Goal: Transaction & Acquisition: Purchase product/service

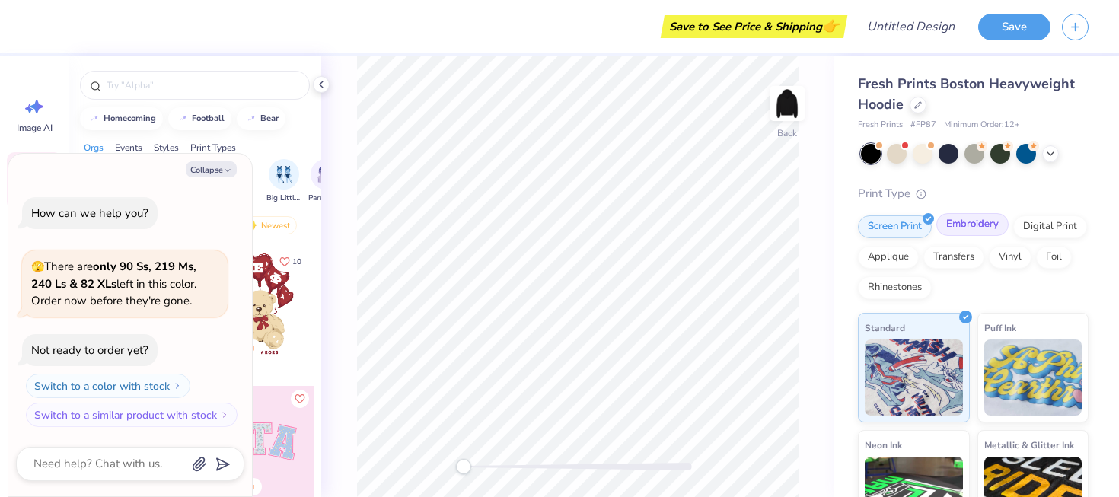
click at [972, 228] on div "Embroidery" at bounding box center [972, 224] width 72 height 23
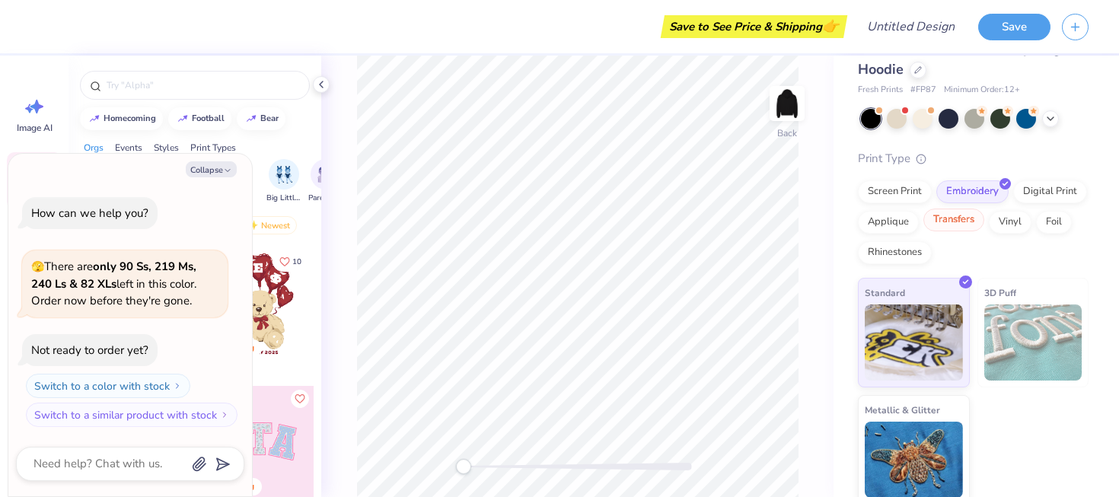
scroll to position [43, 0]
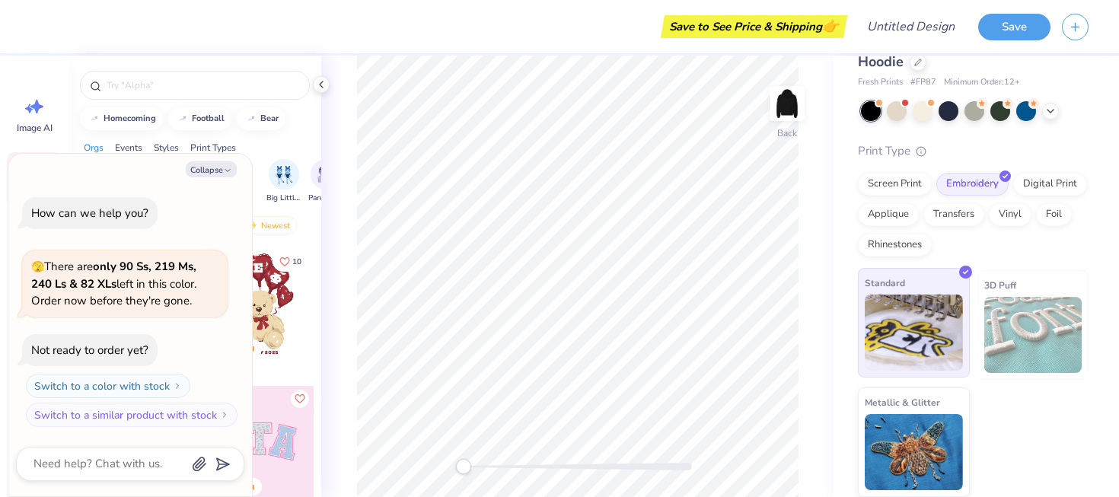
click at [927, 316] on img at bounding box center [914, 333] width 98 height 76
click at [226, 166] on icon "button" at bounding box center [227, 170] width 9 height 9
type textarea "x"
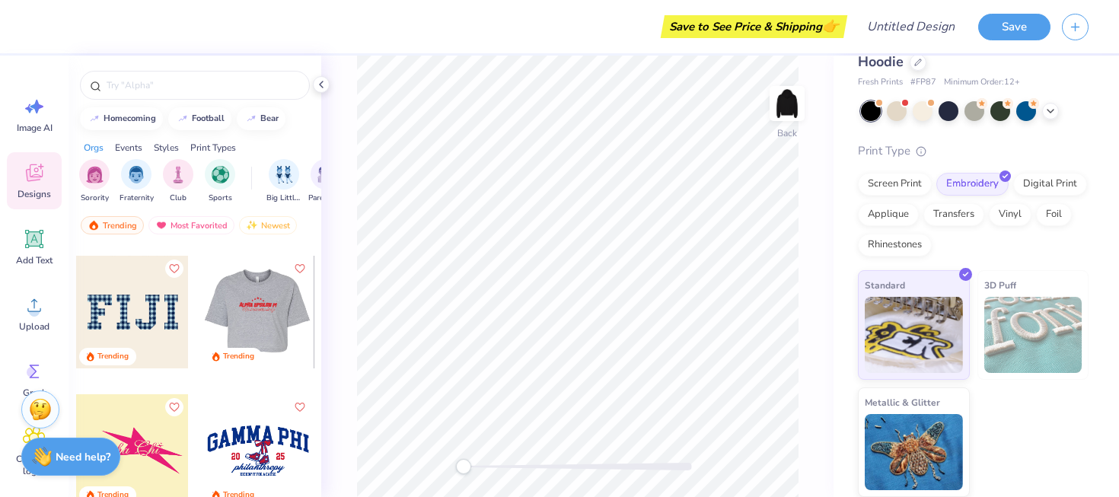
scroll to position [6521, 0]
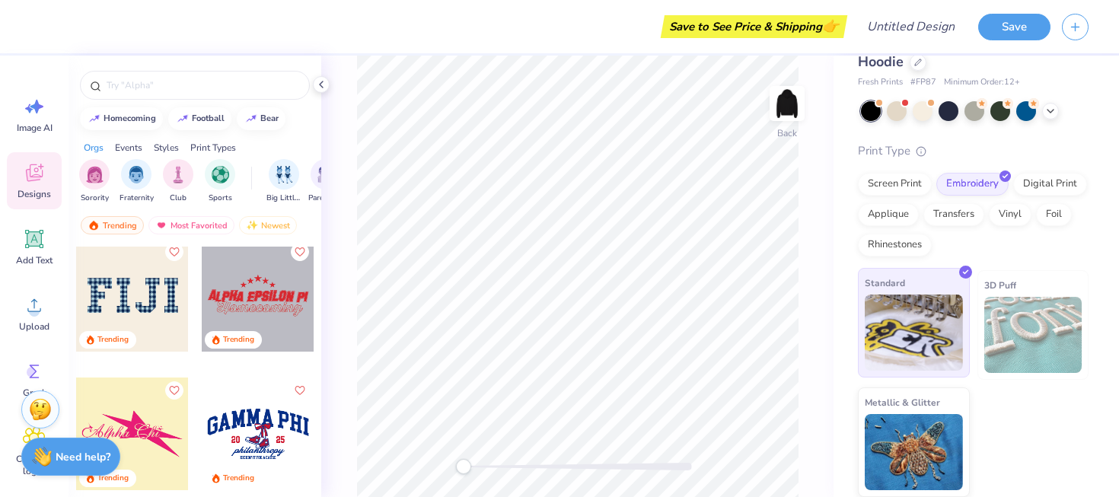
click at [908, 349] on img at bounding box center [914, 333] width 98 height 76
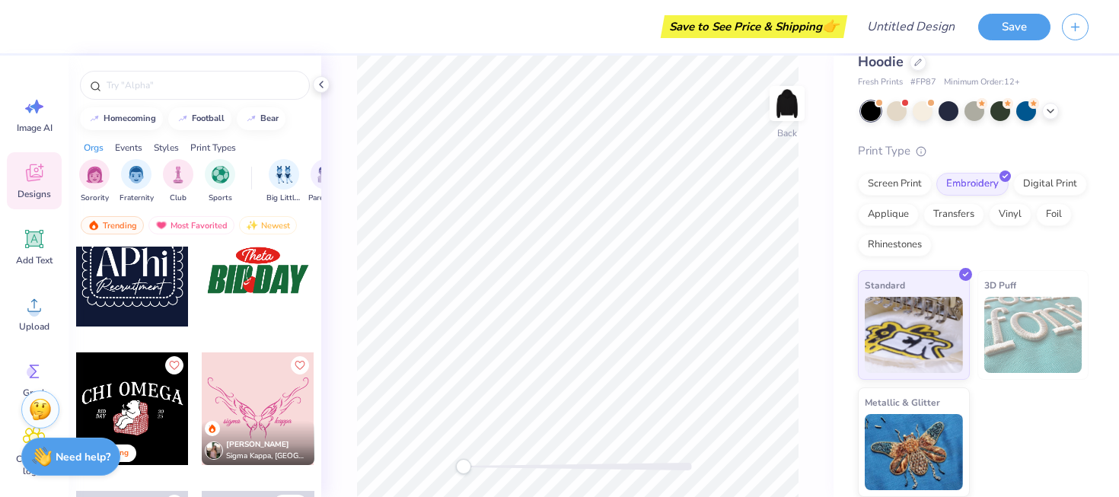
scroll to position [6953, 0]
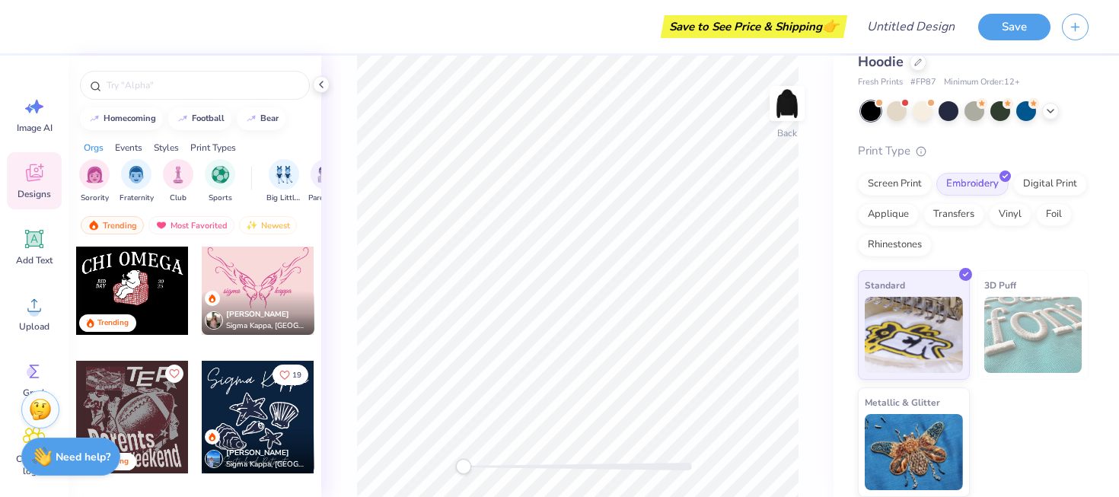
click at [1003, 317] on img at bounding box center [1033, 335] width 98 height 76
click at [1030, 328] on img at bounding box center [1033, 335] width 98 height 76
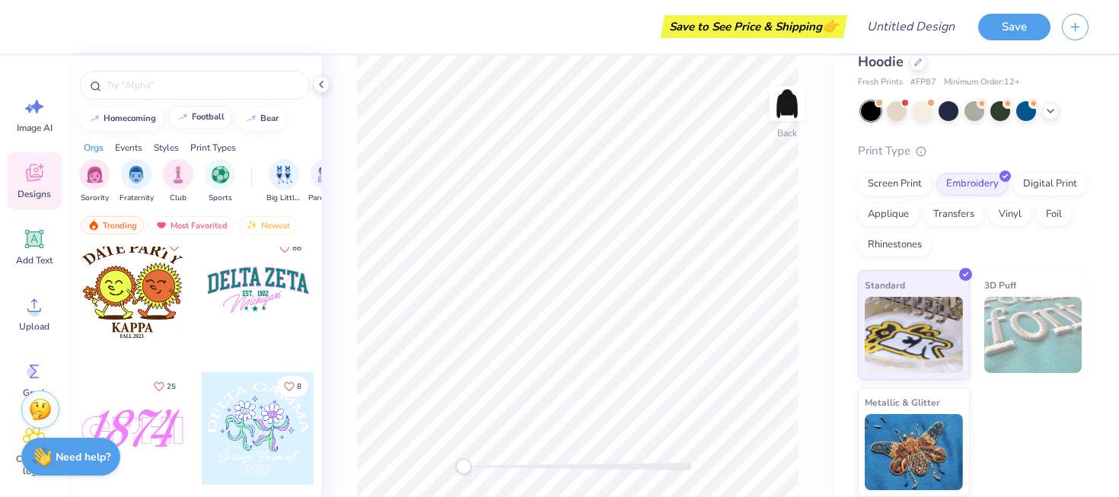
scroll to position [7613, 0]
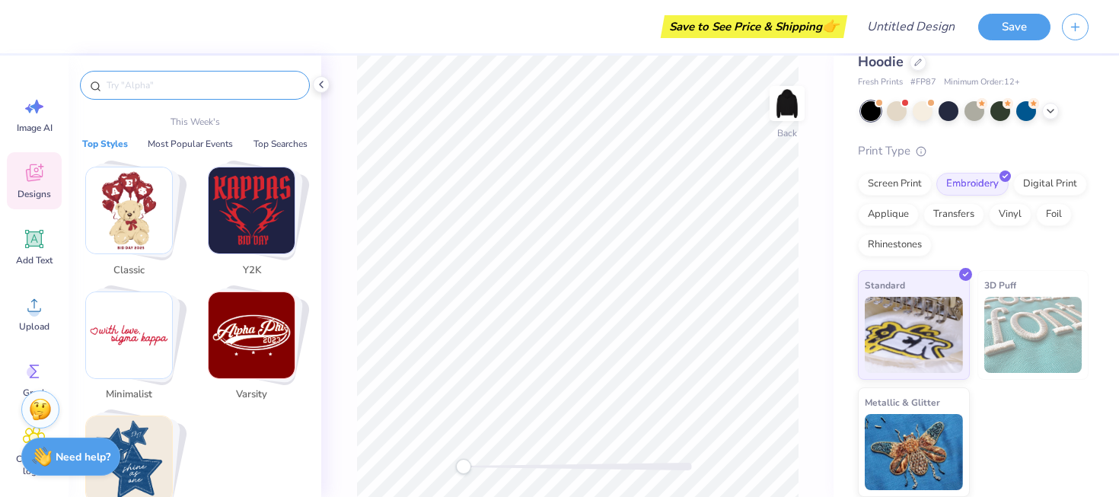
click at [219, 91] on input "text" at bounding box center [202, 85] width 195 height 15
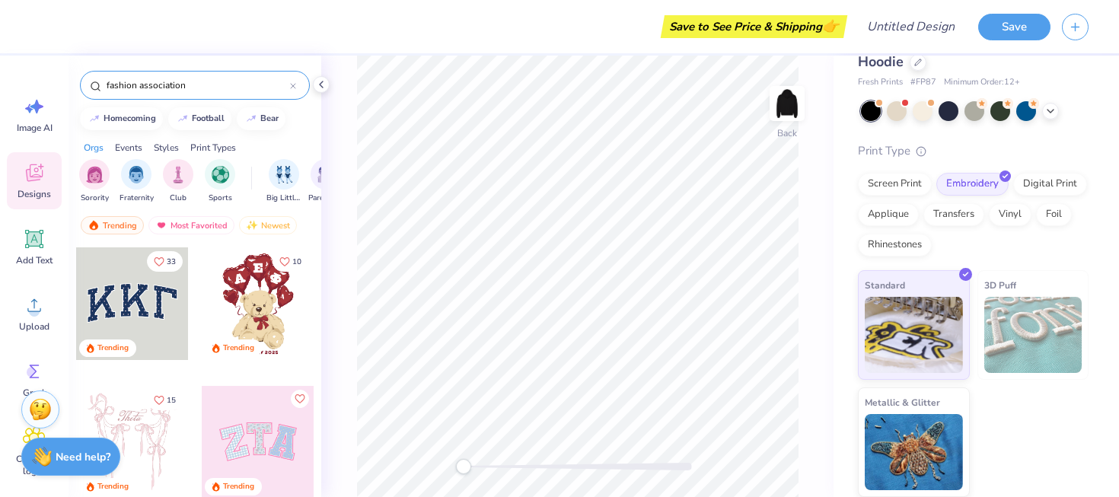
type input "fashion association"
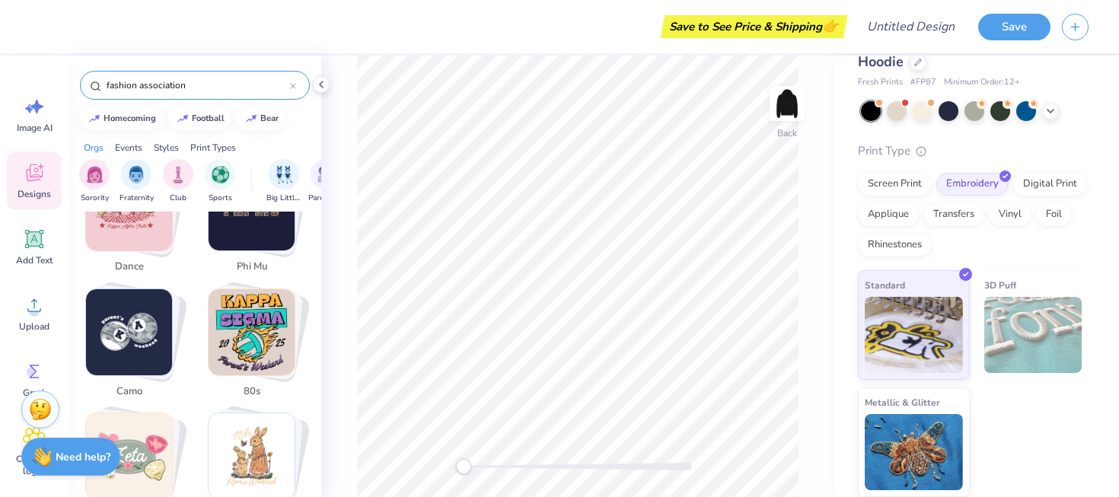
scroll to position [1213, 0]
click at [292, 85] on icon at bounding box center [293, 86] width 6 height 6
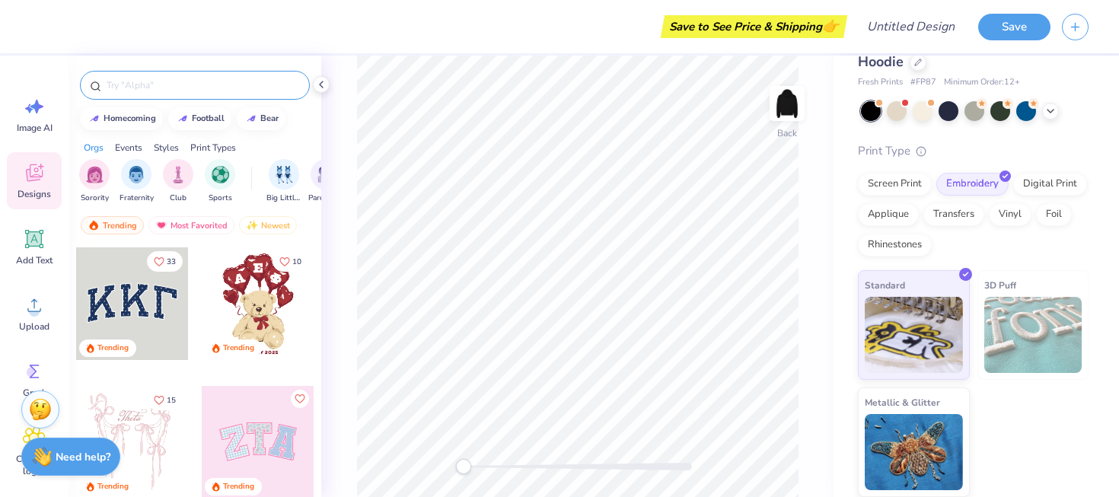
type input "t"
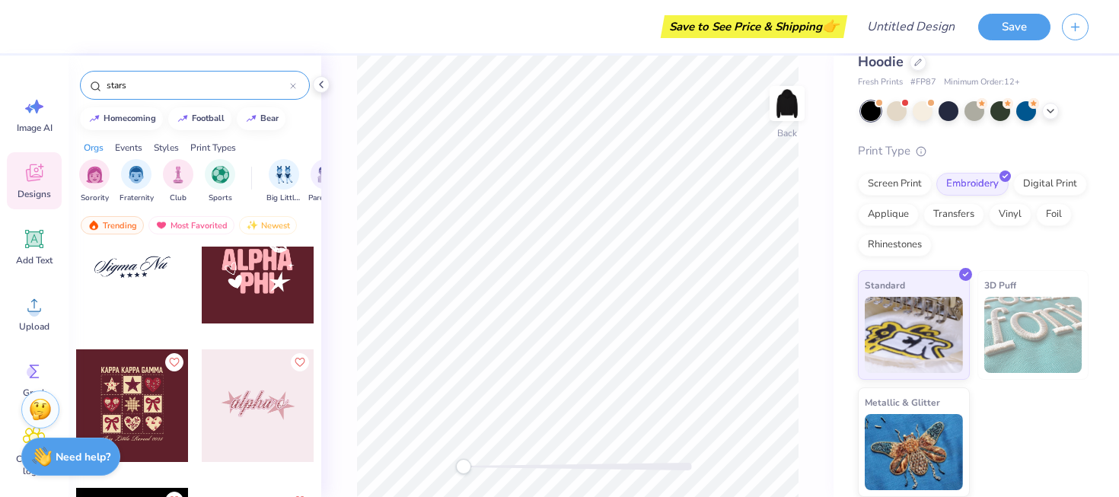
scroll to position [3361, 0]
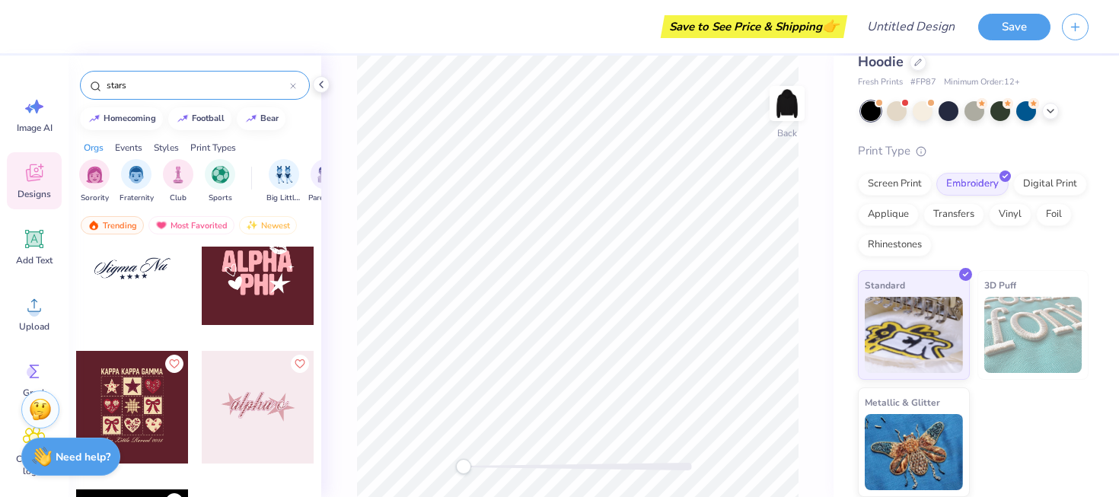
type input "stars"
click at [142, 269] on div at bounding box center [132, 268] width 113 height 113
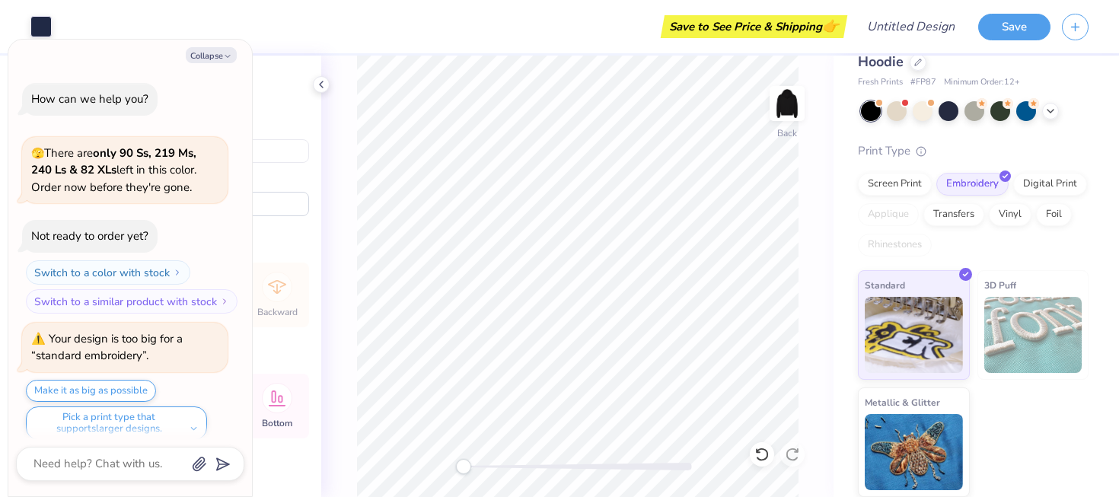
scroll to position [12, 0]
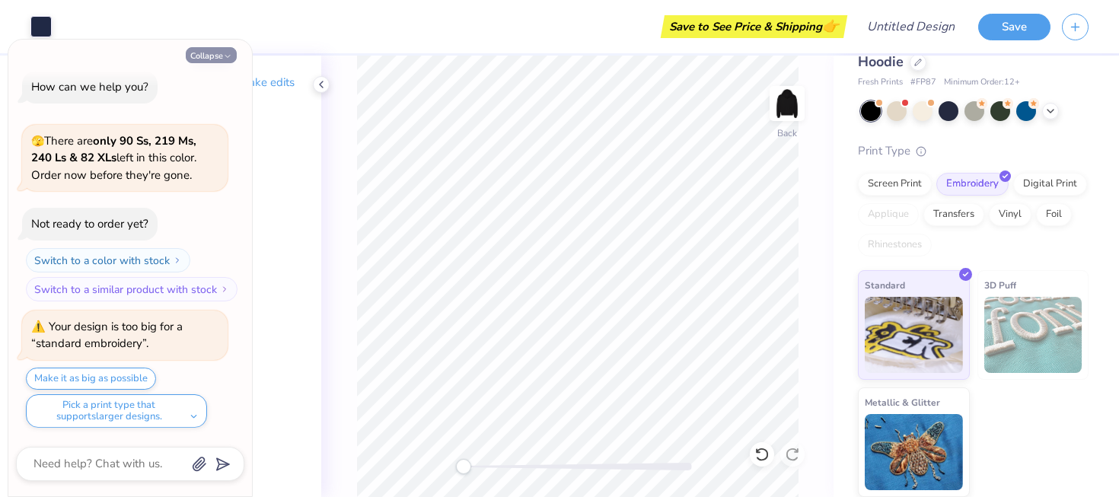
click at [213, 53] on button "Collapse" at bounding box center [211, 55] width 51 height 16
type textarea "x"
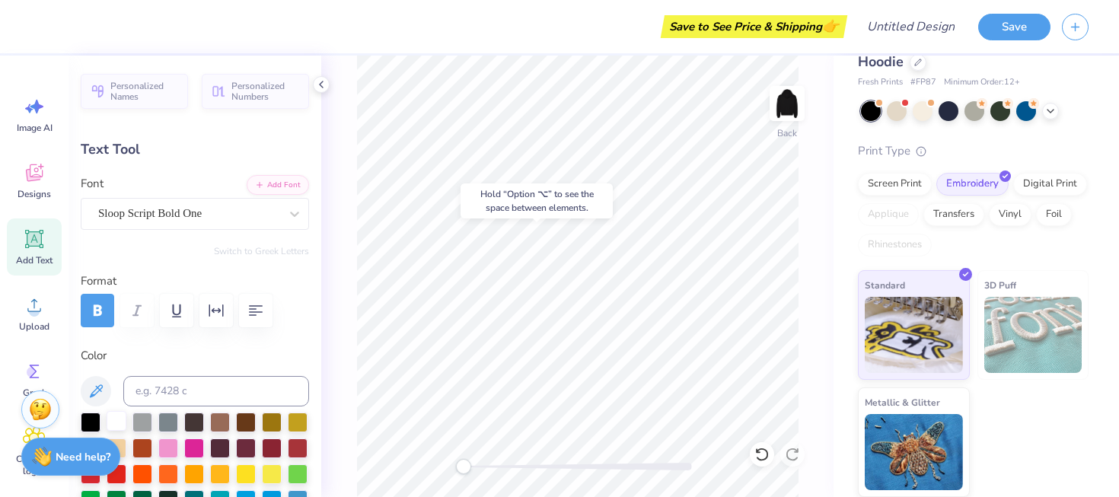
click at [113, 419] on div at bounding box center [117, 421] width 20 height 20
type input "10.88"
type input "2.91"
type input "7.82"
type input "0.0"
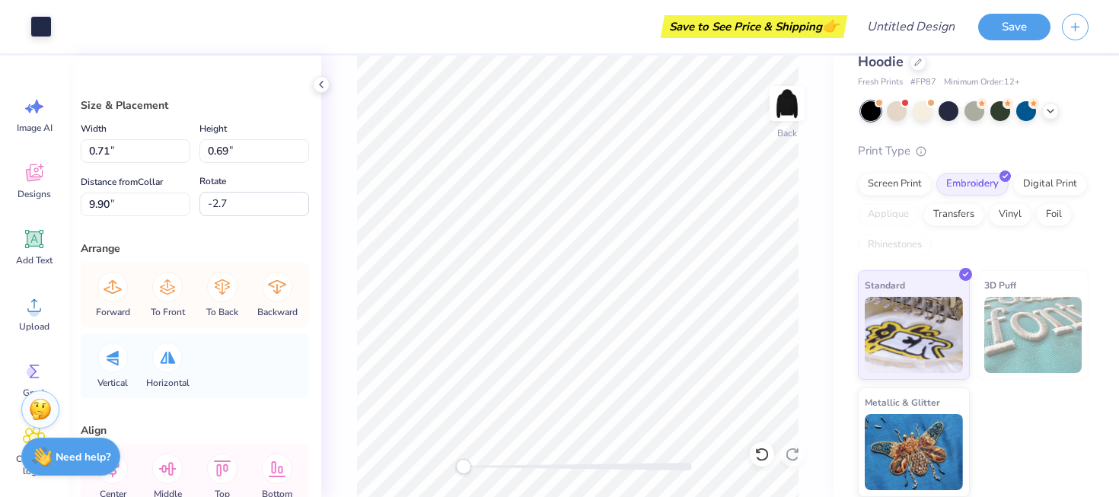
type input "9.94"
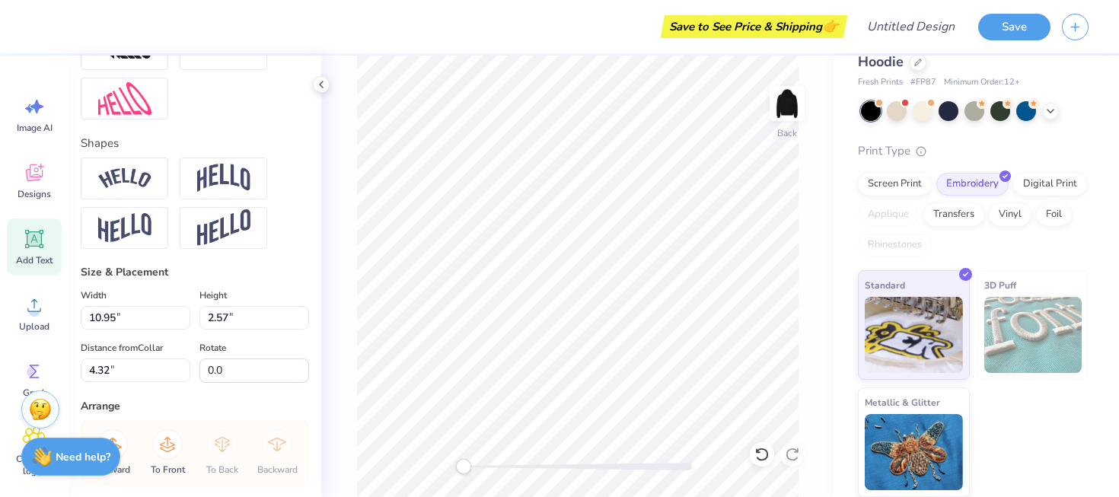
scroll to position [596, 0]
click at [149, 175] on img at bounding box center [124, 177] width 53 height 21
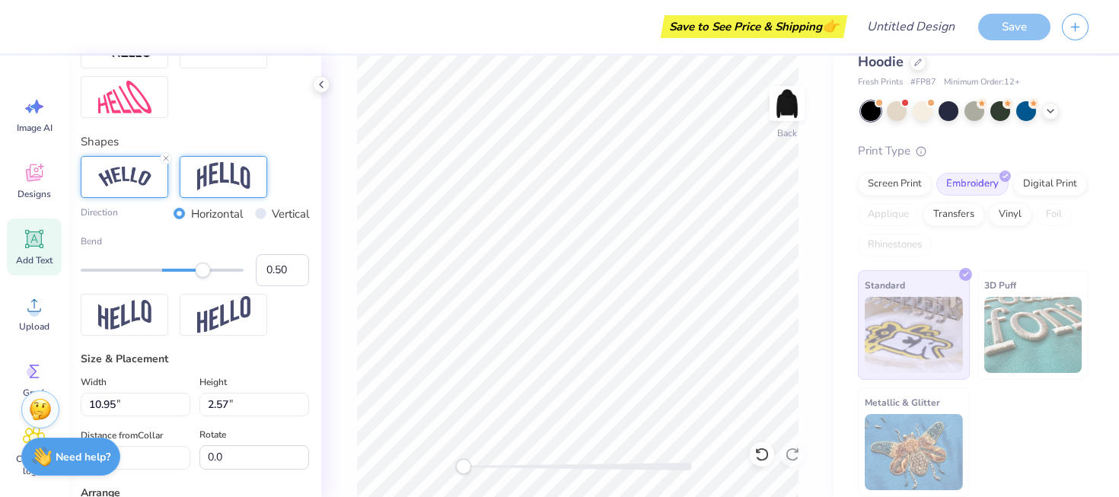
click at [216, 177] on img at bounding box center [223, 176] width 53 height 29
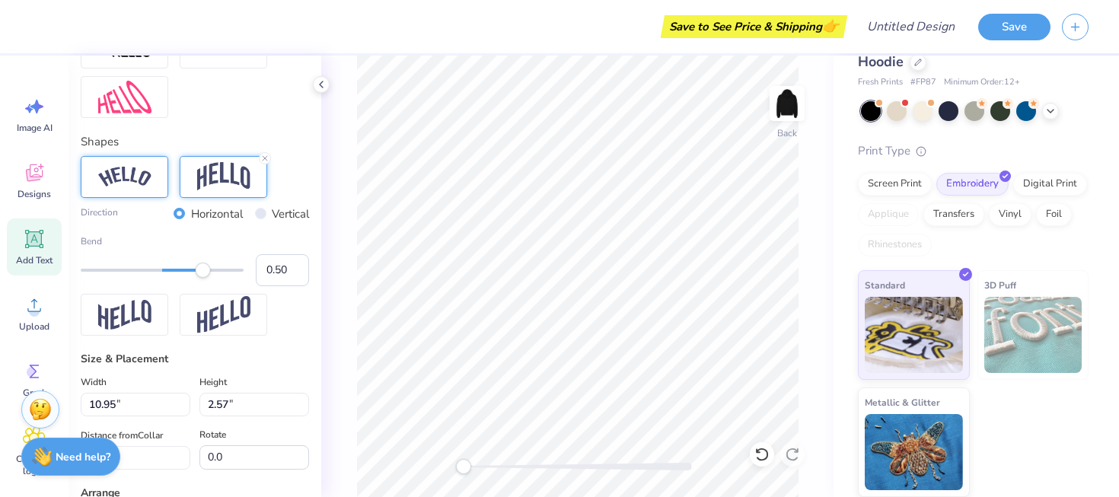
click at [139, 182] on img at bounding box center [124, 177] width 53 height 21
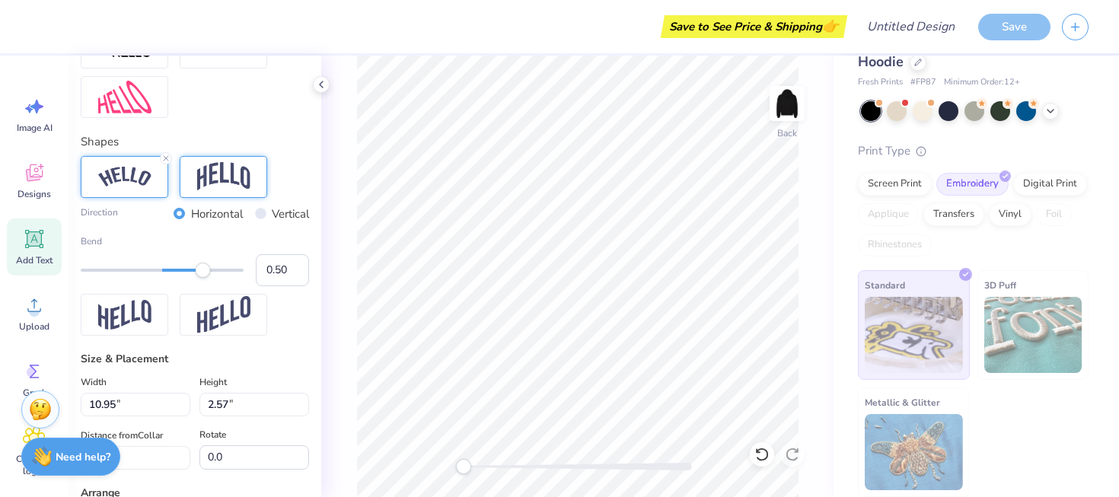
click at [209, 177] on img at bounding box center [223, 176] width 53 height 29
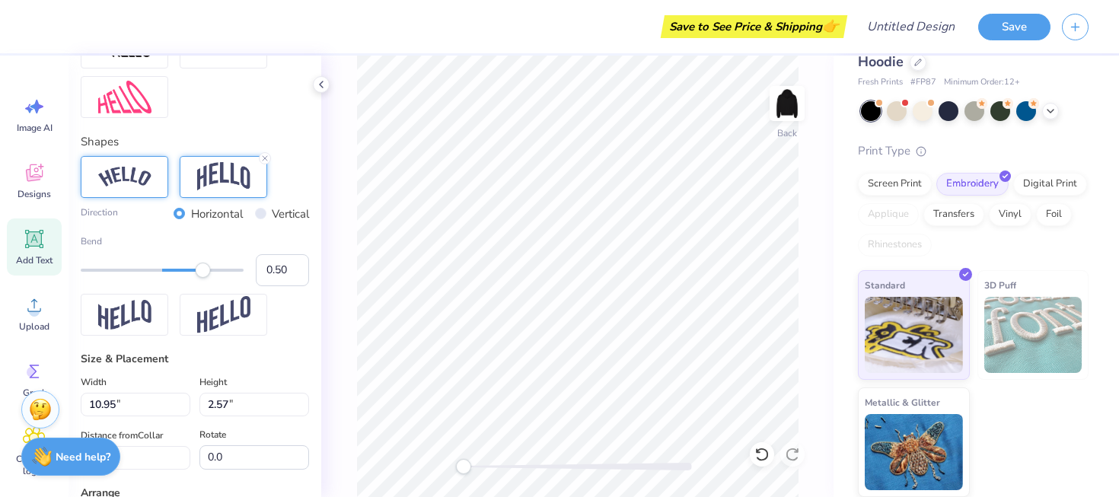
click at [105, 190] on div at bounding box center [125, 177] width 88 height 42
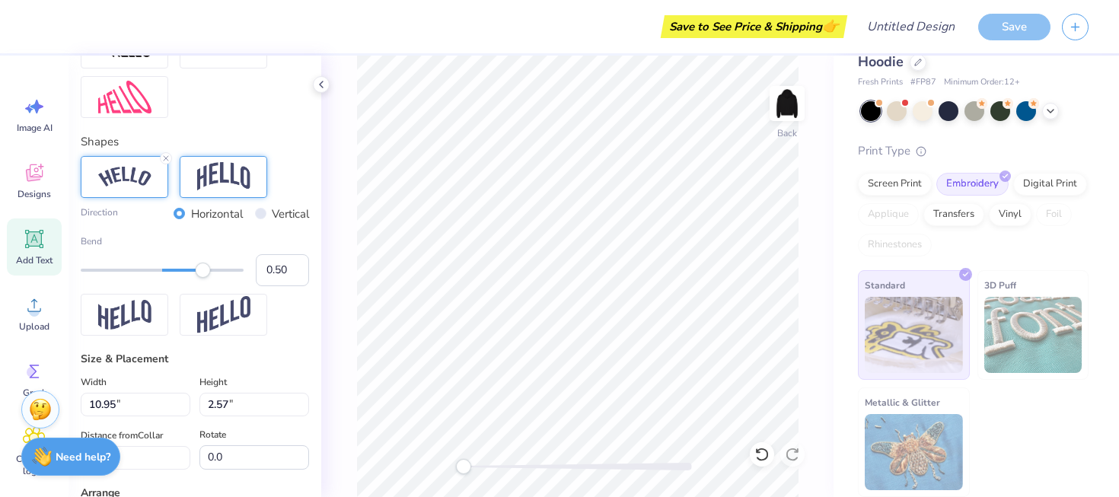
click at [193, 180] on div at bounding box center [224, 177] width 88 height 42
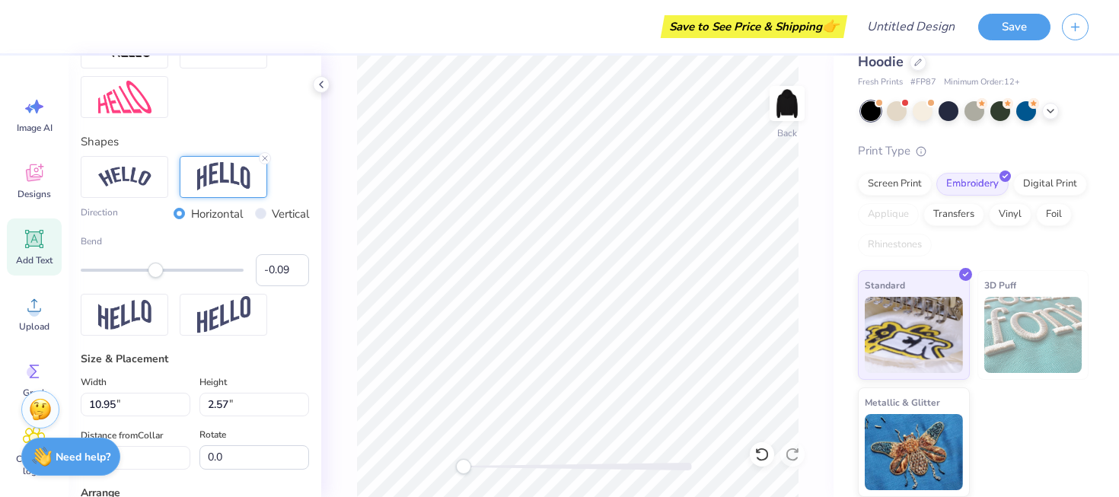
type input "-0.11"
drag, startPoint x: 208, startPoint y: 270, endPoint x: 153, endPoint y: 279, distance: 55.6
click at [153, 279] on div "Bend -0.11" at bounding box center [195, 260] width 228 height 52
type input "0.07"
drag, startPoint x: 153, startPoint y: 269, endPoint x: 169, endPoint y: 270, distance: 16.0
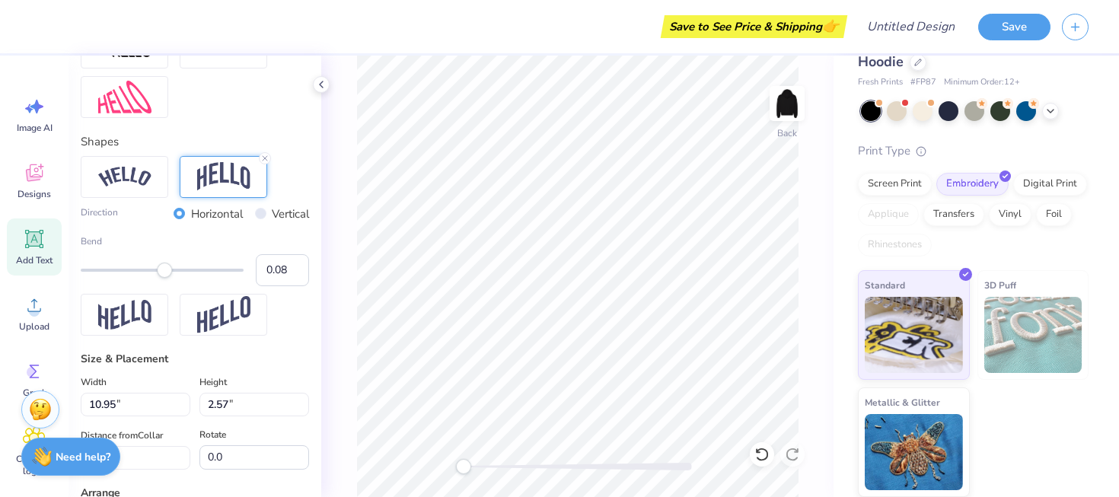
click at [169, 270] on div "Accessibility label" at bounding box center [164, 270] width 15 height 15
type input "0.21"
drag, startPoint x: 169, startPoint y: 270, endPoint x: 180, endPoint y: 270, distance: 11.4
click at [180, 270] on div "Accessibility label" at bounding box center [174, 270] width 15 height 15
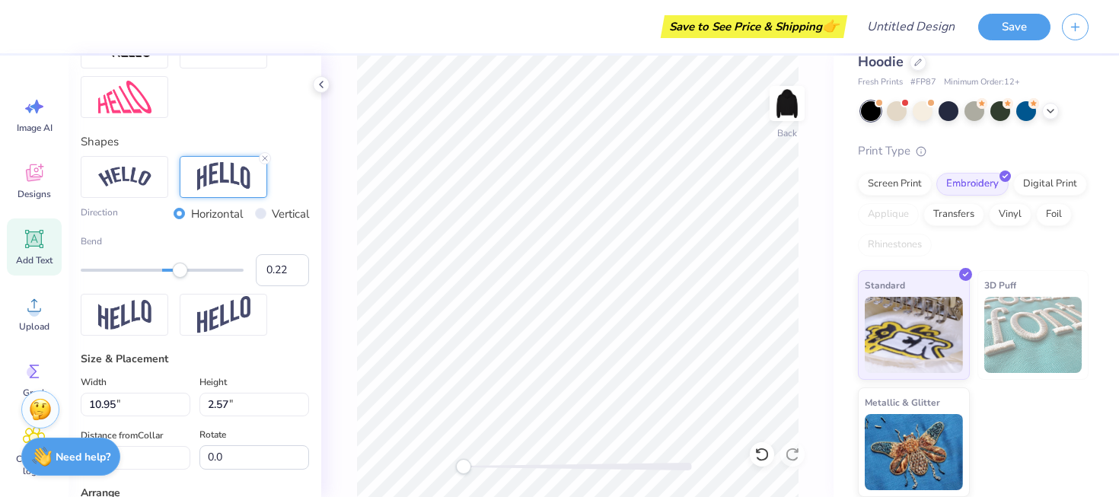
type textarea "S"
type textarea "Fashion Association"
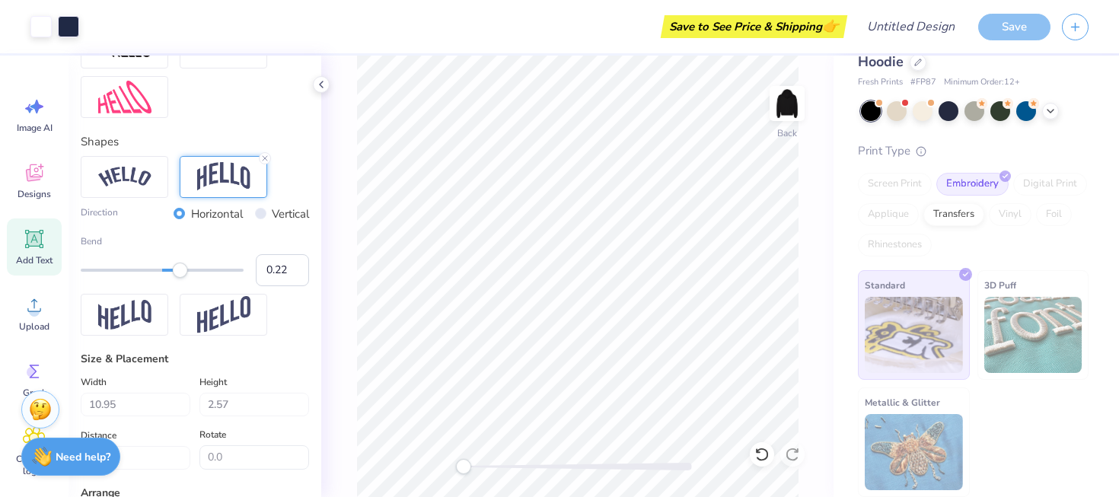
type input "18.23"
type input "3.51"
type input "3.56"
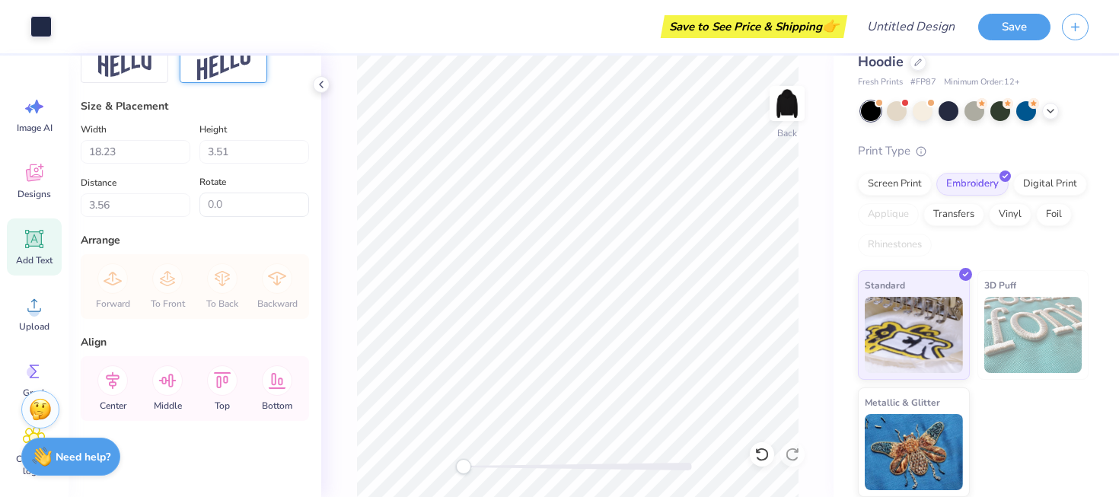
scroll to position [413, 0]
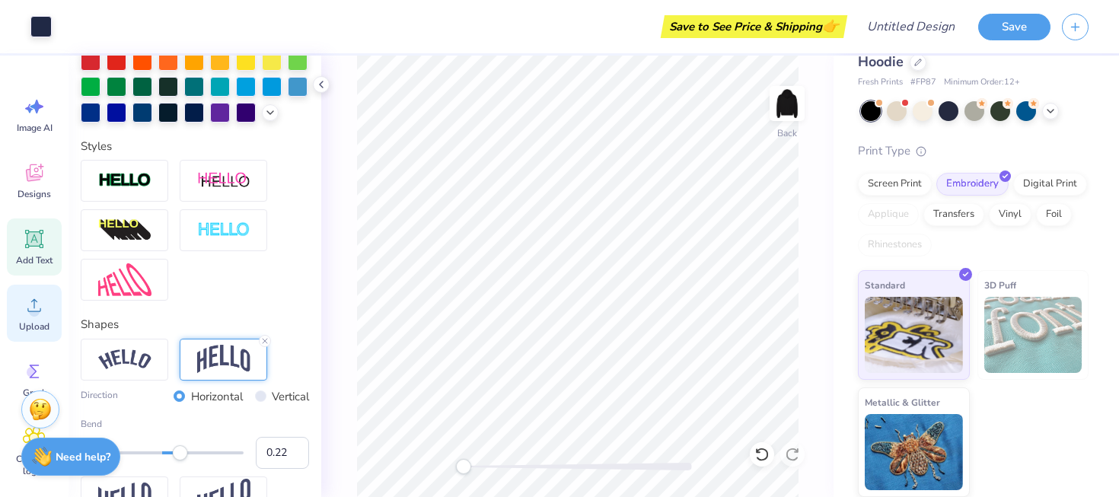
click at [48, 315] on div "Upload" at bounding box center [34, 313] width 55 height 57
click at [40, 314] on icon at bounding box center [34, 305] width 23 height 23
click at [37, 320] on div "Upload" at bounding box center [34, 313] width 55 height 57
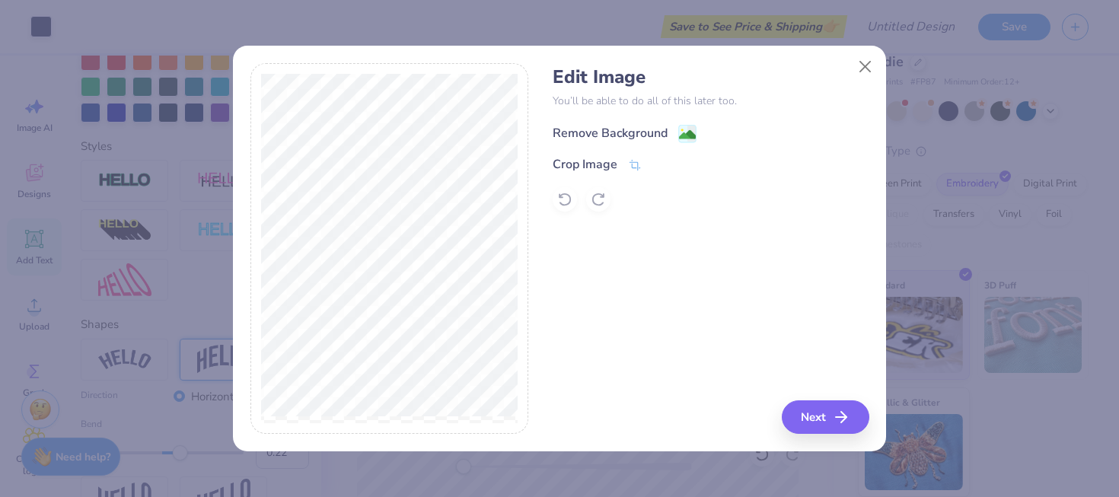
click at [683, 139] on image at bounding box center [687, 134] width 17 height 17
click at [831, 412] on button "Next" at bounding box center [828, 416] width 88 height 33
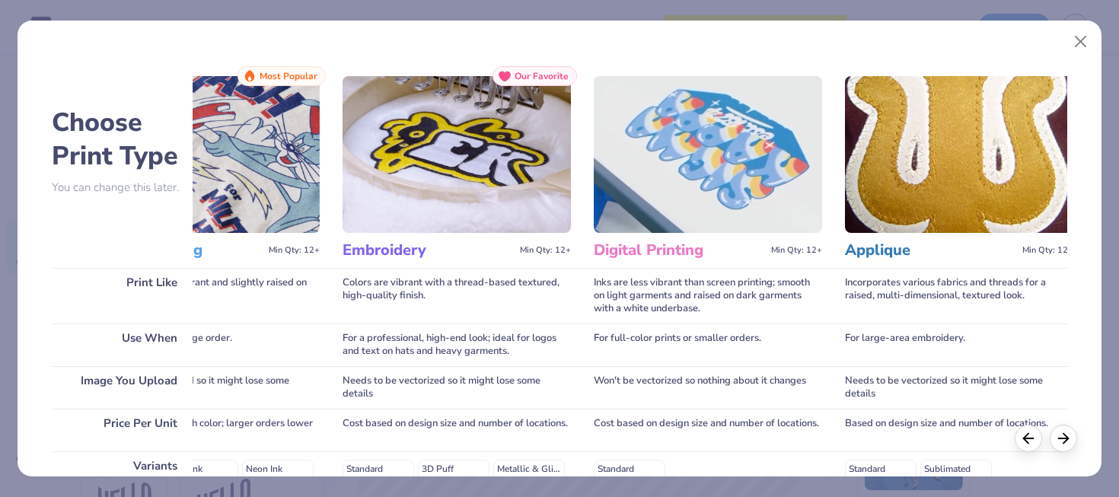
scroll to position [0, 118]
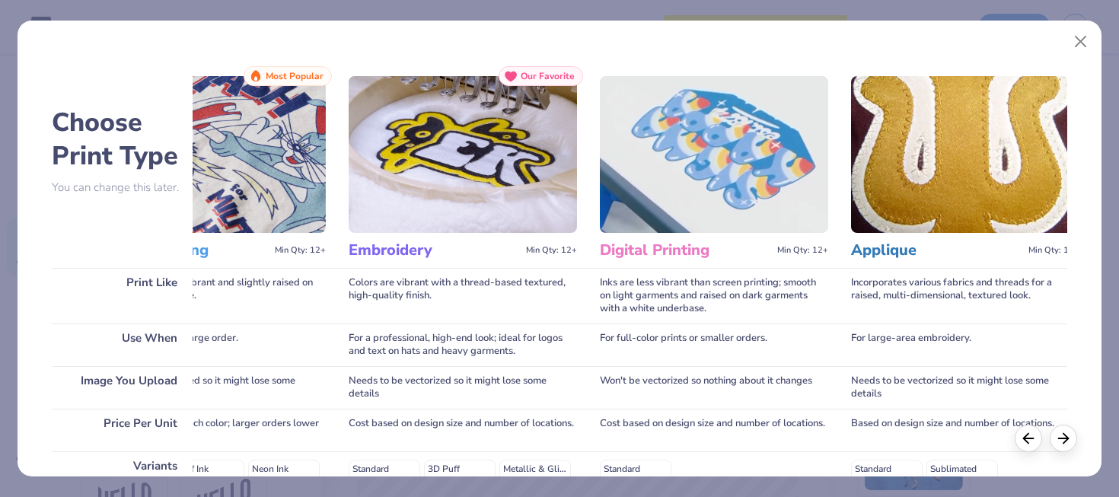
click at [491, 192] on img at bounding box center [463, 154] width 228 height 157
click at [499, 216] on img at bounding box center [463, 154] width 228 height 157
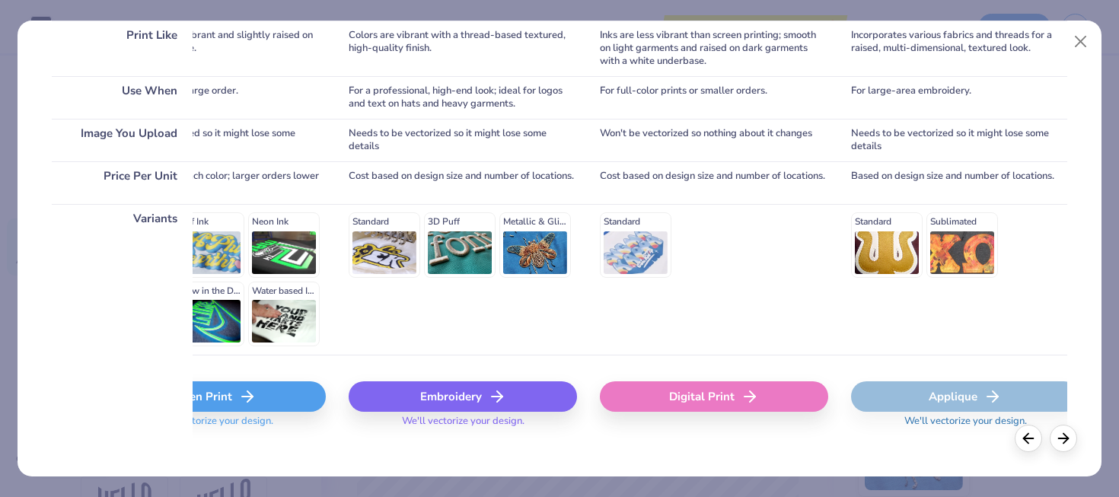
scroll to position [262, 0]
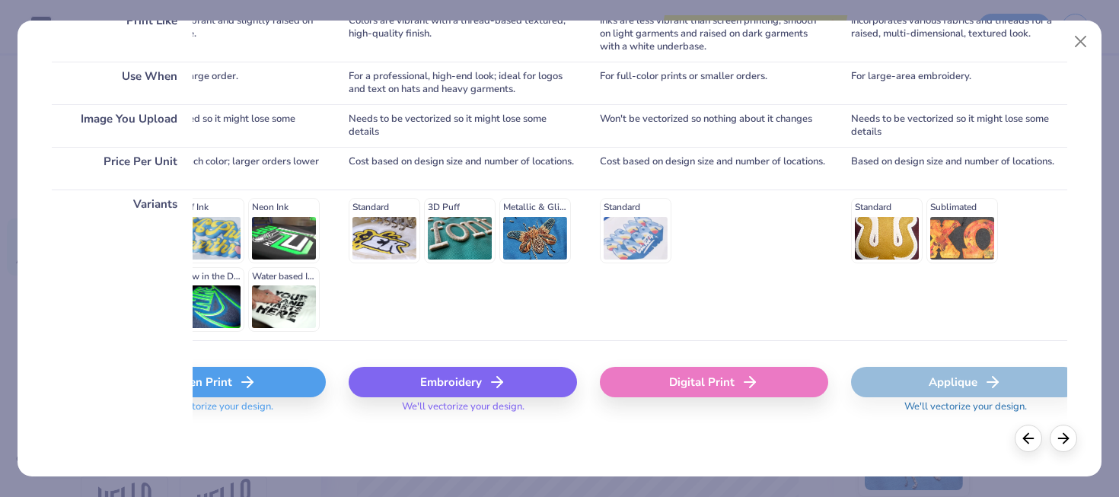
click at [438, 376] on div "Embroidery" at bounding box center [463, 382] width 228 height 30
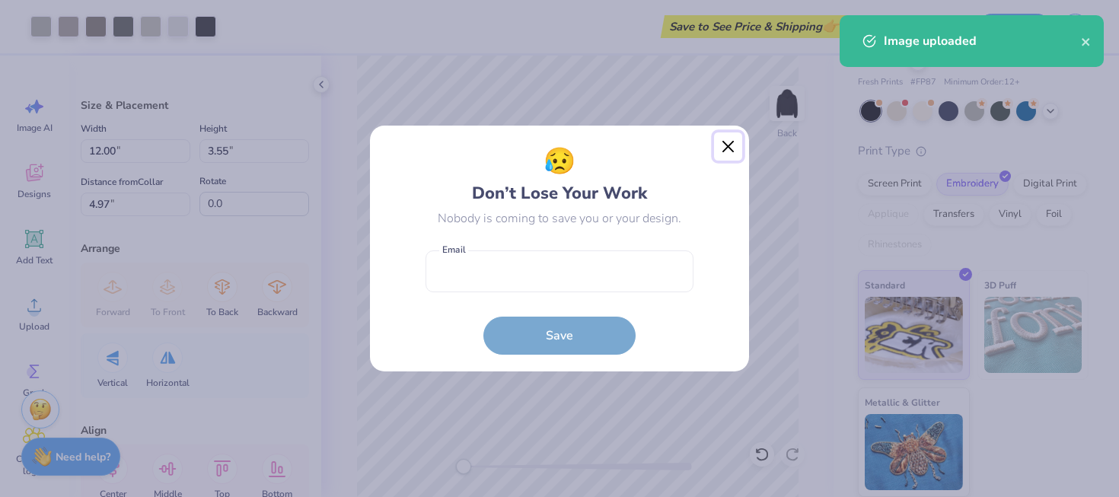
click at [720, 147] on button "Close" at bounding box center [728, 146] width 29 height 29
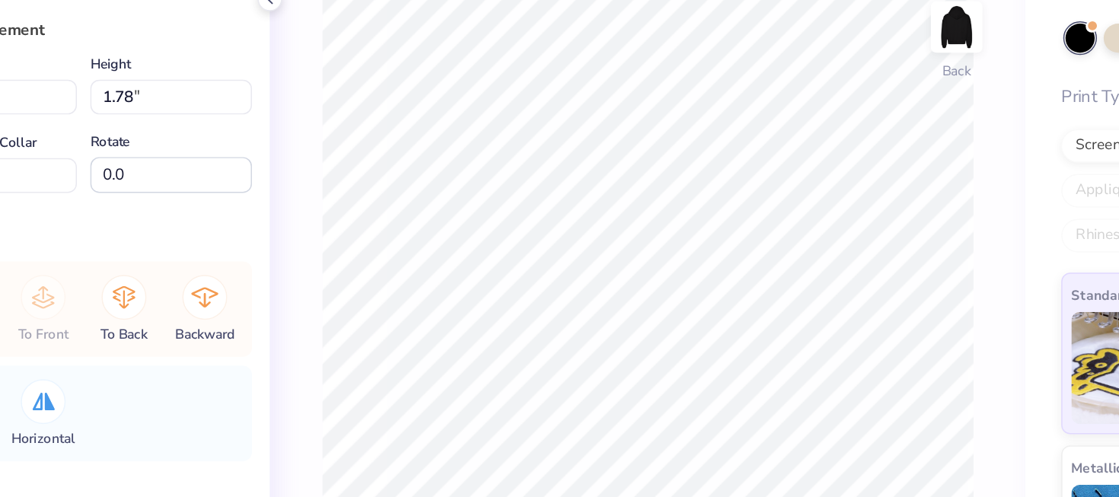
type input "6.00"
type input "1.78"
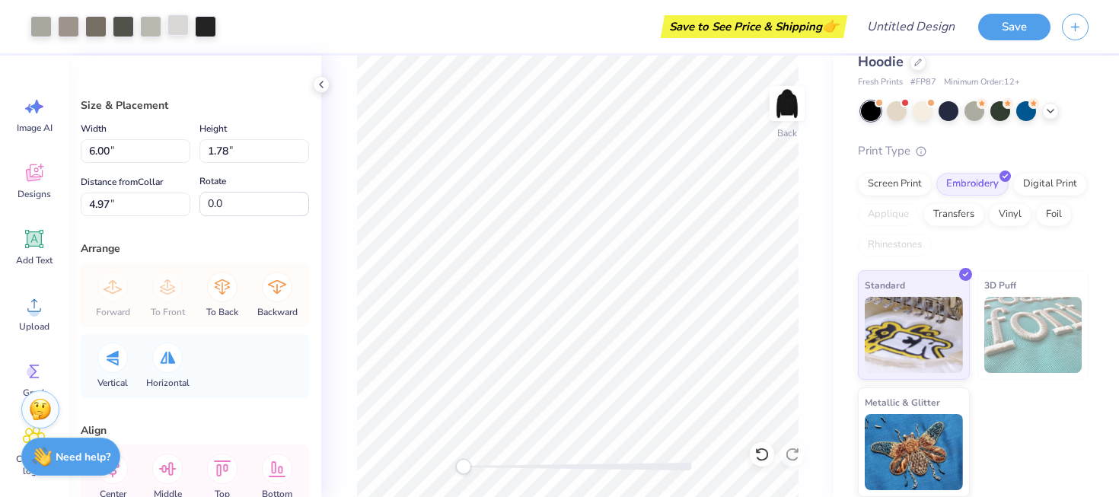
click at [183, 30] on div at bounding box center [177, 24] width 21 height 21
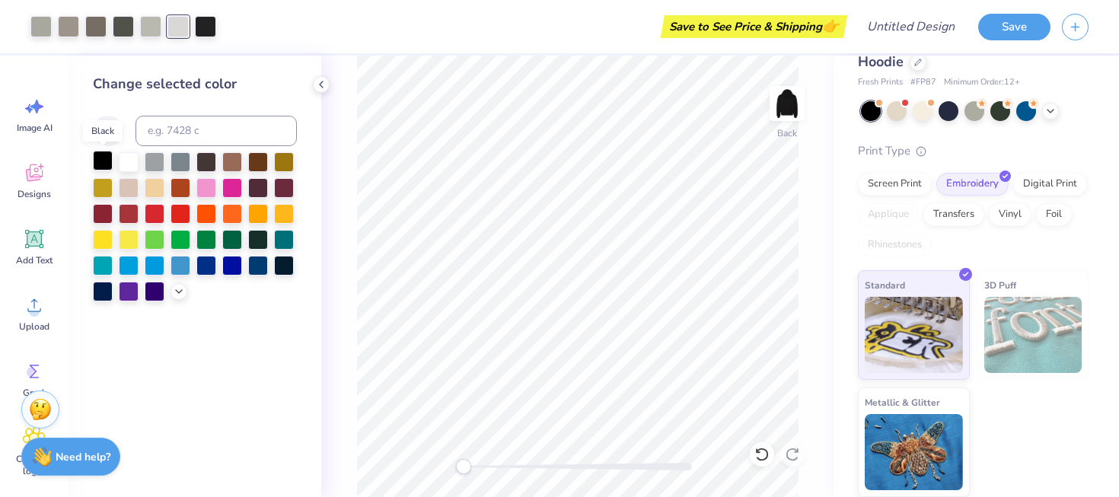
click at [109, 158] on div at bounding box center [103, 161] width 20 height 20
click at [134, 160] on div at bounding box center [129, 161] width 20 height 20
click at [133, 160] on div at bounding box center [129, 161] width 20 height 20
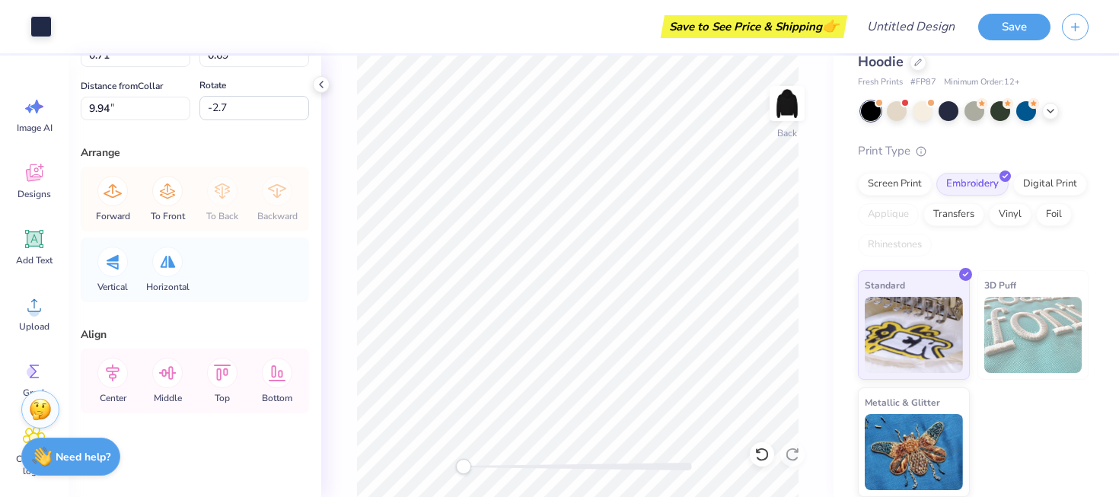
scroll to position [0, 0]
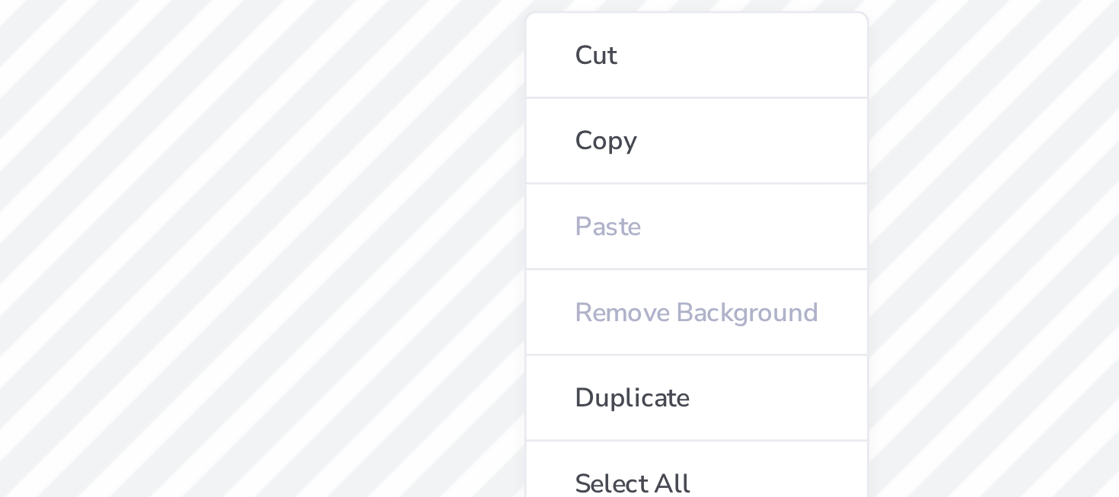
click at [563, 263] on ul "Cut Copy Paste Remove Background Duplicate Select All Delete Group Ungroup Brin…" at bounding box center [623, 396] width 120 height 387
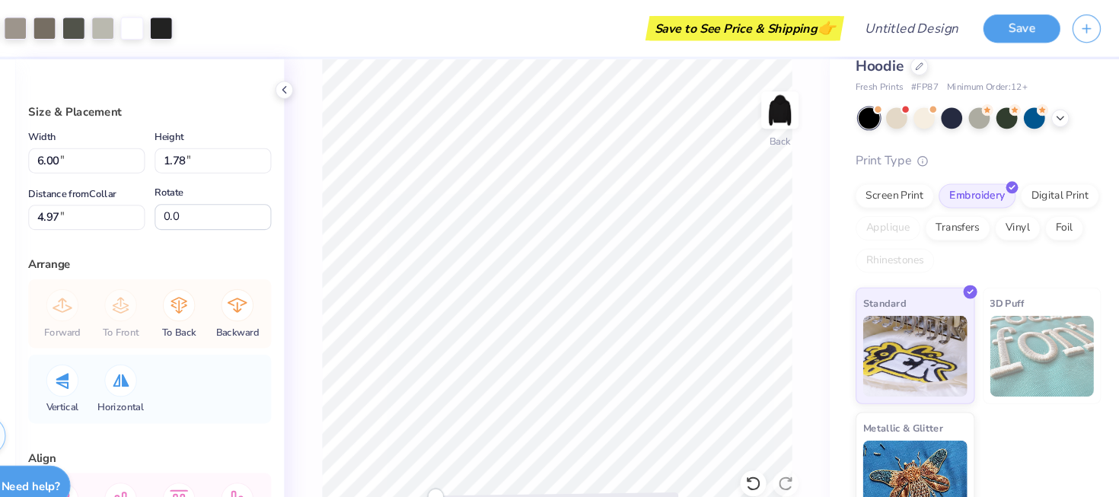
type input "4.85"
type input "1.44"
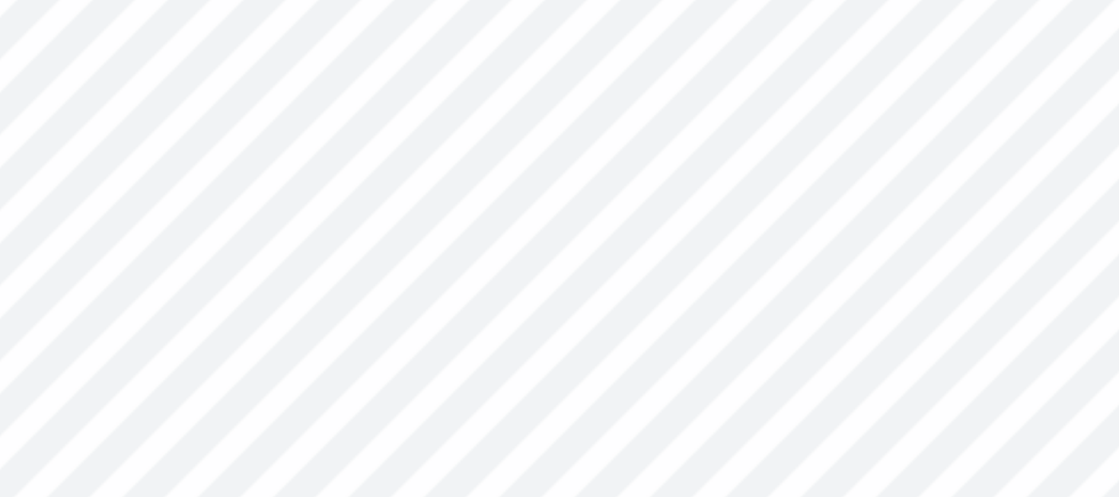
type input "-1.7"
type input "-0.6"
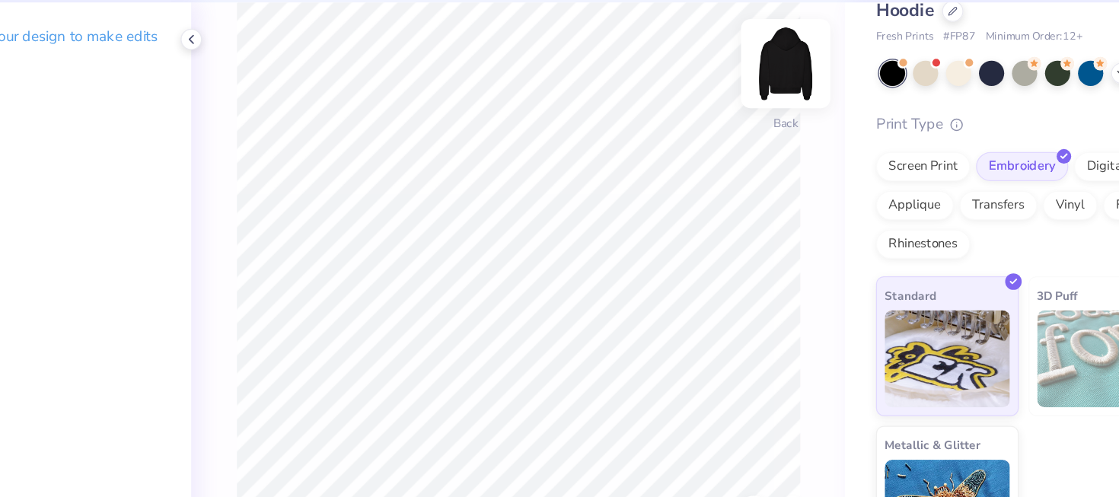
click at [793, 100] on img at bounding box center [787, 103] width 61 height 61
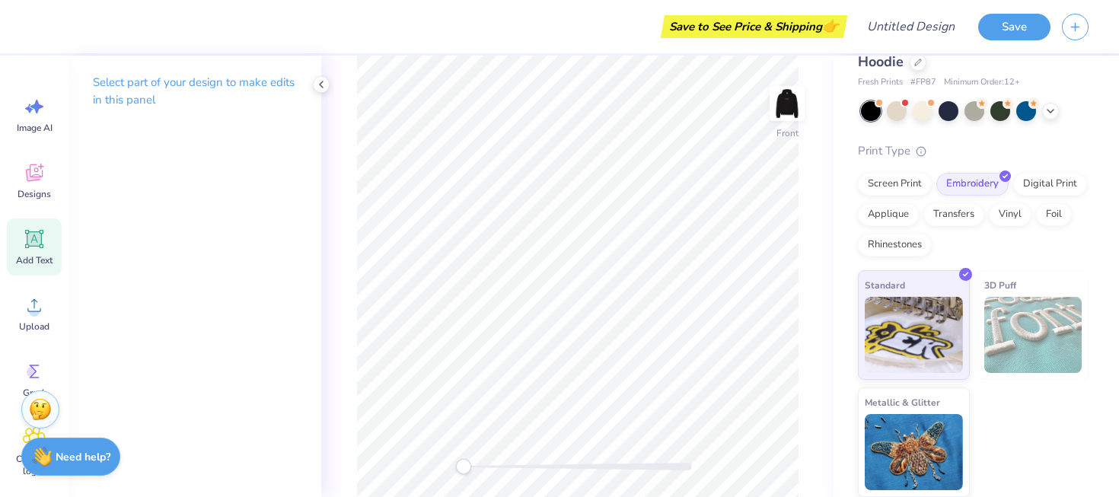
click at [36, 234] on icon at bounding box center [34, 239] width 14 height 14
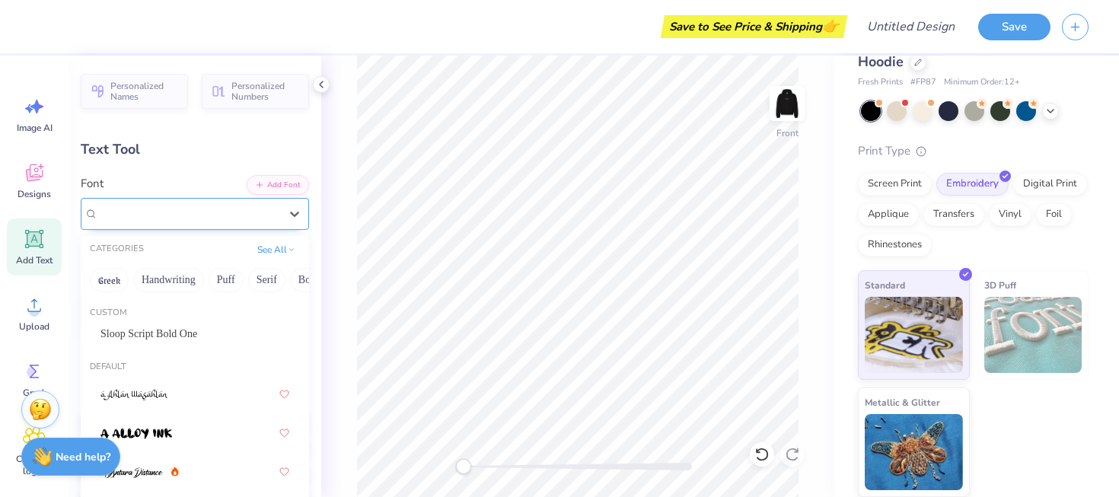
click at [231, 222] on div at bounding box center [188, 213] width 181 height 21
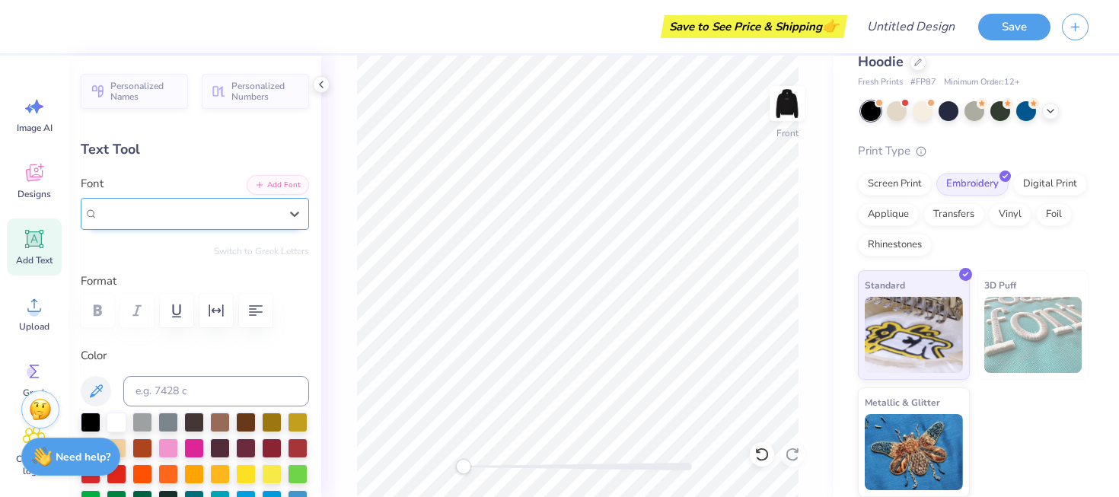
click at [241, 210] on div "Super Dream" at bounding box center [188, 214] width 181 height 18
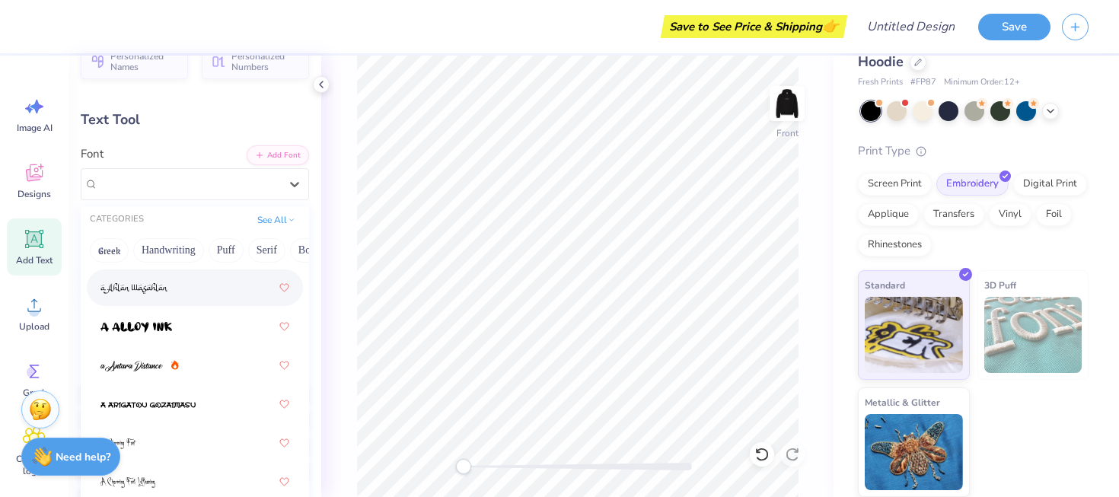
scroll to position [38, 0]
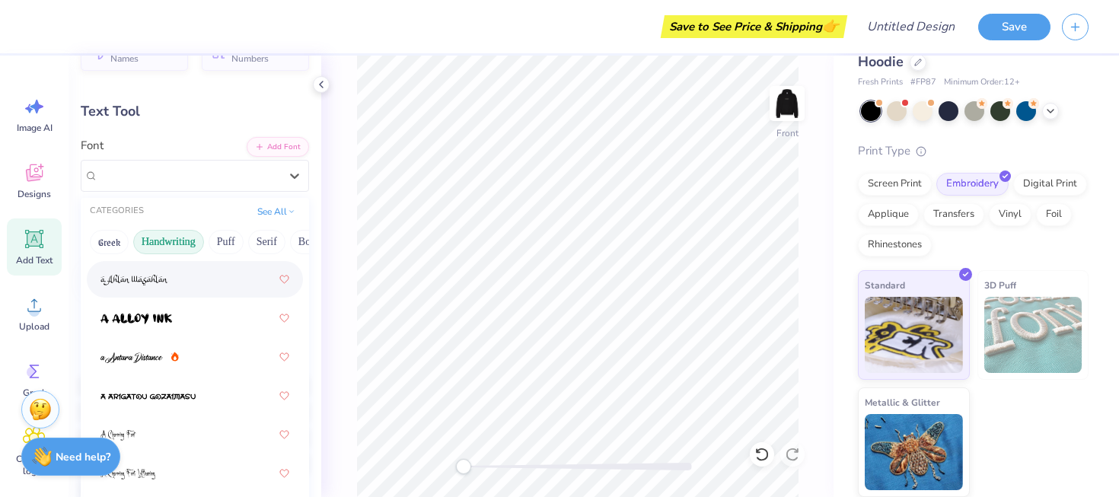
click at [186, 244] on button "Handwriting" at bounding box center [168, 242] width 71 height 24
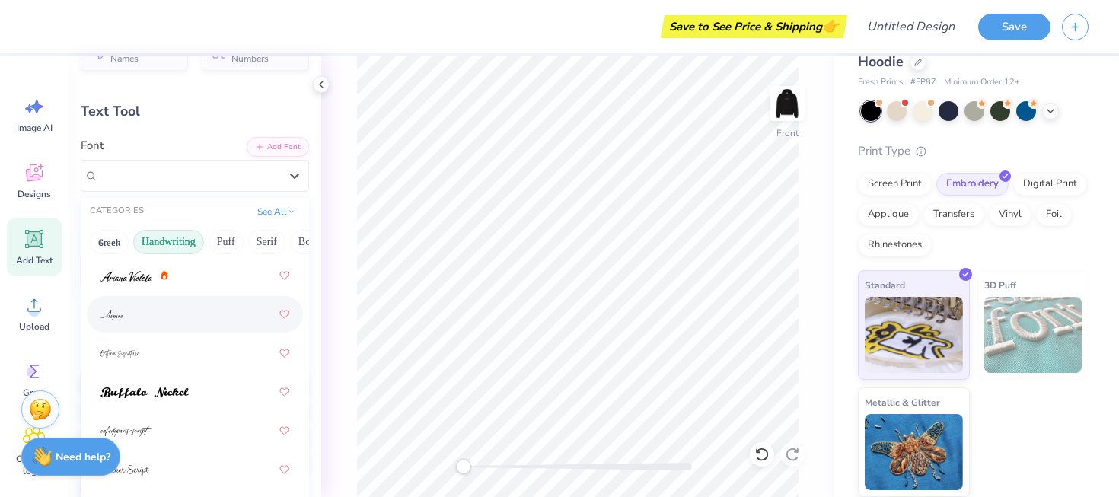
scroll to position [74, 0]
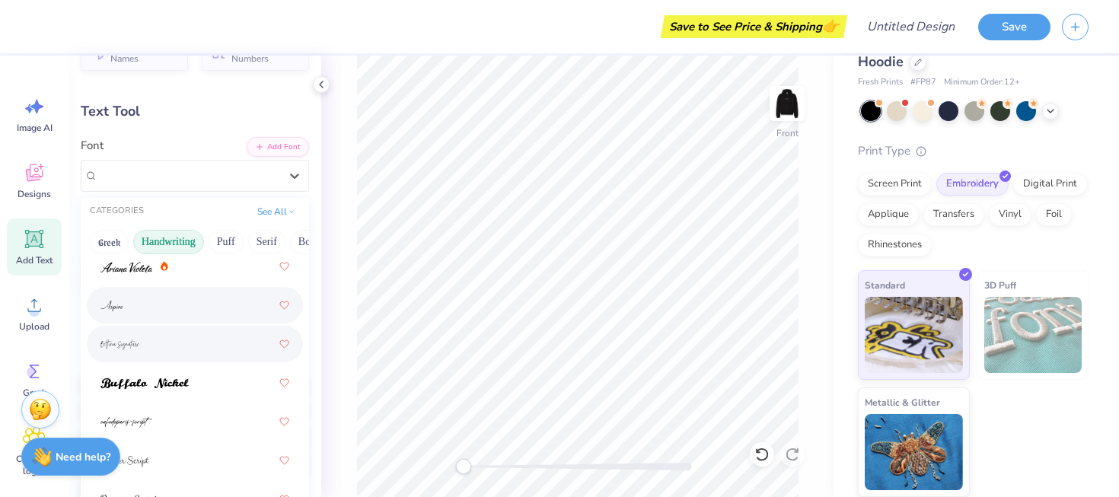
click at [219, 352] on div at bounding box center [194, 343] width 189 height 27
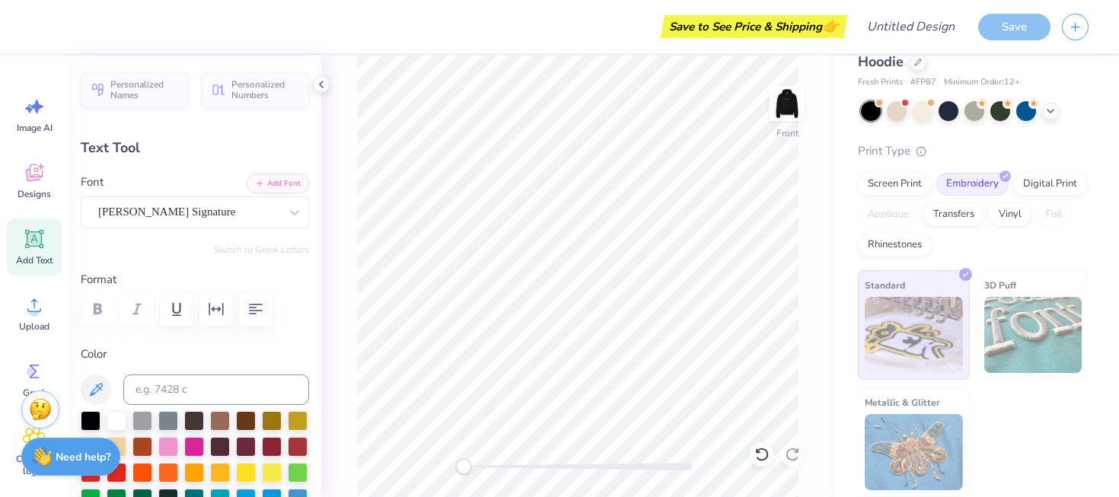
scroll to position [0, 0]
type textarea "T"
type textarea "Est. '13"
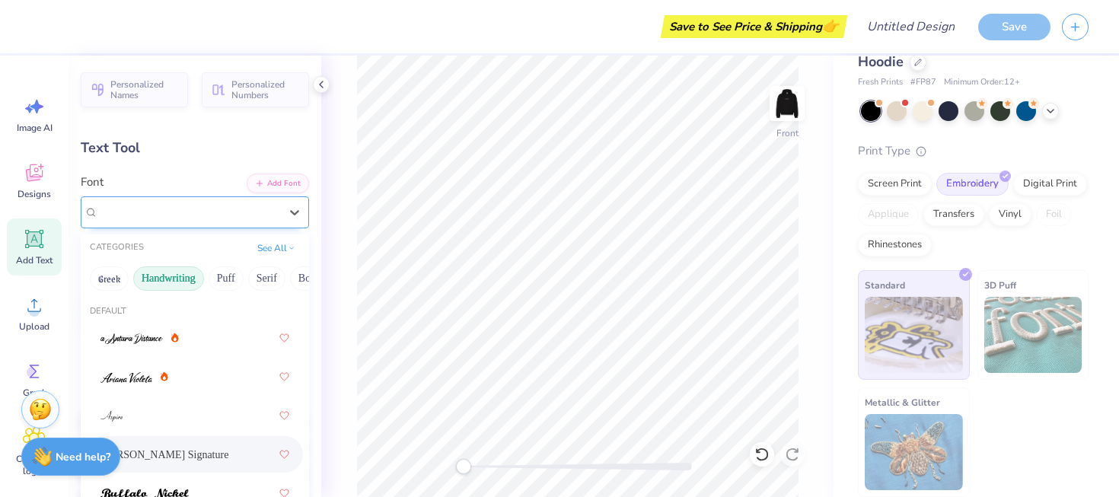
click at [274, 216] on div "[PERSON_NAME] Signature" at bounding box center [189, 212] width 184 height 24
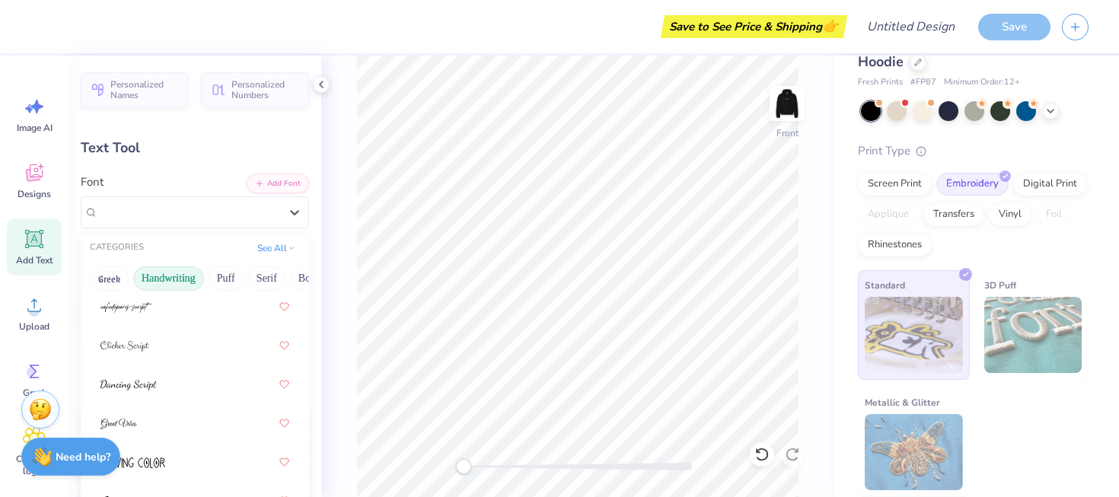
scroll to position [227, 0]
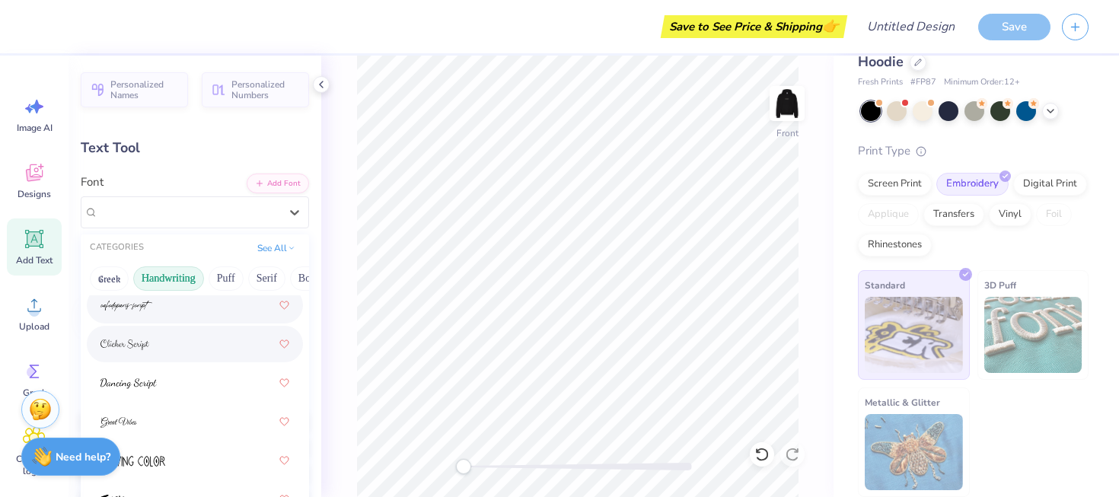
click at [234, 314] on div at bounding box center [194, 305] width 189 height 27
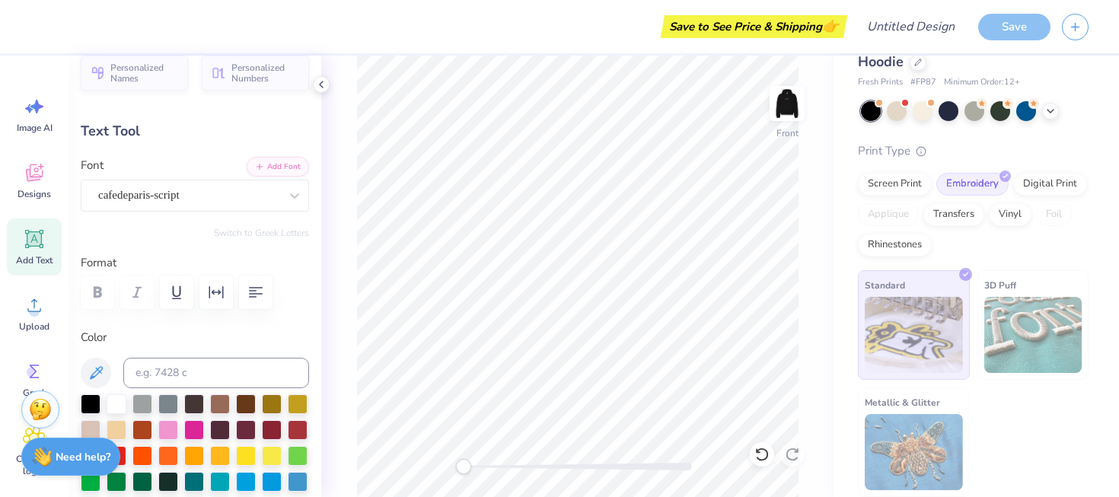
scroll to position [23, 0]
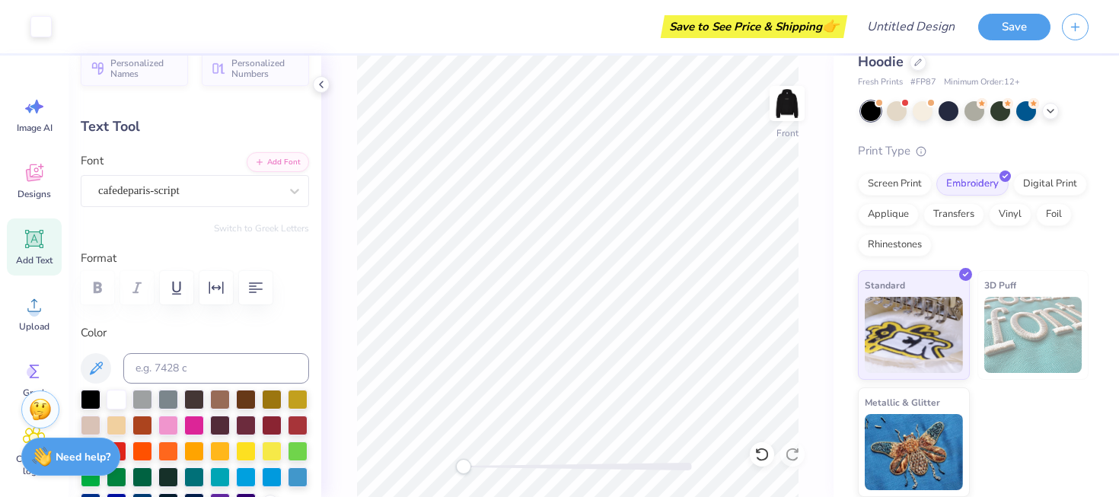
type input "4.72"
type input "2.72"
type input "13.39"
type input "10.78"
type input "6.21"
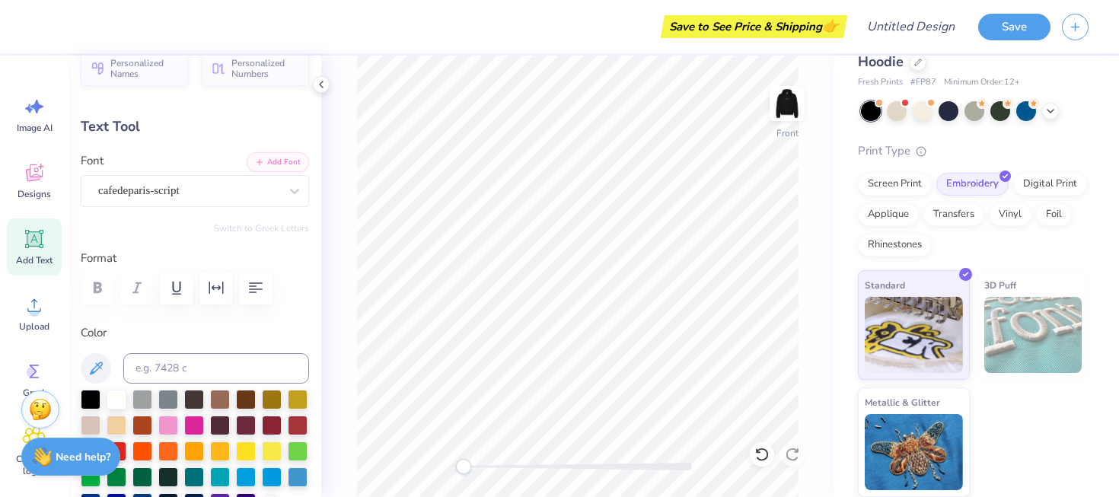
type input "0.0"
type input "10.19"
type input "6.93"
type input "17.57"
type input "0.0"
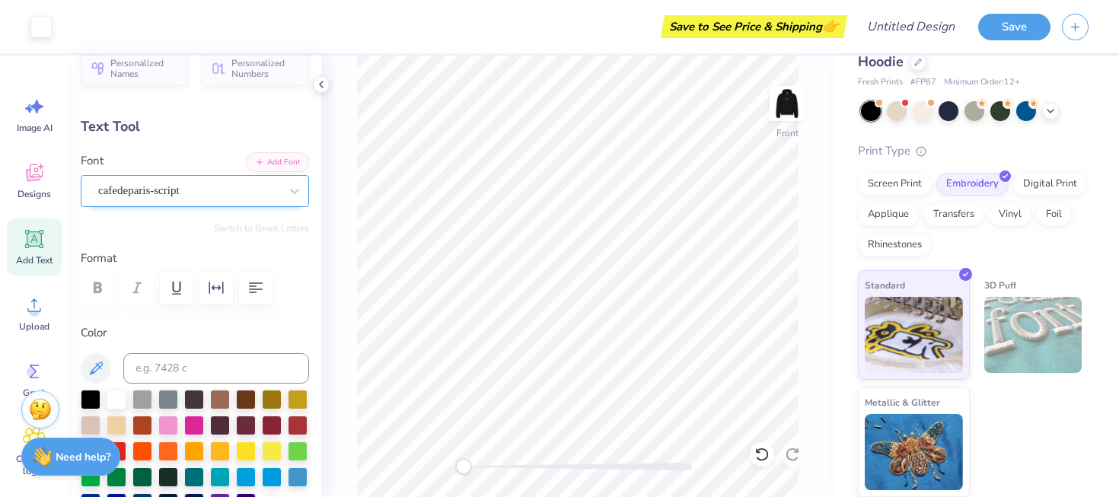
click at [259, 202] on div "cafedeparis-script" at bounding box center [195, 191] width 228 height 32
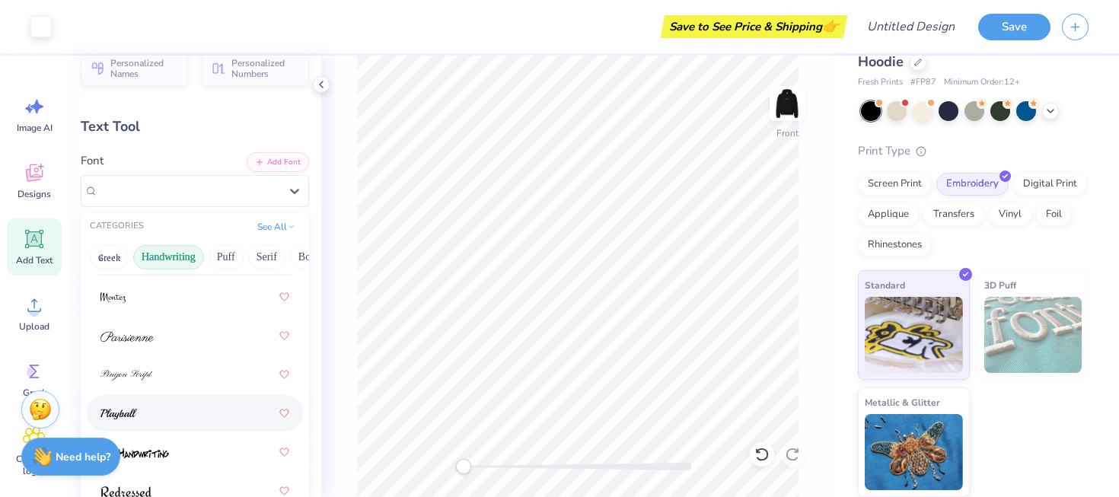
scroll to position [665, 0]
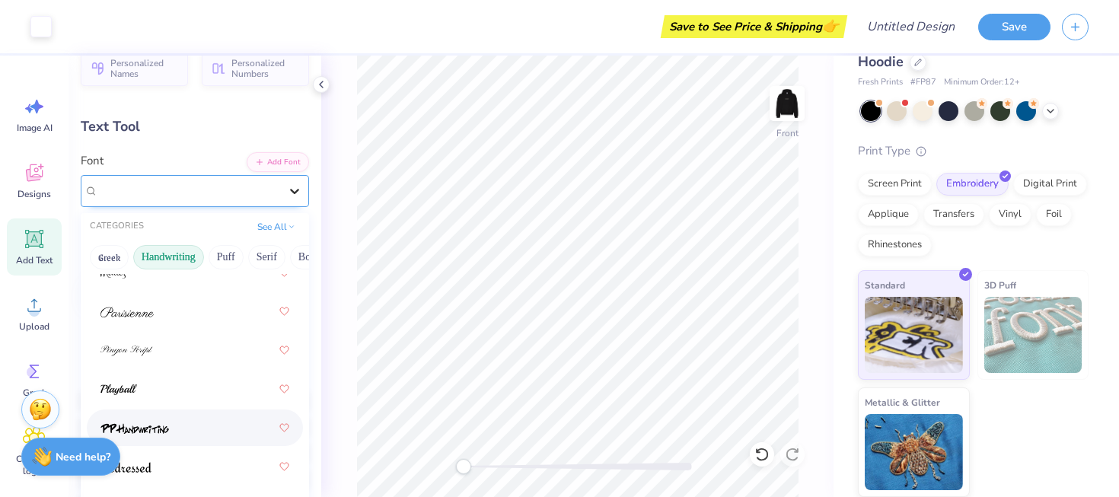
click at [292, 192] on icon at bounding box center [294, 190] width 15 height 15
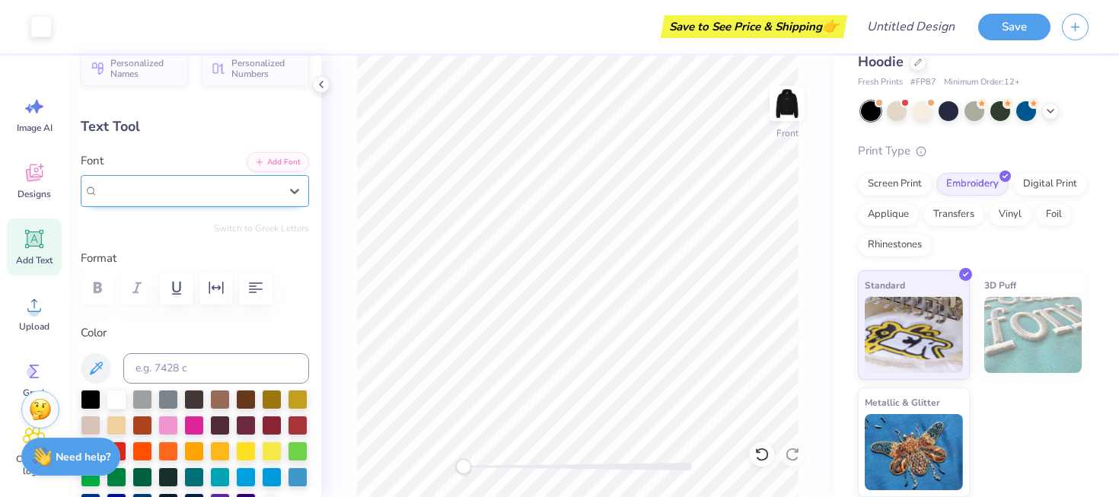
click at [266, 186] on div "cafedeparis-script" at bounding box center [188, 191] width 181 height 18
type input "stars"
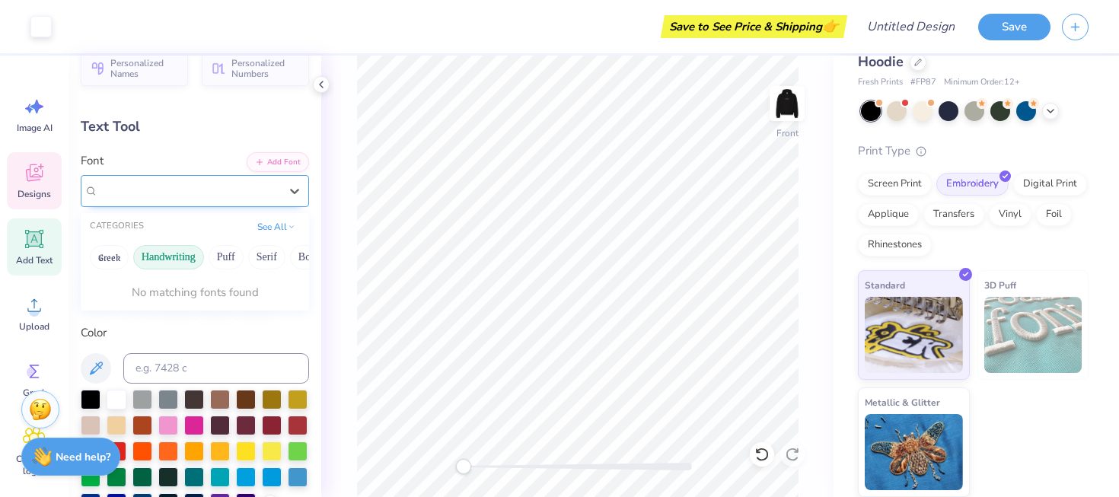
click at [34, 181] on icon at bounding box center [34, 172] width 23 height 23
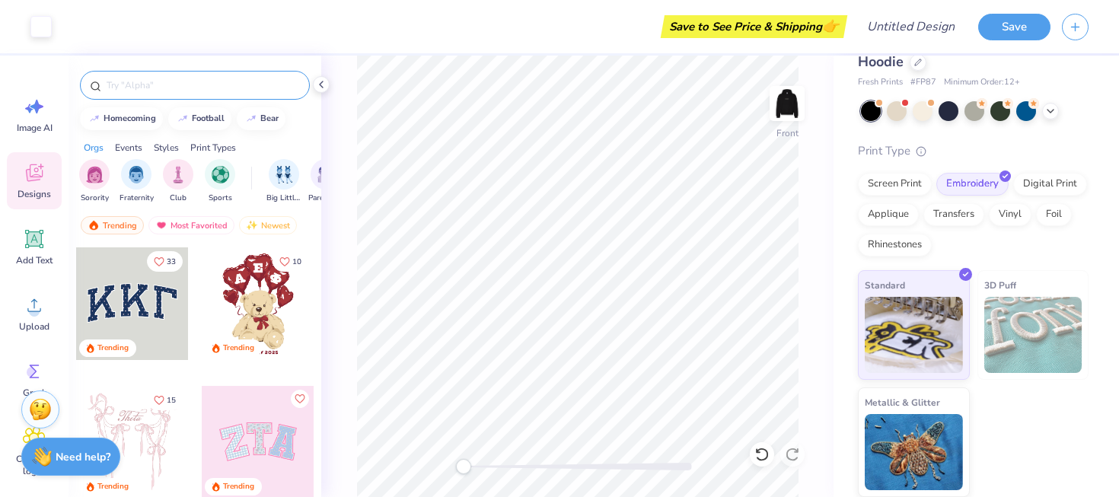
click at [269, 78] on input "text" at bounding box center [202, 85] width 195 height 15
type input "stars"
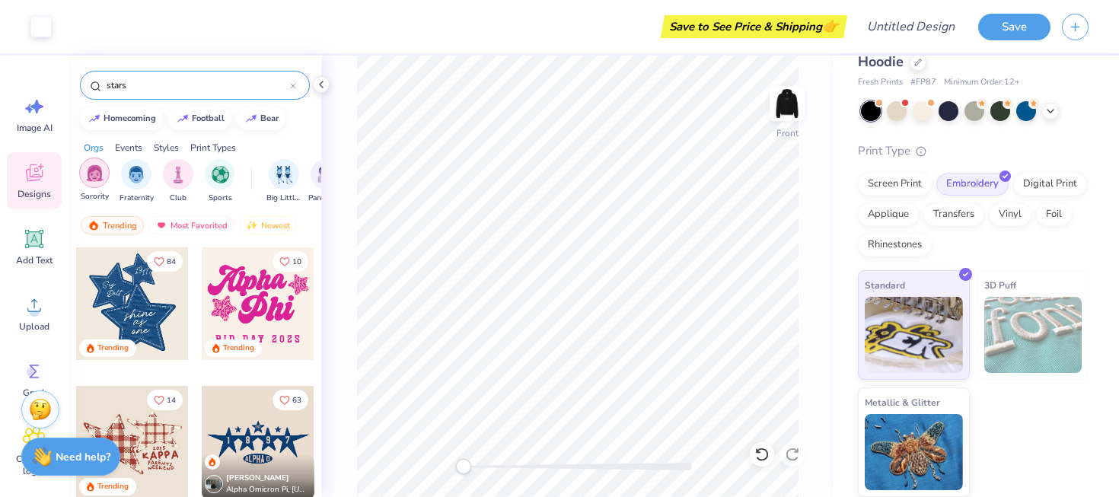
click at [98, 171] on img "filter for Sorority" at bounding box center [95, 173] width 18 height 18
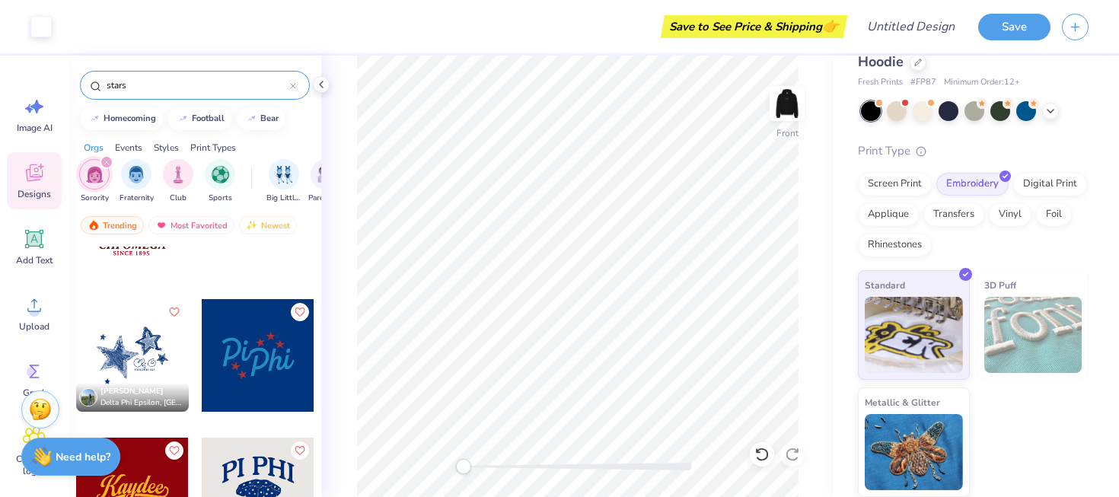
scroll to position [2308, 0]
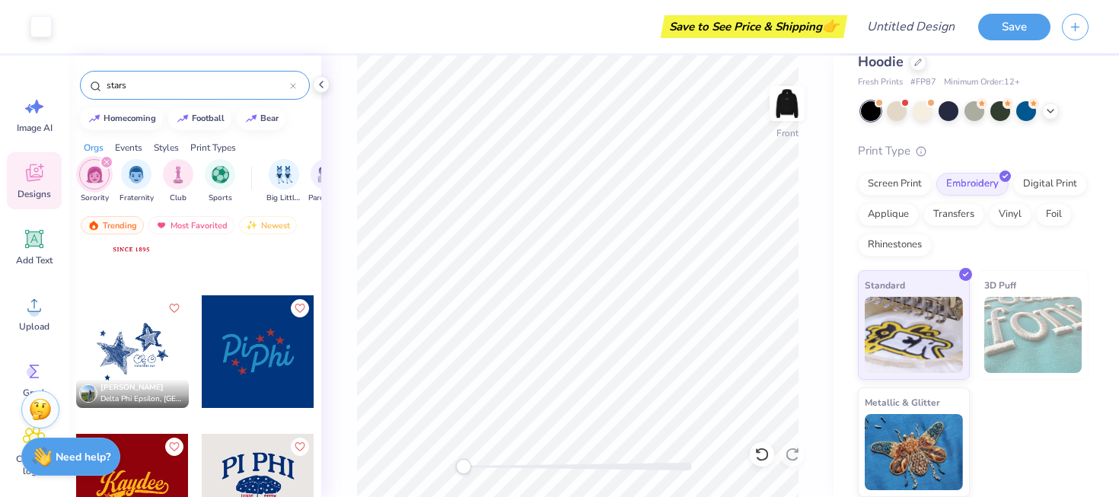
click at [142, 334] on div at bounding box center [132, 351] width 113 height 113
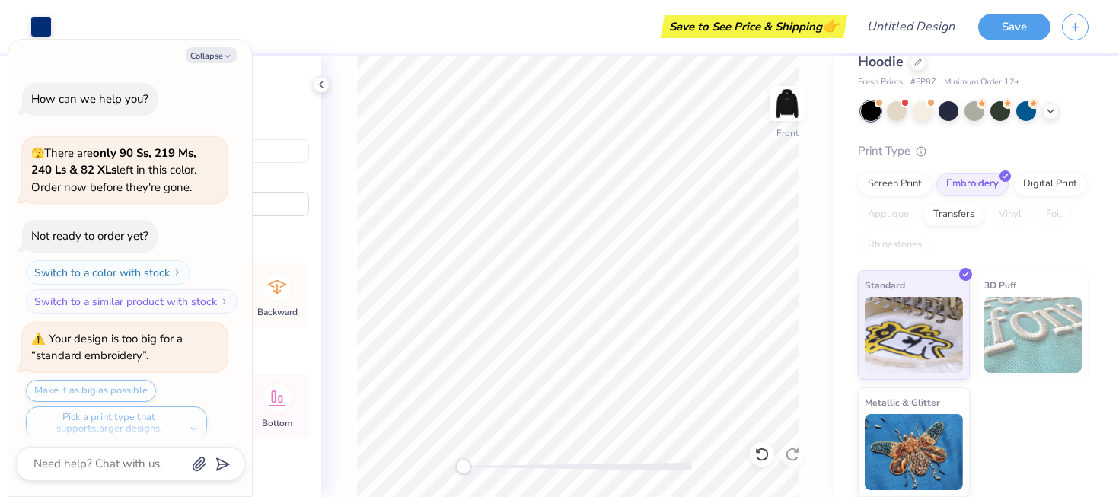
scroll to position [139, 0]
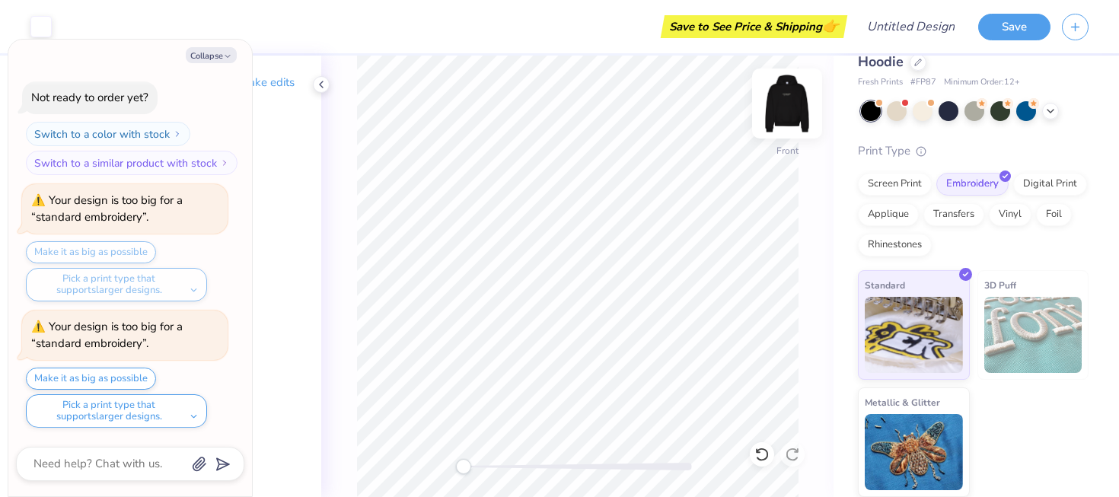
click at [793, 116] on img at bounding box center [787, 103] width 61 height 61
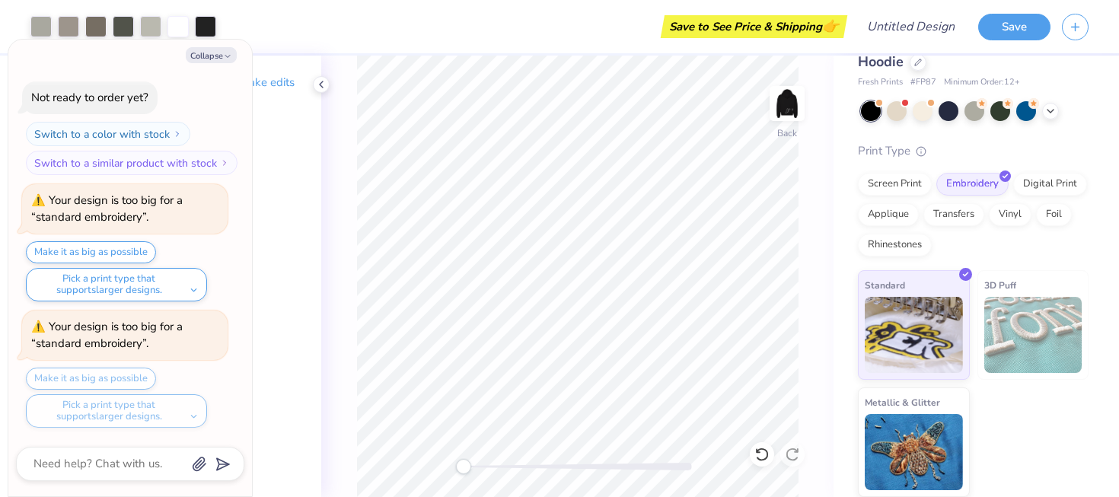
click at [793, 116] on img at bounding box center [787, 103] width 30 height 30
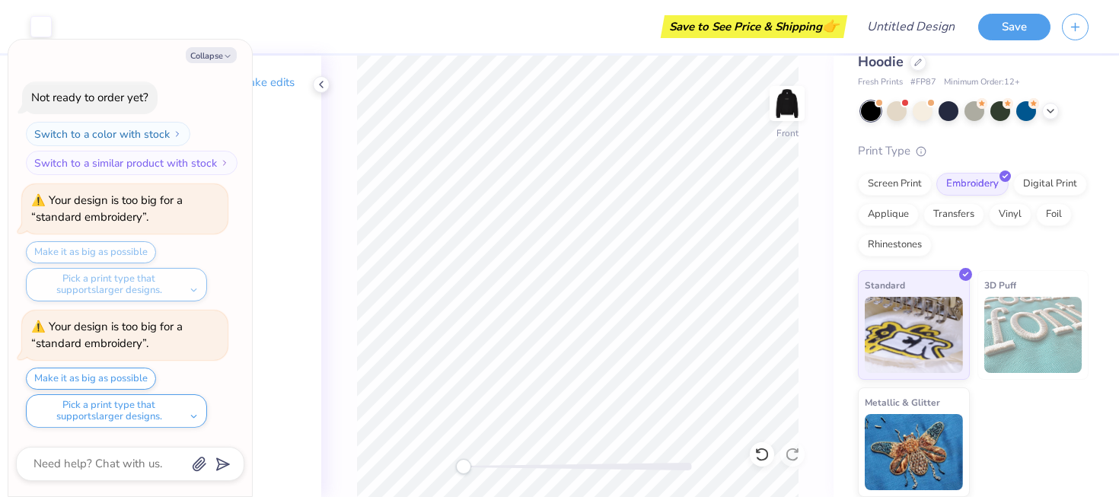
click at [793, 116] on img at bounding box center [787, 103] width 30 height 30
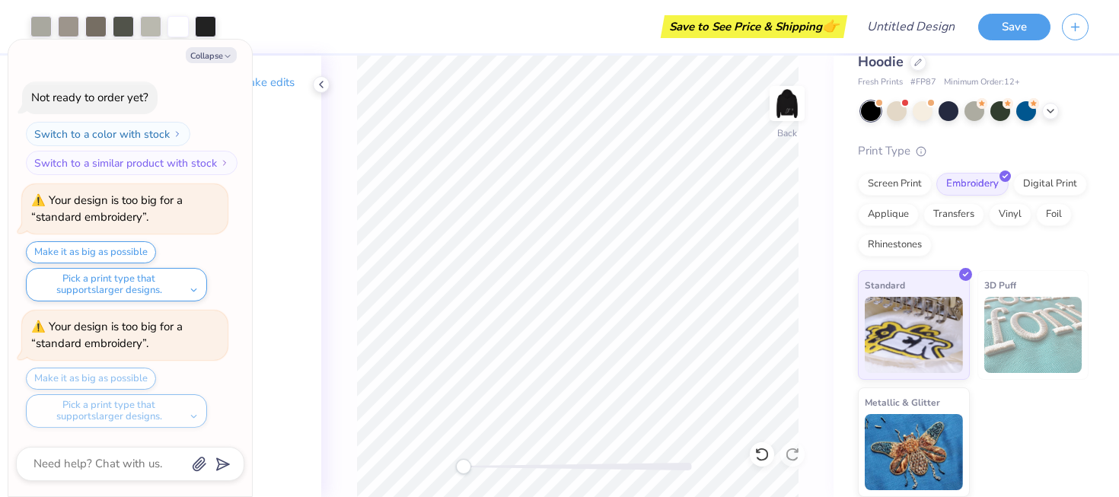
click at [793, 116] on img at bounding box center [787, 103] width 30 height 30
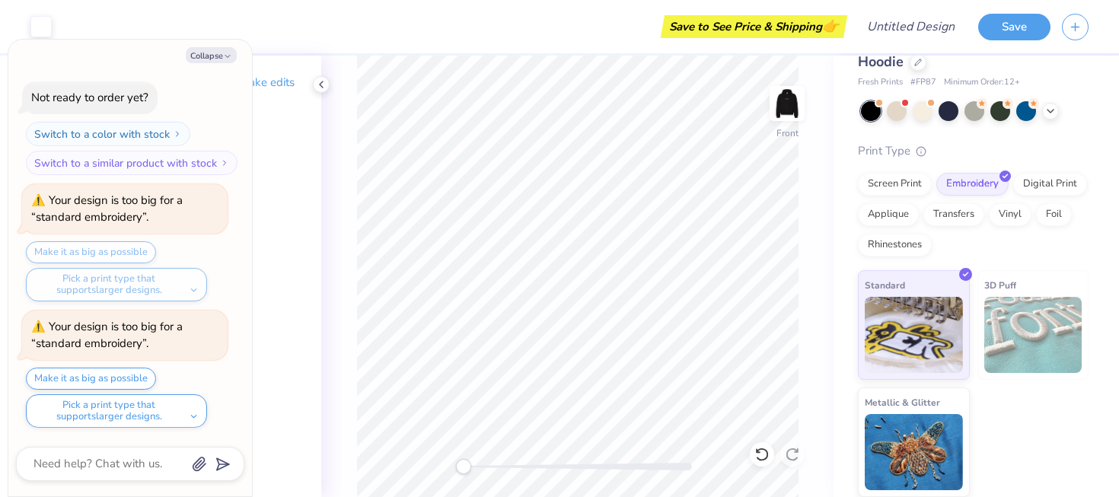
click at [793, 116] on img at bounding box center [787, 103] width 30 height 30
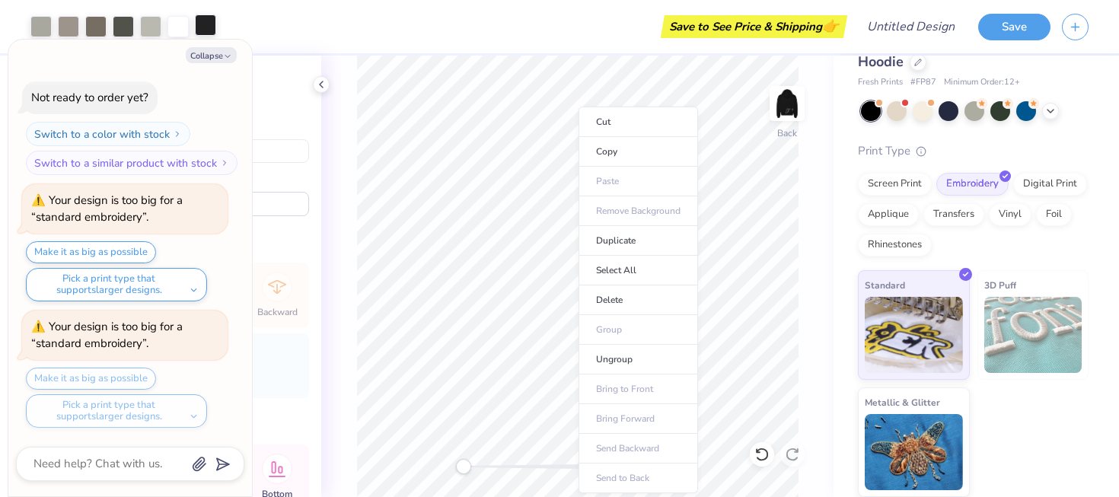
click at [206, 21] on div at bounding box center [205, 24] width 21 height 21
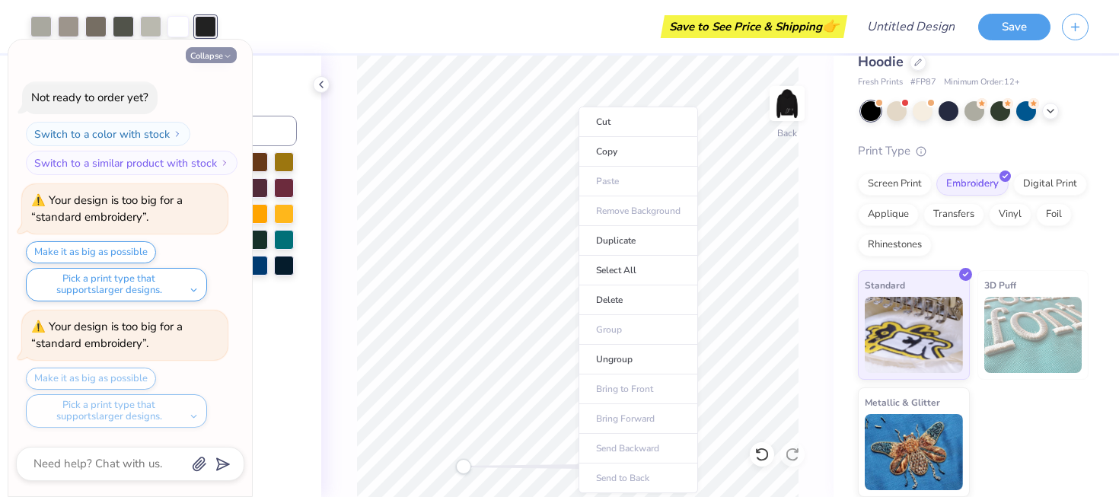
click at [224, 58] on icon "button" at bounding box center [227, 56] width 9 height 9
type textarea "x"
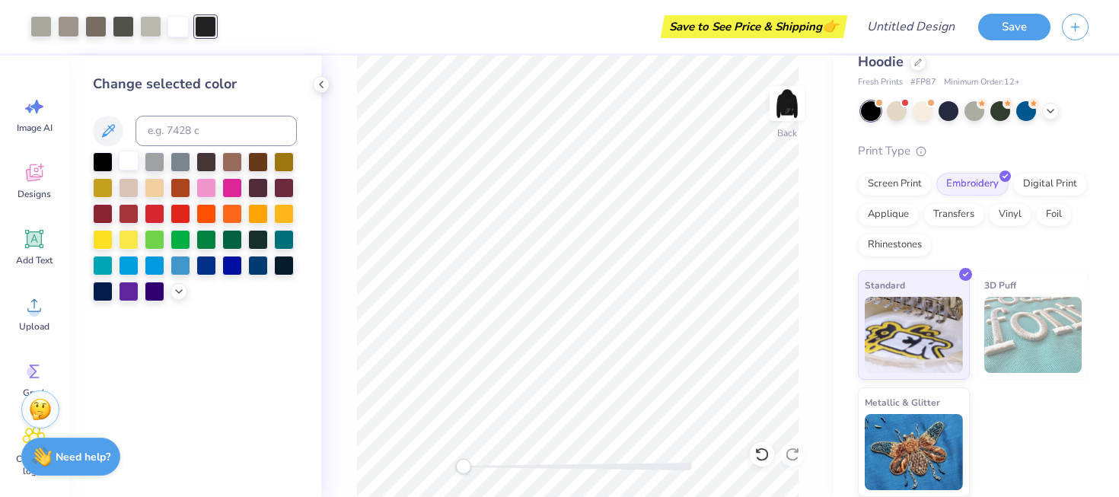
click at [131, 163] on div at bounding box center [129, 161] width 20 height 20
click at [148, 31] on div at bounding box center [150, 24] width 21 height 21
click at [132, 161] on div at bounding box center [129, 161] width 20 height 20
click at [130, 30] on div at bounding box center [123, 24] width 21 height 21
click at [129, 158] on div at bounding box center [129, 161] width 20 height 20
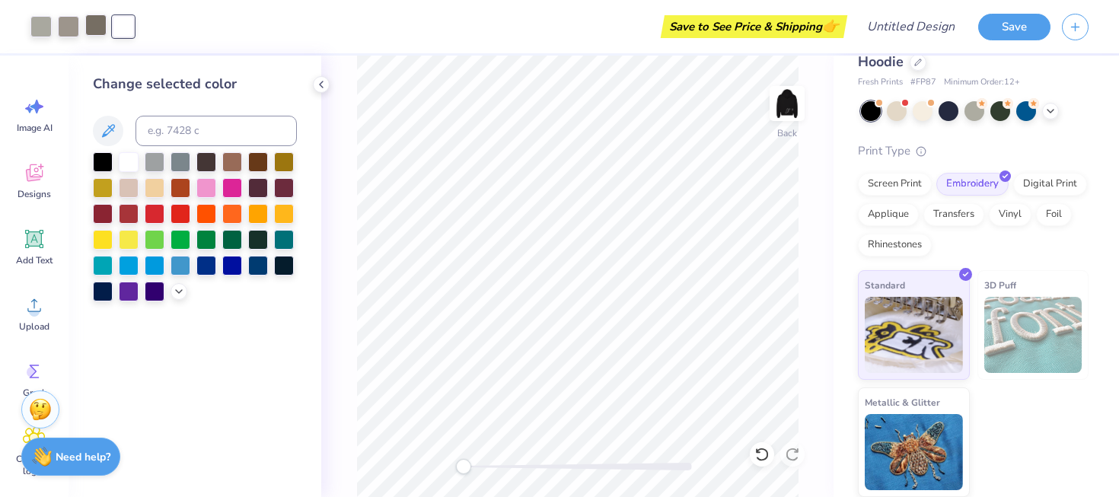
click at [102, 29] on div at bounding box center [95, 24] width 21 height 21
click at [130, 161] on div at bounding box center [129, 161] width 20 height 20
click at [72, 27] on div at bounding box center [68, 24] width 21 height 21
click at [136, 161] on div at bounding box center [129, 161] width 20 height 20
click at [48, 26] on div at bounding box center [40, 24] width 21 height 21
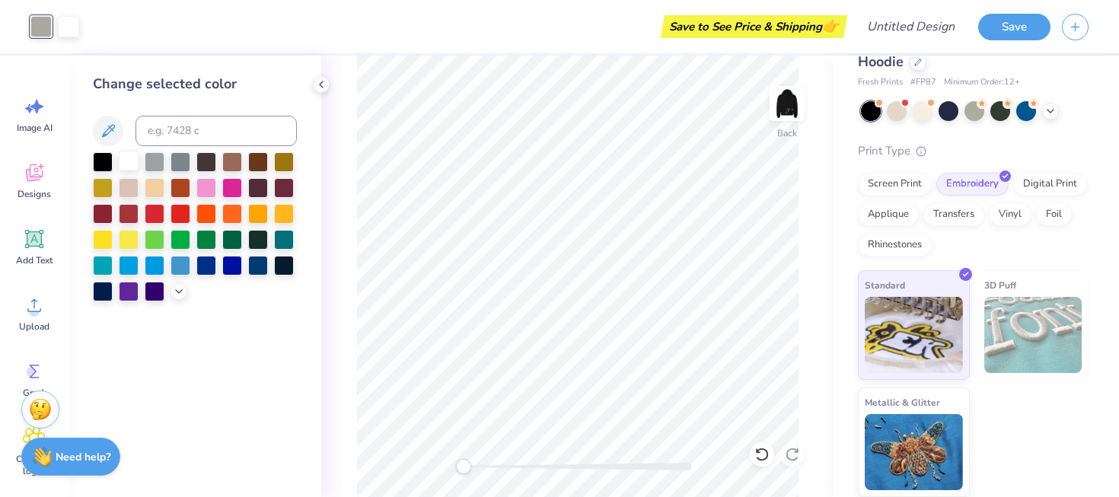
click at [130, 164] on div at bounding box center [129, 161] width 20 height 20
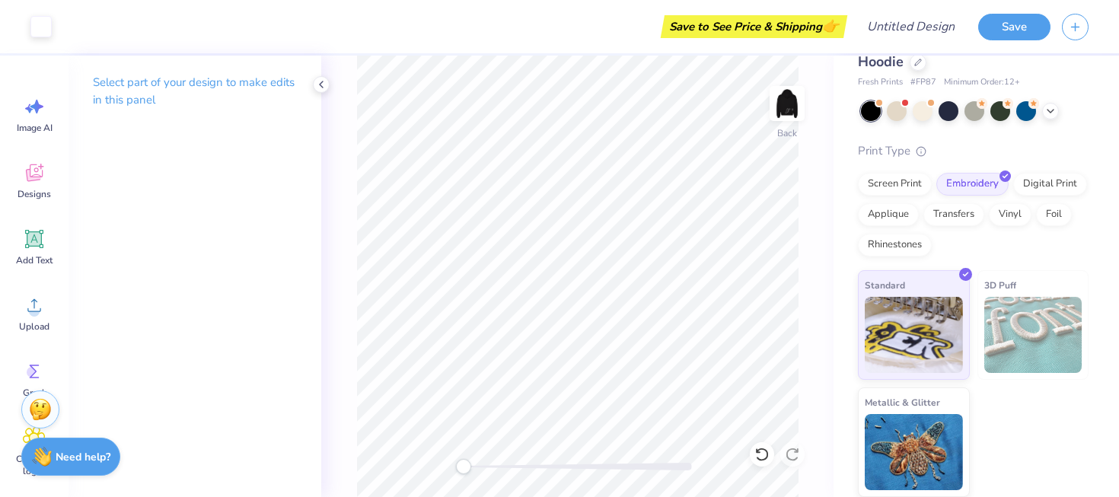
click at [105, 23] on div "Save to See Price & Shipping 👉" at bounding box center [453, 26] width 780 height 53
click at [85, 24] on div "Save to See Price & Shipping 👉" at bounding box center [453, 26] width 780 height 53
click at [72, 26] on div "Save to See Price & Shipping 👉" at bounding box center [453, 26] width 780 height 53
click at [43, 26] on div at bounding box center [40, 24] width 21 height 21
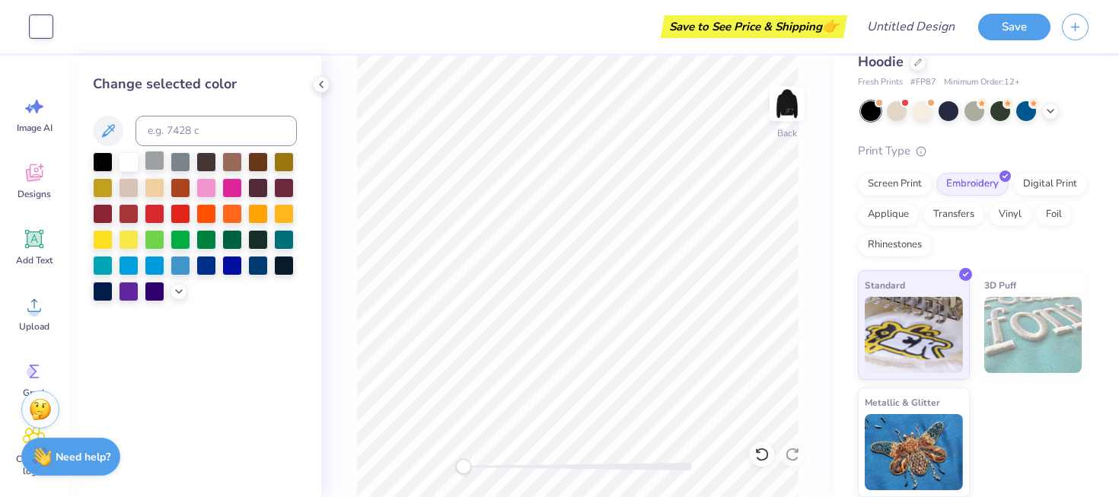
click at [147, 161] on div at bounding box center [155, 161] width 20 height 20
click at [131, 163] on div at bounding box center [129, 161] width 20 height 20
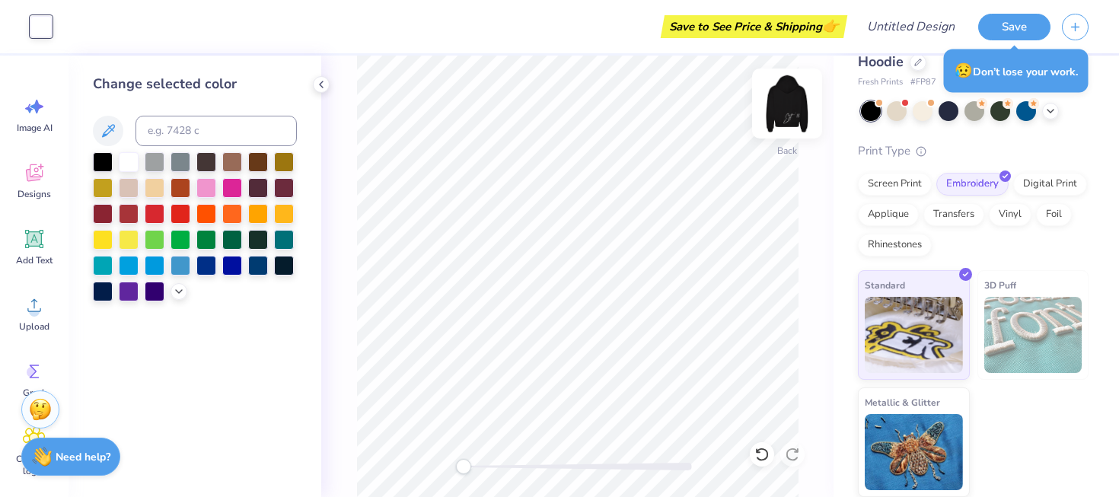
click at [790, 111] on img at bounding box center [787, 103] width 61 height 61
click at [790, 111] on img at bounding box center [787, 103] width 30 height 30
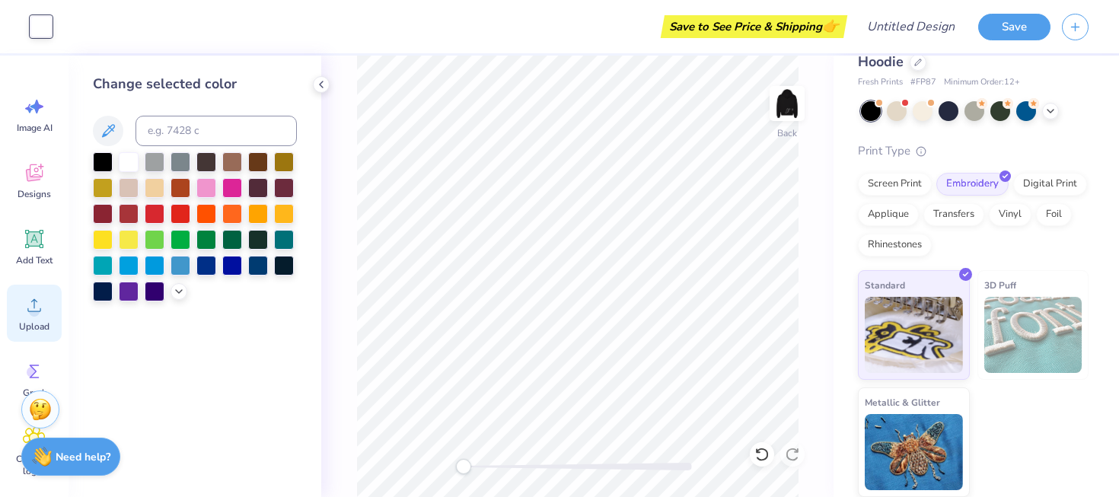
click at [36, 305] on icon at bounding box center [34, 305] width 23 height 23
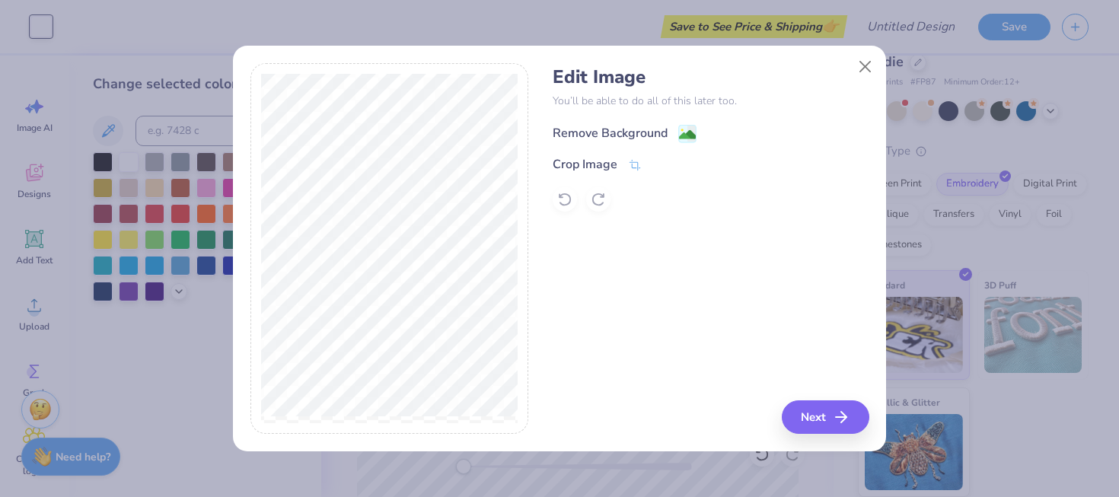
click at [606, 134] on div "Remove Background" at bounding box center [610, 133] width 115 height 18
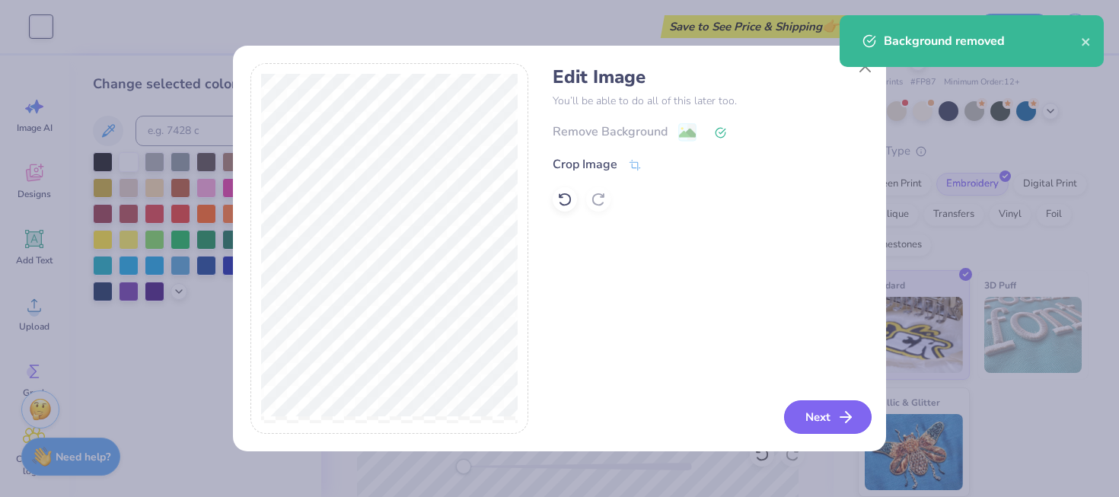
click at [821, 411] on button "Next" at bounding box center [828, 416] width 88 height 33
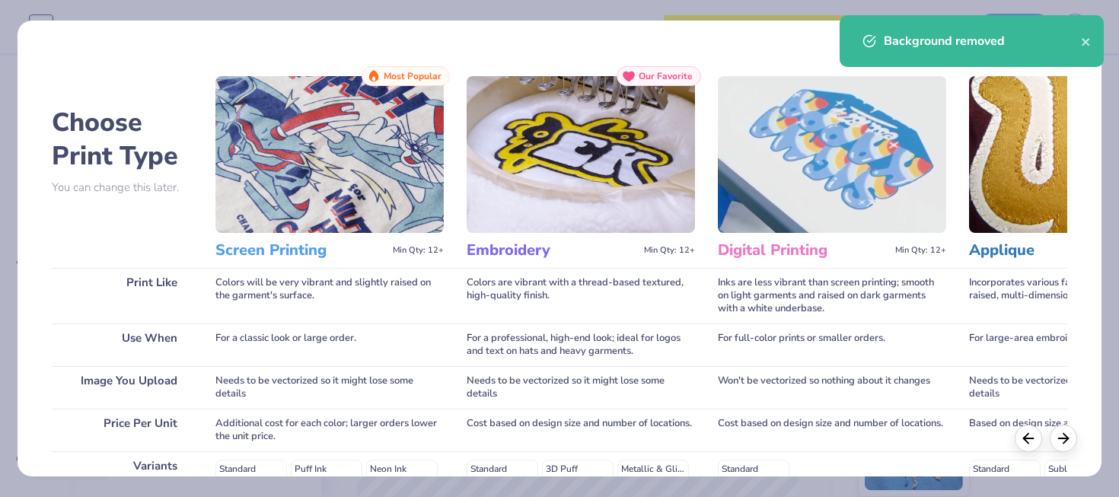
click at [602, 190] on img at bounding box center [581, 154] width 228 height 157
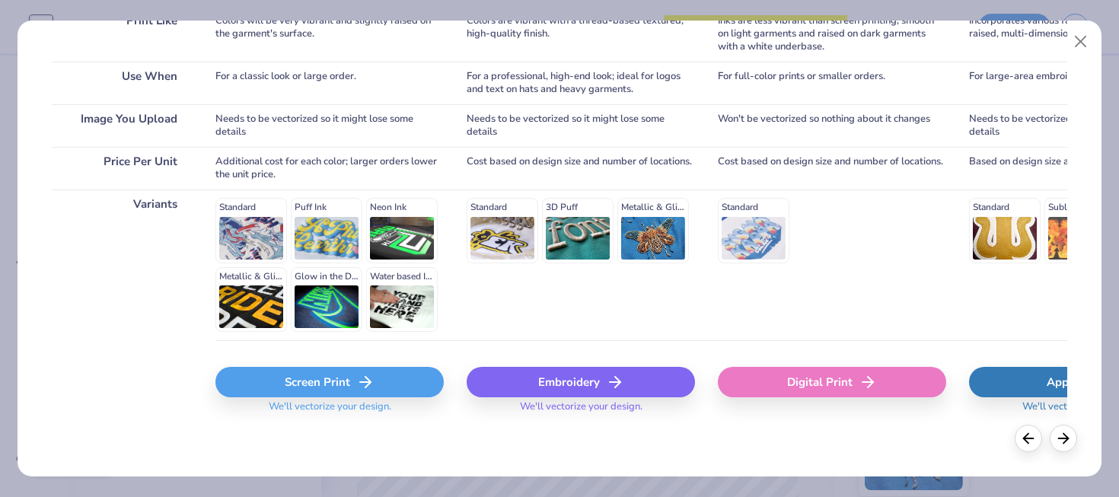
click at [585, 382] on div "Embroidery" at bounding box center [581, 382] width 228 height 30
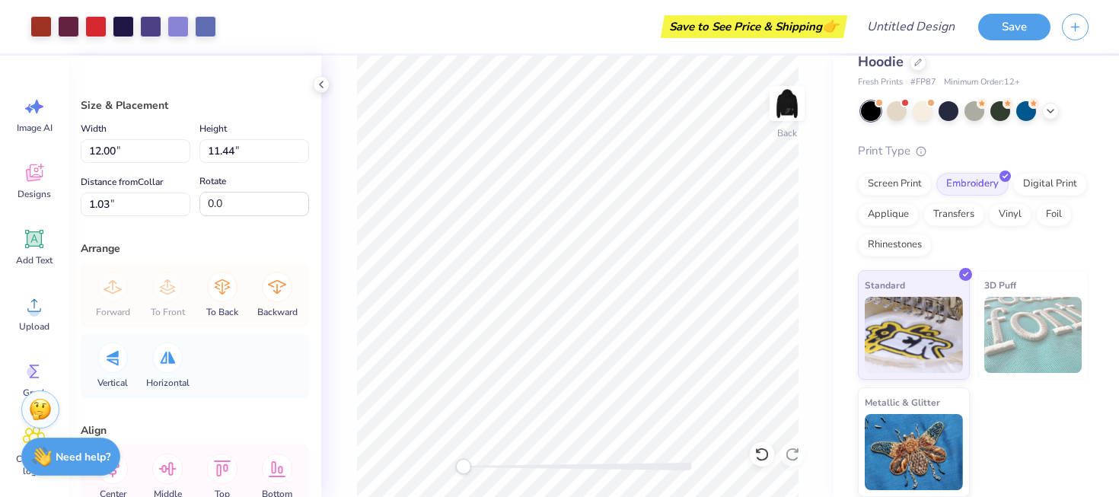
type input "7.88"
type input "7.52"
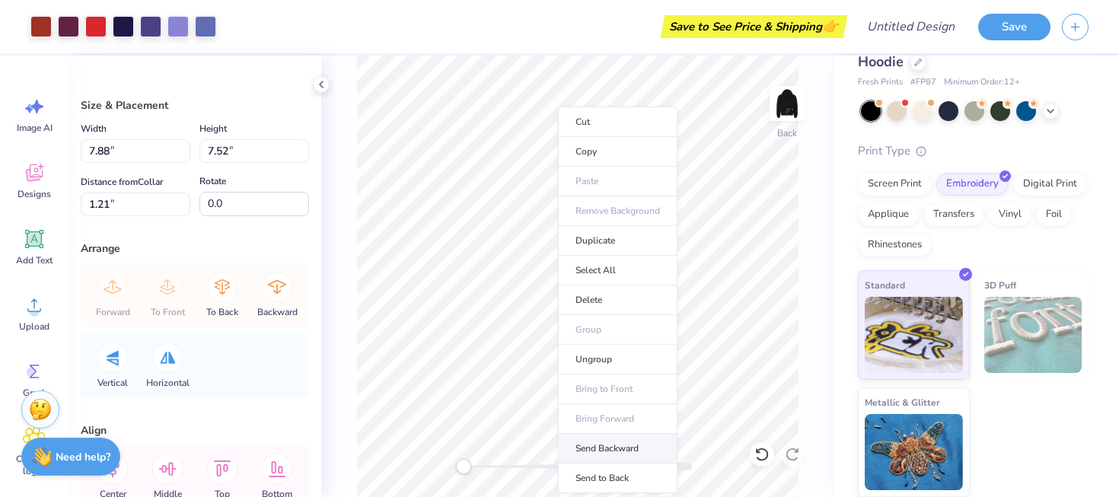
click at [623, 451] on li "Send Backward" at bounding box center [618, 449] width 120 height 30
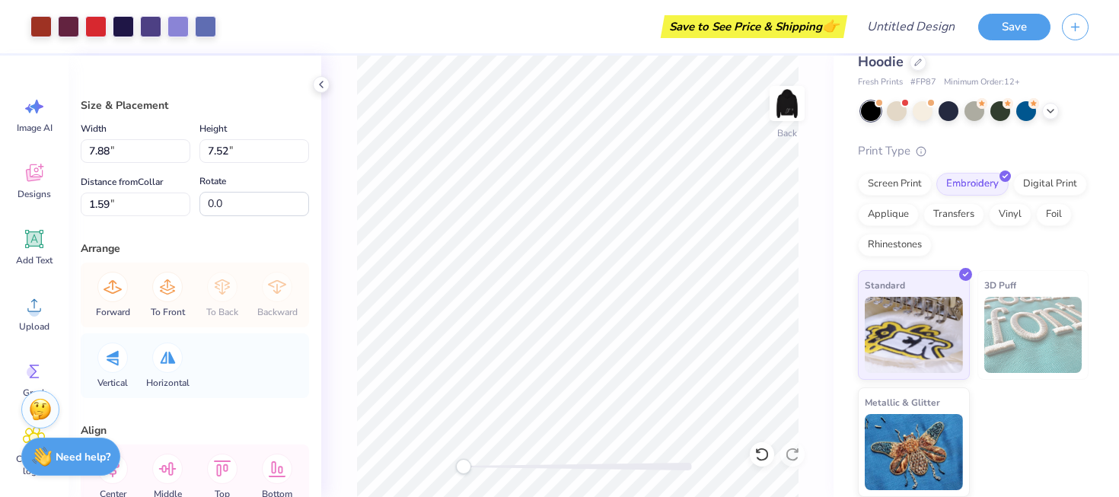
type input "1.93"
click at [91, 29] on div at bounding box center [95, 24] width 21 height 21
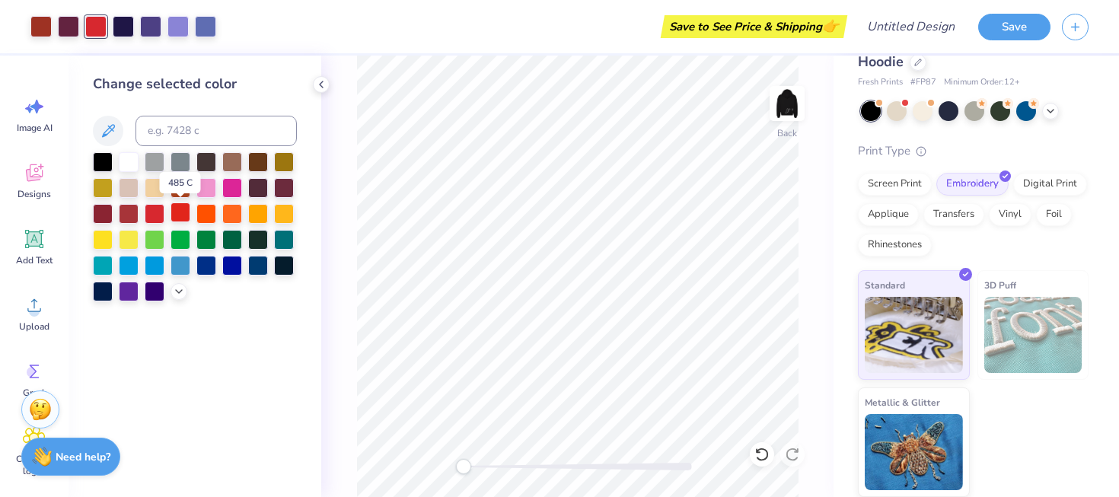
click at [181, 212] on div at bounding box center [181, 213] width 20 height 20
click at [158, 216] on div at bounding box center [155, 213] width 20 height 20
click at [180, 218] on div at bounding box center [181, 213] width 20 height 20
click at [158, 219] on div at bounding box center [155, 213] width 20 height 20
click at [148, 289] on div at bounding box center [155, 290] width 20 height 20
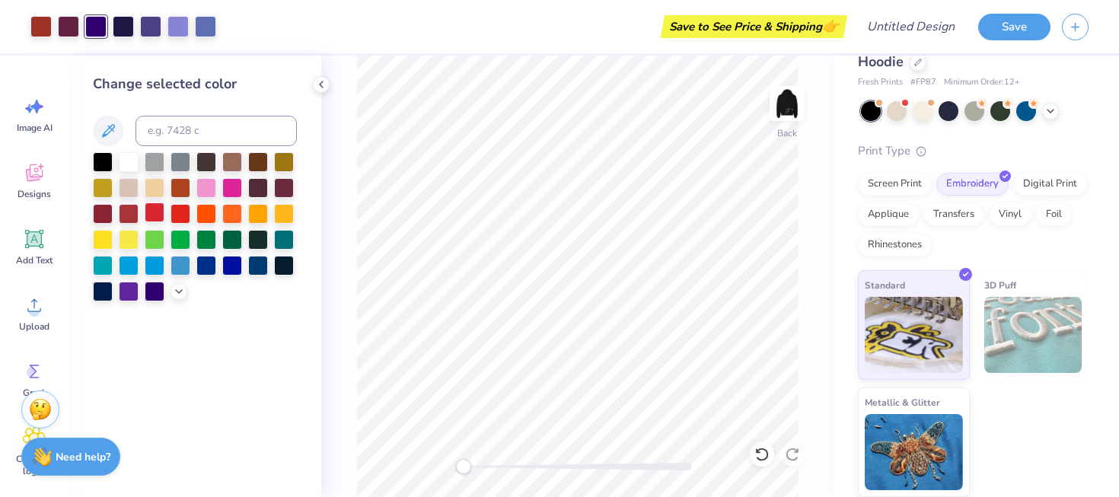
click at [161, 215] on div at bounding box center [155, 213] width 20 height 20
click at [179, 215] on div at bounding box center [181, 213] width 20 height 20
click at [181, 215] on div at bounding box center [181, 213] width 20 height 20
click at [152, 215] on div at bounding box center [155, 213] width 20 height 20
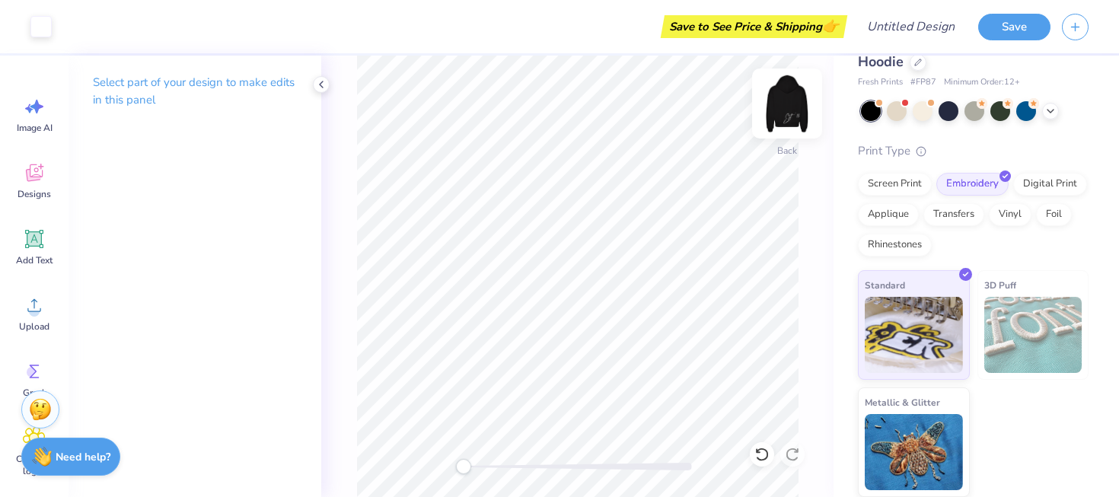
click at [790, 118] on img at bounding box center [787, 103] width 61 height 61
click at [42, 188] on span "Designs" at bounding box center [34, 194] width 33 height 12
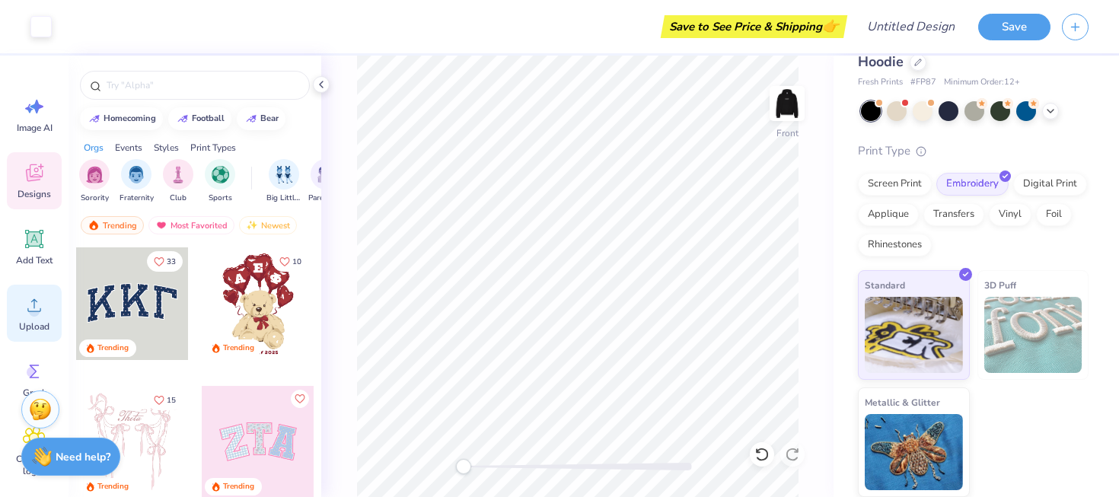
click at [33, 307] on circle at bounding box center [34, 311] width 11 height 11
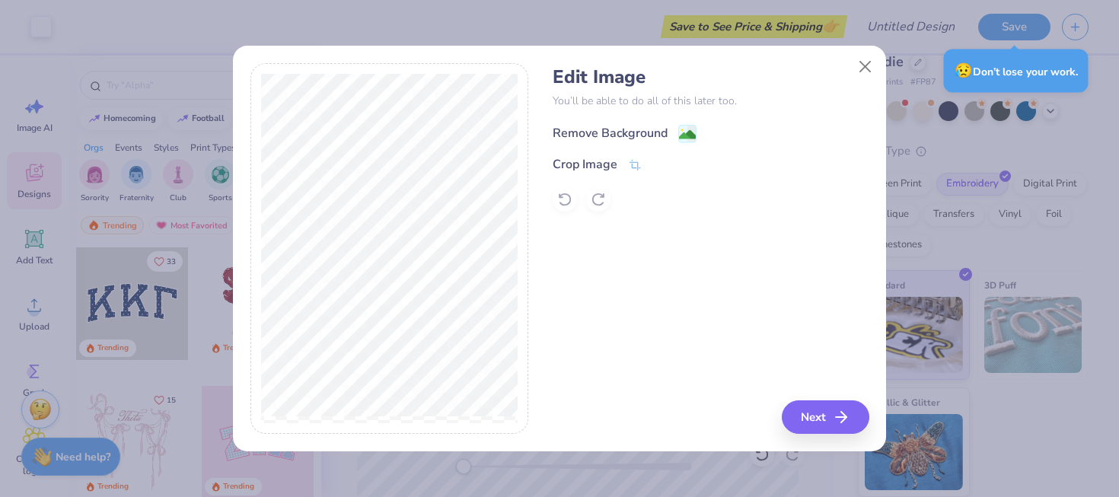
click at [659, 139] on div "Remove Background" at bounding box center [610, 133] width 115 height 18
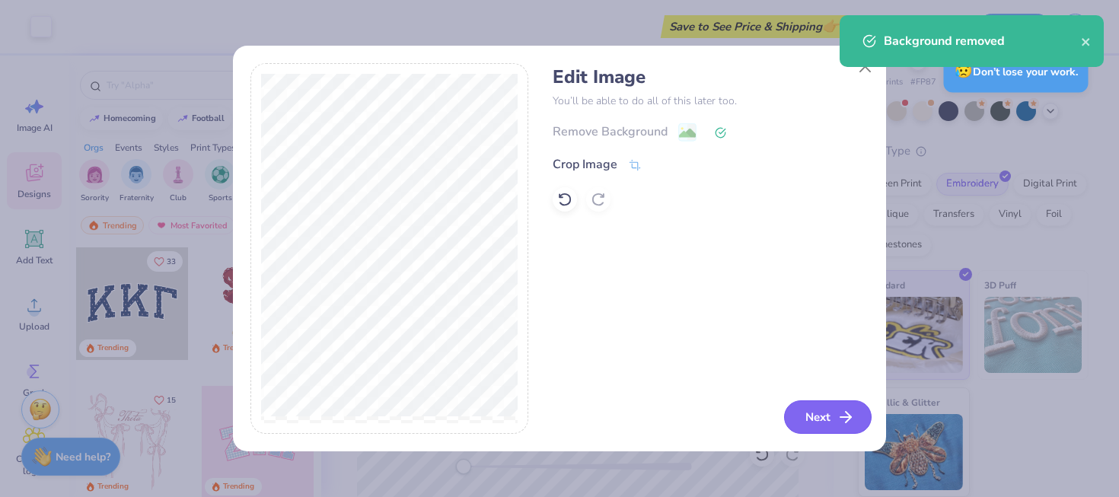
click at [833, 417] on button "Next" at bounding box center [828, 416] width 88 height 33
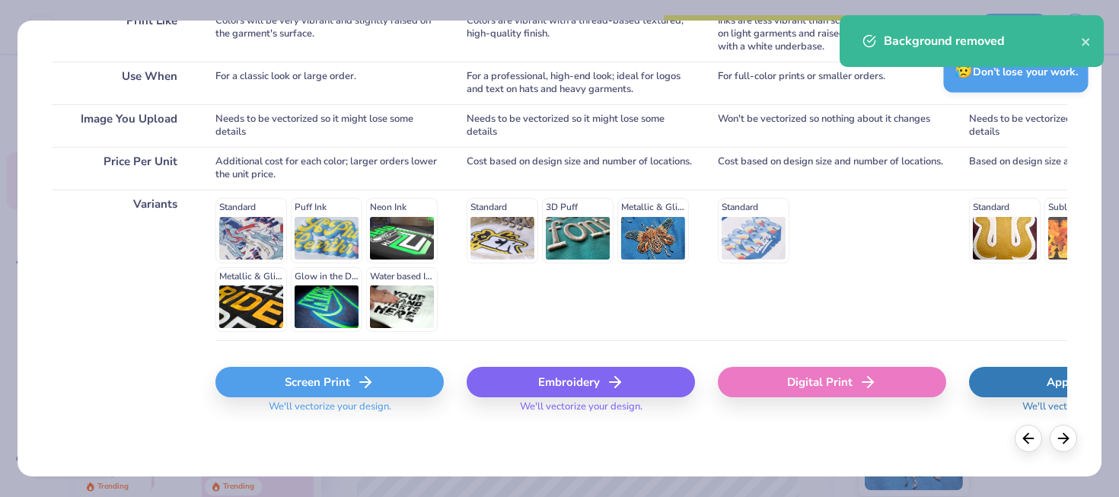
click at [566, 382] on div "Embroidery" at bounding box center [581, 382] width 228 height 30
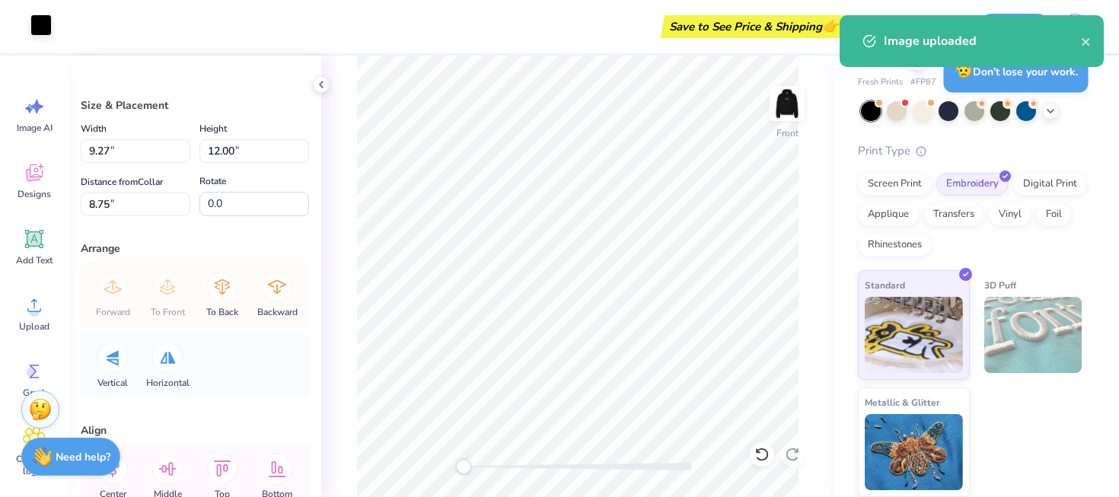
click at [43, 22] on body "Art colors Save to See Price & Shipping 👉 Design Title Save Image AI Designs Ad…" at bounding box center [559, 248] width 1119 height 497
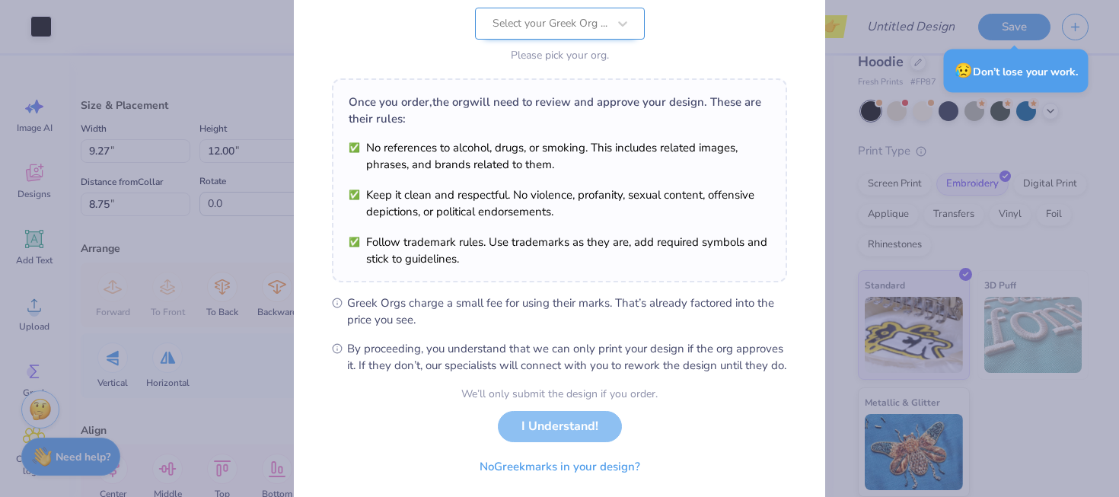
scroll to position [215, 0]
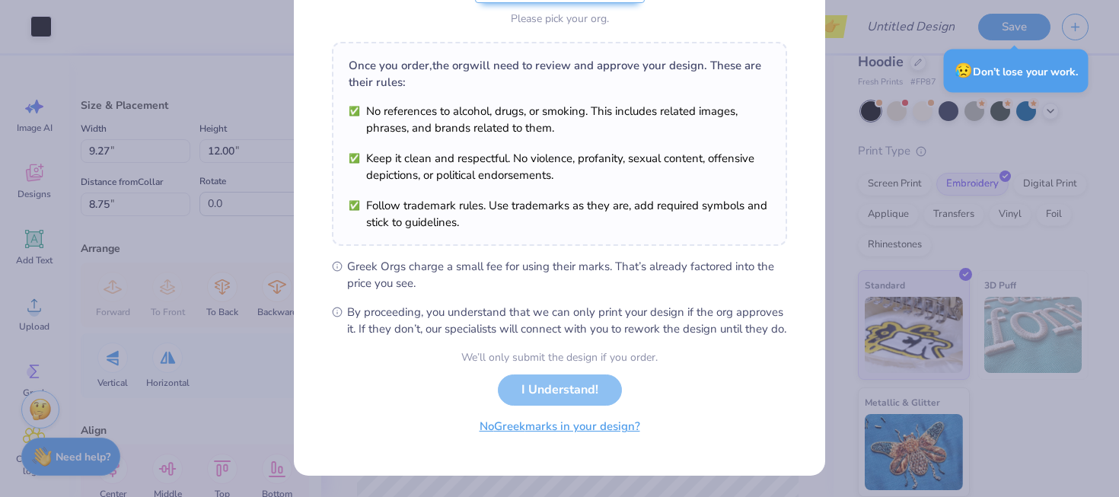
click at [565, 430] on button "No Greek marks in your design?" at bounding box center [560, 426] width 187 height 31
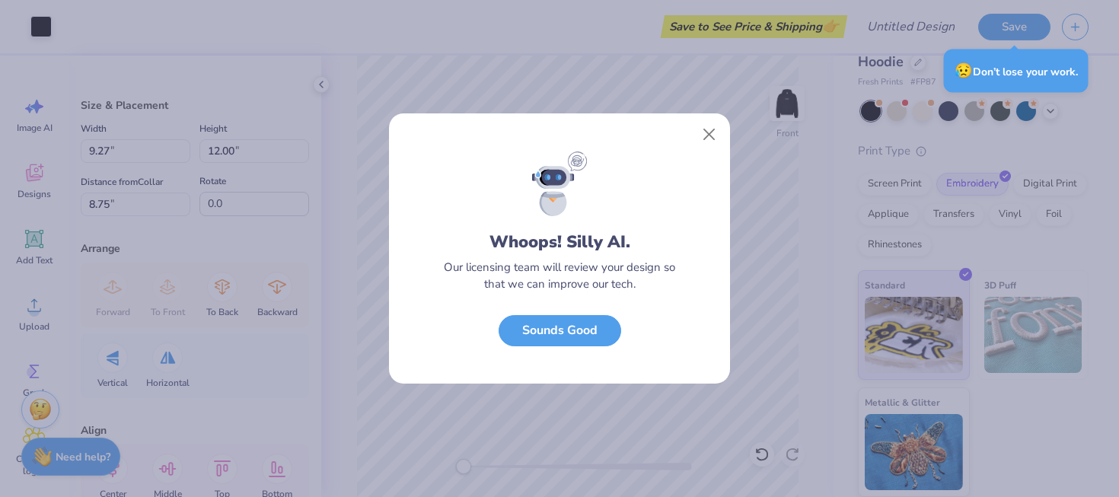
scroll to position [0, 0]
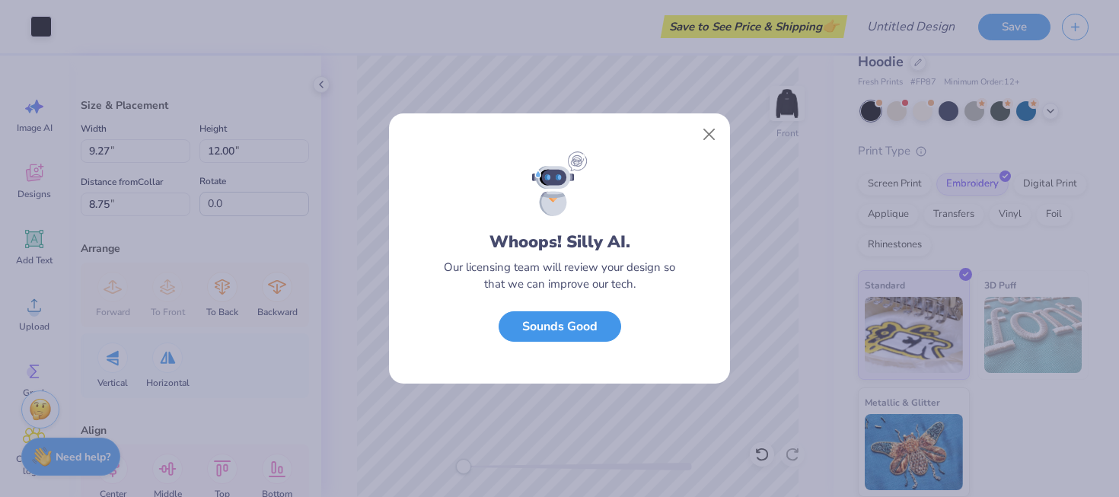
click at [593, 318] on button "Sounds Good" at bounding box center [560, 326] width 123 height 31
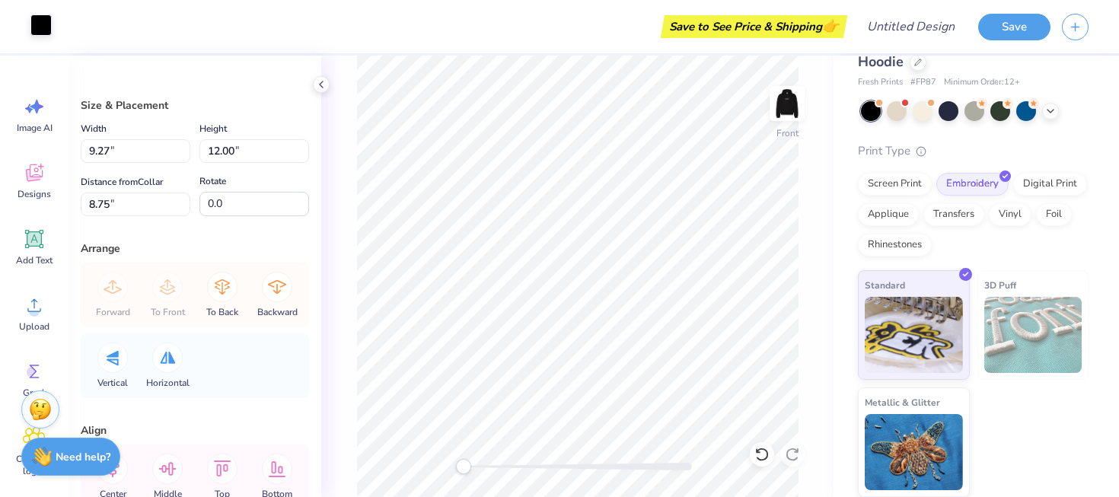
click at [43, 29] on div at bounding box center [40, 24] width 21 height 21
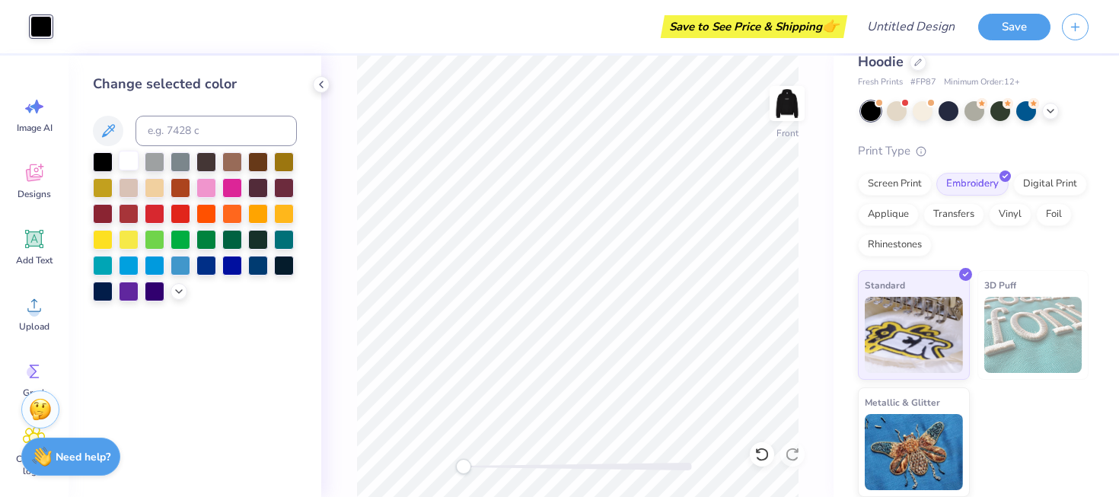
click at [132, 162] on div at bounding box center [129, 161] width 20 height 20
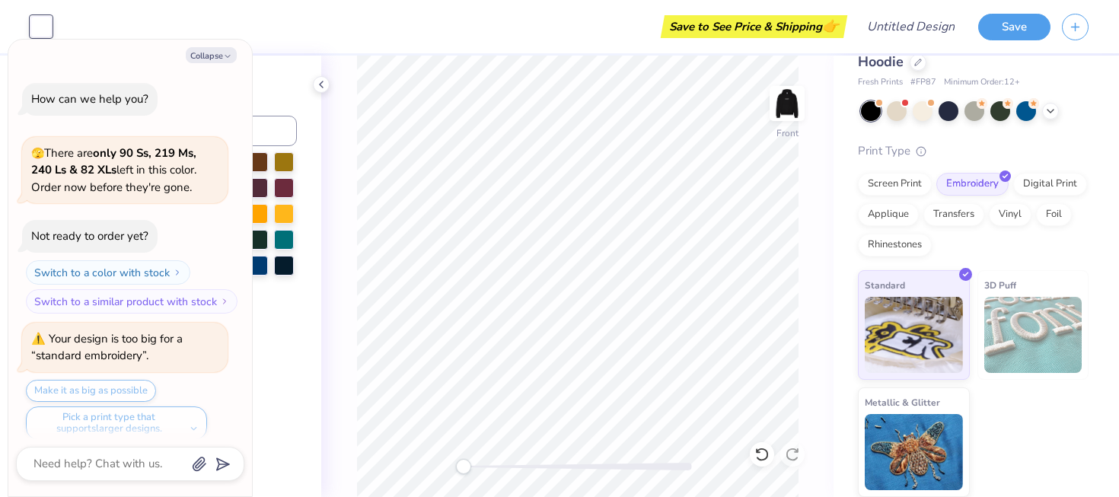
scroll to position [265, 0]
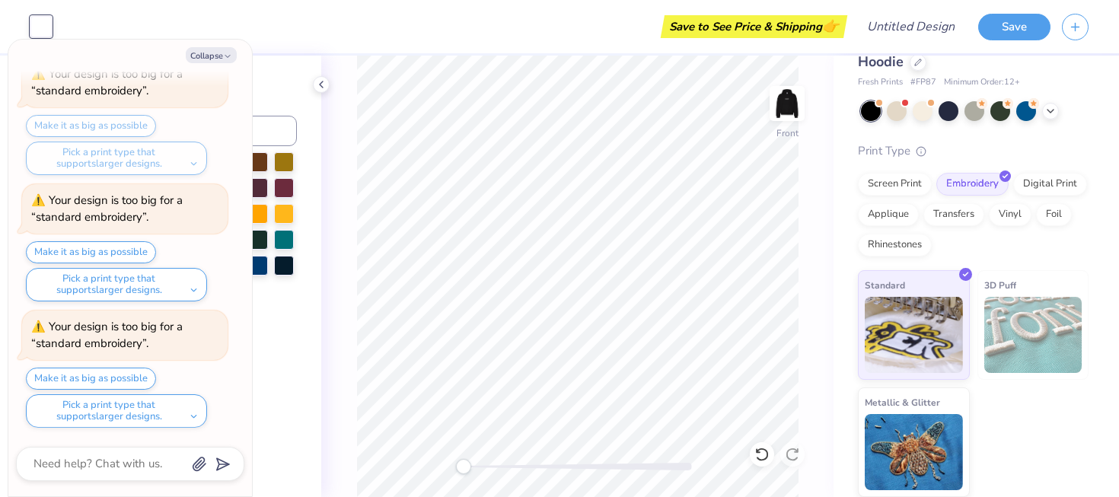
click at [820, 295] on div "Front" at bounding box center [577, 277] width 512 height 442
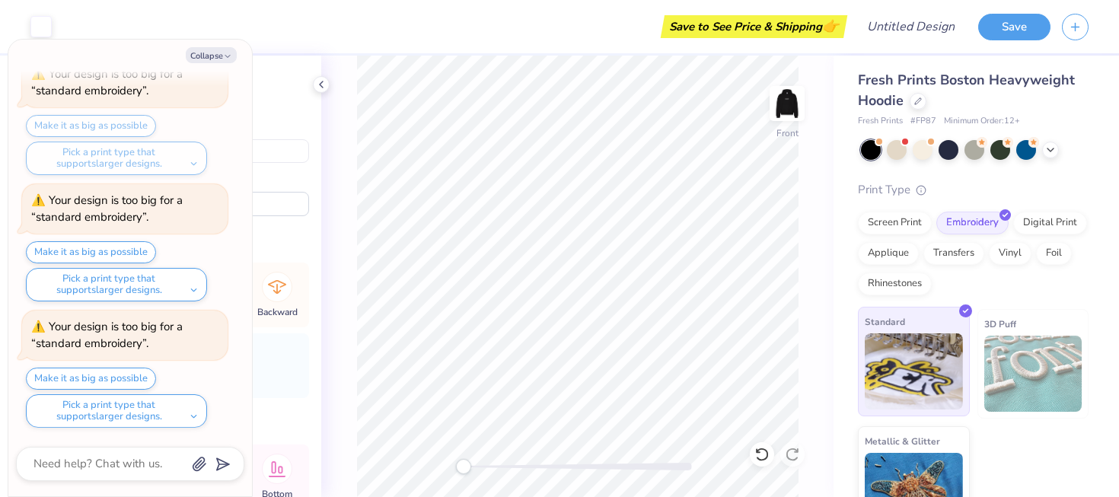
scroll to position [0, 0]
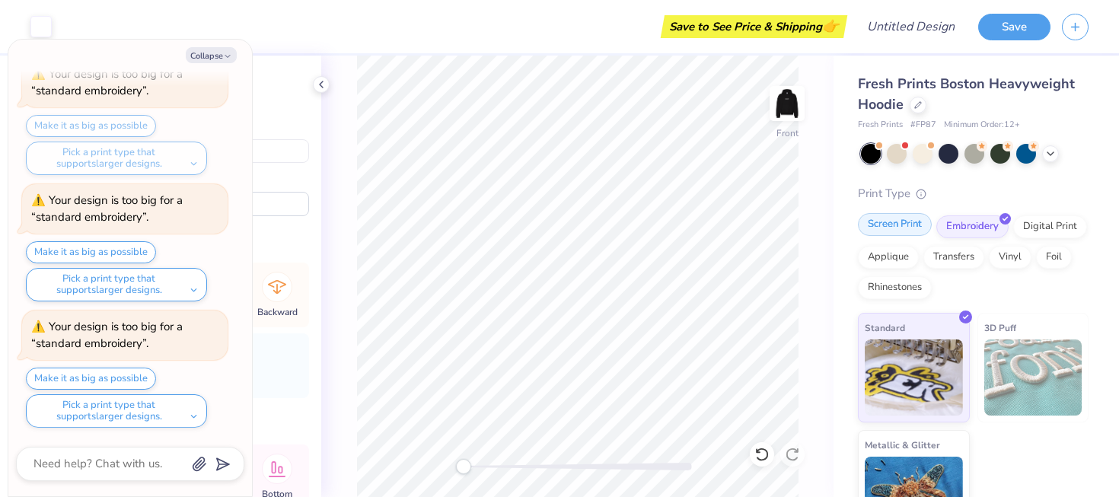
click at [901, 228] on div "Screen Print" at bounding box center [895, 224] width 74 height 23
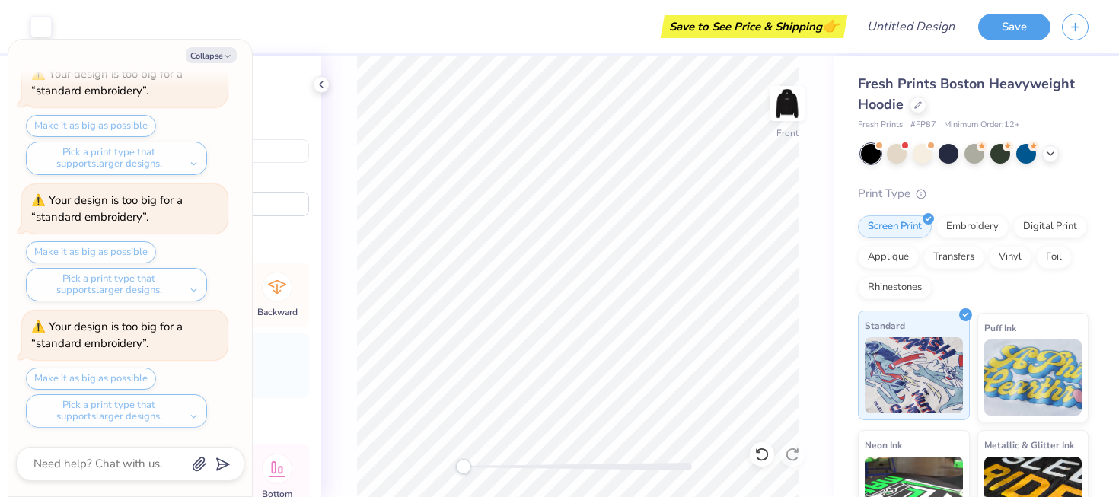
click at [932, 352] on img at bounding box center [914, 375] width 98 height 76
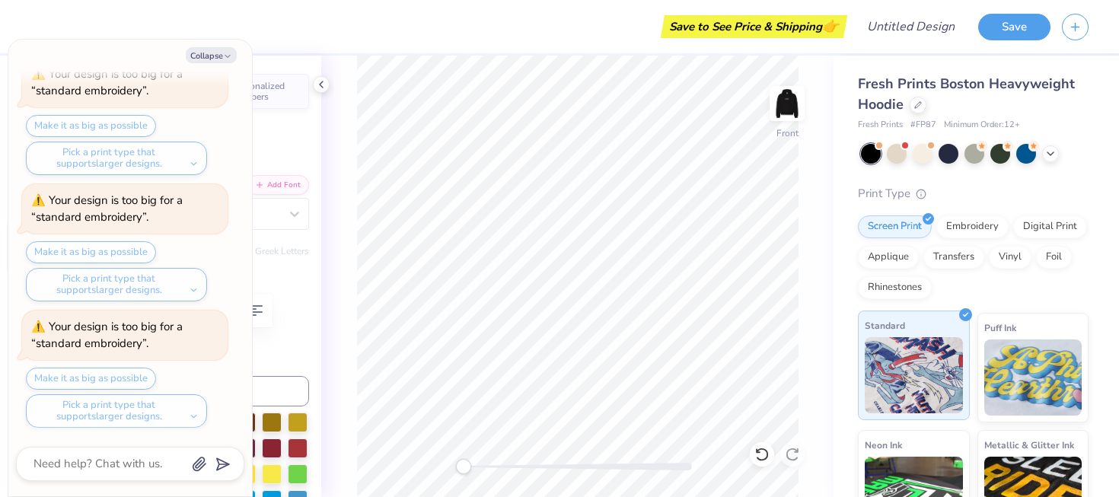
click at [902, 372] on img at bounding box center [914, 375] width 98 height 76
click at [965, 227] on div "Embroidery" at bounding box center [972, 224] width 72 height 23
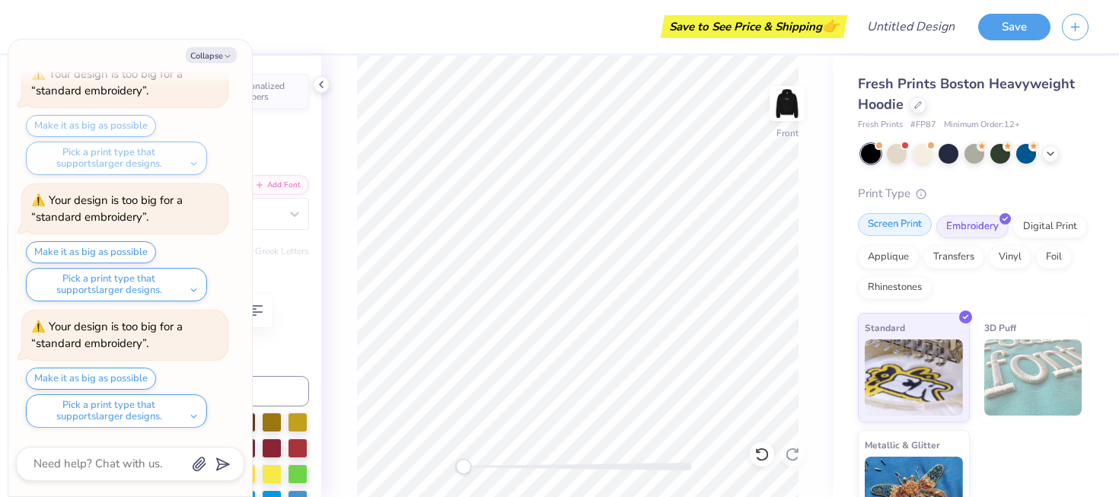
click at [917, 228] on div "Screen Print" at bounding box center [895, 224] width 74 height 23
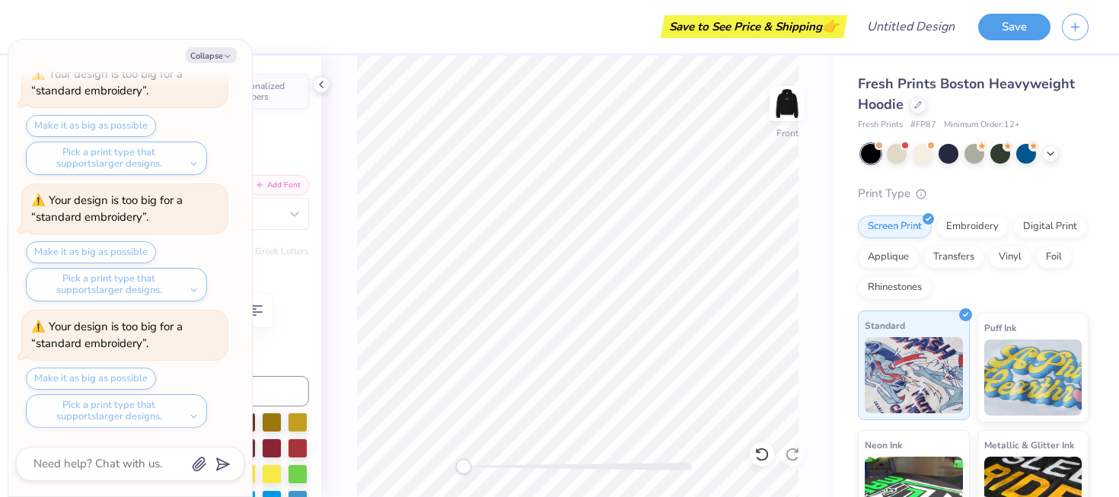
click at [932, 321] on div "Standard" at bounding box center [914, 366] width 112 height 110
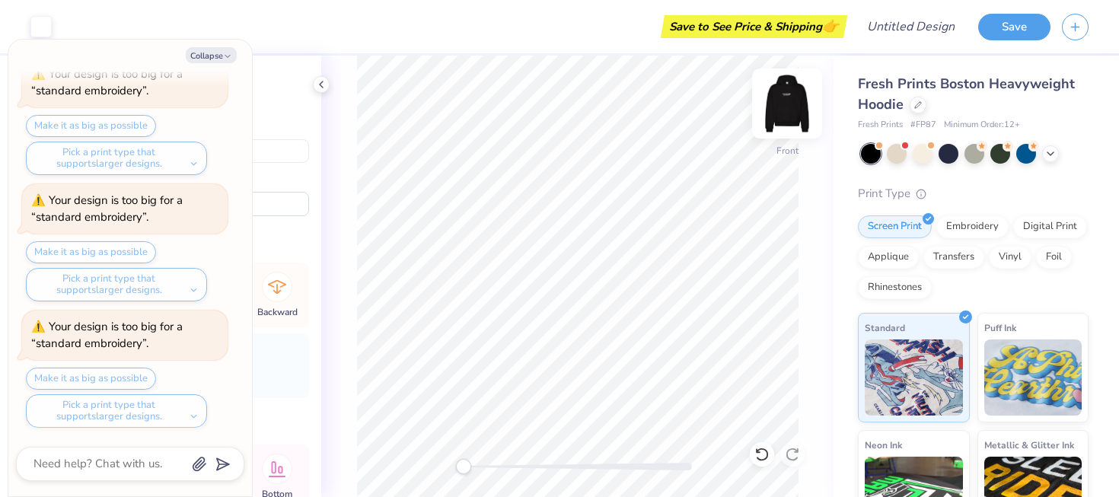
click at [773, 98] on img at bounding box center [787, 103] width 61 height 61
click at [965, 219] on div "Embroidery" at bounding box center [972, 224] width 72 height 23
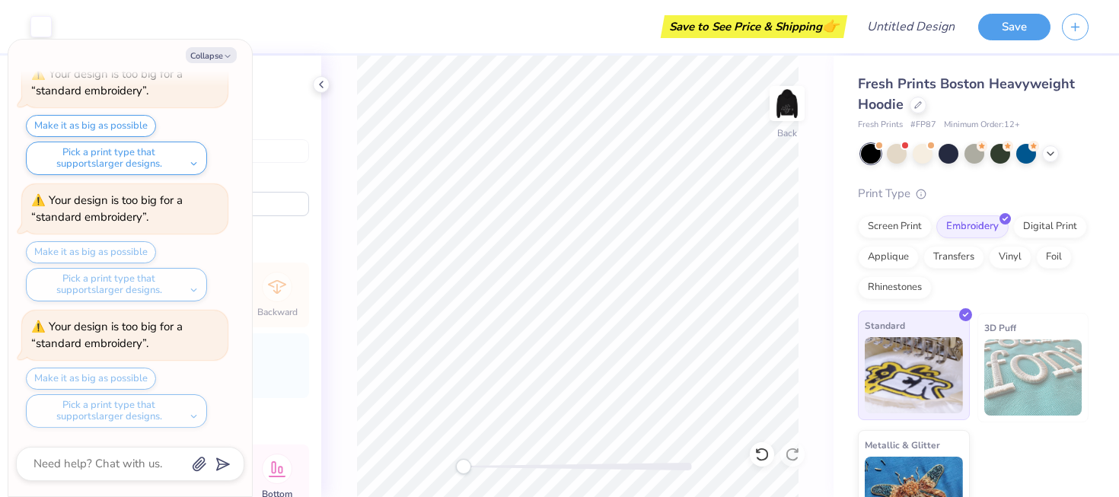
click at [934, 330] on div "Standard" at bounding box center [914, 366] width 112 height 110
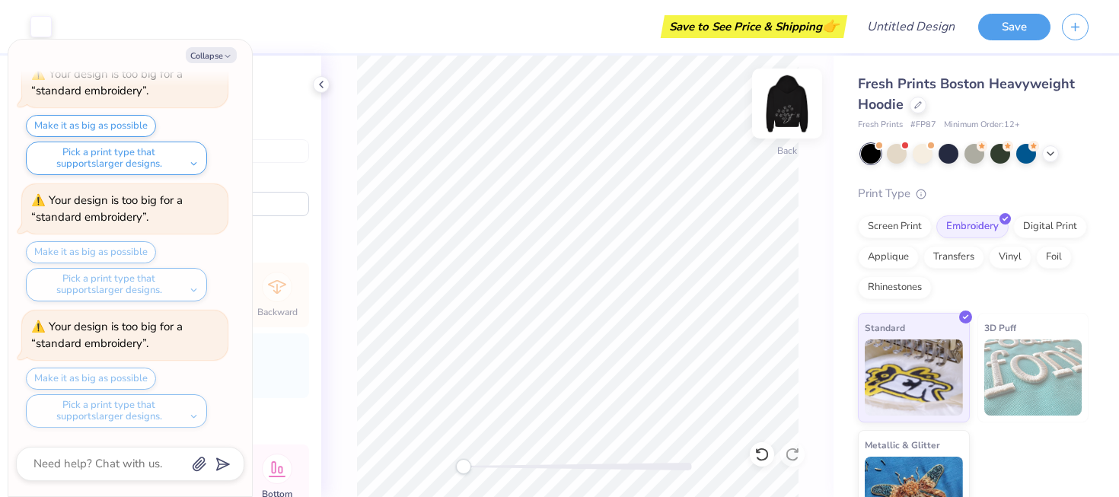
click at [793, 106] on img at bounding box center [787, 103] width 61 height 61
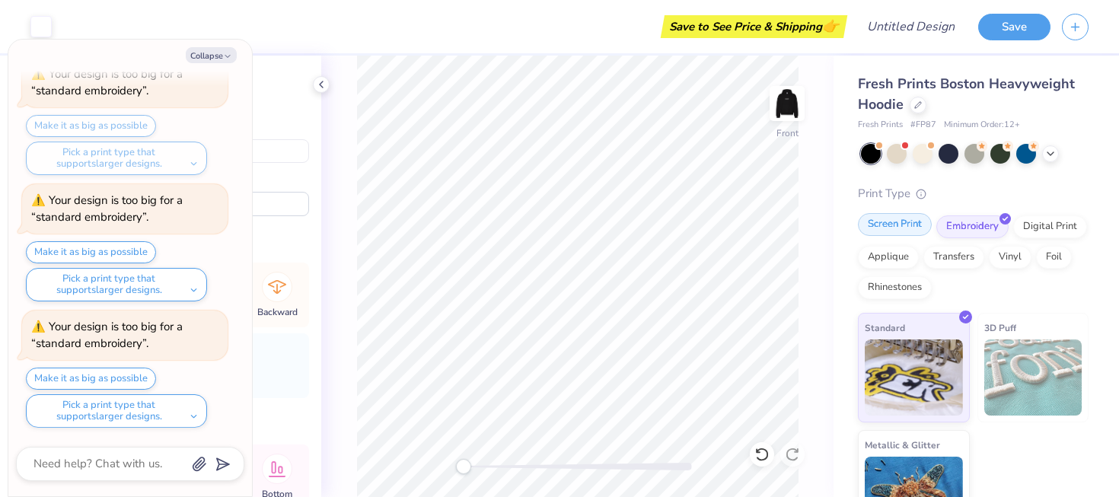
click at [902, 227] on div "Screen Print" at bounding box center [895, 224] width 74 height 23
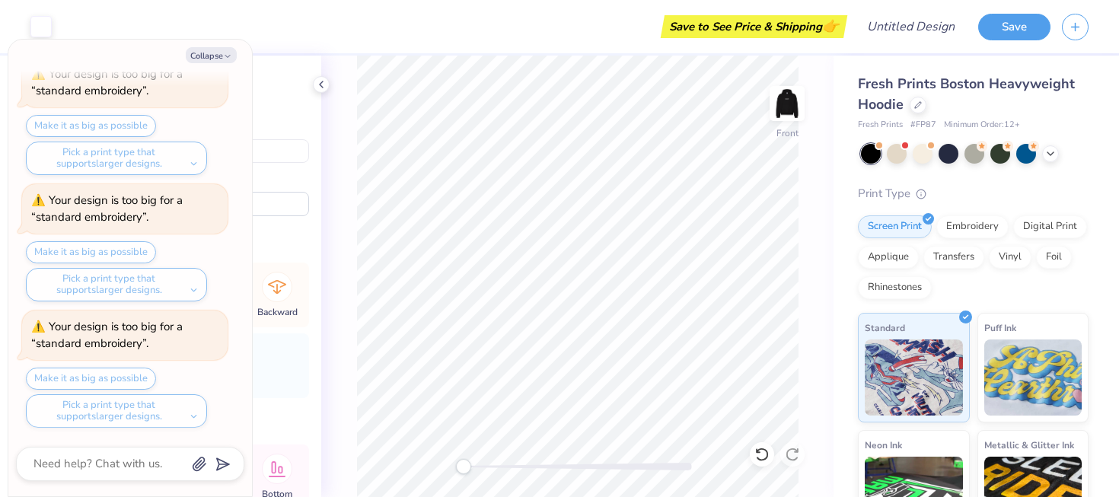
type textarea "x"
type input "10.47"
type input "8.83"
type input "12.78"
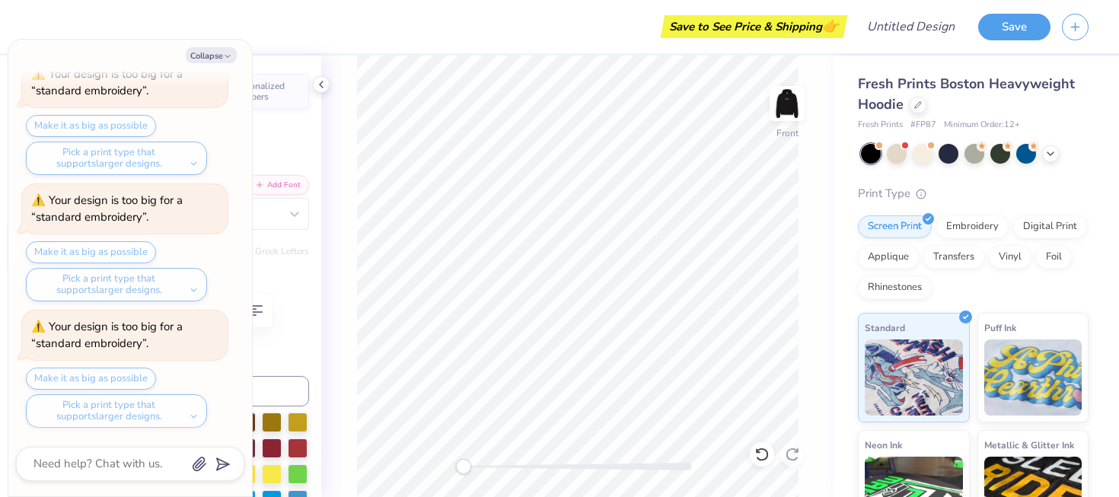
type textarea "x"
type input "0.0"
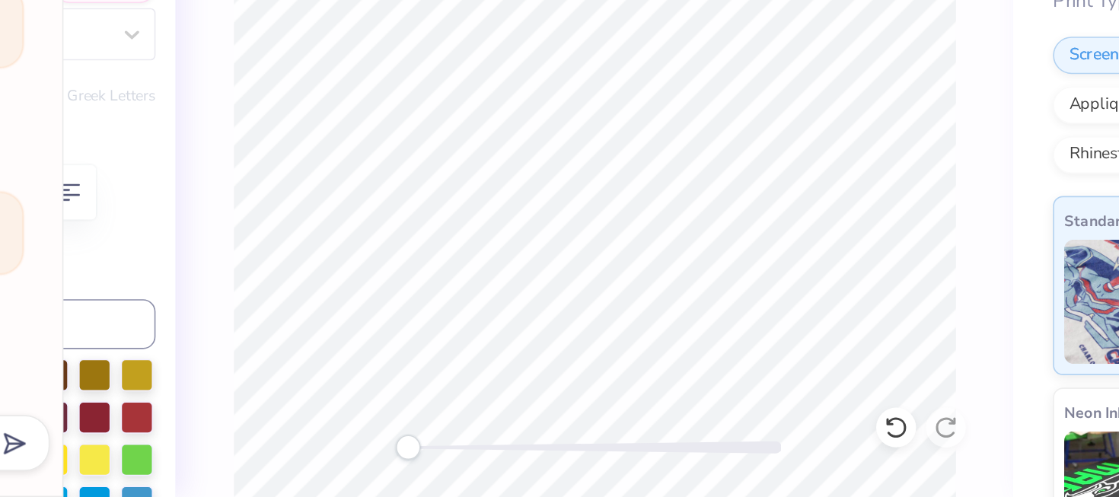
type textarea "x"
type input "0.0"
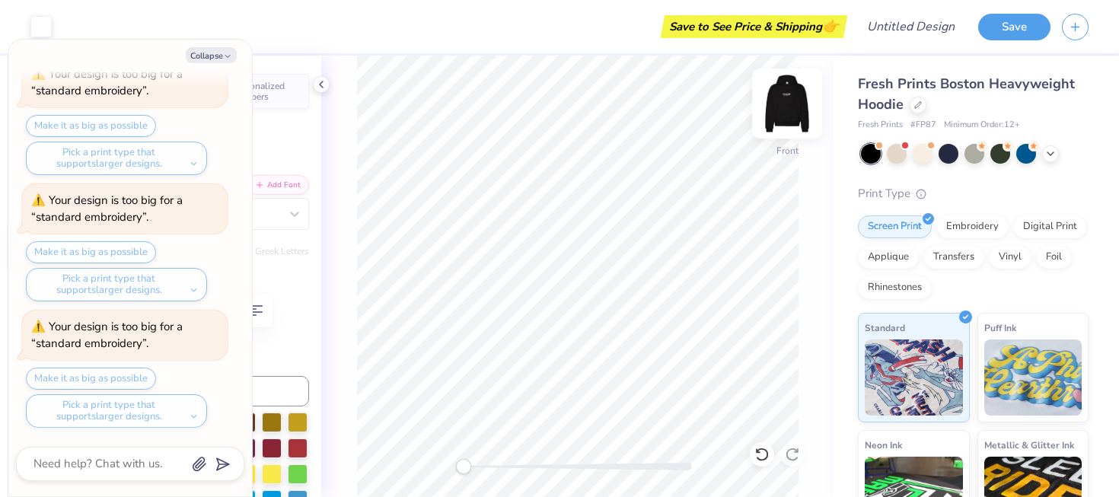
click at [798, 108] on img at bounding box center [787, 103] width 61 height 61
click at [212, 51] on button "Collapse" at bounding box center [211, 55] width 51 height 16
type textarea "x"
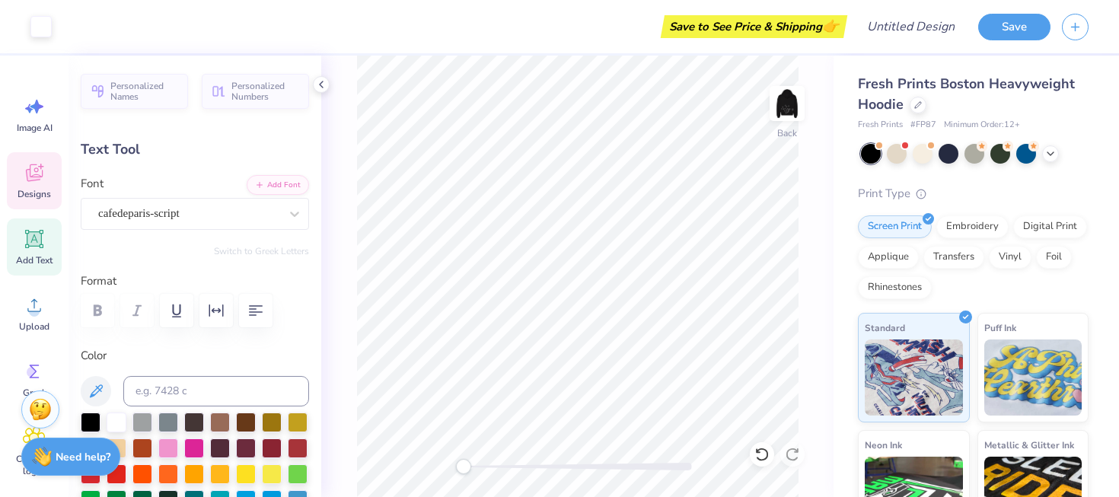
click at [52, 197] on div "Designs" at bounding box center [34, 180] width 55 height 57
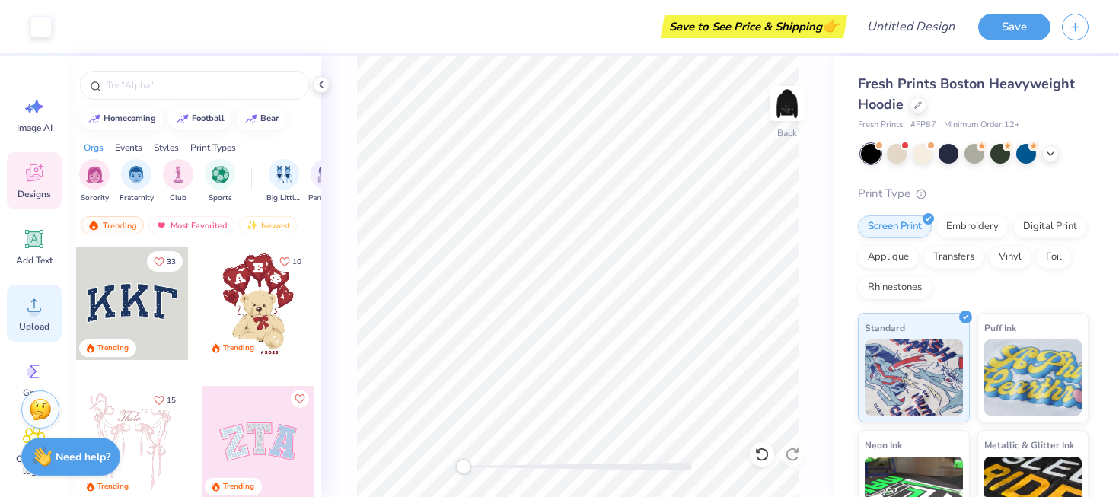
click at [38, 300] on icon at bounding box center [34, 305] width 23 height 23
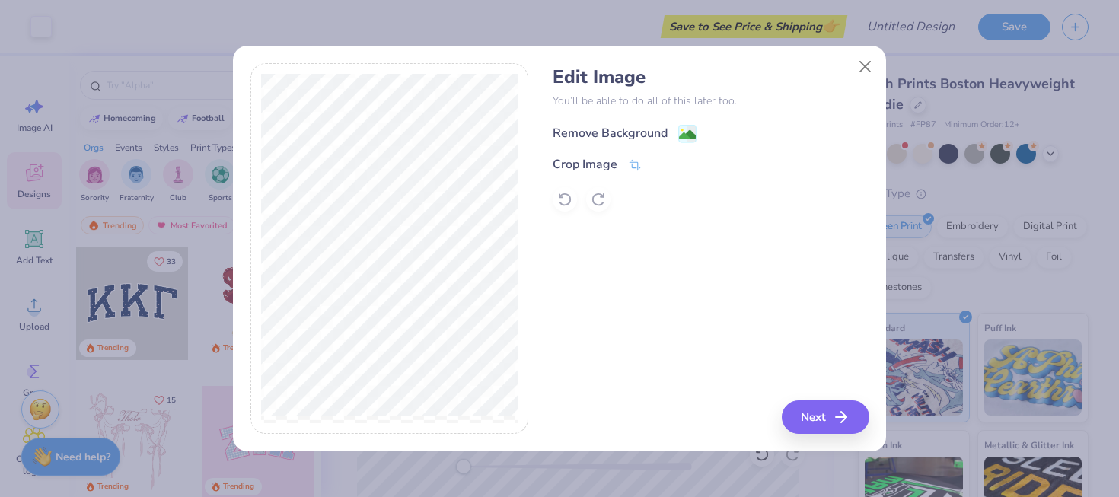
click at [640, 137] on div "Remove Background" at bounding box center [610, 133] width 115 height 18
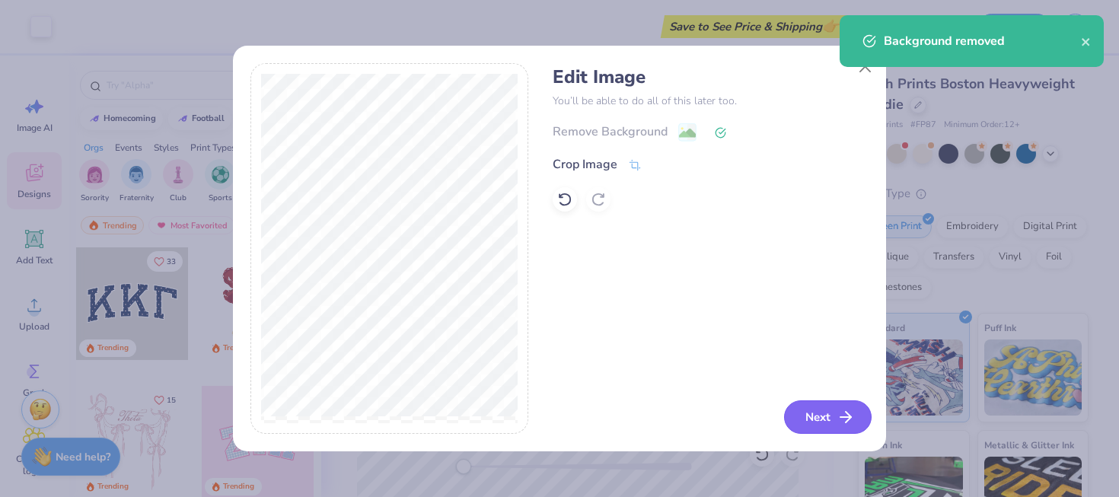
click at [826, 407] on button "Next" at bounding box center [828, 416] width 88 height 33
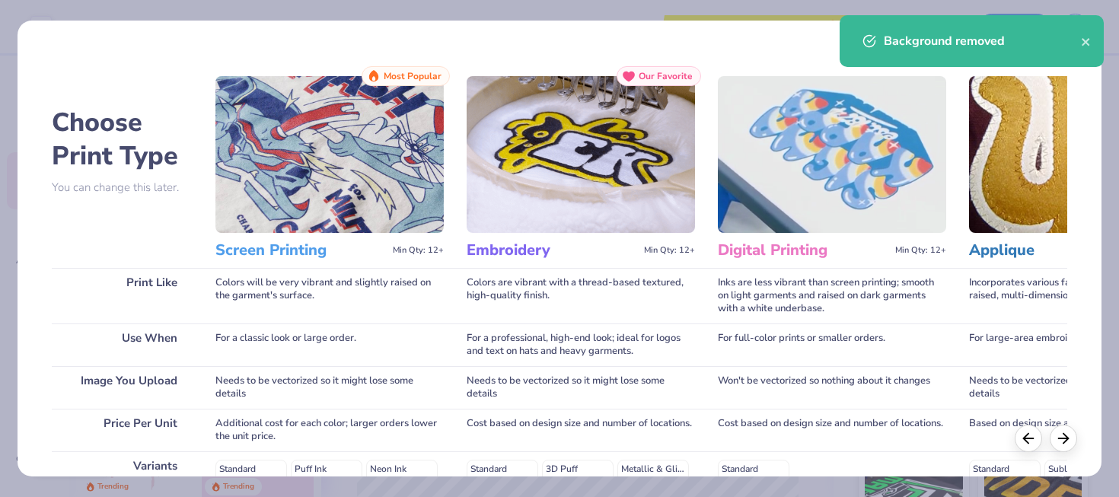
scroll to position [262, 0]
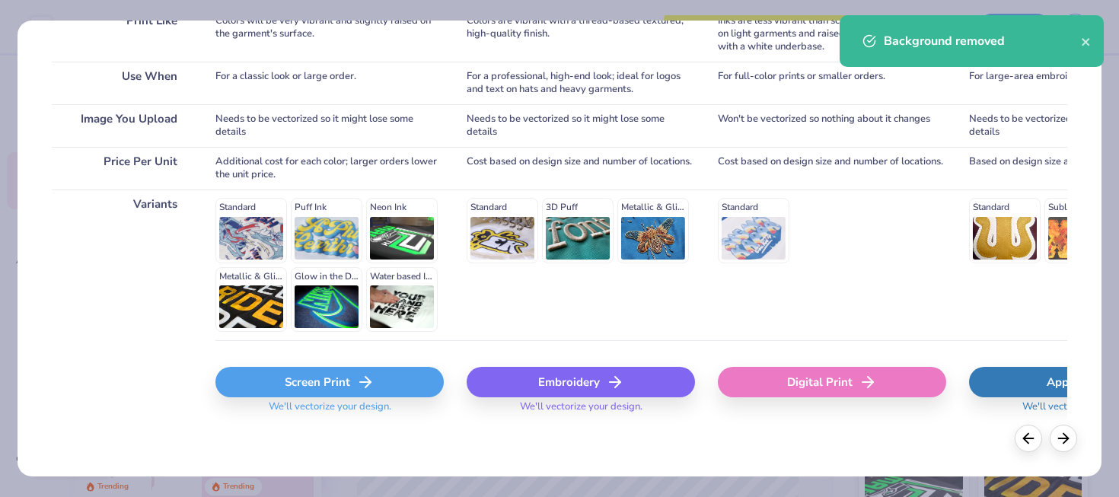
click at [606, 381] on icon at bounding box center [615, 382] width 18 height 18
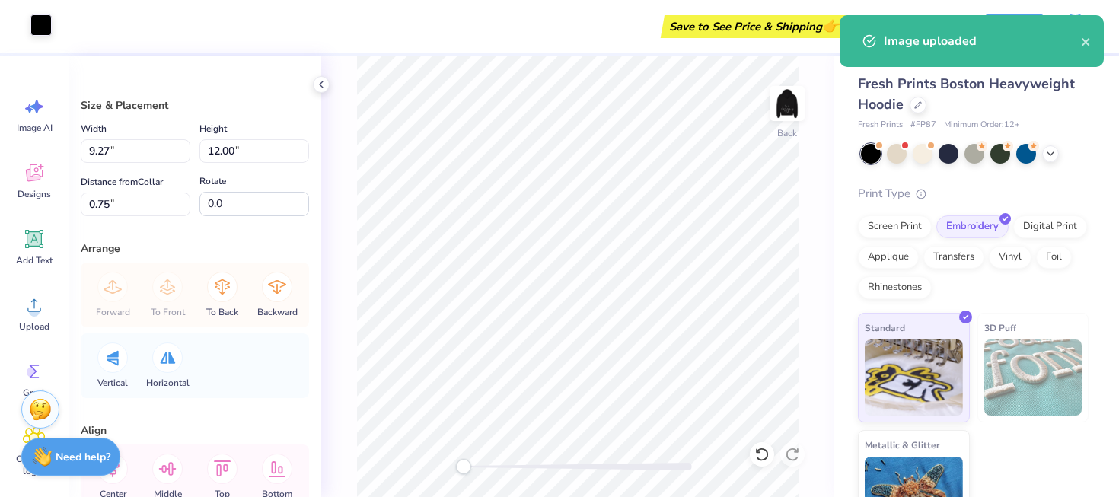
click at [49, 28] on div at bounding box center [40, 24] width 21 height 21
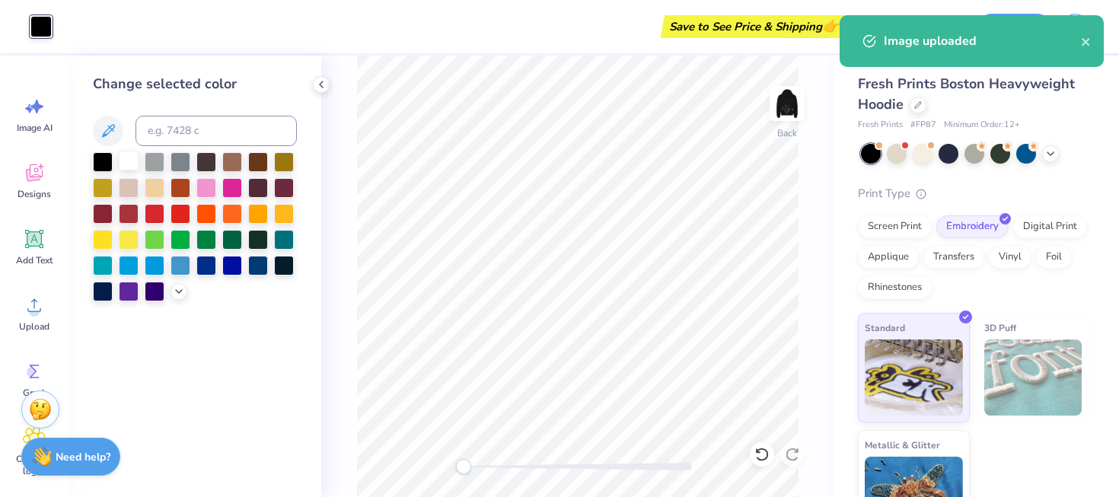
click at [126, 163] on div at bounding box center [129, 161] width 20 height 20
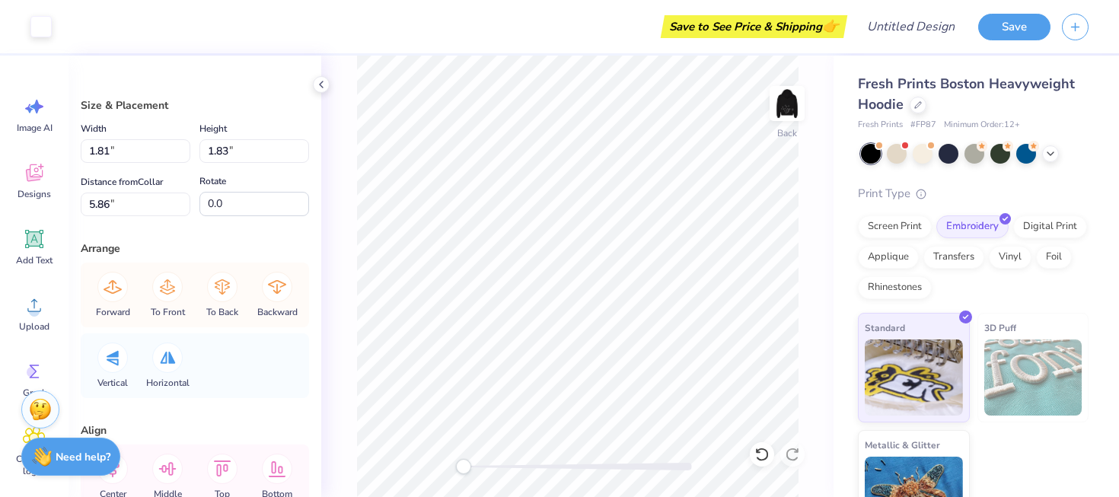
type input "1.89"
type input "1.92"
type input "0.75"
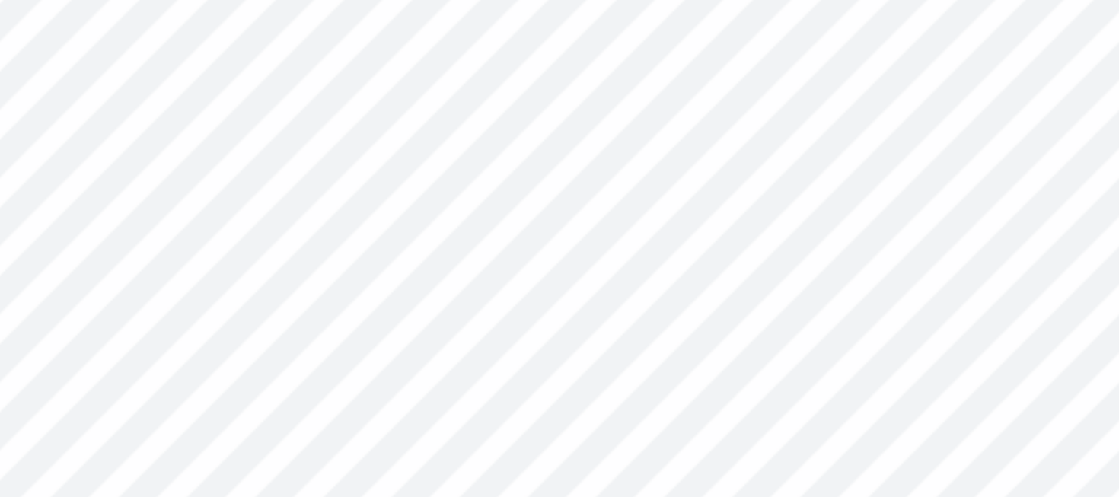
type input "0.2"
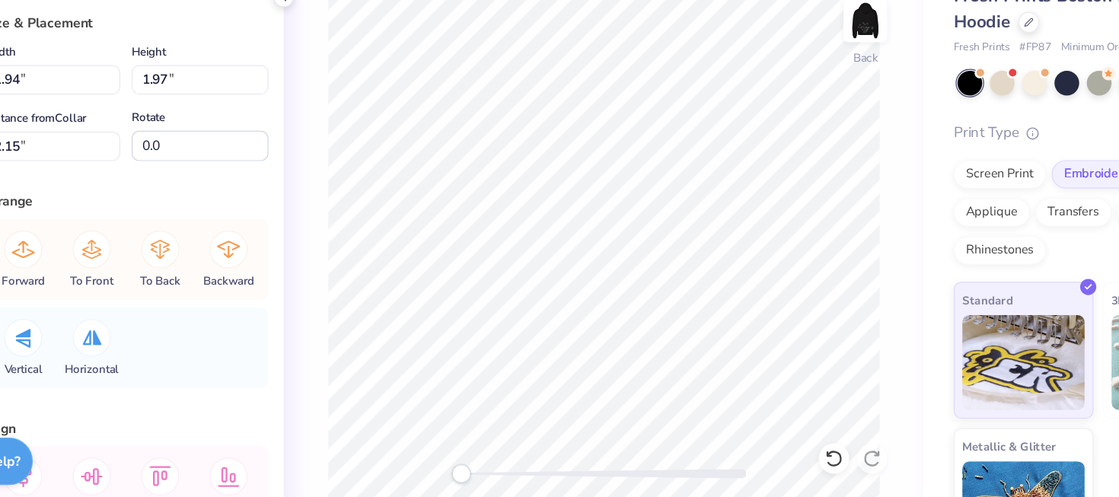
type input "14.9"
type input "1.49"
type input "1.40"
type input "1.52"
type input "1.69"
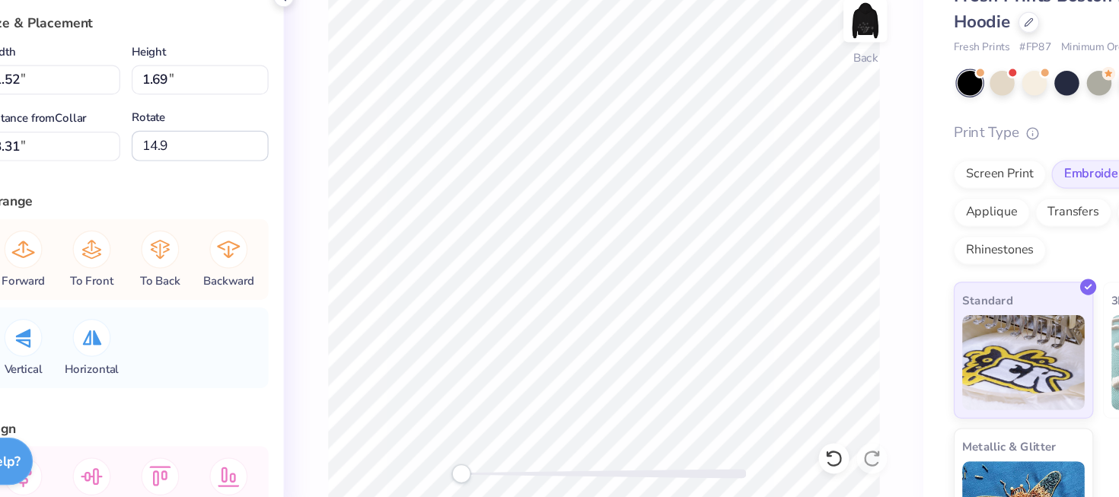
type input "3.31"
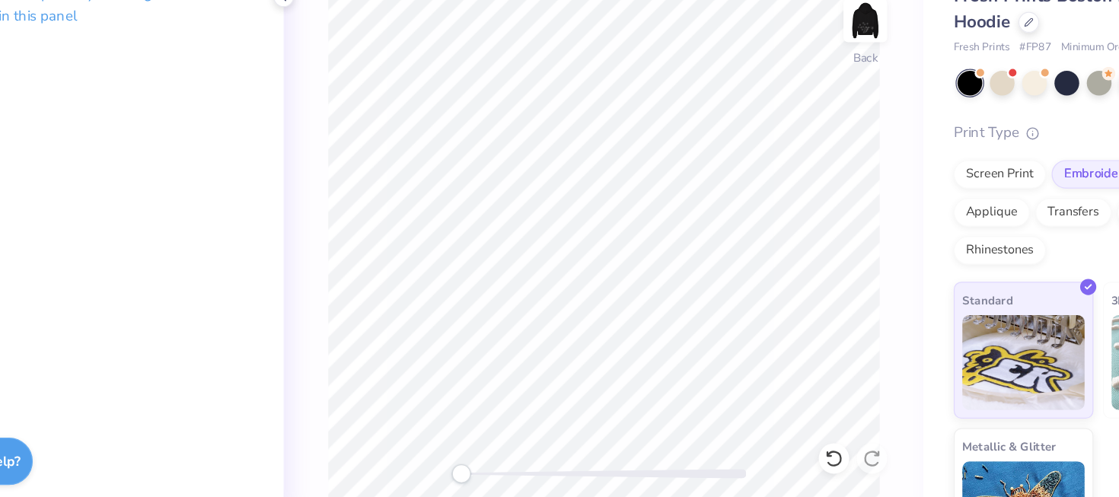
scroll to position [0, 0]
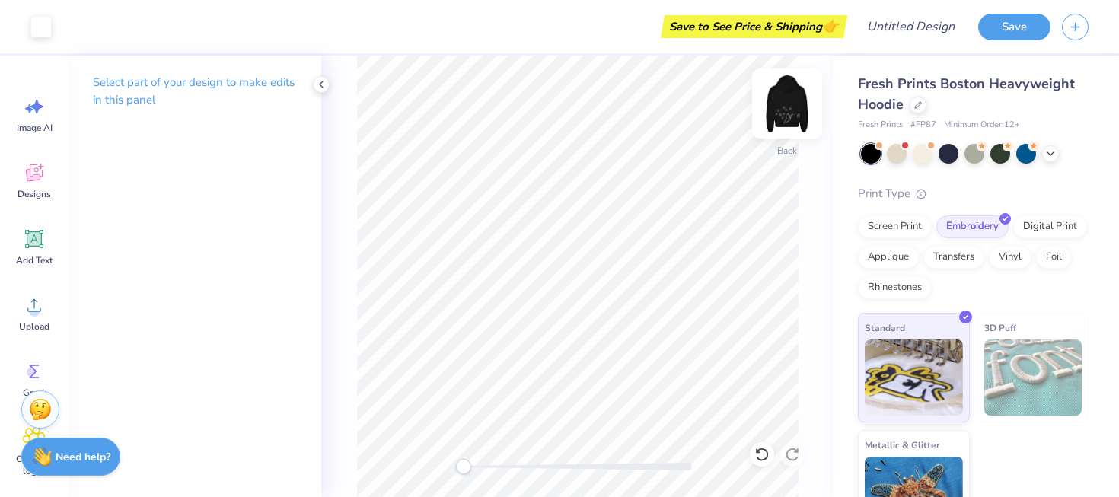
click at [789, 112] on img at bounding box center [787, 103] width 61 height 61
click at [789, 112] on img at bounding box center [787, 103] width 30 height 30
click at [789, 112] on img at bounding box center [787, 103] width 61 height 61
click at [789, 112] on img at bounding box center [787, 103] width 30 height 30
click at [799, 102] on img at bounding box center [787, 103] width 61 height 61
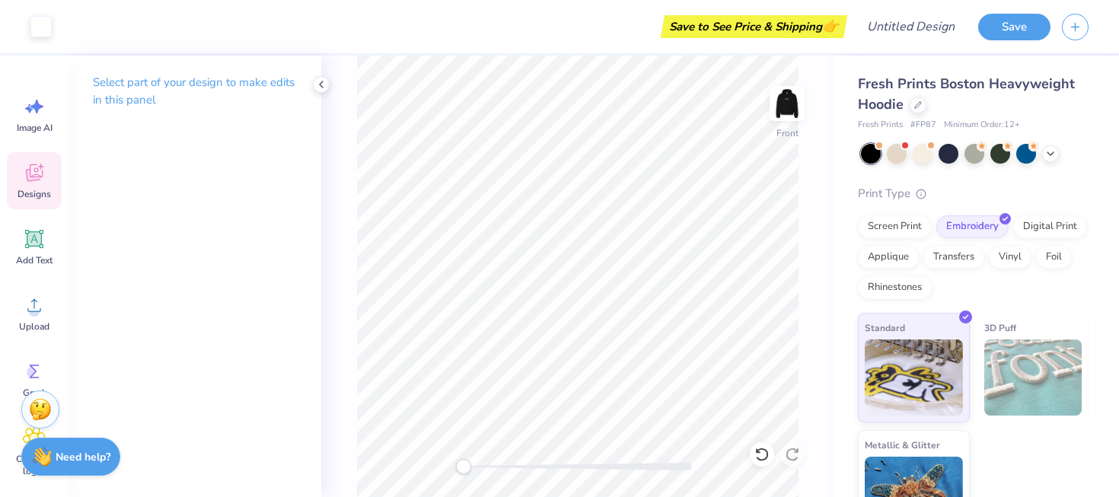
click at [41, 181] on icon at bounding box center [34, 172] width 23 height 23
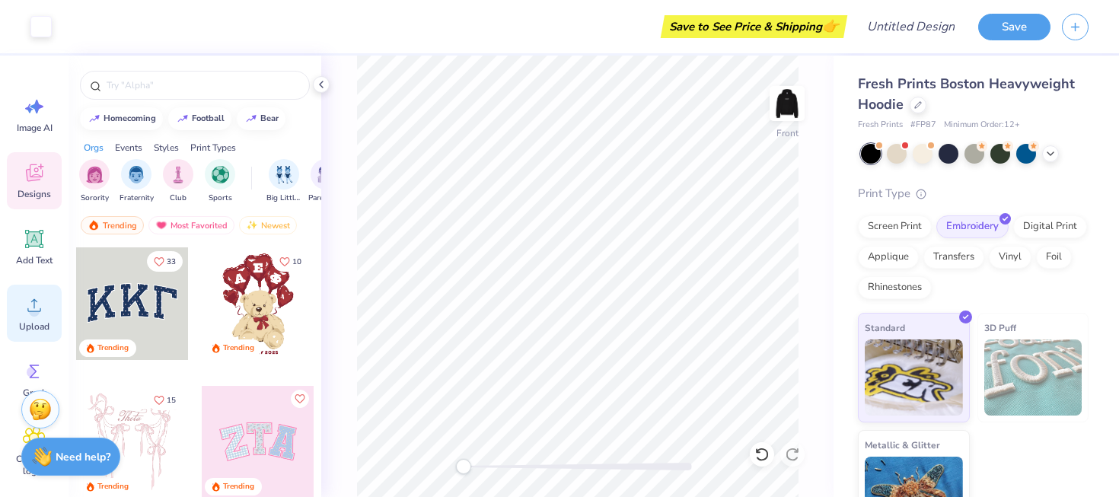
click at [40, 308] on icon at bounding box center [34, 305] width 23 height 23
click at [30, 298] on icon at bounding box center [34, 305] width 23 height 23
click at [33, 321] on span "Upload" at bounding box center [34, 327] width 30 height 12
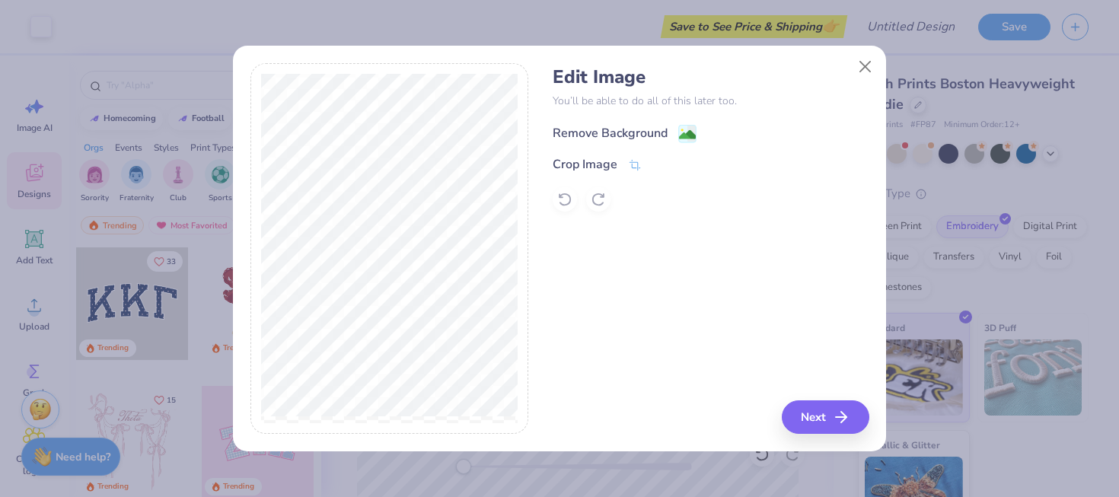
click at [653, 132] on div "Remove Background" at bounding box center [610, 133] width 115 height 18
click at [832, 423] on button "Next" at bounding box center [828, 416] width 88 height 33
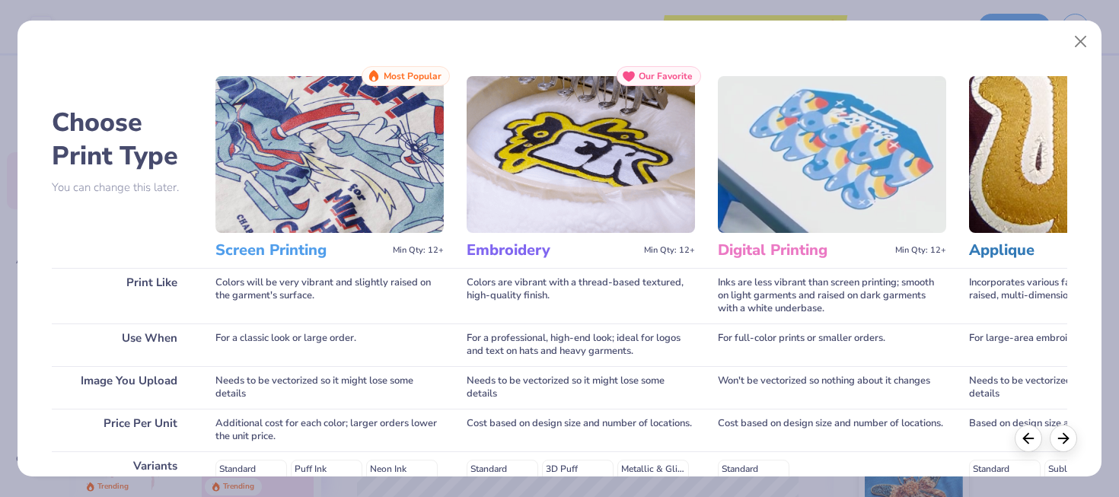
scroll to position [262, 0]
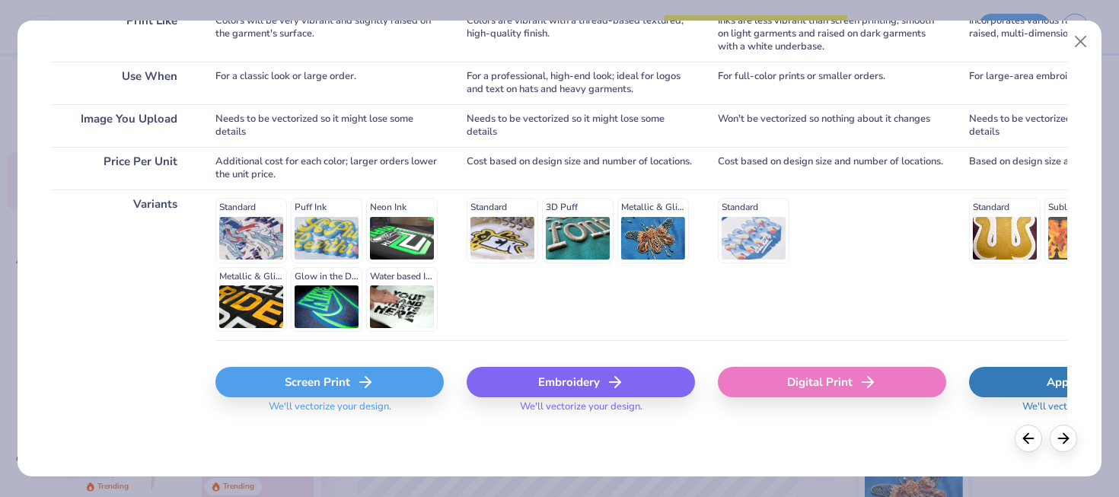
click at [558, 410] on span "We'll vectorize your design." at bounding box center [581, 411] width 135 height 22
click at [558, 382] on div "Embroidery" at bounding box center [581, 382] width 228 height 30
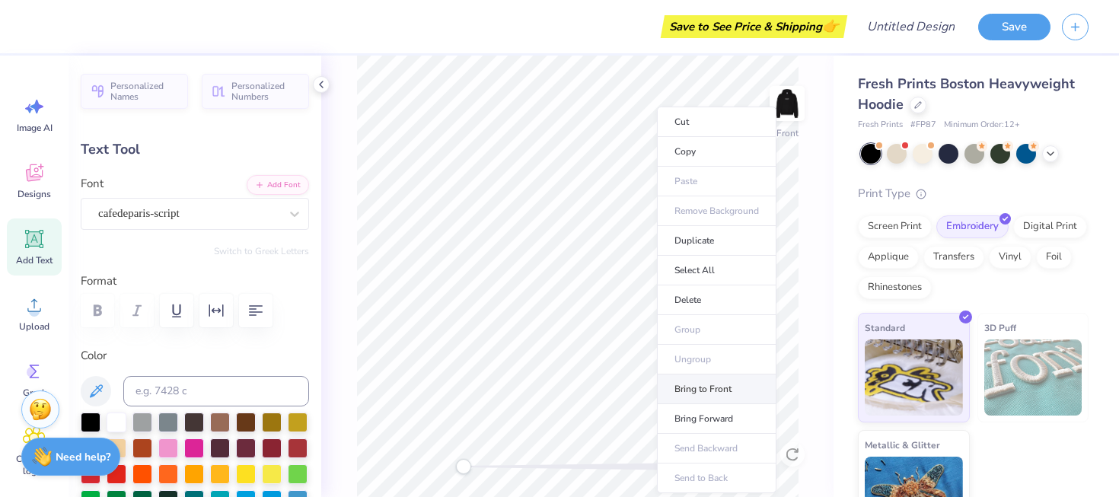
click at [715, 394] on li "Bring to Front" at bounding box center [717, 390] width 120 height 30
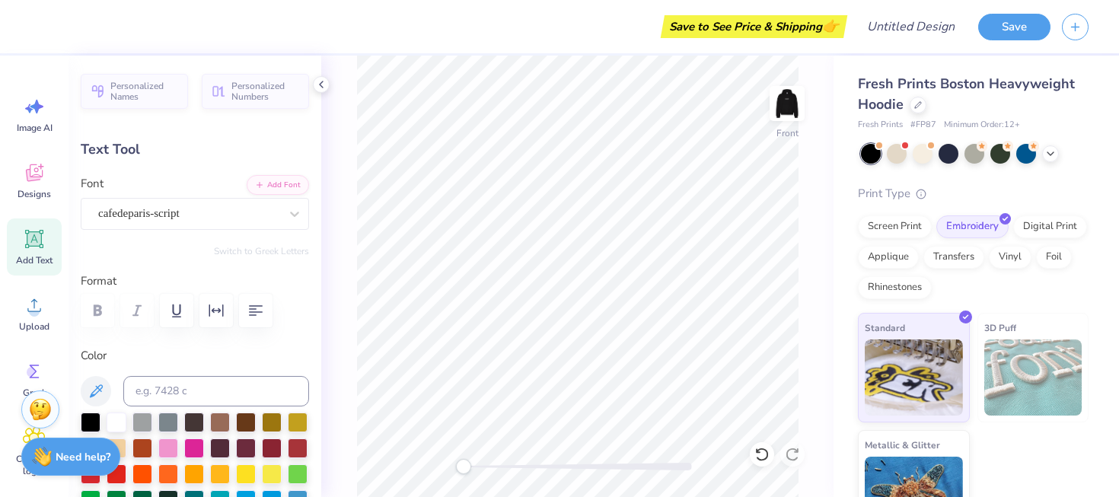
type input "0.0"
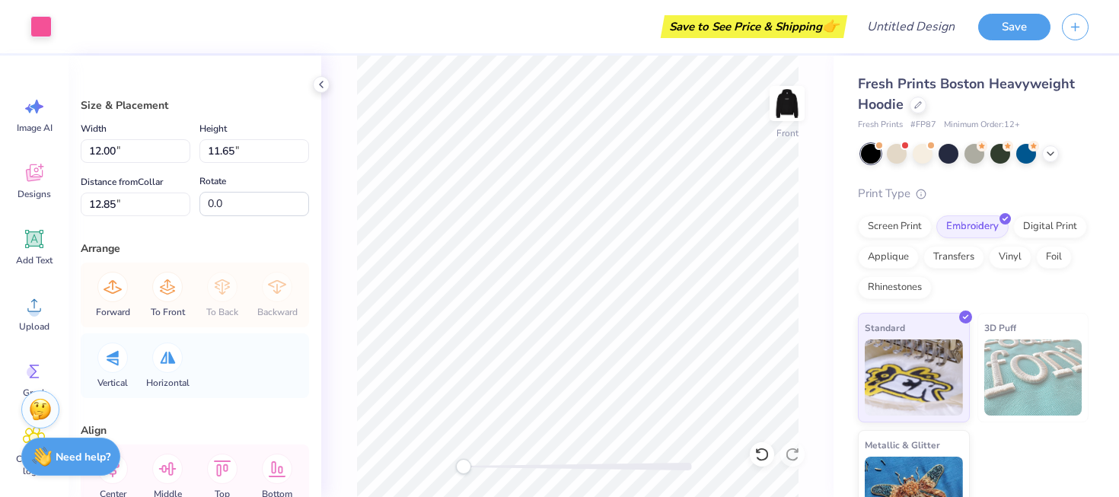
type input "8.3"
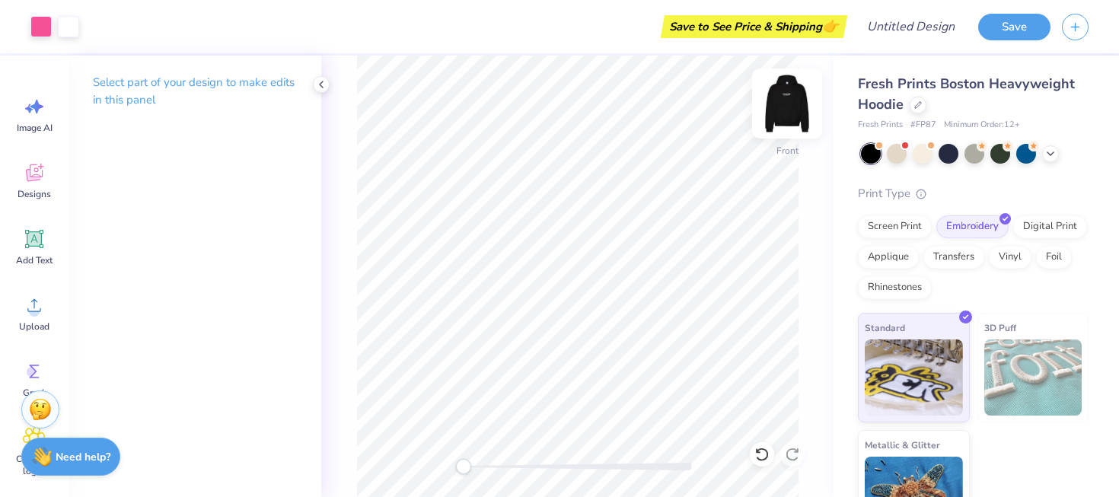
click at [793, 121] on div at bounding box center [787, 104] width 70 height 70
click at [793, 119] on img at bounding box center [787, 103] width 30 height 30
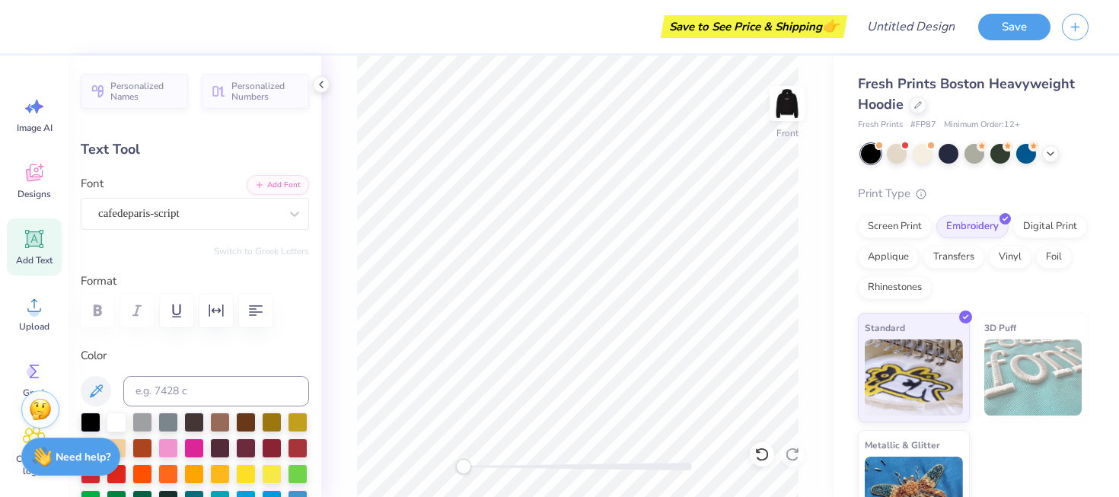
type input "9.85"
type input "6.70"
type input "17.60"
click at [802, 355] on div "Front" at bounding box center [577, 277] width 512 height 442
type input "0.0"
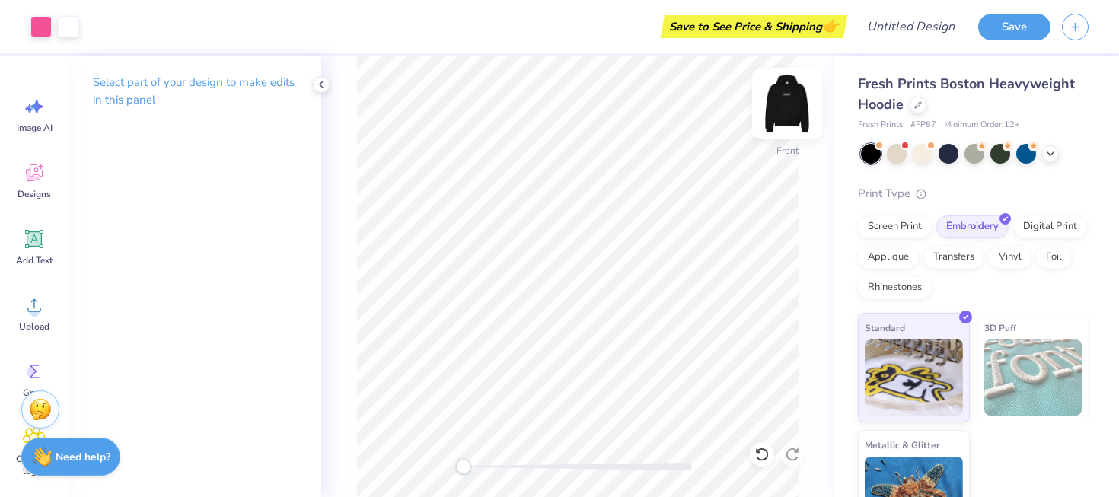
click at [787, 96] on img at bounding box center [787, 103] width 61 height 61
click at [1005, 33] on button "Save" at bounding box center [1014, 24] width 72 height 27
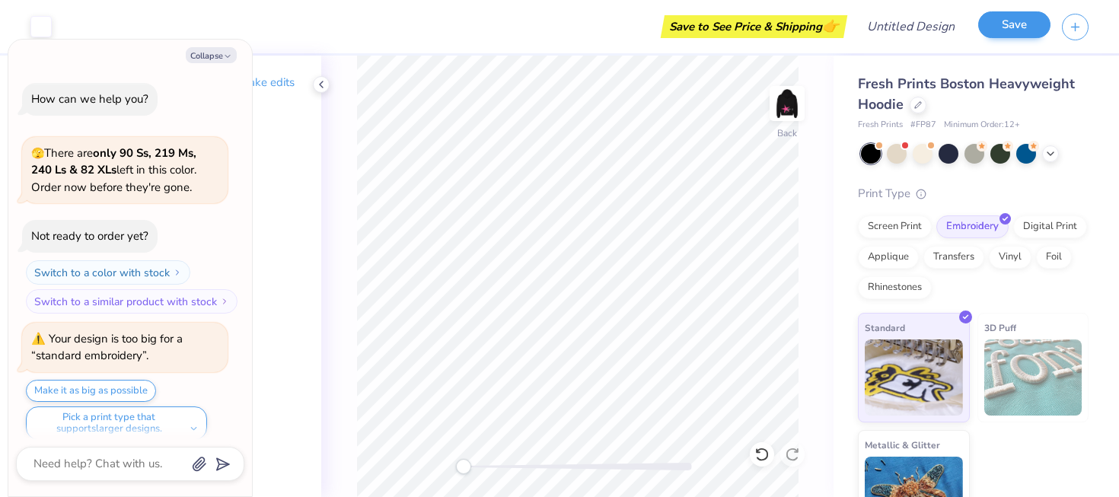
scroll to position [307, 0]
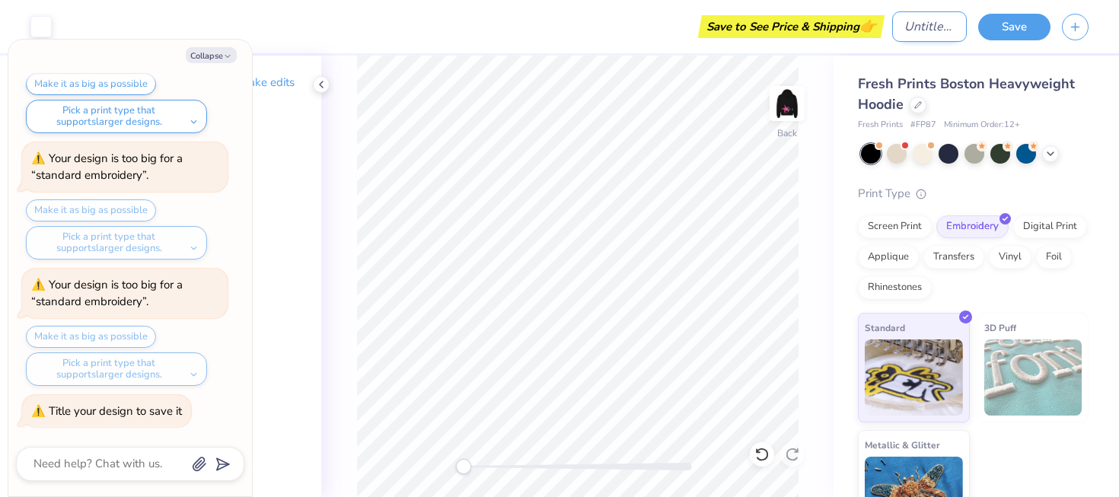
type textarea "x"
click at [920, 37] on input "Design Title" at bounding box center [929, 26] width 75 height 30
type input "f"
type textarea "x"
type input "fa"
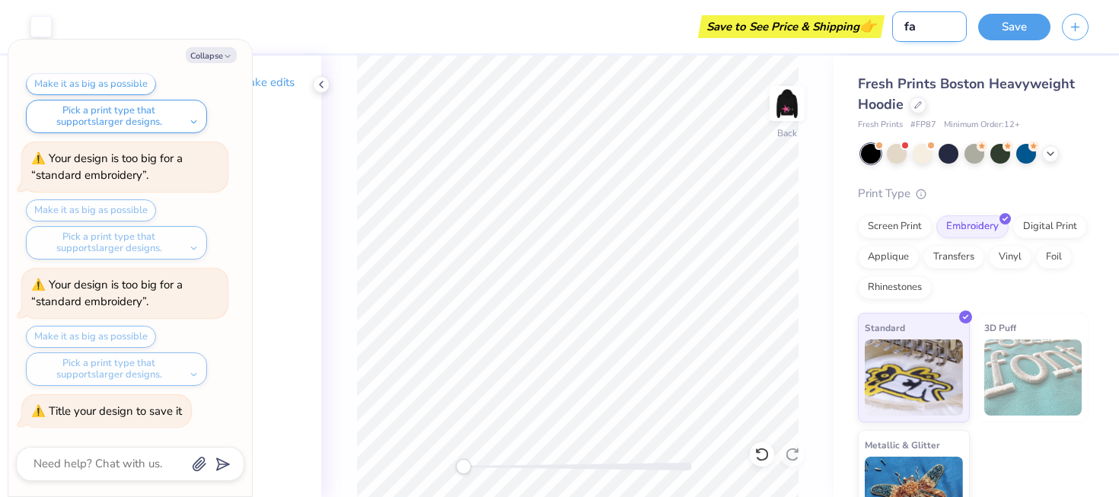
type textarea "x"
type input "fal"
type textarea "x"
type input "fals"
type textarea "x"
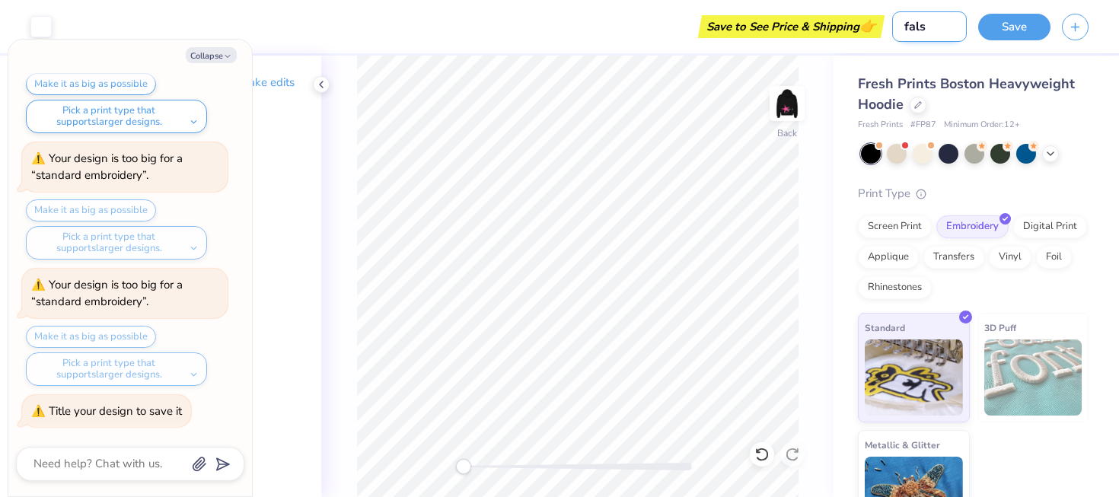
type input "falsu"
type textarea "x"
type input "falsu"
type textarea "x"
type input "falsu h"
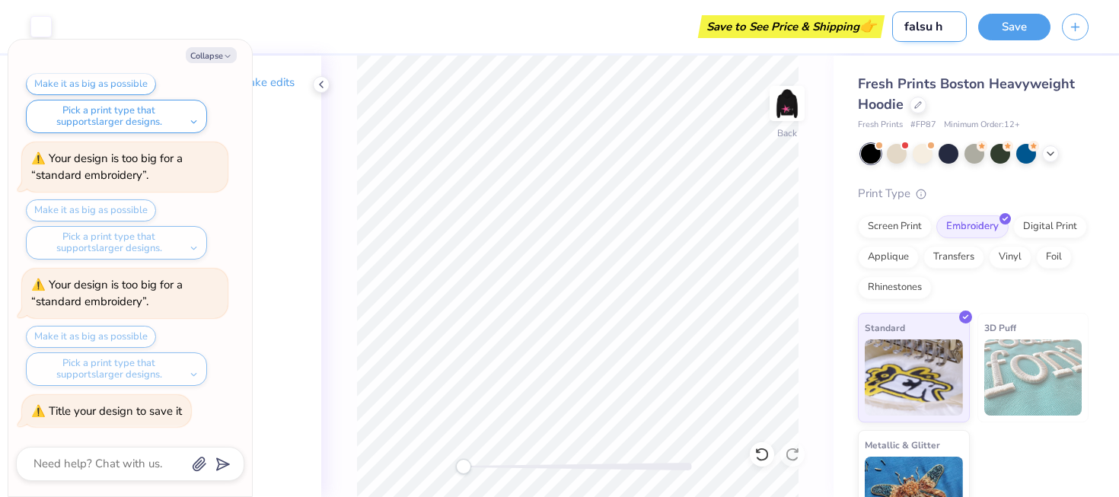
type textarea "x"
type input "falsu ho"
type textarea "x"
type input "falsu hoo"
type textarea "x"
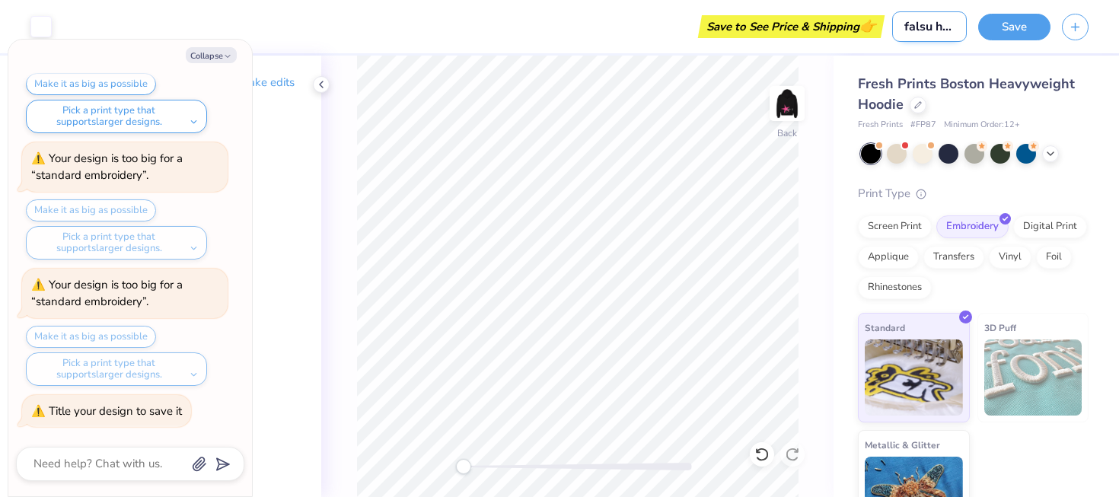
type input "falsu hood"
type textarea "x"
type input "falsu hoodi"
type textarea "x"
type input "falsu hoodie"
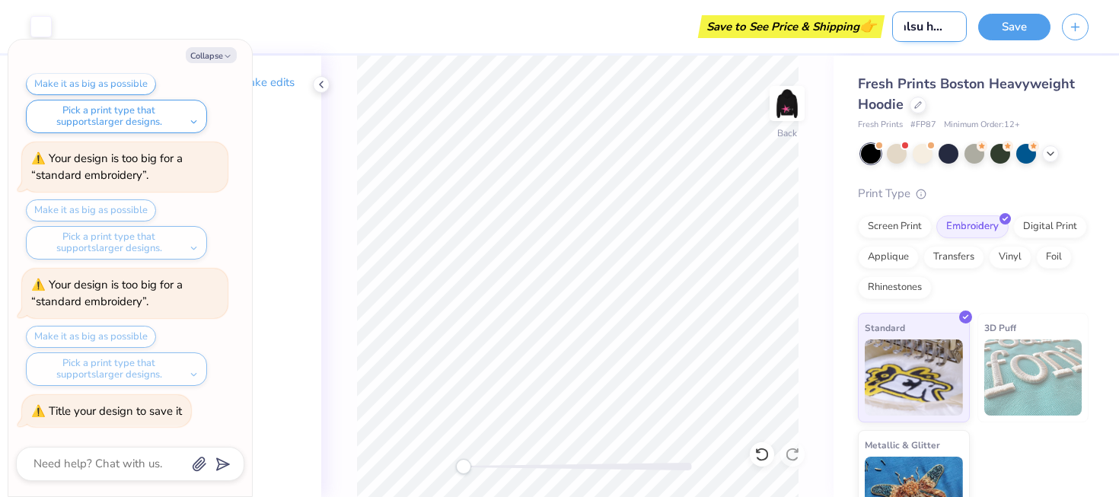
type textarea "x"
type input "falsu hoodie"
click at [1035, 17] on button "Save" at bounding box center [1014, 24] width 72 height 27
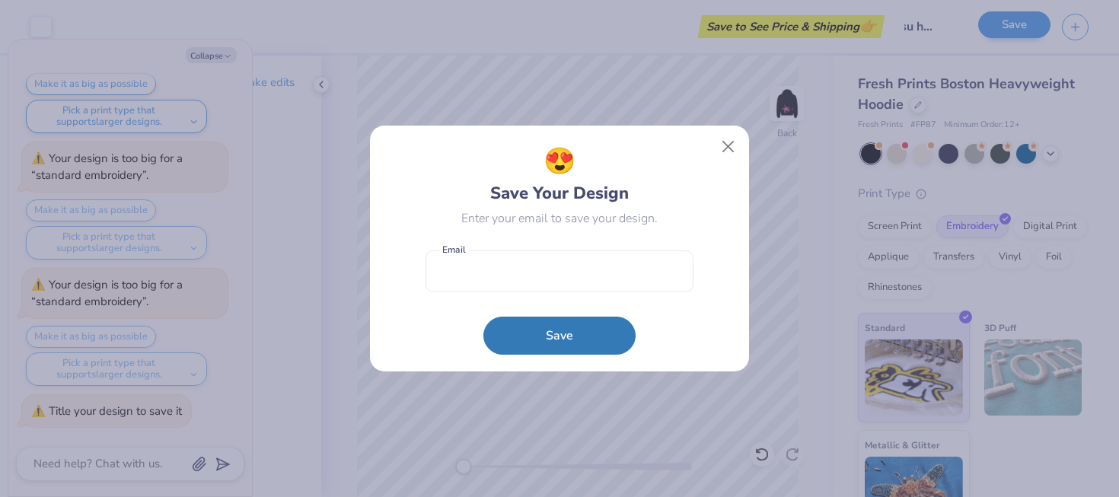
scroll to position [0, 0]
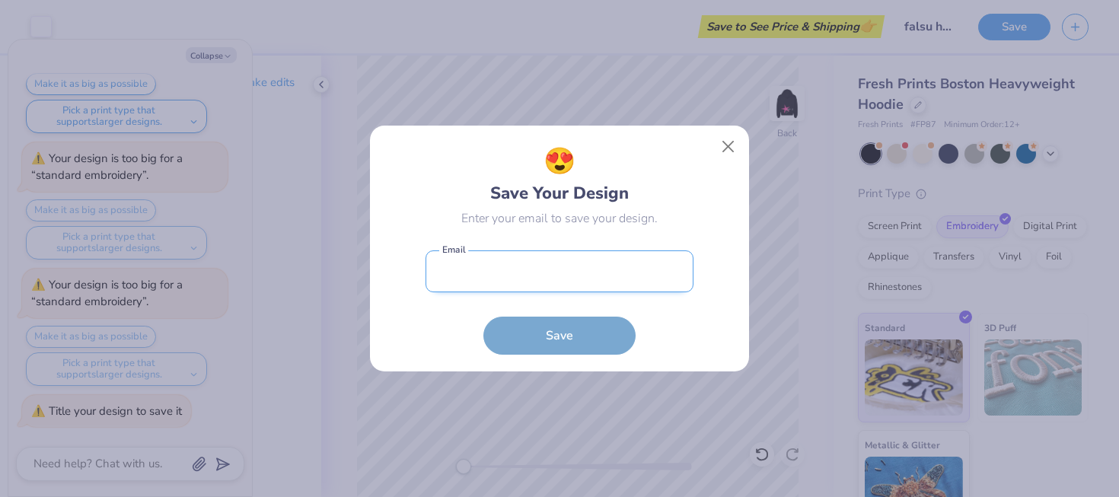
click at [531, 292] on input "email" at bounding box center [560, 271] width 268 height 42
type input "[EMAIL_ADDRESS][DOMAIN_NAME]"
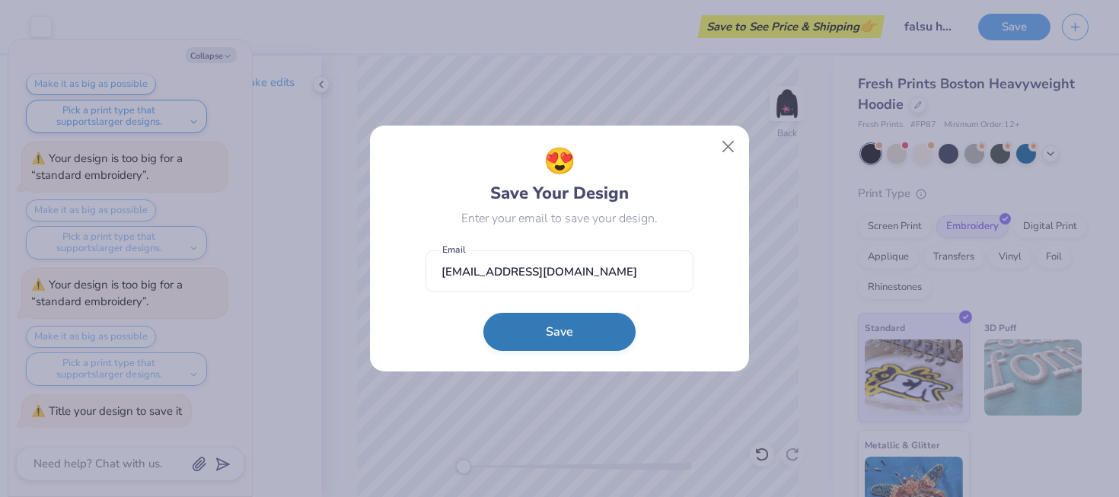
click at [563, 327] on button "Save" at bounding box center [559, 332] width 152 height 38
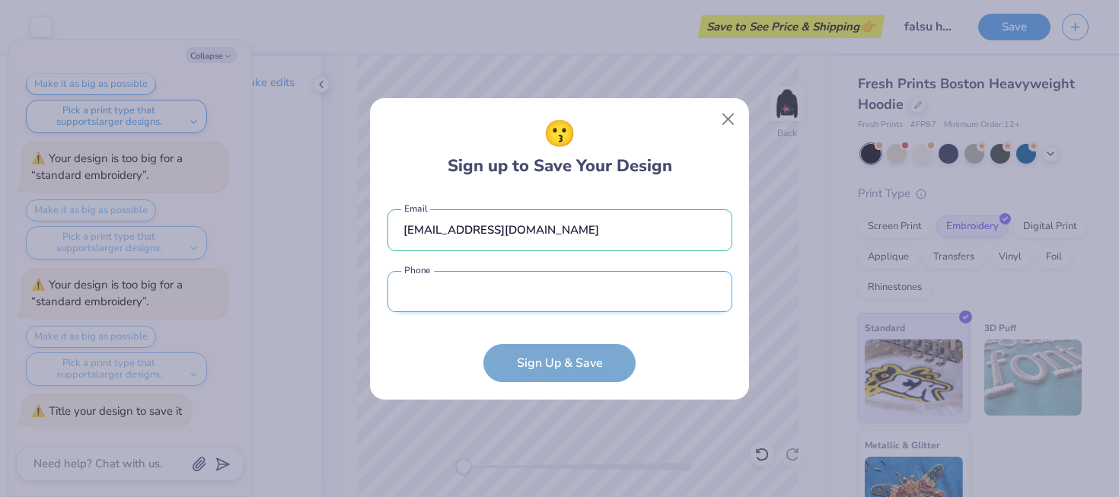
click at [565, 302] on input "tel" at bounding box center [560, 292] width 345 height 42
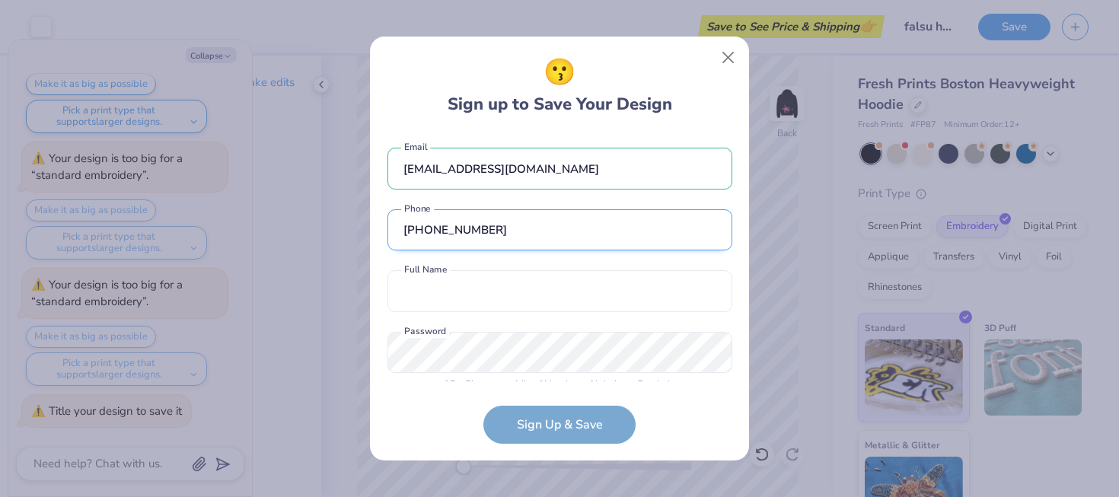
scroll to position [19, 0]
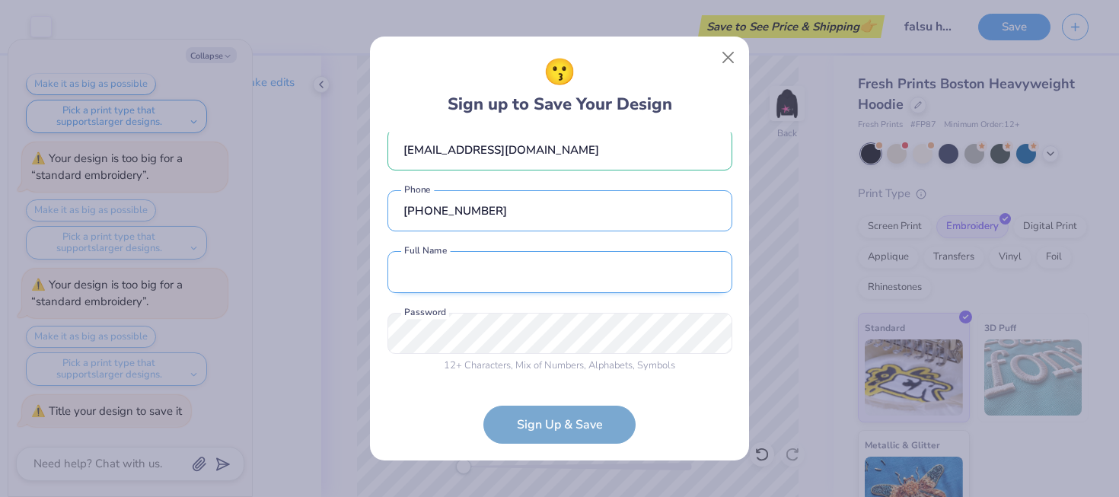
type input "[PHONE_NUMBER]"
click at [550, 285] on input "text" at bounding box center [560, 272] width 345 height 42
type input "[PERSON_NAME]"
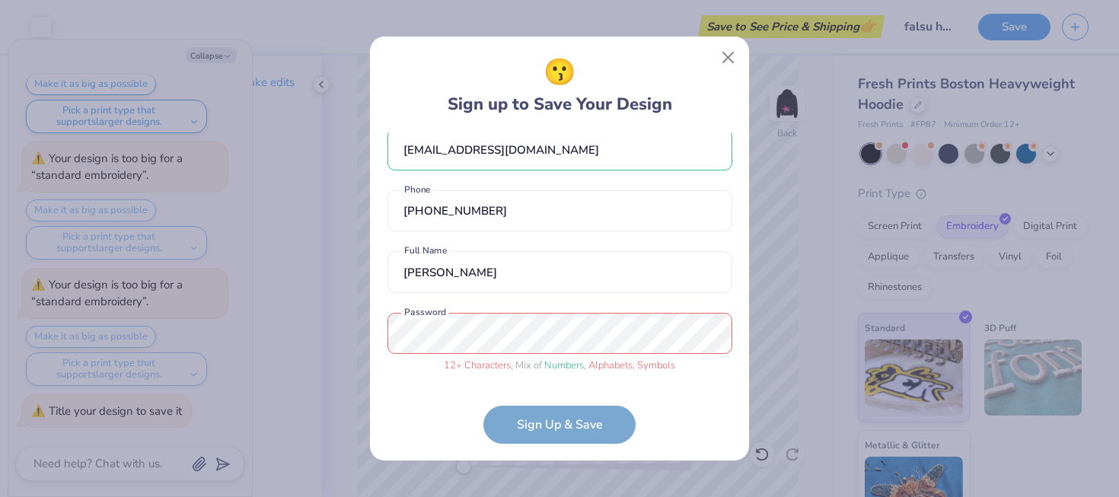
click at [552, 439] on form "[EMAIL_ADDRESS][DOMAIN_NAME] Email [PHONE_NUMBER] Phone [PERSON_NAME] Full Name…" at bounding box center [560, 287] width 345 height 311
click at [279, 340] on div "😗 Sign up to Save Your Design [EMAIL_ADDRESS][DOMAIN_NAME] Email [PHONE_NUMBER]…" at bounding box center [559, 248] width 1119 height 497
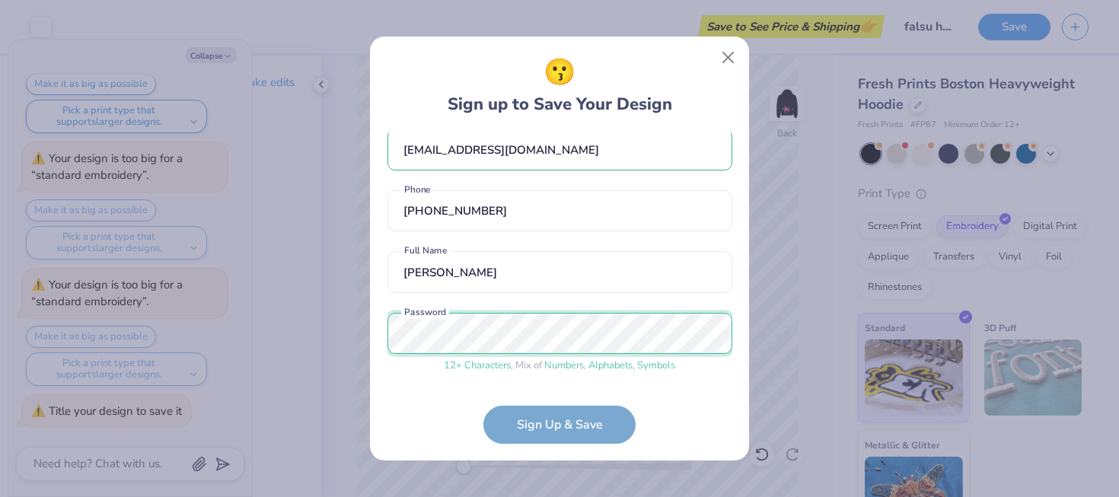
scroll to position [77, 0]
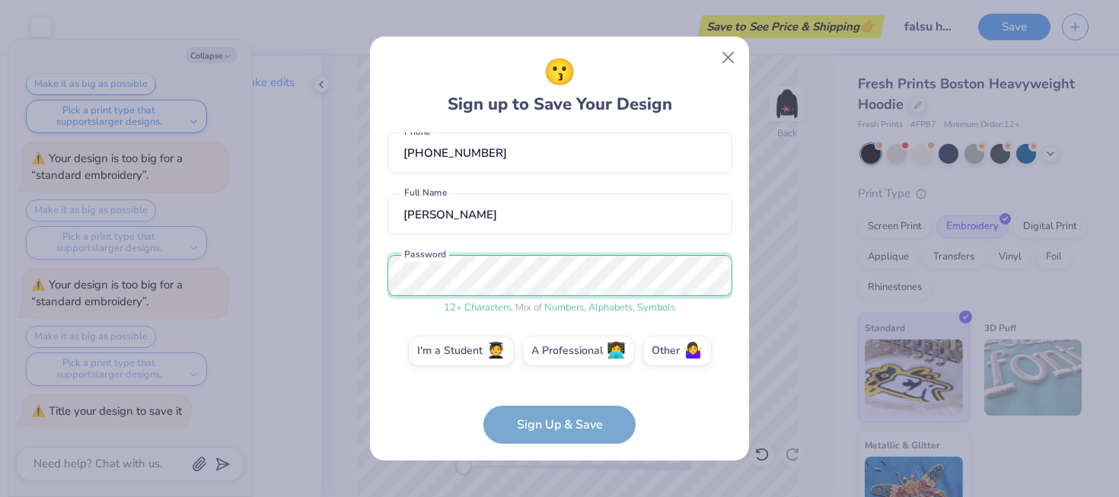
click at [337, 287] on div "😗 Sign up to Save Your Design [EMAIL_ADDRESS][DOMAIN_NAME] Email [PHONE_NUMBER]…" at bounding box center [559, 248] width 1119 height 497
click at [523, 408] on form "[EMAIL_ADDRESS][DOMAIN_NAME] Email [PHONE_NUMBER] Phone [PERSON_NAME] Full Name…" at bounding box center [560, 287] width 345 height 311
click at [528, 424] on form "[EMAIL_ADDRESS][DOMAIN_NAME] Email [PHONE_NUMBER] Phone [PERSON_NAME] Full Name…" at bounding box center [560, 287] width 345 height 311
click at [550, 427] on form "[EMAIL_ADDRESS][DOMAIN_NAME] Email [PHONE_NUMBER] Phone [PERSON_NAME] Full Name…" at bounding box center [560, 287] width 345 height 311
click at [557, 439] on form "[EMAIL_ADDRESS][DOMAIN_NAME] Email [PHONE_NUMBER] Phone [PERSON_NAME] Full Name…" at bounding box center [560, 287] width 345 height 311
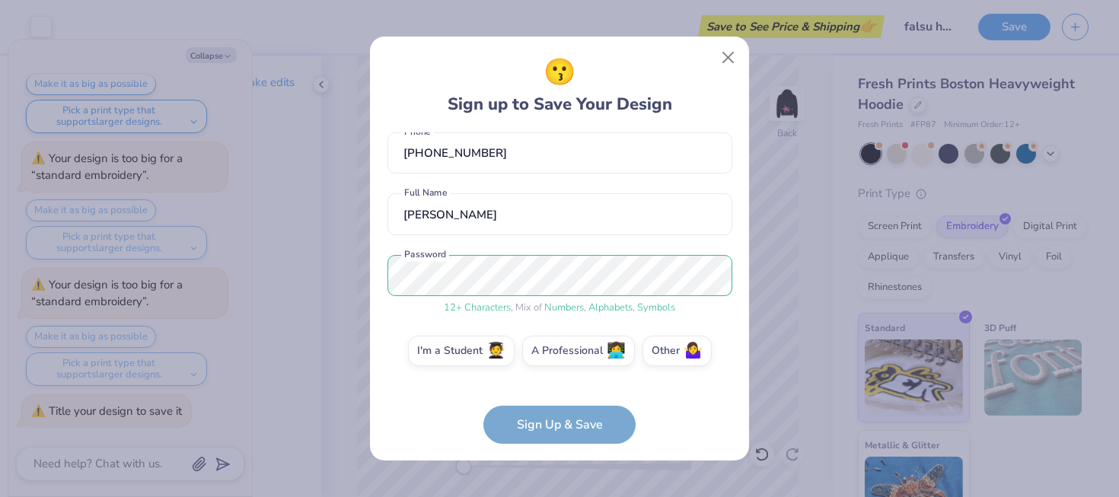
click at [565, 424] on form "[EMAIL_ADDRESS][DOMAIN_NAME] Email [PHONE_NUMBER] Phone [PERSON_NAME] Full Name…" at bounding box center [560, 287] width 345 height 311
click at [479, 352] on label "I'm a Student 🧑‍🎓" at bounding box center [461, 348] width 107 height 30
click at [555, 426] on input "I'm a Student 🧑‍🎓" at bounding box center [560, 431] width 10 height 10
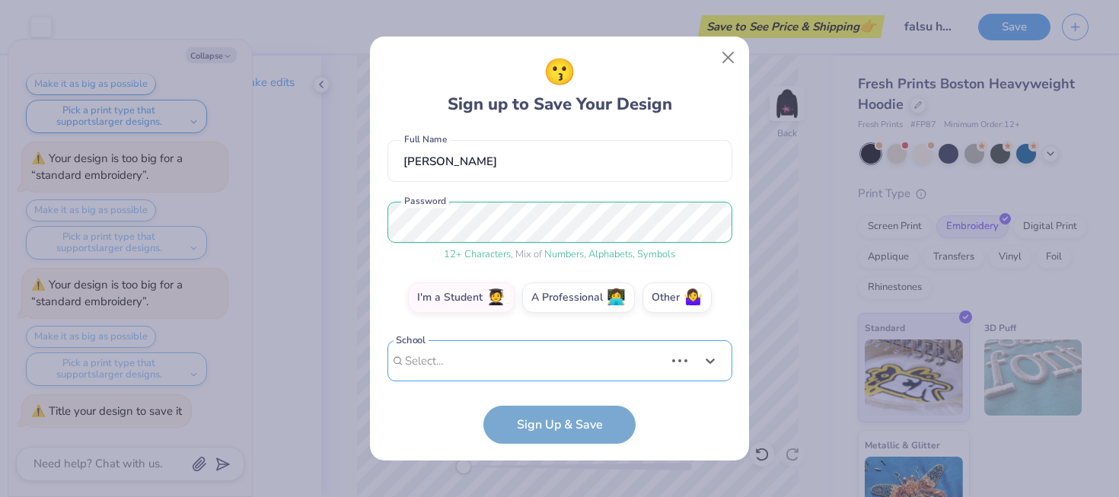
click at [554, 363] on div "Use Up and Down to choose options, press Enter to select the currently focused …" at bounding box center [560, 384] width 345 height 88
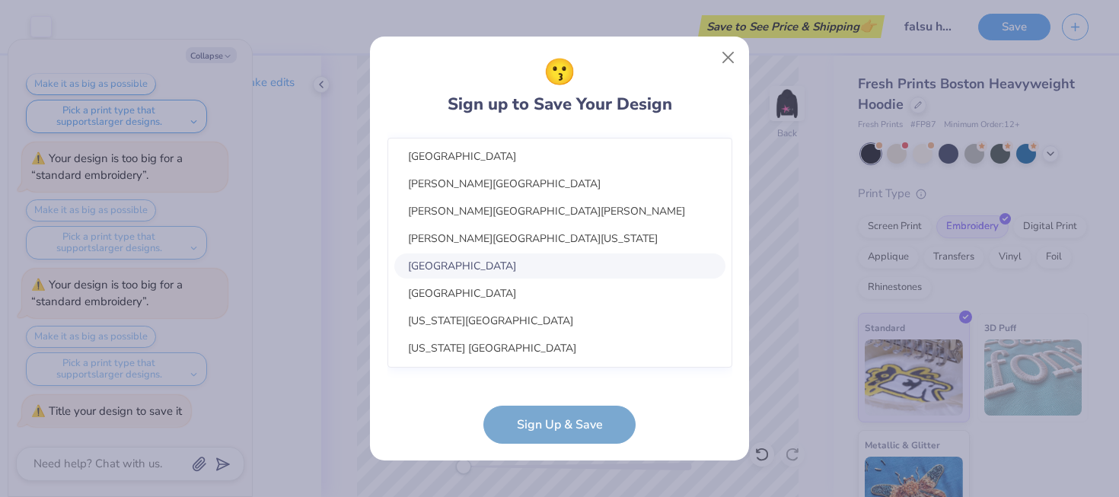
scroll to position [0, 0]
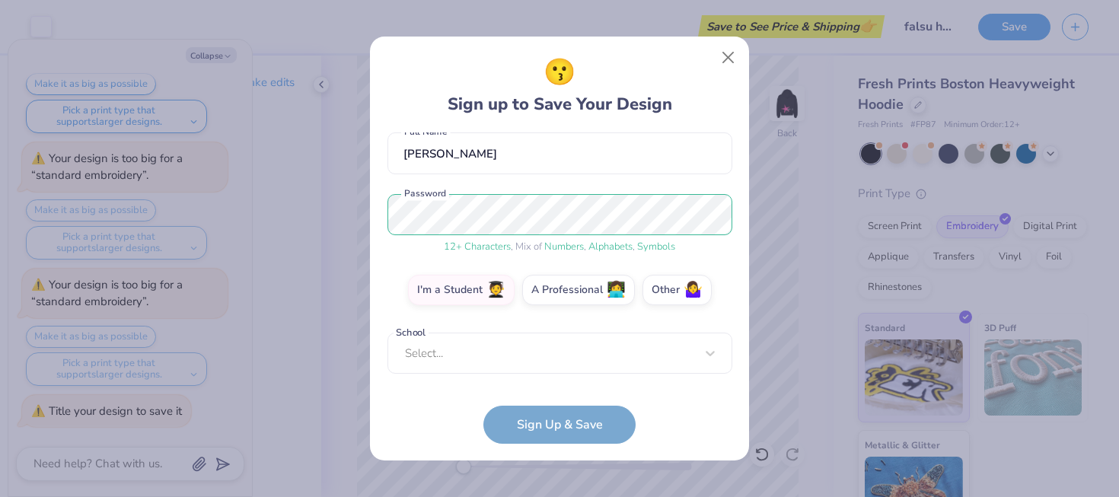
click at [630, 346] on div "School Select... School cannot be null" at bounding box center [560, 354] width 345 height 42
click at [495, 362] on div "School Select... School cannot be null" at bounding box center [560, 354] width 345 height 42
click at [710, 349] on div "School Select... School cannot be null" at bounding box center [560, 354] width 345 height 42
click at [710, 352] on div "School Select... School cannot be null" at bounding box center [560, 354] width 345 height 42
click at [711, 358] on div "School Select... School cannot be null" at bounding box center [560, 354] width 345 height 42
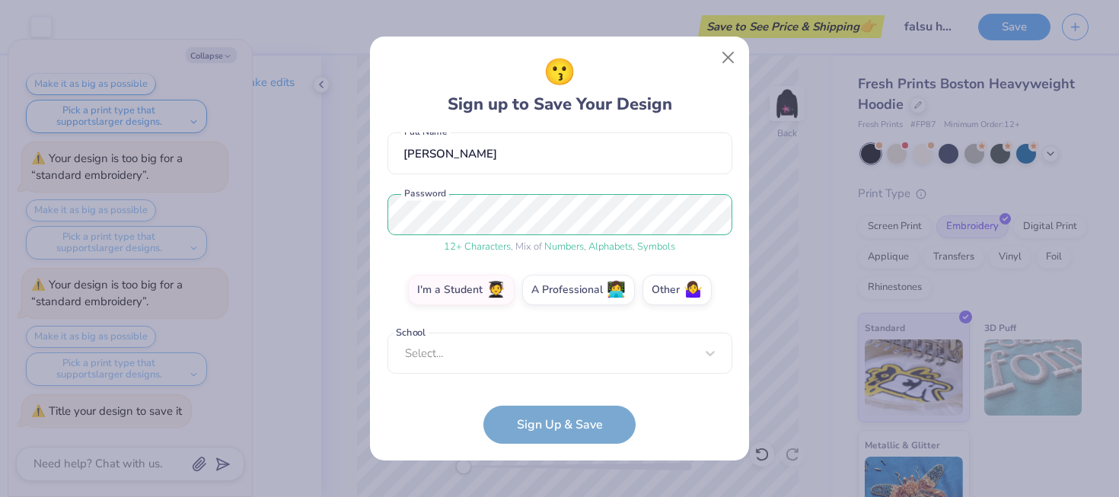
click at [711, 358] on div "School Select... School cannot be null" at bounding box center [560, 354] width 345 height 42
click at [550, 337] on div "School Select... School cannot be null" at bounding box center [560, 354] width 345 height 42
click at [447, 352] on div "School Select... School cannot be null" at bounding box center [560, 354] width 345 height 42
click at [726, 351] on div "School Select... School cannot be null" at bounding box center [560, 354] width 345 height 42
click at [712, 352] on div "School Select... School cannot be null" at bounding box center [560, 354] width 345 height 42
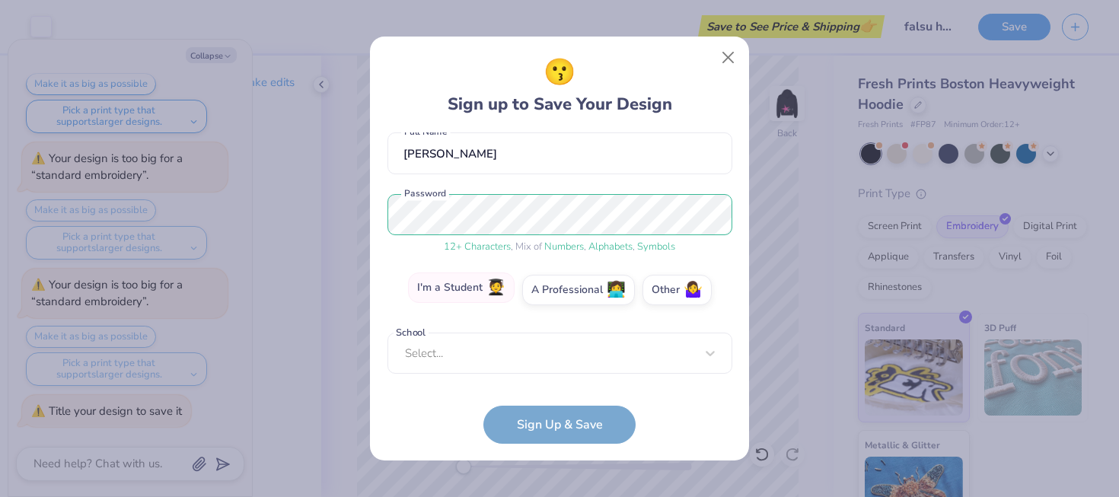
click at [468, 276] on label "I'm a Student 🧑‍🎓" at bounding box center [461, 288] width 107 height 30
click at [555, 426] on input "I'm a Student 🧑‍🎓" at bounding box center [560, 431] width 10 height 10
click at [666, 286] on label "Other 🤷‍♀️" at bounding box center [677, 288] width 69 height 30
click at [565, 426] on input "Other 🤷‍♀️" at bounding box center [560, 431] width 10 height 10
click at [485, 295] on label "I'm a Student 🧑‍🎓" at bounding box center [461, 288] width 107 height 30
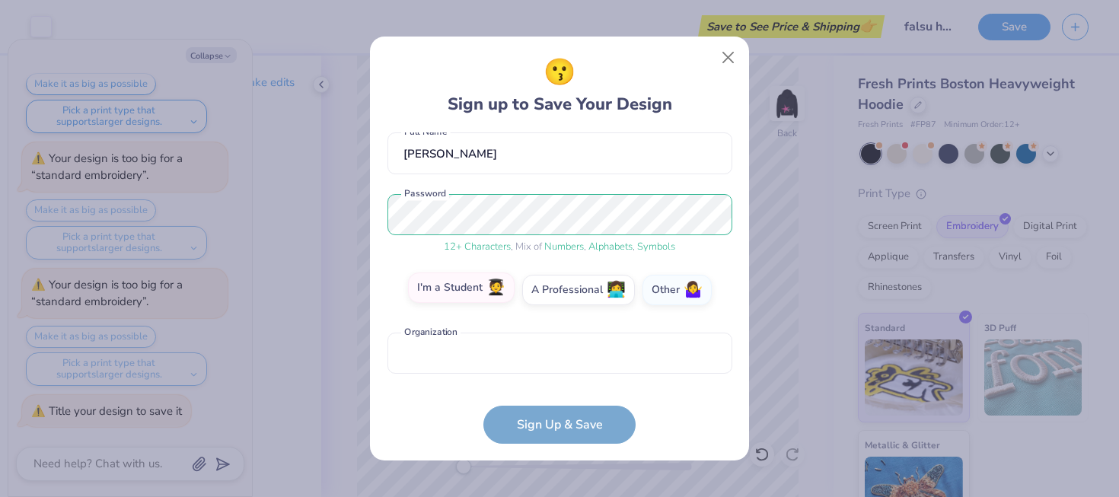
click at [555, 426] on input "I'm a Student 🧑‍🎓" at bounding box center [560, 431] width 10 height 10
click at [708, 369] on div "School Select... School cannot be null" at bounding box center [560, 354] width 345 height 42
click at [707, 357] on div "School Select... School cannot be null" at bounding box center [560, 354] width 345 height 42
click at [595, 425] on form "[EMAIL_ADDRESS][DOMAIN_NAME] Email [PHONE_NUMBER] Phone [PERSON_NAME] Full Name…" at bounding box center [560, 287] width 345 height 311
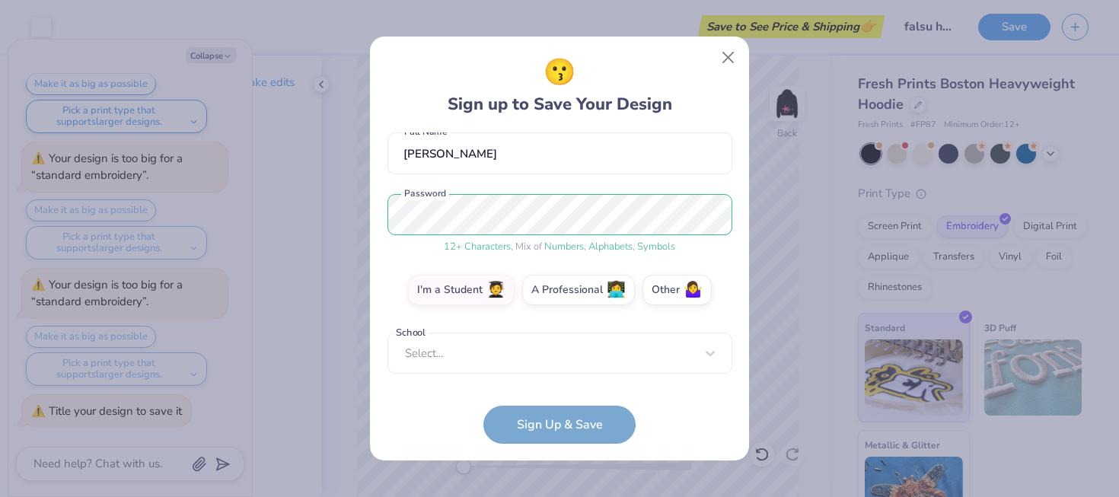
click at [634, 349] on div "School Select... School cannot be null" at bounding box center [560, 354] width 345 height 42
click at [727, 73] on div "😗 Sign up to Save Your Design" at bounding box center [560, 85] width 345 height 64
click at [735, 49] on button "Close" at bounding box center [728, 57] width 29 height 29
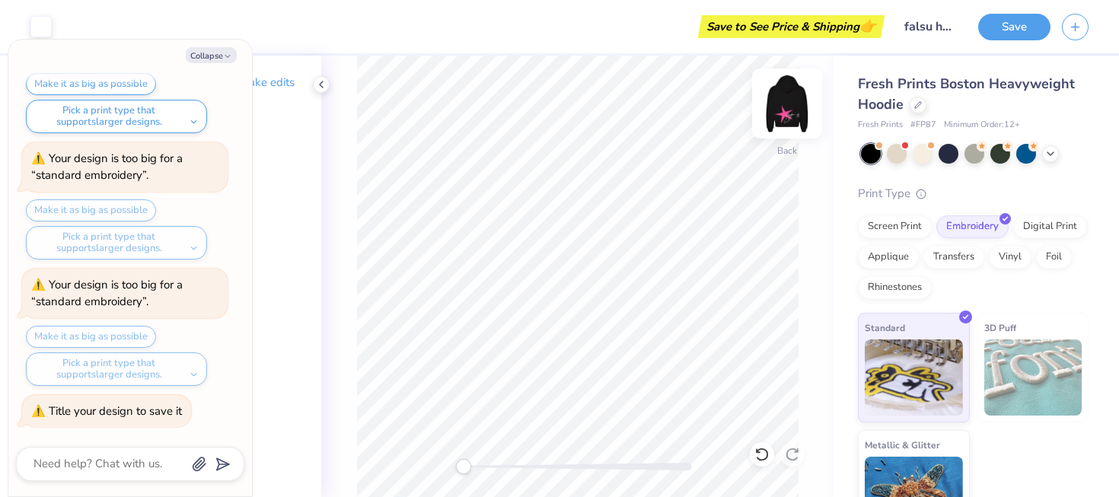
click at [777, 106] on img at bounding box center [787, 103] width 61 height 61
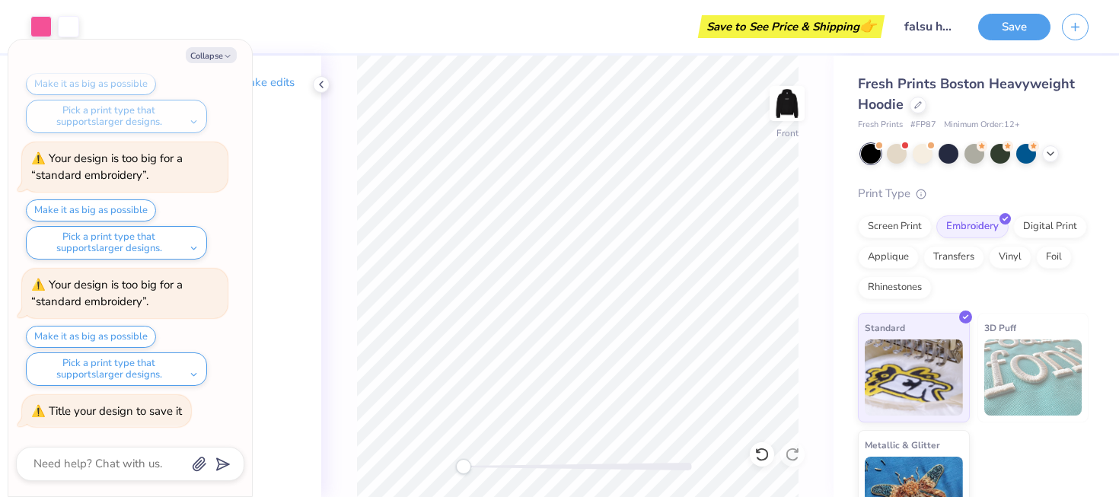
click at [783, 112] on img at bounding box center [787, 103] width 30 height 30
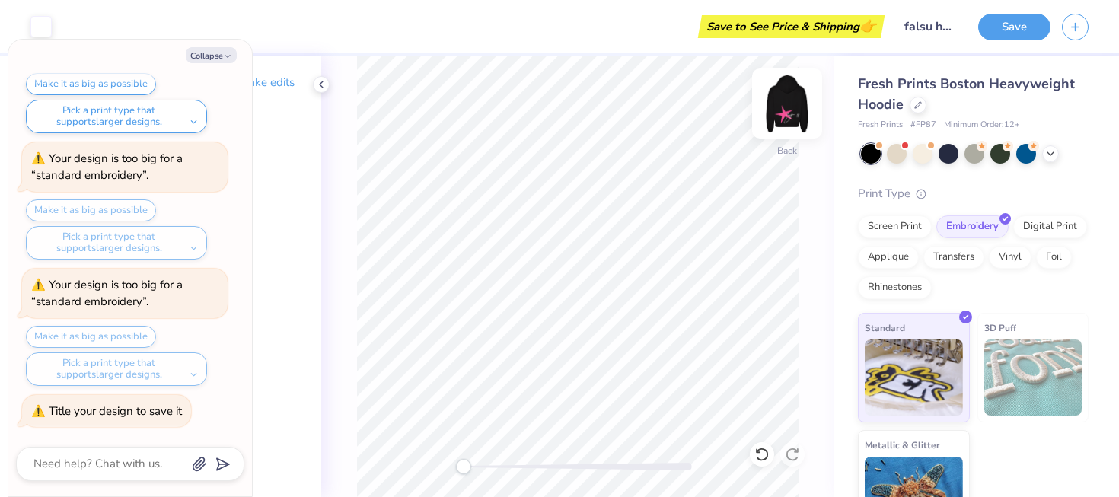
click at [783, 112] on img at bounding box center [787, 103] width 61 height 61
click at [787, 104] on img at bounding box center [787, 103] width 61 height 61
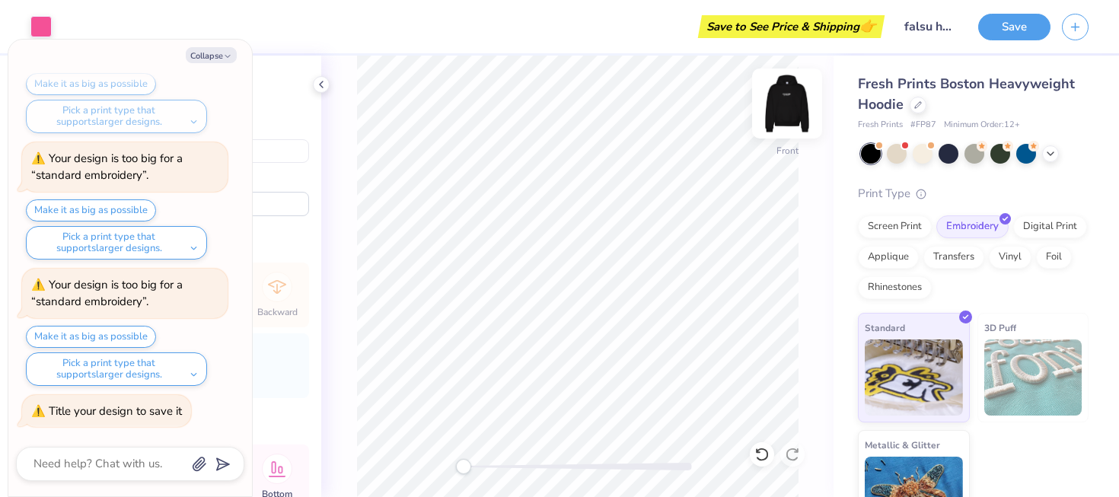
click at [790, 115] on img at bounding box center [787, 103] width 61 height 61
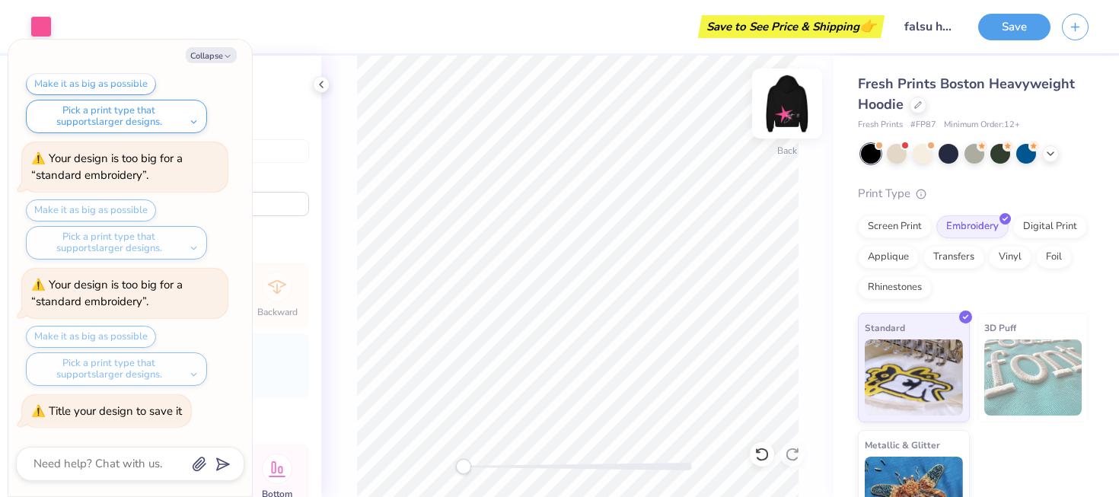
type textarea "x"
type input "4.85"
type input "1.44"
type input "4.97"
type input "0.0"
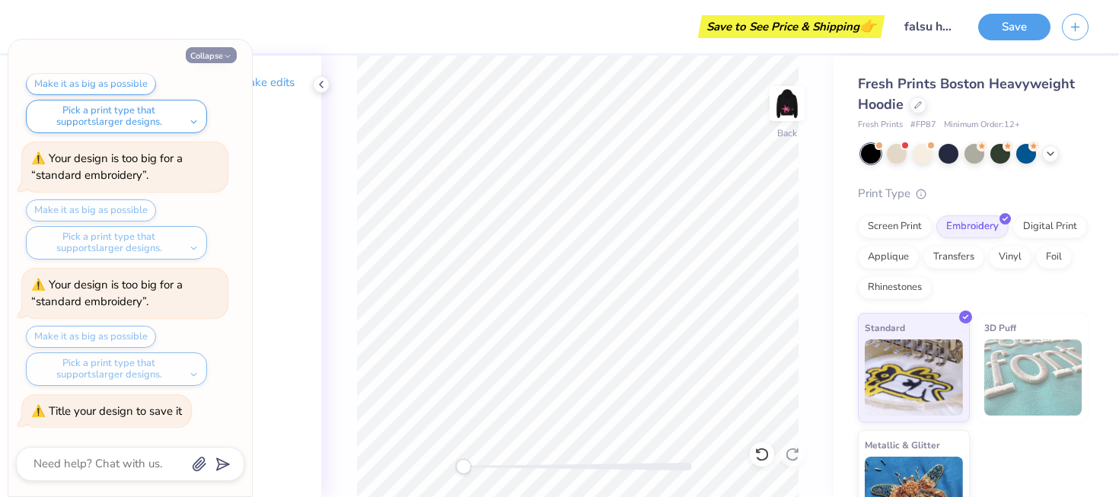
click at [221, 54] on button "Collapse" at bounding box center [211, 55] width 51 height 16
type textarea "x"
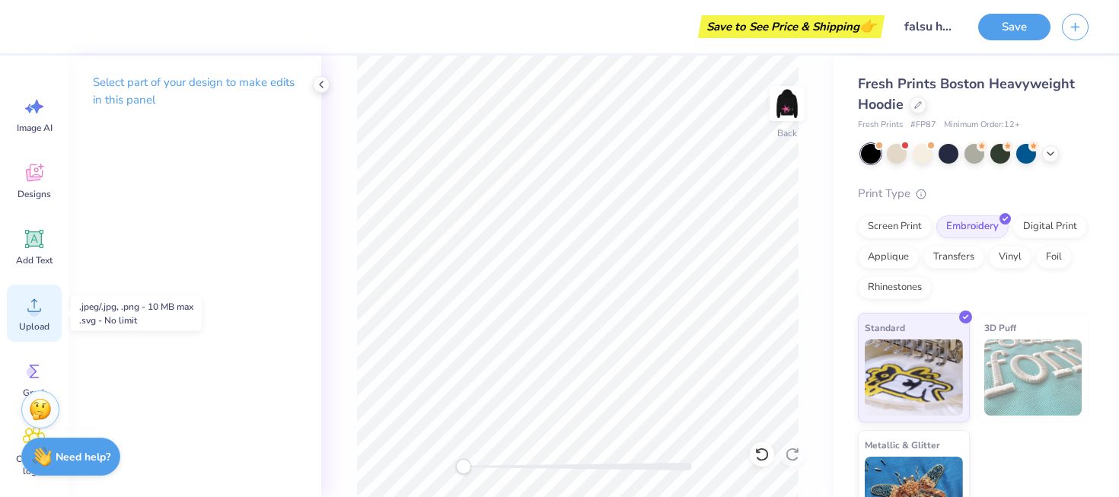
click at [24, 327] on span "Upload" at bounding box center [34, 327] width 30 height 12
click at [31, 311] on icon at bounding box center [34, 305] width 23 height 23
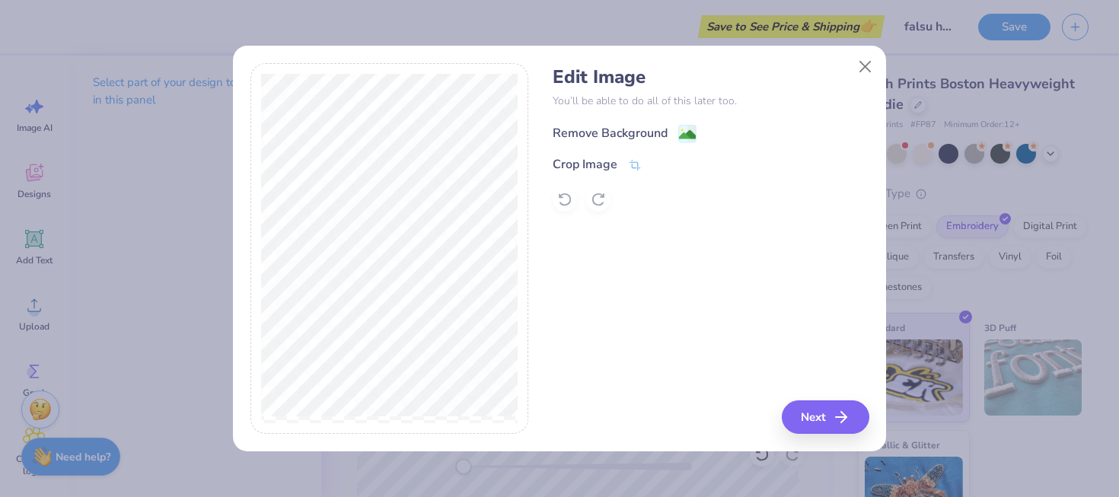
click at [611, 136] on div "Remove Background" at bounding box center [610, 133] width 115 height 18
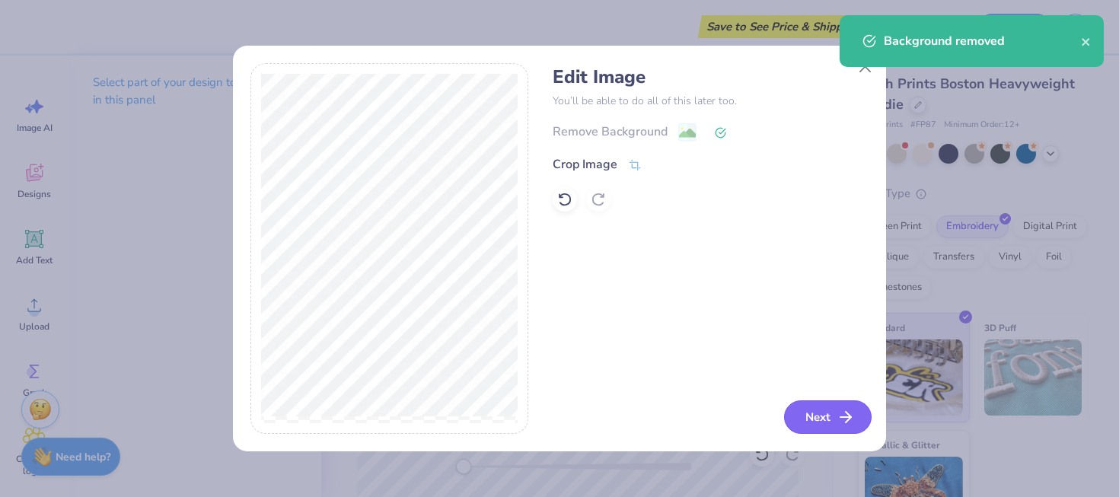
click at [816, 419] on button "Next" at bounding box center [828, 416] width 88 height 33
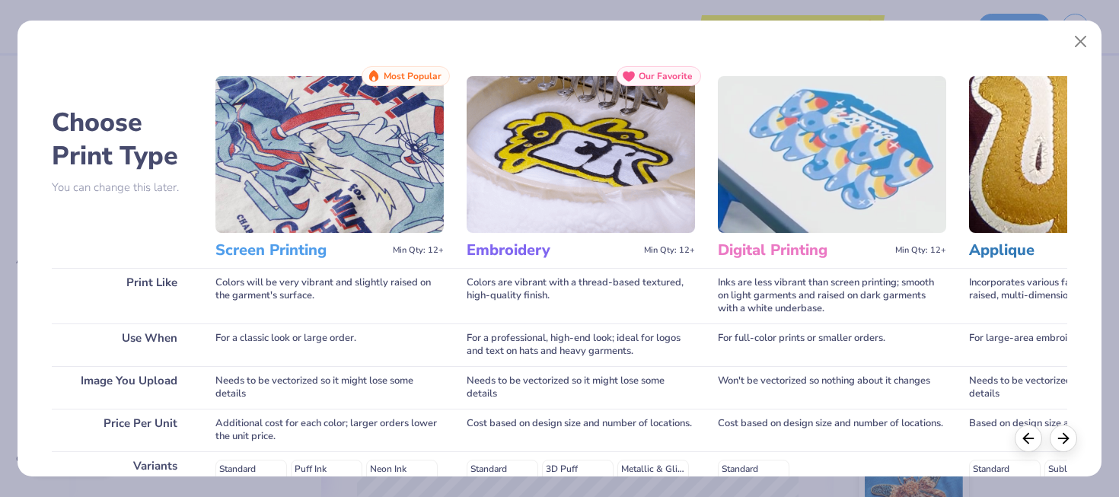
scroll to position [262, 0]
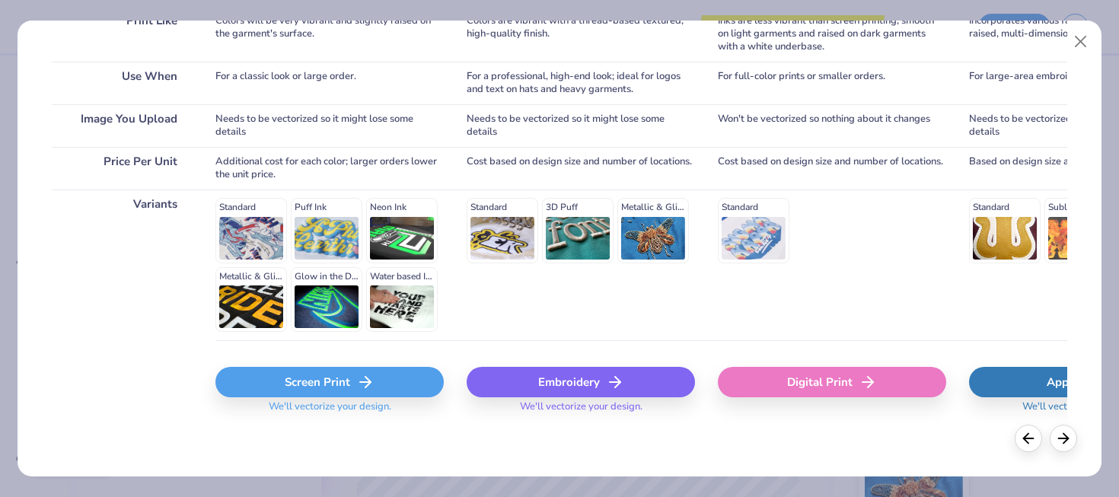
click at [545, 376] on div "Embroidery" at bounding box center [581, 382] width 228 height 30
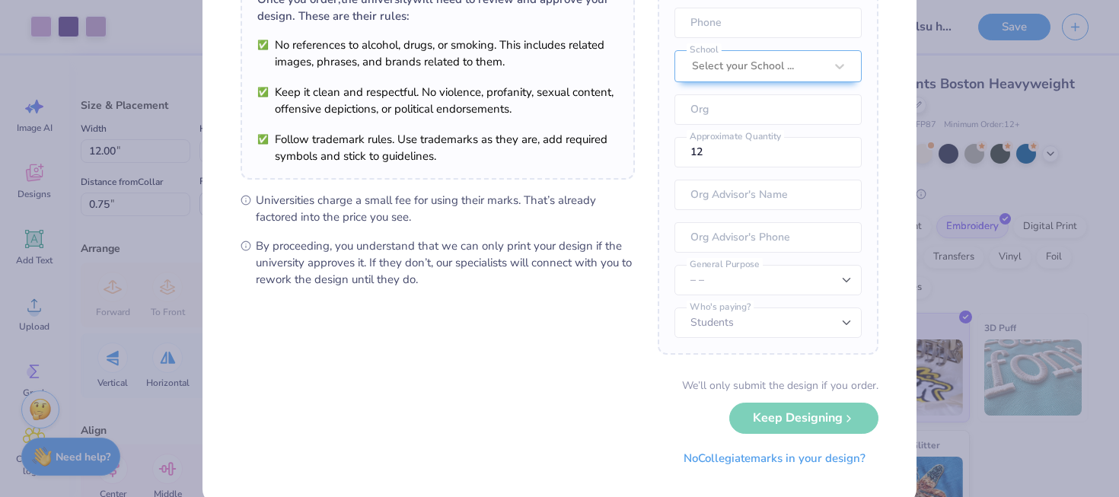
scroll to position [165, 0]
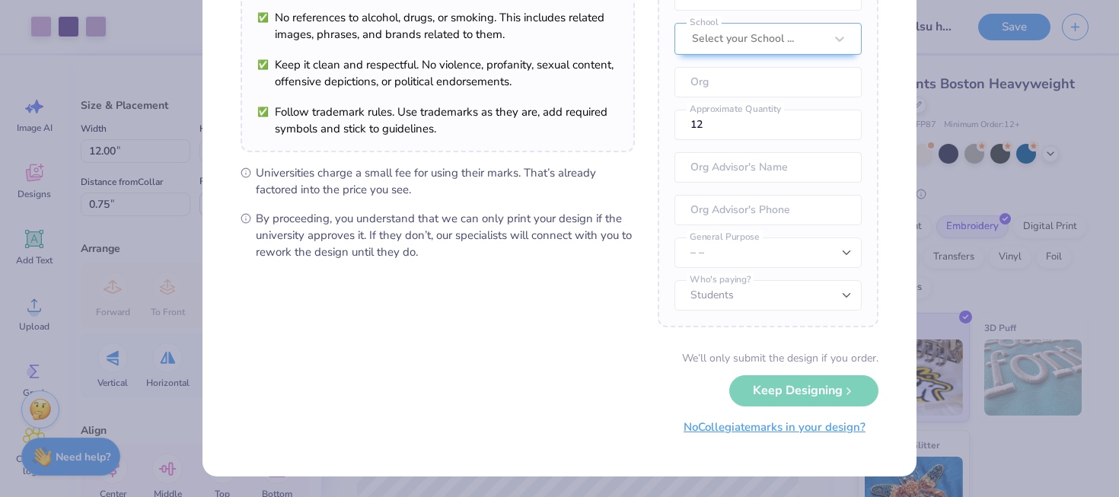
click at [755, 439] on button "No Collegiate marks in your design?" at bounding box center [775, 427] width 208 height 31
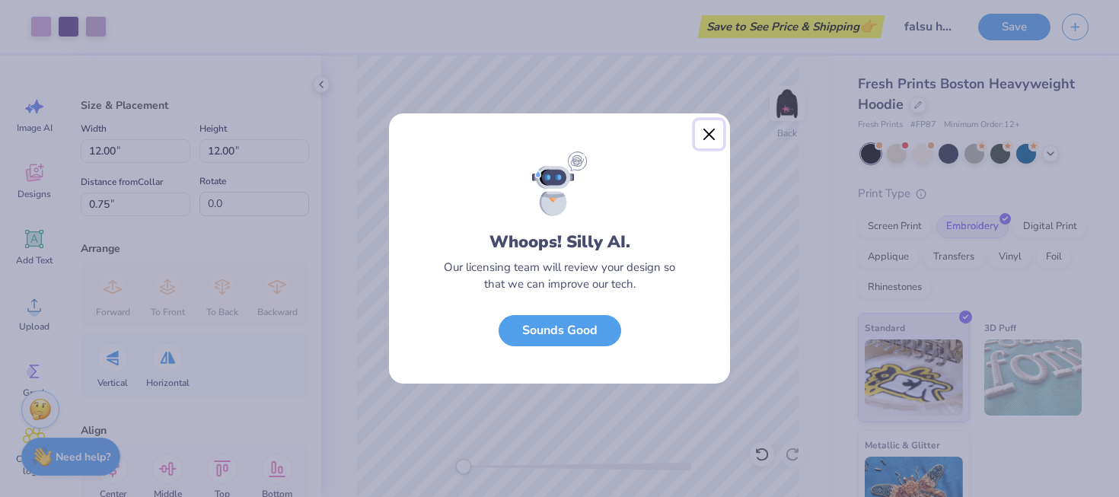
click at [716, 140] on button "Close" at bounding box center [709, 134] width 29 height 29
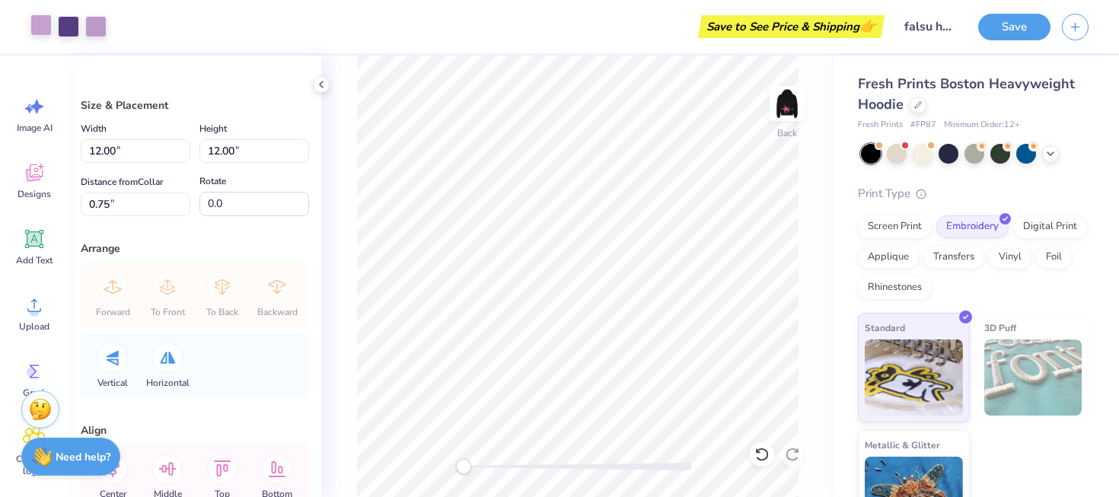
click at [37, 35] on div at bounding box center [40, 24] width 21 height 21
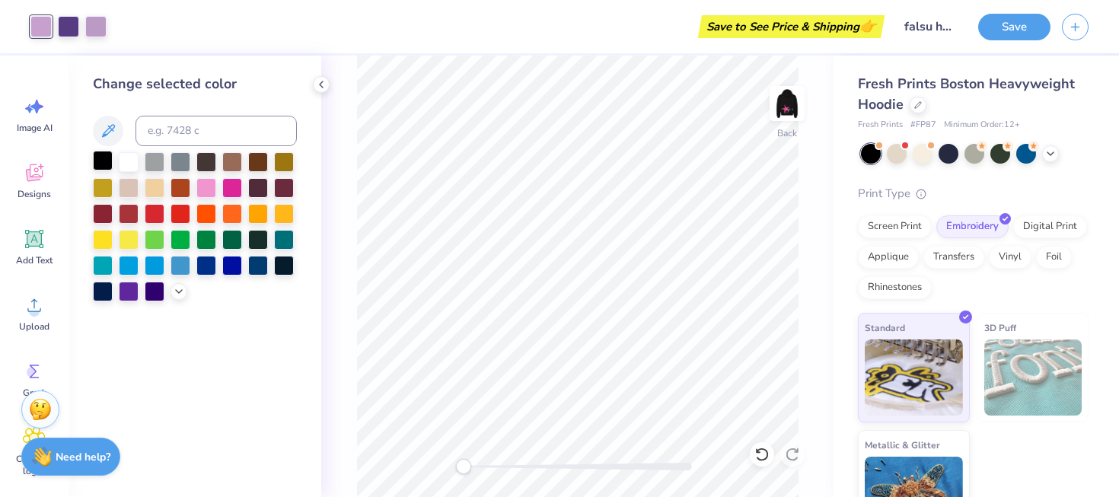
click at [101, 166] on div at bounding box center [103, 161] width 20 height 20
click at [44, 26] on div at bounding box center [40, 26] width 21 height 21
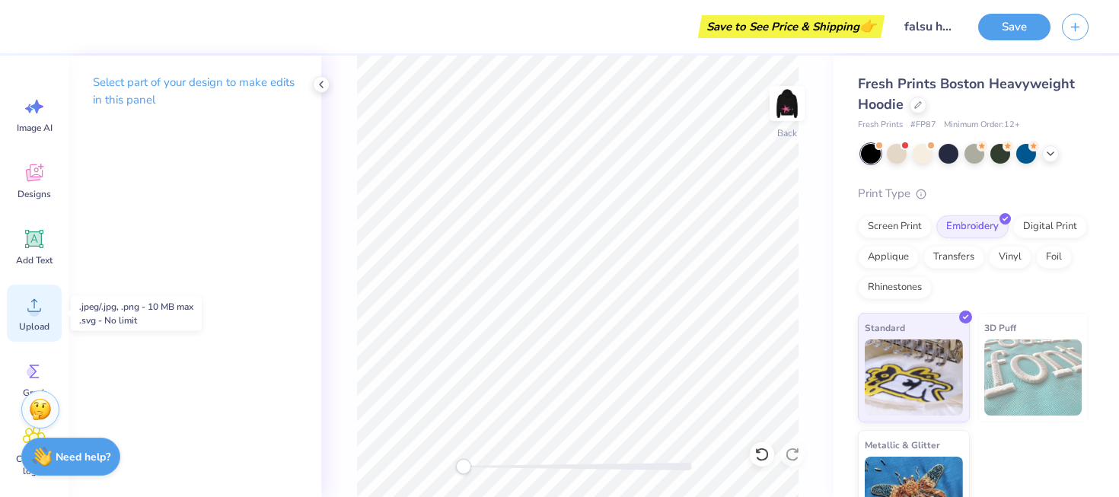
click at [32, 312] on circle at bounding box center [34, 311] width 11 height 11
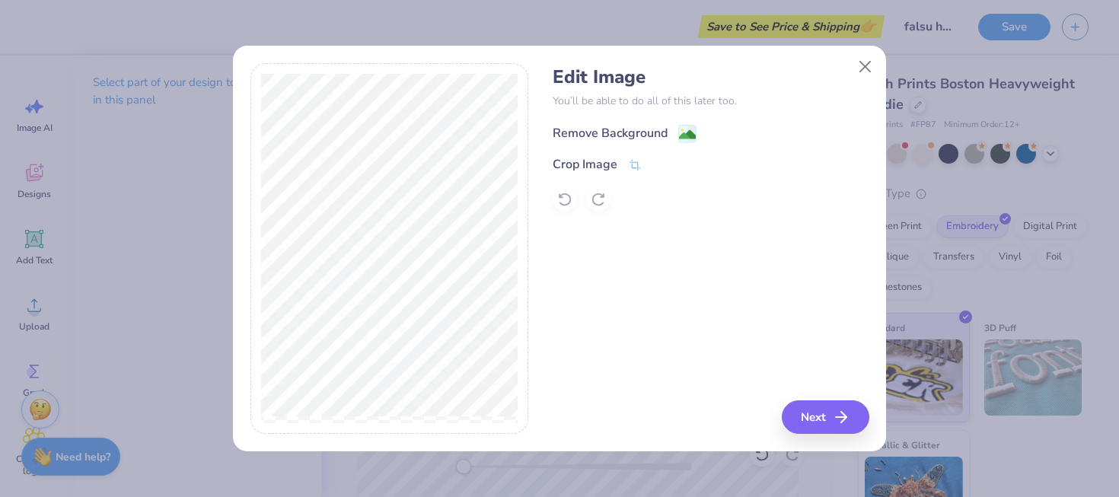
click at [655, 134] on div "Remove Background" at bounding box center [610, 133] width 115 height 18
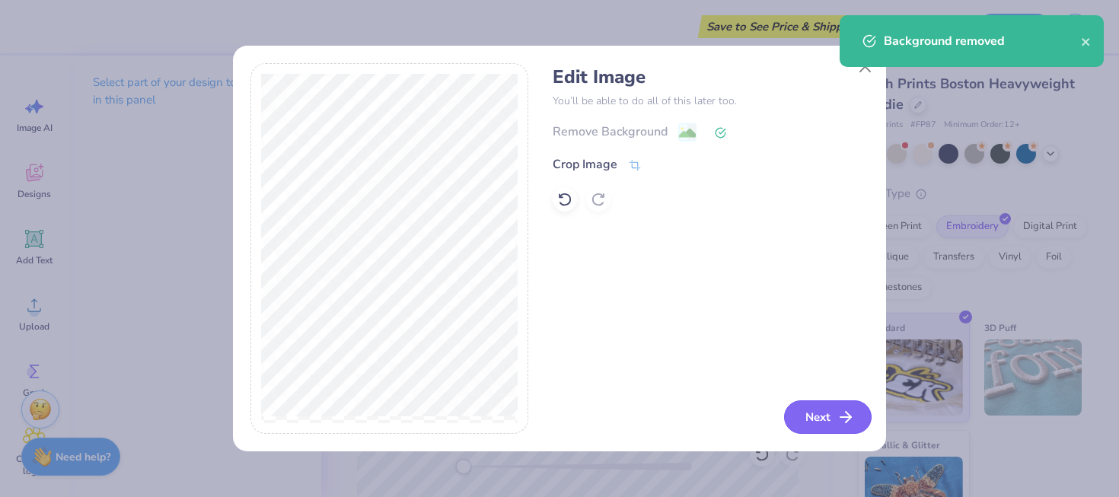
click at [814, 426] on button "Next" at bounding box center [828, 416] width 88 height 33
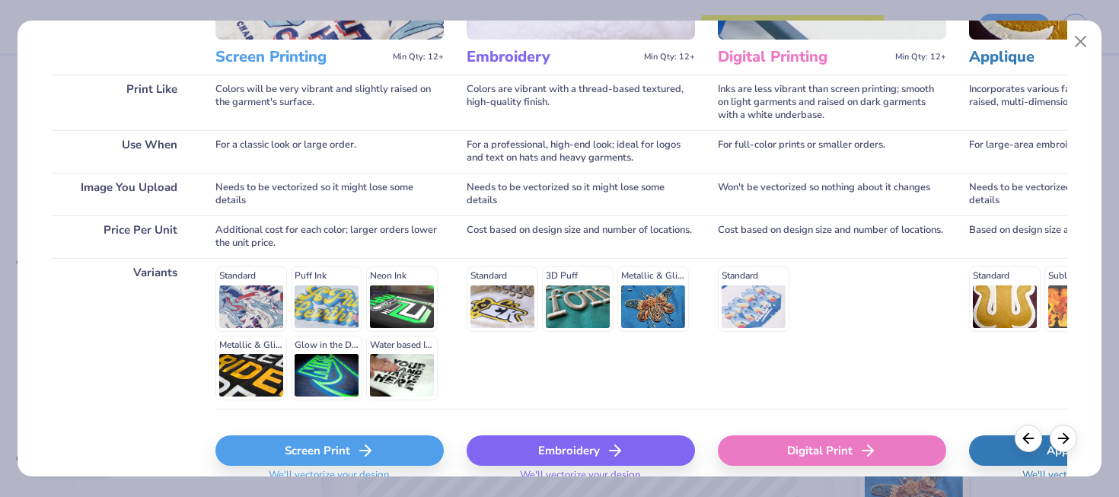
scroll to position [262, 0]
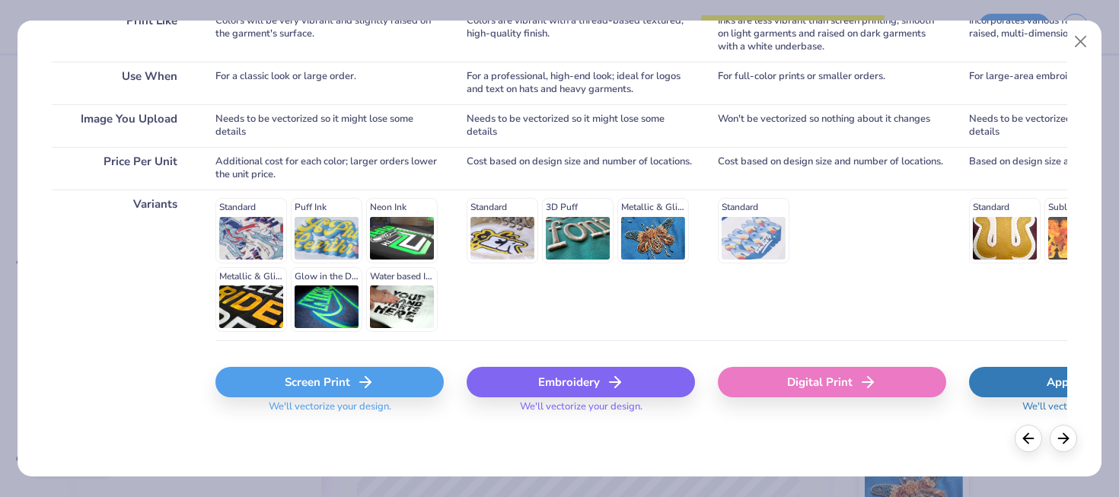
click at [627, 388] on div "Embroidery" at bounding box center [581, 382] width 228 height 30
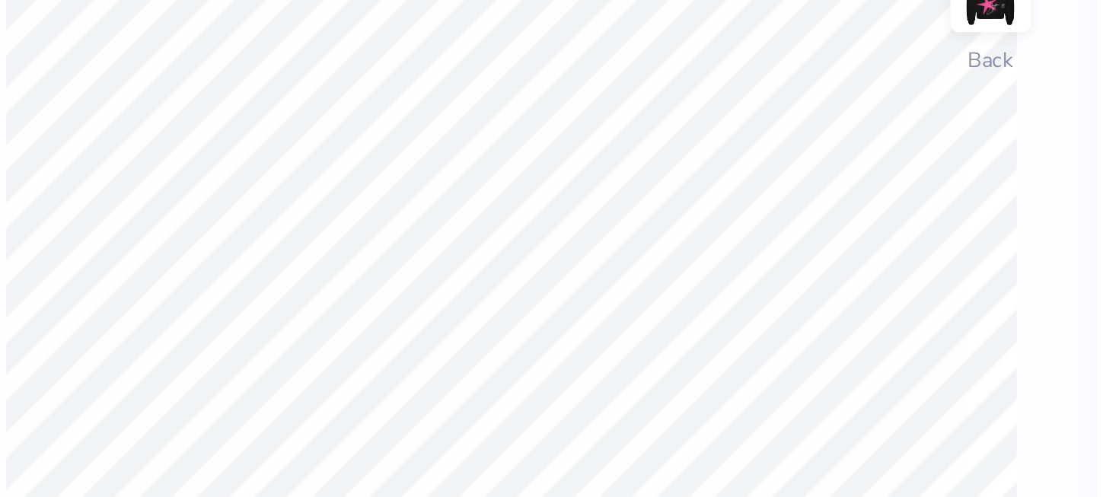
type input "8.57"
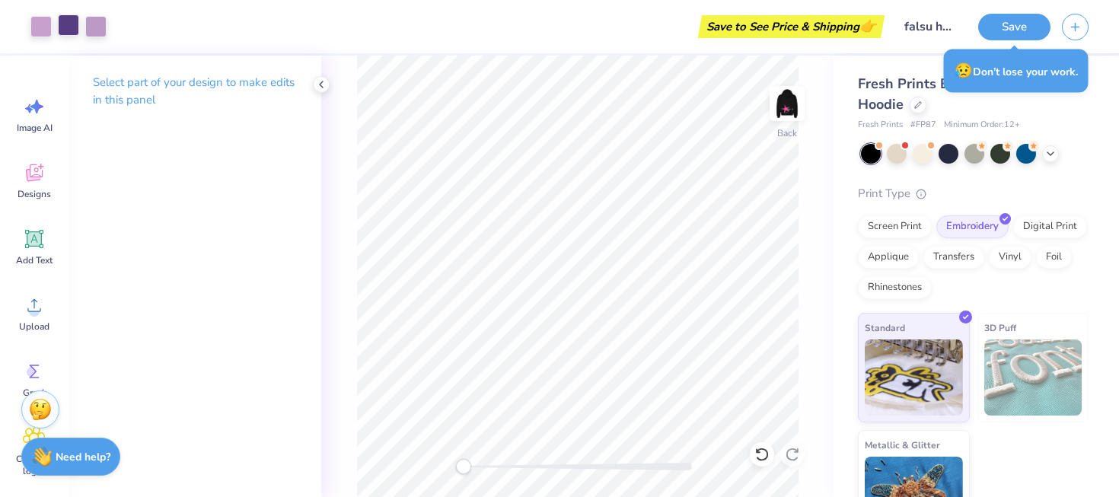
click at [75, 27] on div at bounding box center [68, 24] width 21 height 21
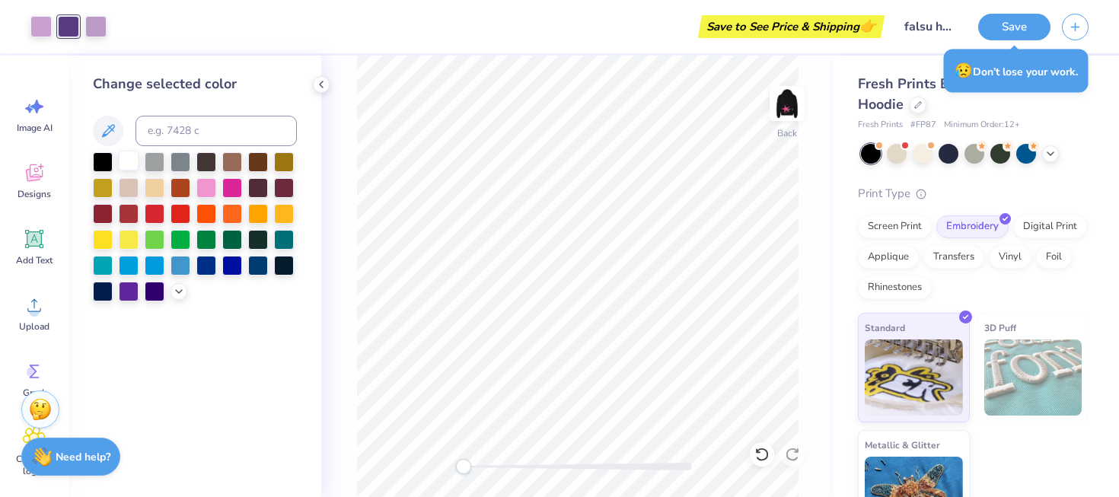
click at [125, 160] on div at bounding box center [129, 161] width 20 height 20
click at [97, 26] on div at bounding box center [95, 24] width 21 height 21
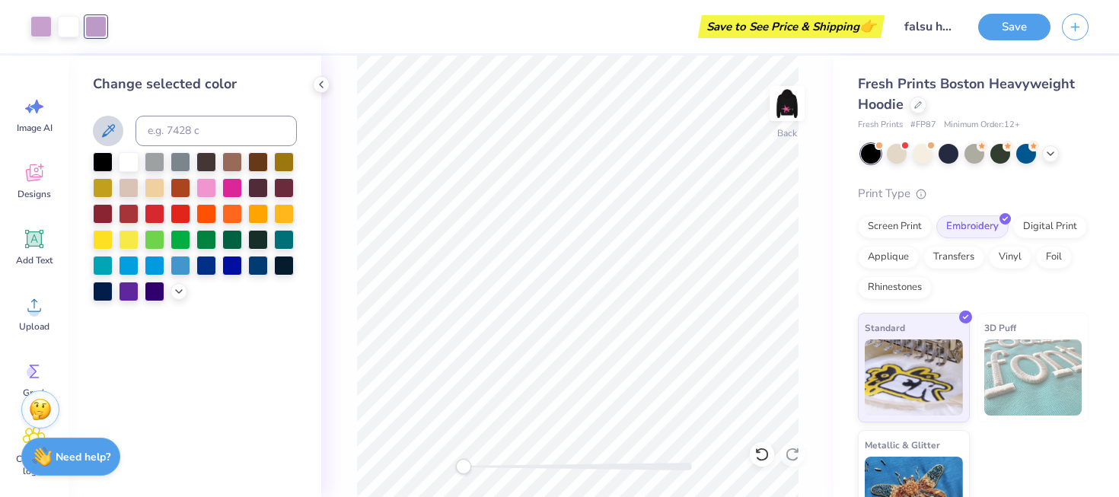
click at [107, 130] on icon at bounding box center [108, 130] width 13 height 13
click at [104, 142] on button at bounding box center [108, 131] width 30 height 30
click at [110, 136] on icon at bounding box center [108, 131] width 18 height 18
click at [46, 25] on div at bounding box center [40, 24] width 21 height 21
click at [107, 127] on icon at bounding box center [108, 131] width 18 height 18
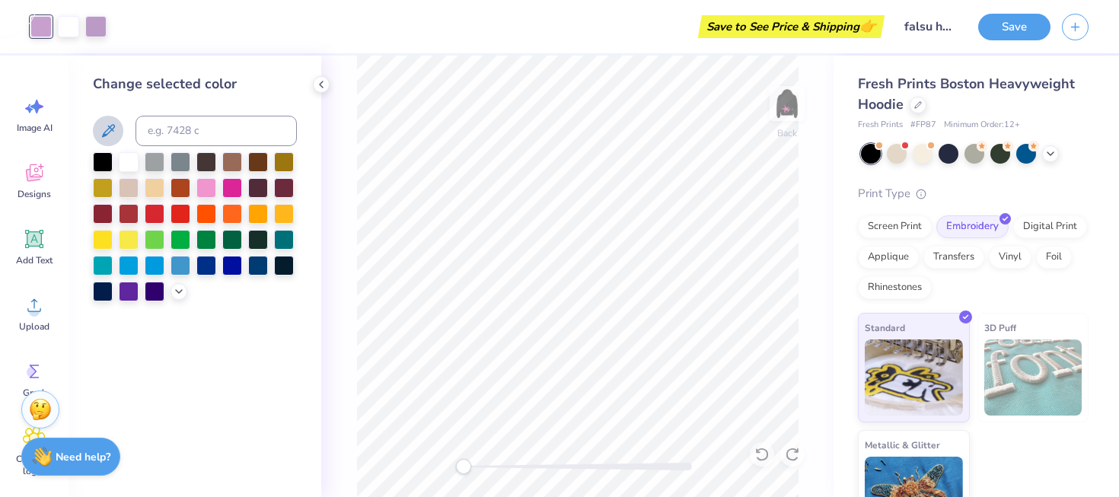
click at [107, 127] on icon at bounding box center [108, 131] width 18 height 18
click at [45, 21] on div at bounding box center [40, 26] width 21 height 21
click at [106, 167] on div at bounding box center [103, 161] width 20 height 20
click at [100, 28] on div at bounding box center [95, 24] width 21 height 21
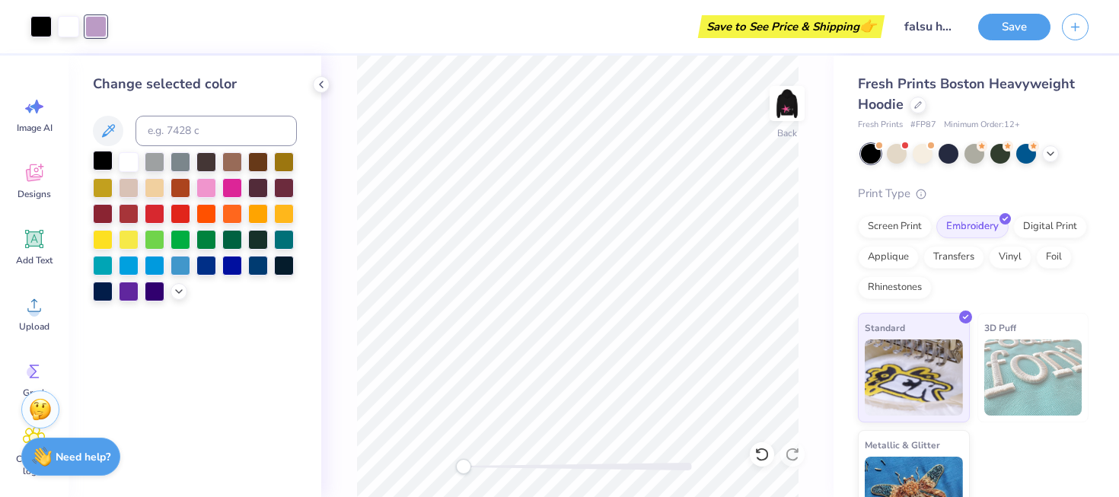
click at [108, 161] on div at bounding box center [103, 161] width 20 height 20
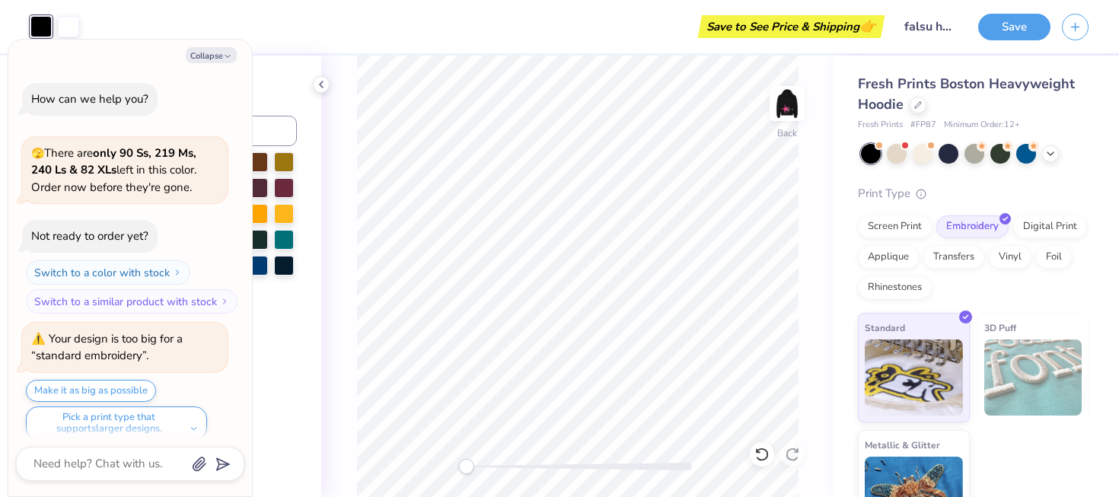
scroll to position [400, 0]
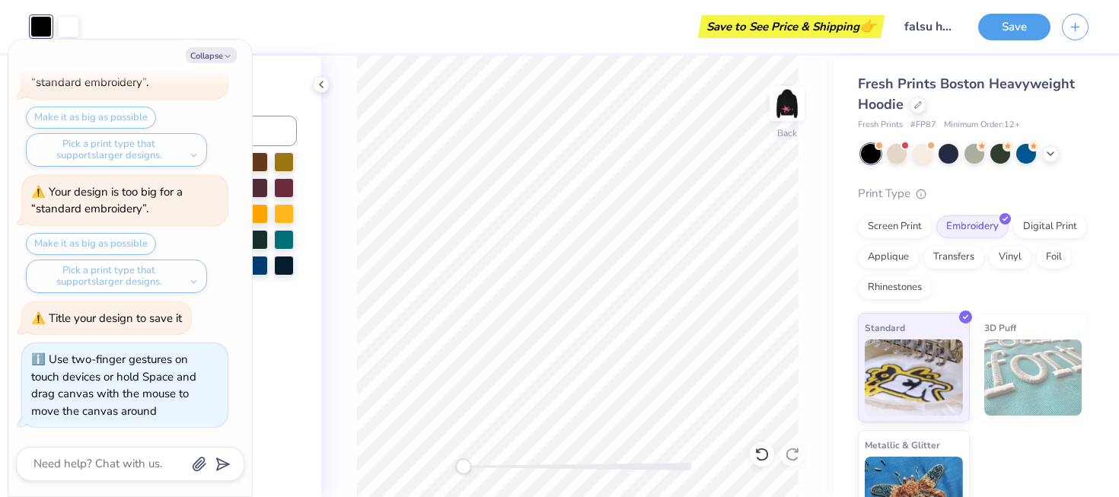
click at [449, 475] on div "Back" at bounding box center [577, 277] width 512 height 442
click at [789, 110] on img at bounding box center [787, 103] width 61 height 61
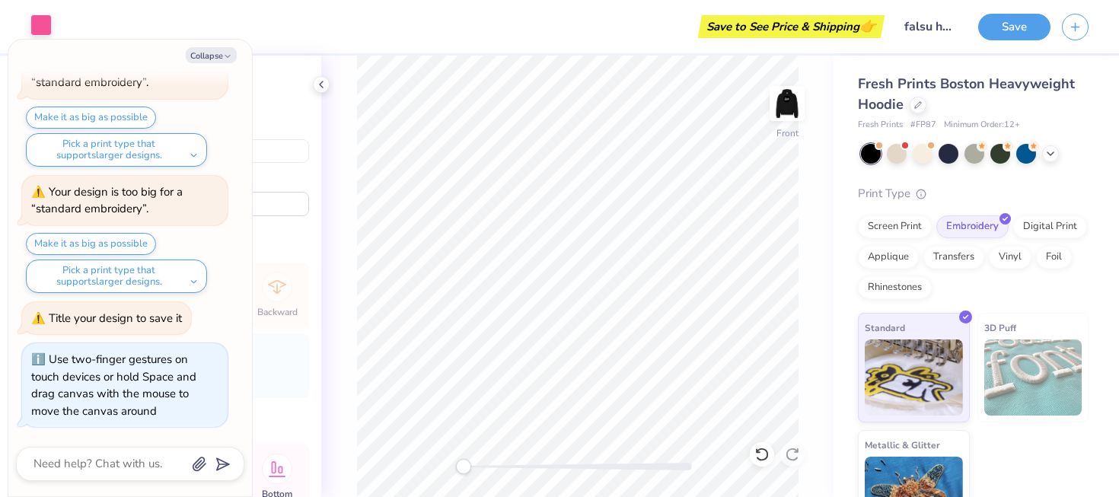
click at [48, 35] on div at bounding box center [40, 24] width 21 height 21
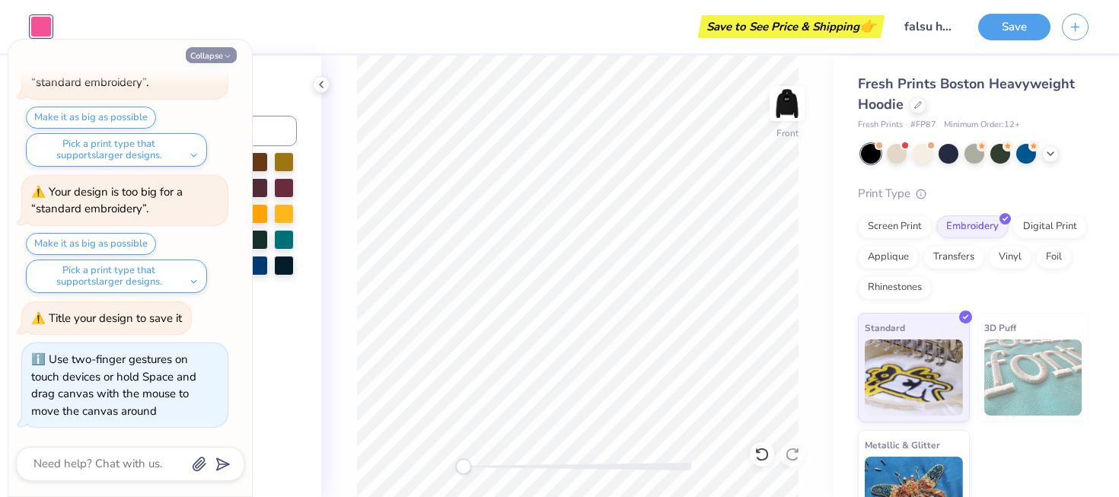
click at [219, 54] on button "Collapse" at bounding box center [211, 55] width 51 height 16
type textarea "x"
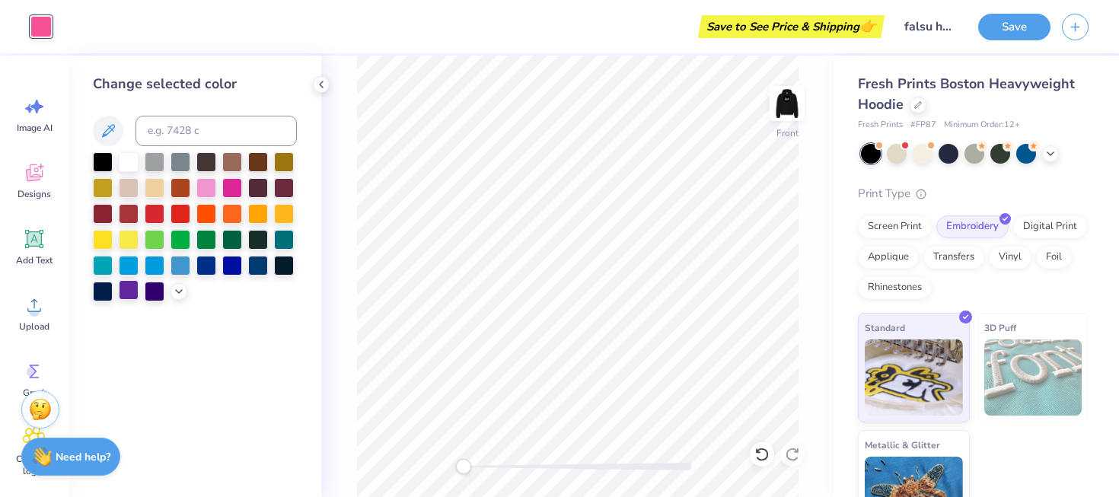
click at [132, 292] on div at bounding box center [129, 290] width 20 height 20
click at [152, 290] on div at bounding box center [155, 290] width 20 height 20
click at [127, 289] on div at bounding box center [129, 290] width 20 height 20
click at [211, 187] on div at bounding box center [206, 187] width 20 height 20
click at [43, 20] on div at bounding box center [40, 26] width 21 height 21
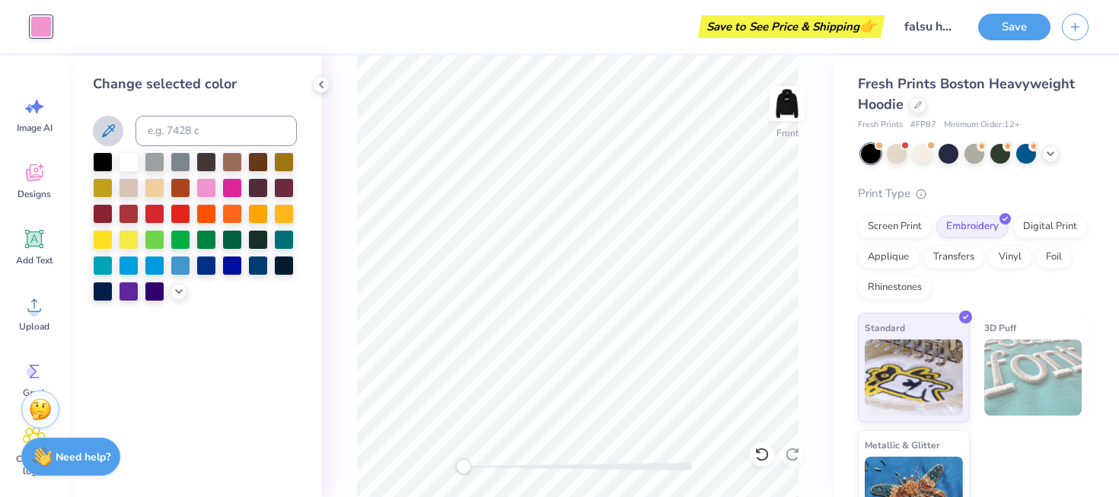
click at [107, 124] on icon at bounding box center [108, 131] width 18 height 18
click at [795, 111] on img at bounding box center [787, 103] width 61 height 61
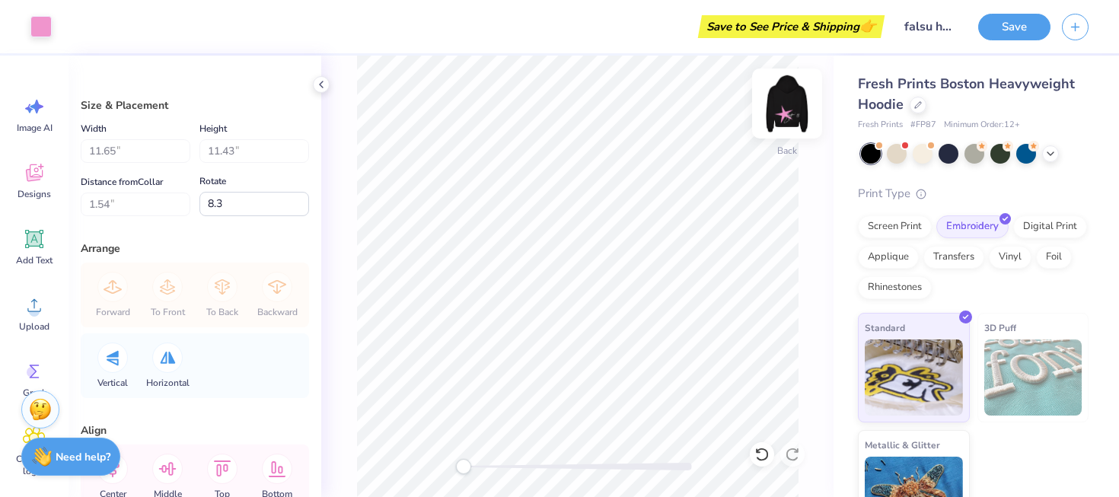
type input "8.57"
type input "1.22"
type input "0.0"
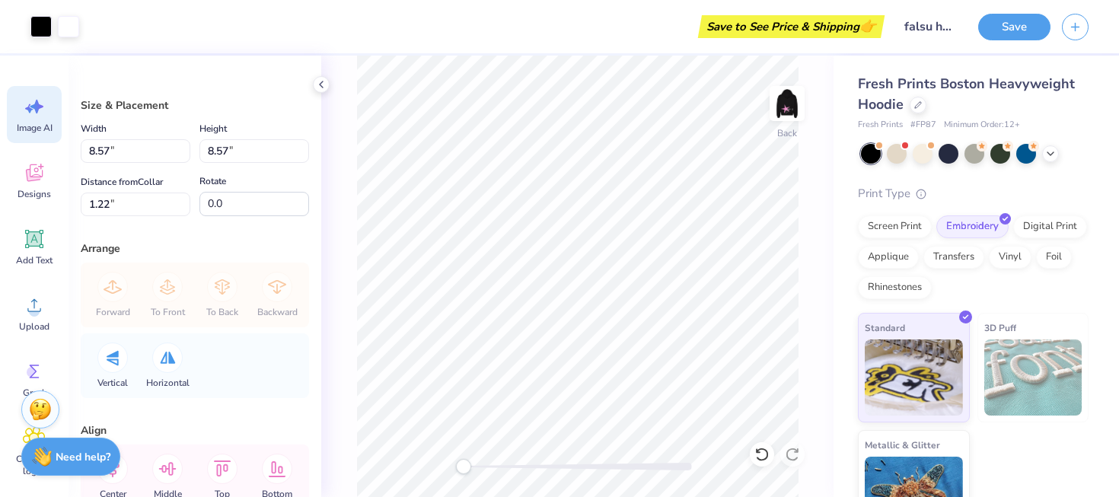
click at [43, 129] on span "Image AI" at bounding box center [35, 128] width 36 height 12
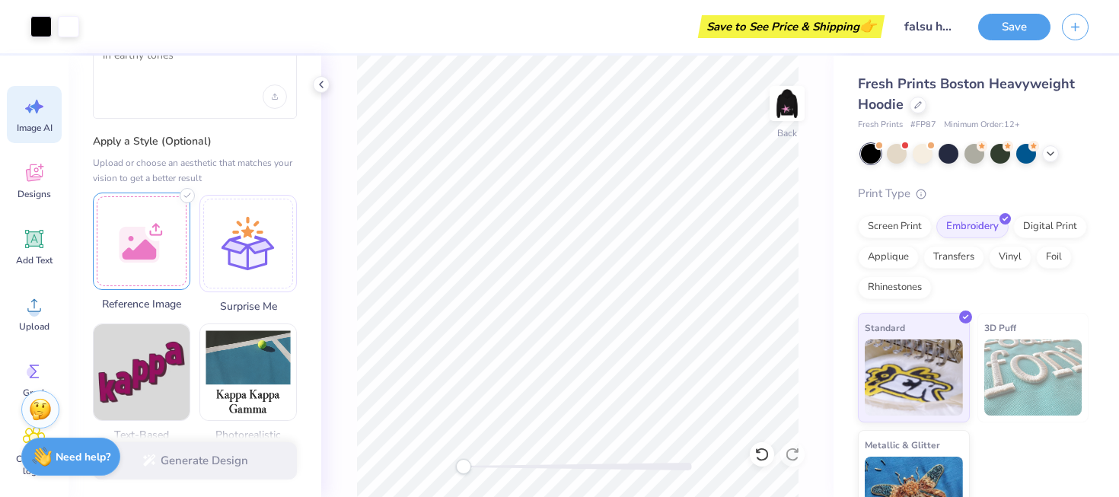
scroll to position [111, 0]
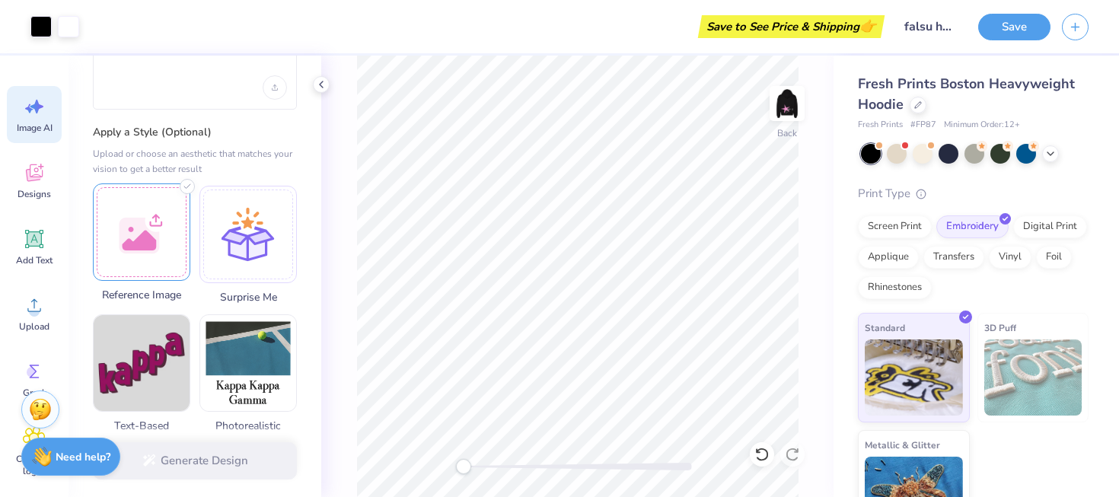
click at [163, 255] on div at bounding box center [141, 231] width 97 height 97
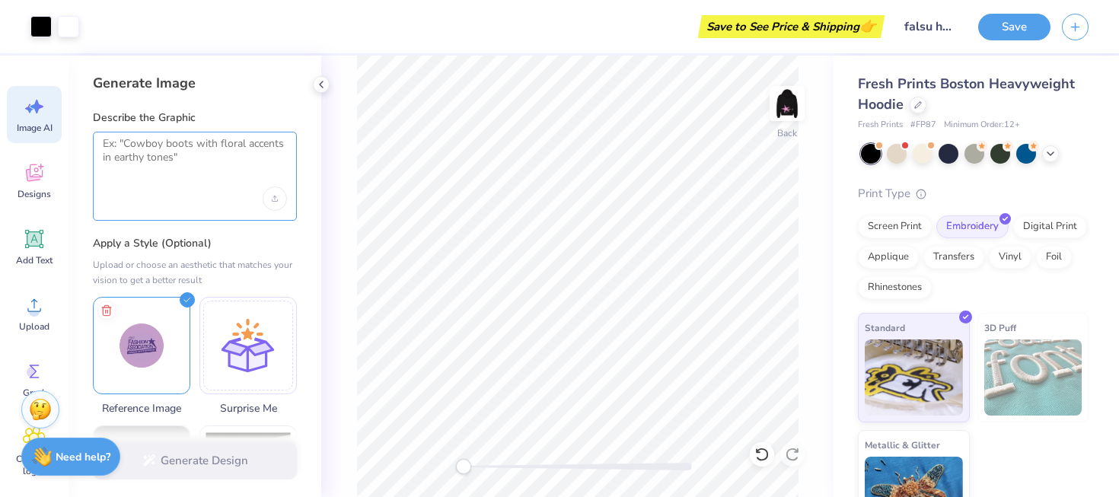
click at [221, 158] on textarea at bounding box center [195, 156] width 184 height 38
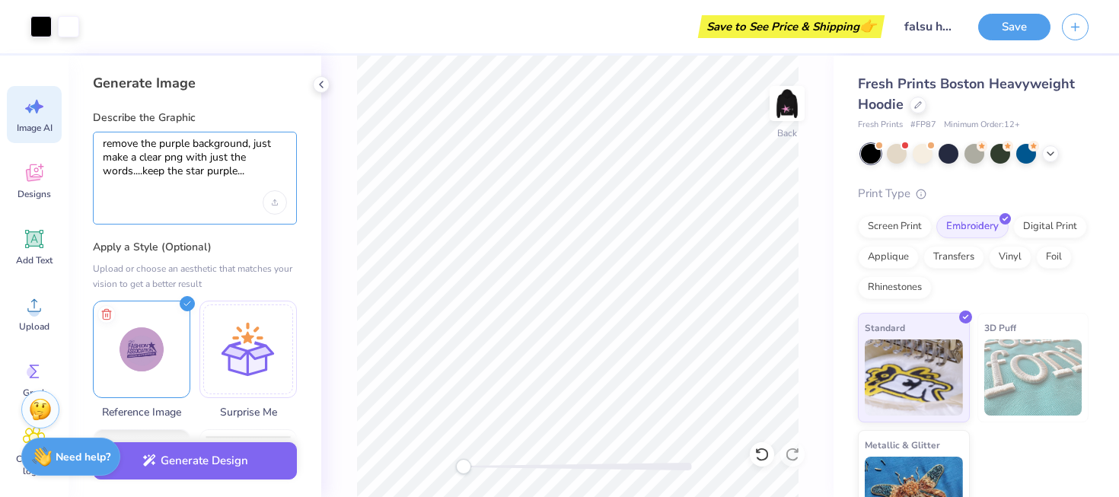
click at [133, 172] on textarea "remove the purple background, just make a clear png with just the words....keep…" at bounding box center [195, 158] width 184 height 42
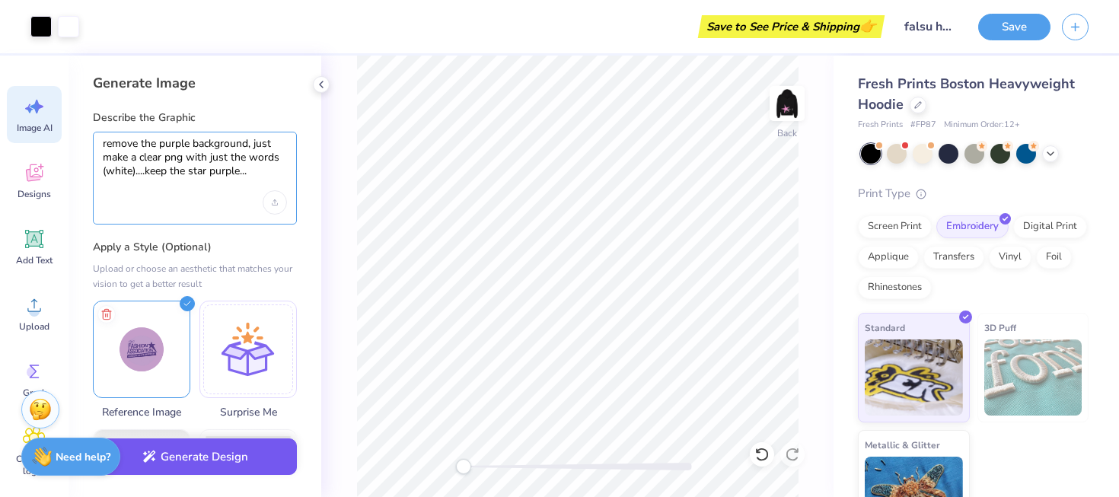
type textarea "remove the purple background, just make a clear png with just the words (white)…"
click at [184, 470] on button "Generate Design" at bounding box center [195, 457] width 204 height 37
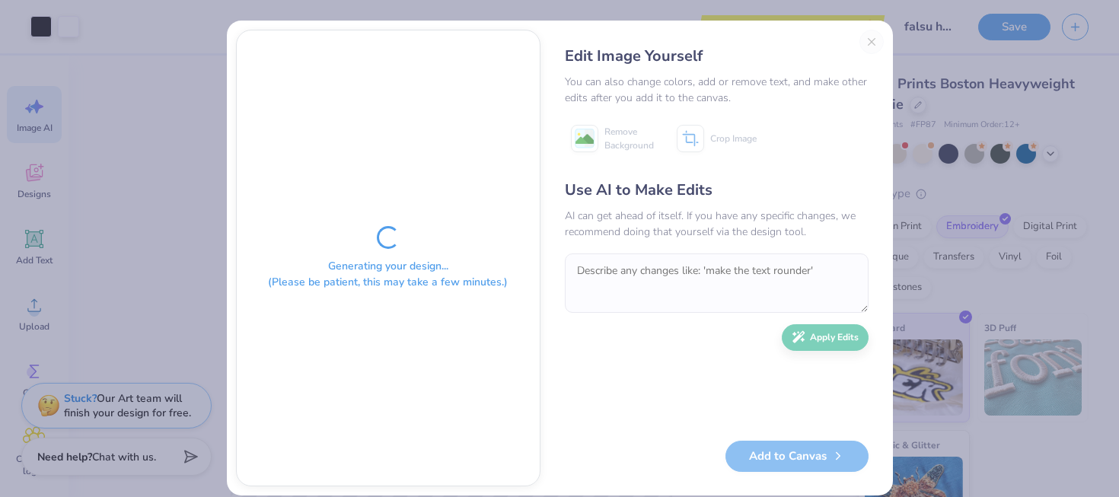
type textarea "x"
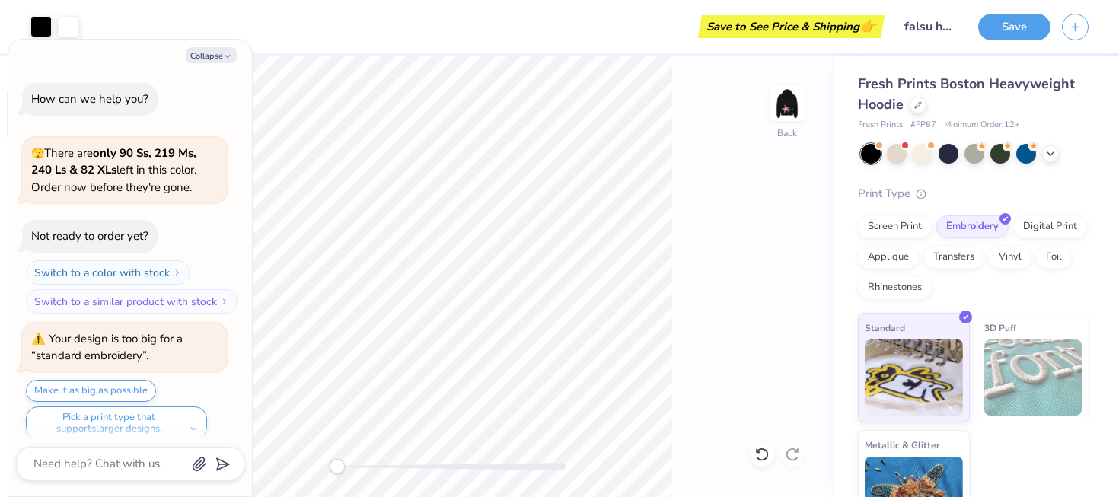
scroll to position [481, 0]
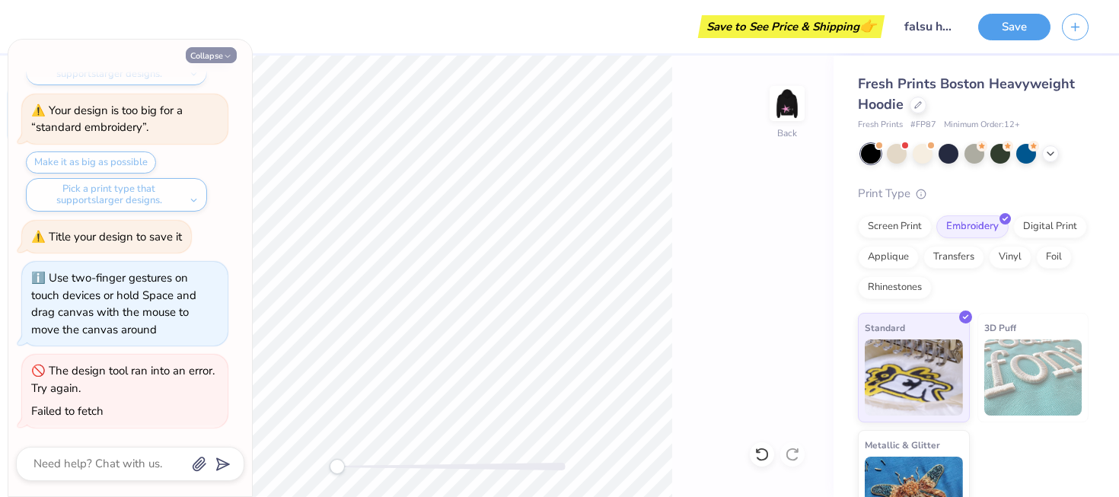
click at [214, 54] on button "Collapse" at bounding box center [211, 55] width 51 height 16
type textarea "x"
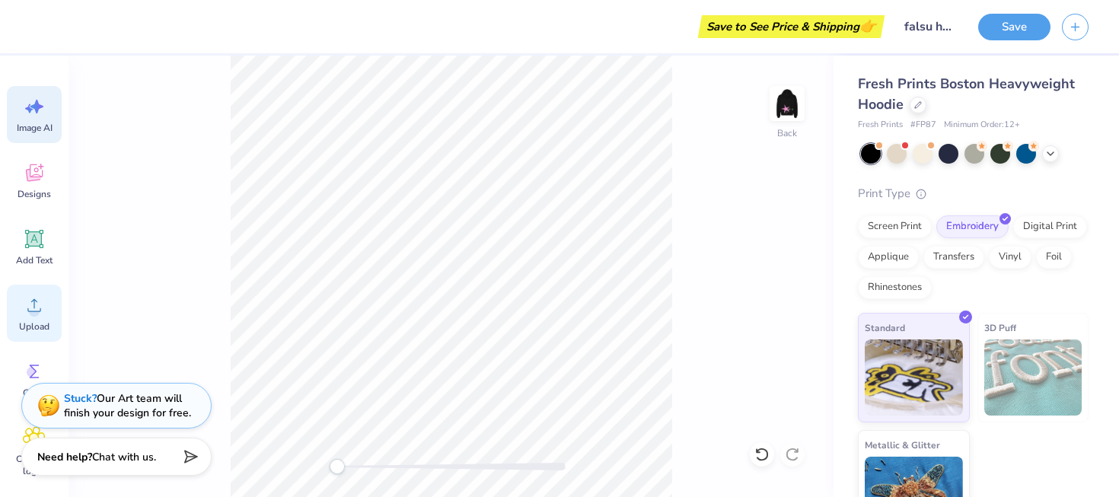
click at [43, 306] on icon at bounding box center [34, 305] width 23 height 23
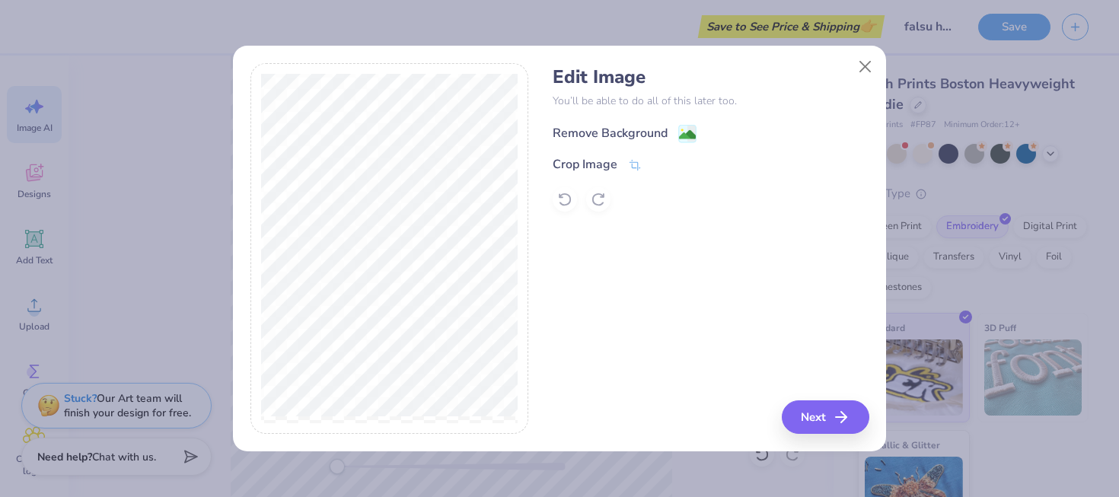
click at [647, 129] on div "Remove Background" at bounding box center [610, 133] width 115 height 18
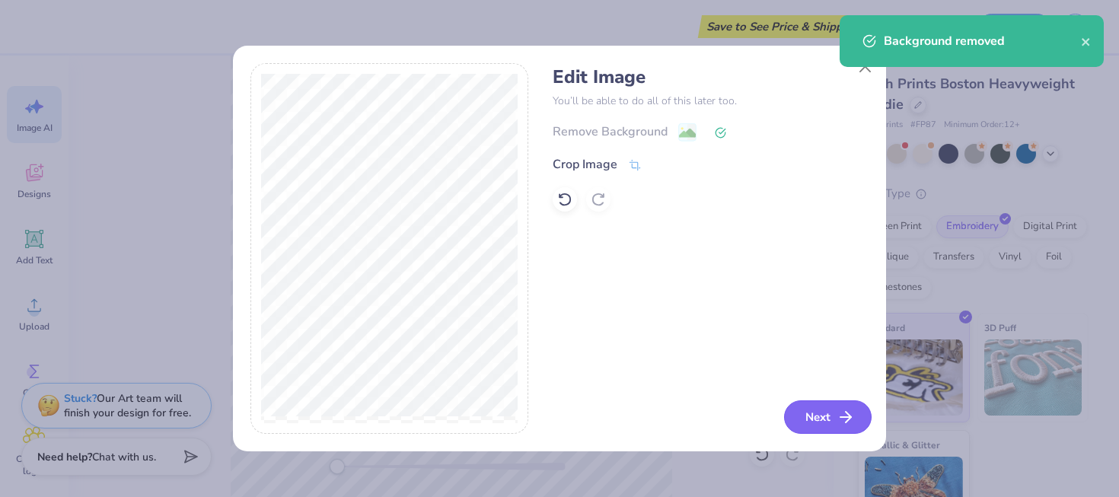
click at [833, 427] on button "Next" at bounding box center [828, 416] width 88 height 33
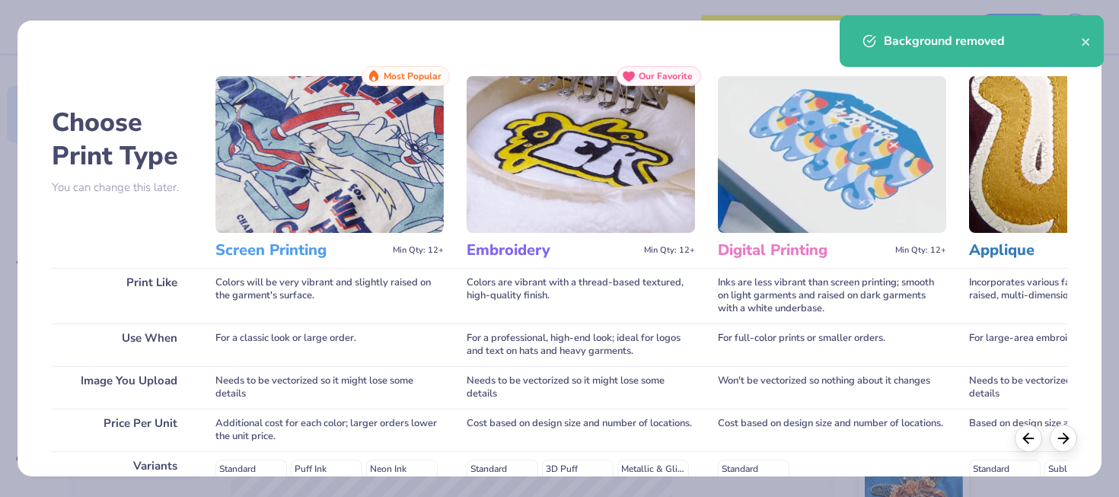
scroll to position [262, 0]
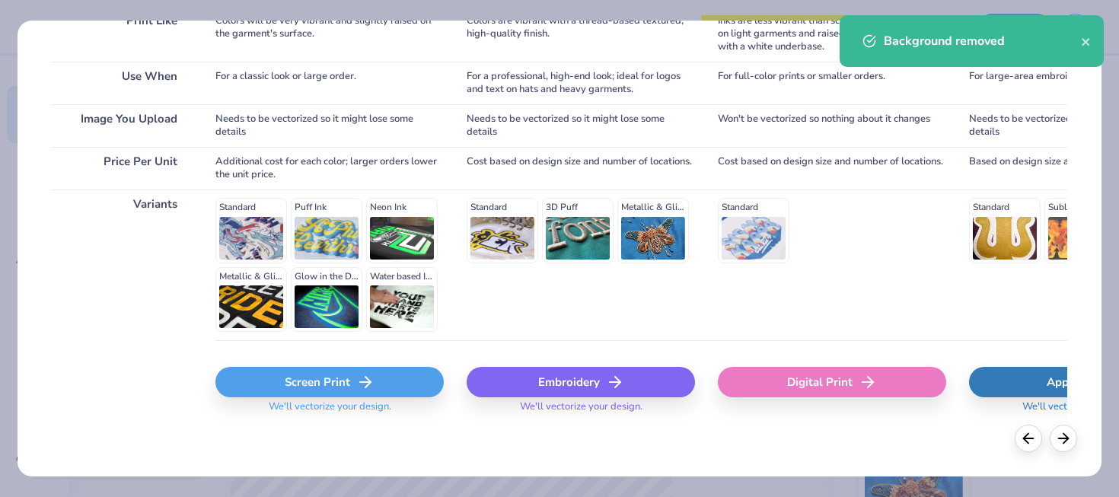
click at [592, 366] on div "Embroidery We'll vectorize your design." at bounding box center [581, 385] width 228 height 91
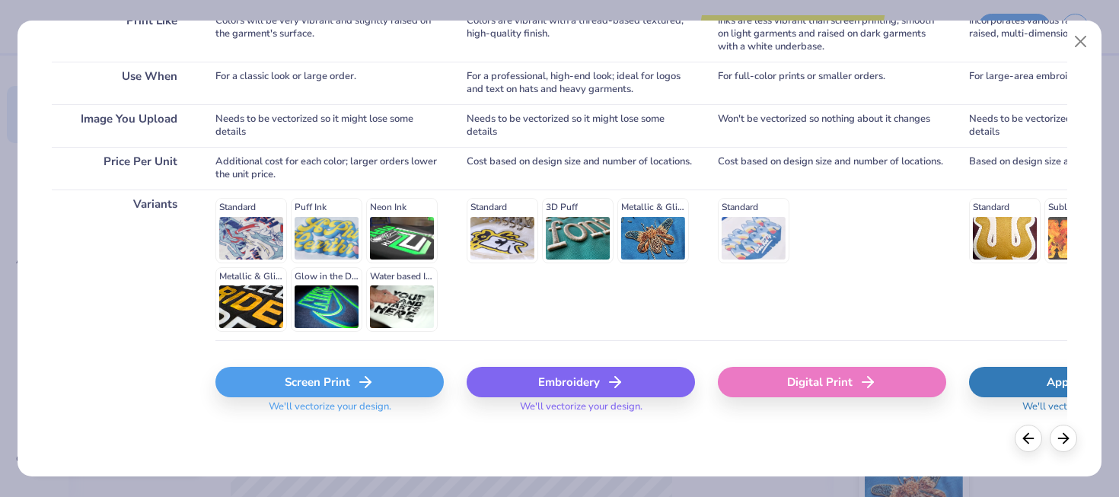
click at [592, 380] on div "Embroidery" at bounding box center [581, 382] width 228 height 30
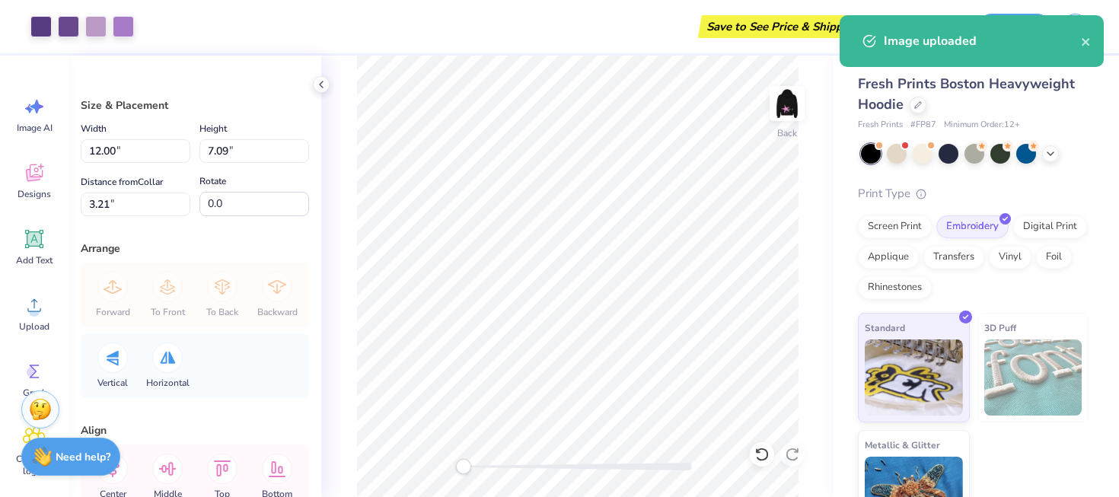
scroll to position [0, 0]
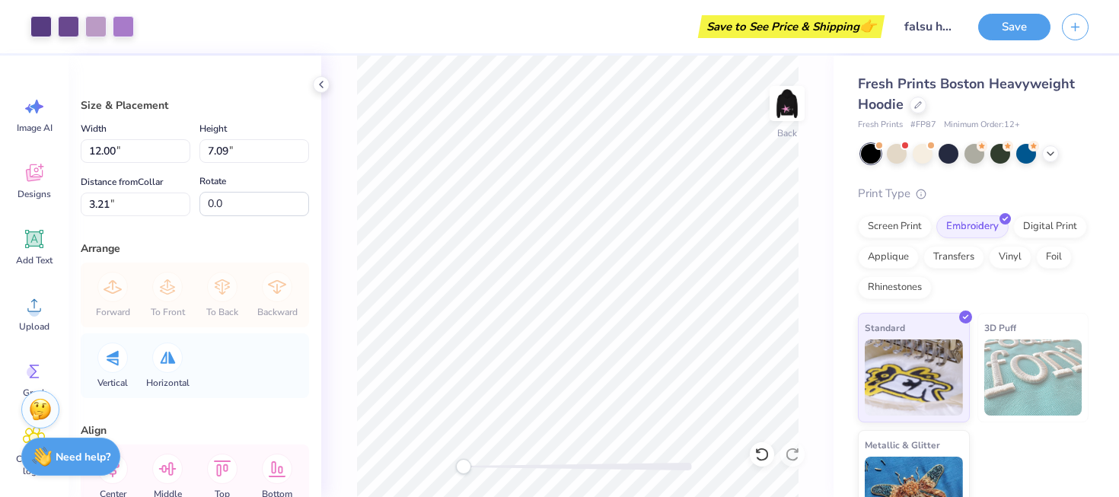
type input "6.49"
type input "3.83"
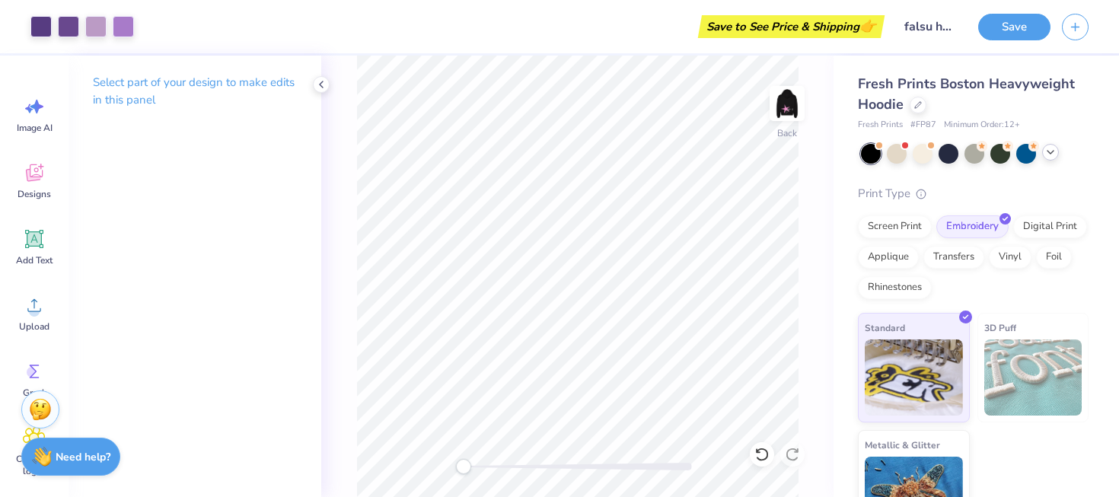
click at [1053, 155] on icon at bounding box center [1051, 152] width 12 height 12
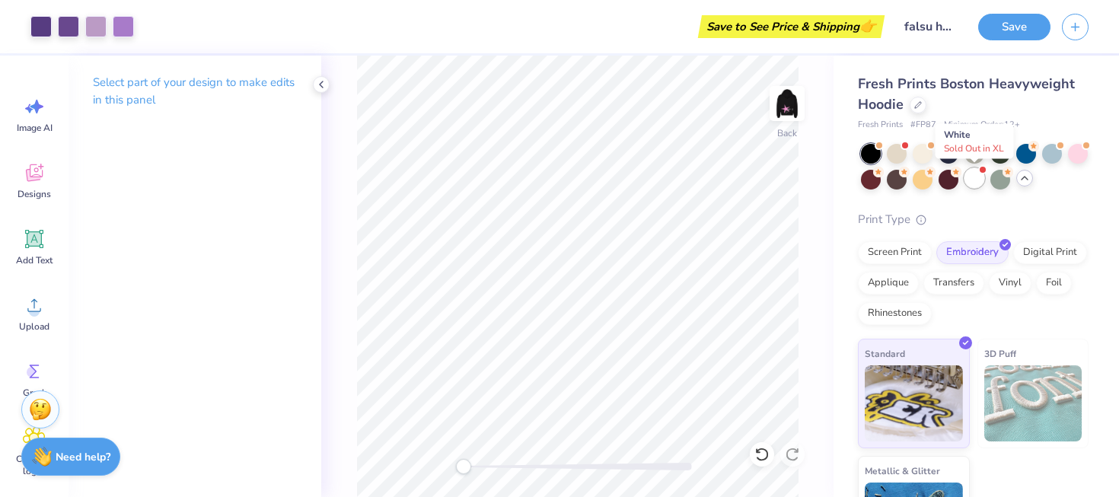
click at [979, 183] on div at bounding box center [975, 178] width 20 height 20
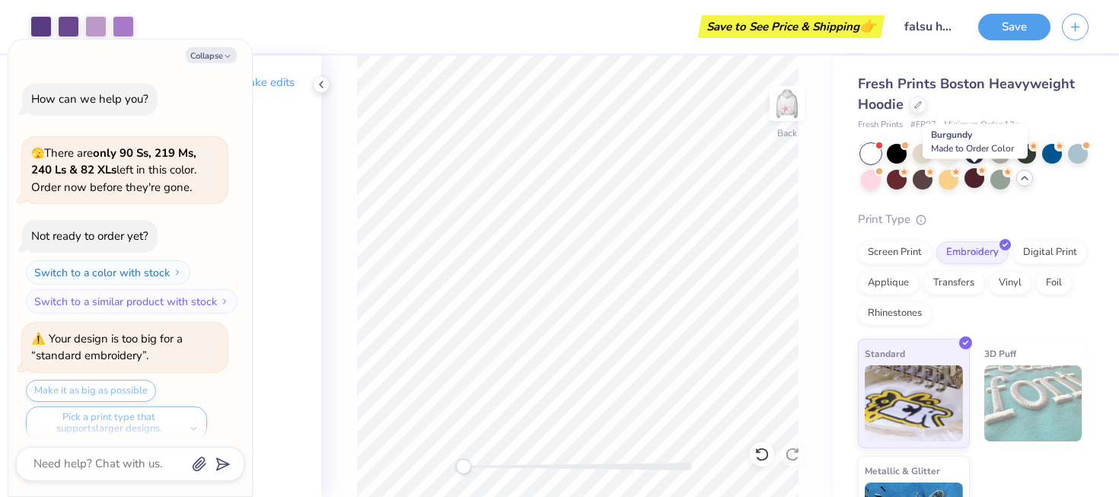
scroll to position [713, 0]
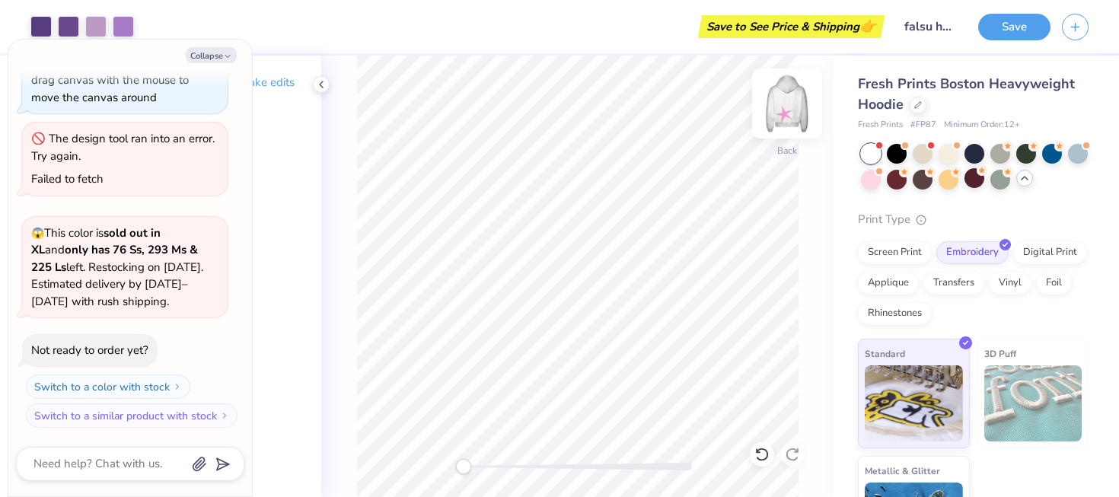
click at [789, 109] on img at bounding box center [787, 103] width 61 height 61
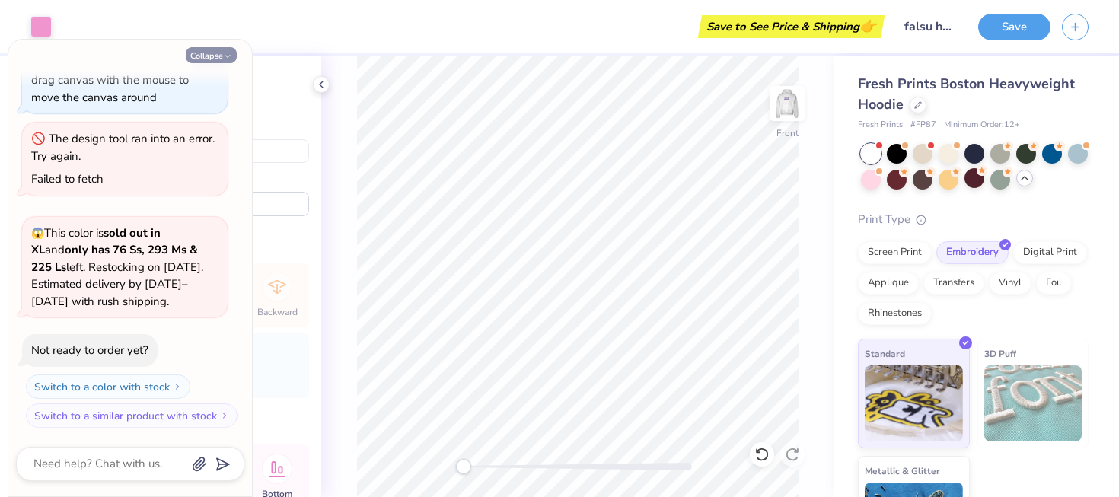
click at [221, 58] on button "Collapse" at bounding box center [211, 55] width 51 height 16
type textarea "x"
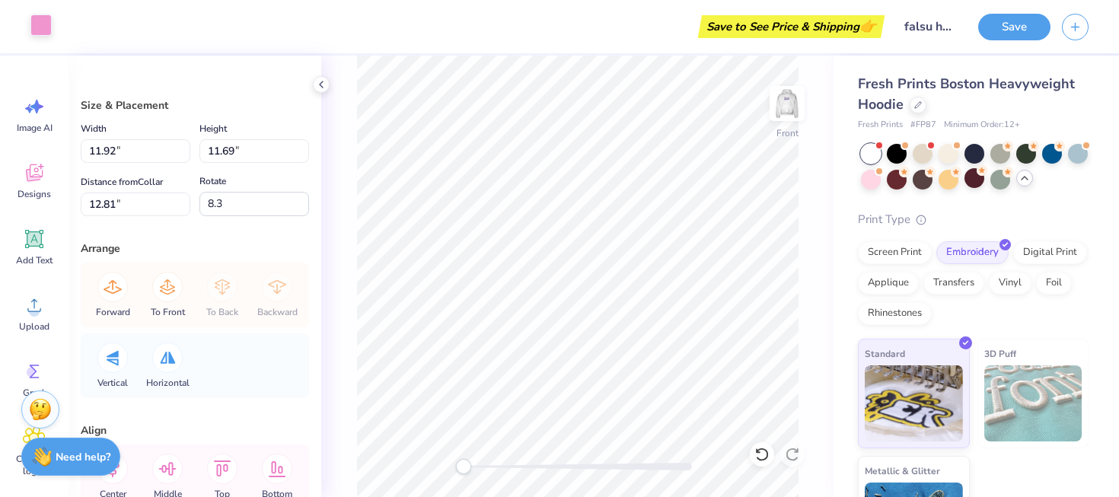
click at [40, 23] on div at bounding box center [40, 24] width 21 height 21
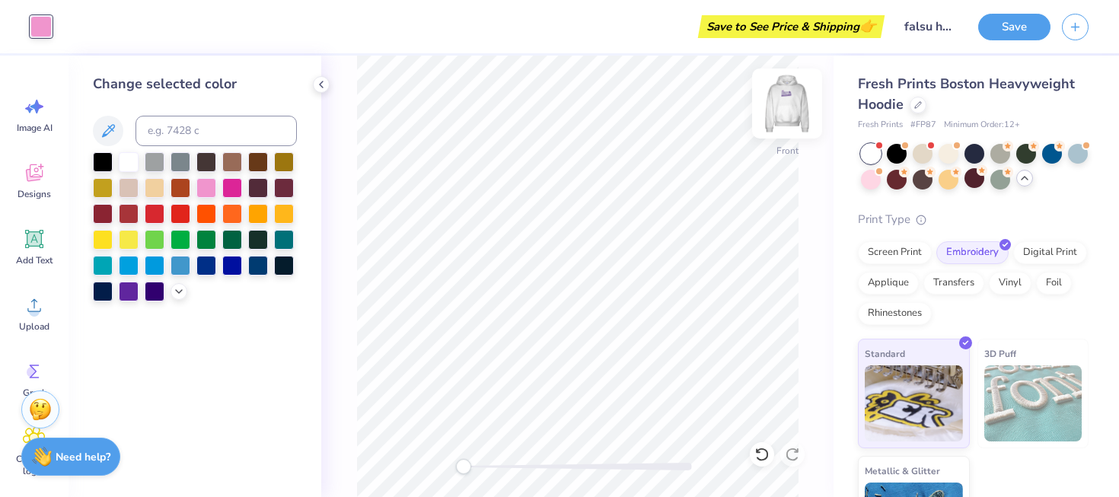
click at [795, 116] on img at bounding box center [787, 103] width 61 height 61
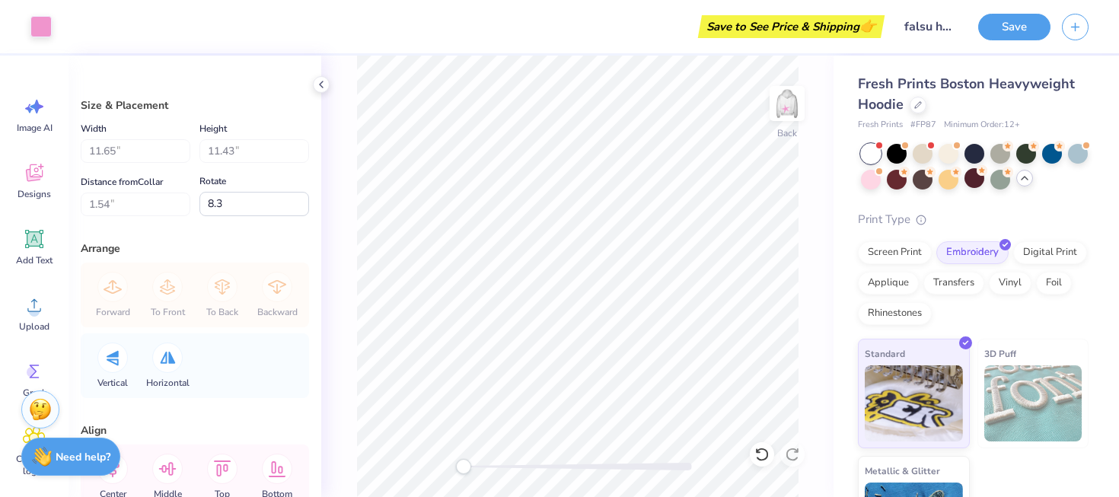
type input "6.49"
type input "3.83"
type input "3.00"
type input "0.0"
click at [786, 110] on img at bounding box center [787, 103] width 61 height 61
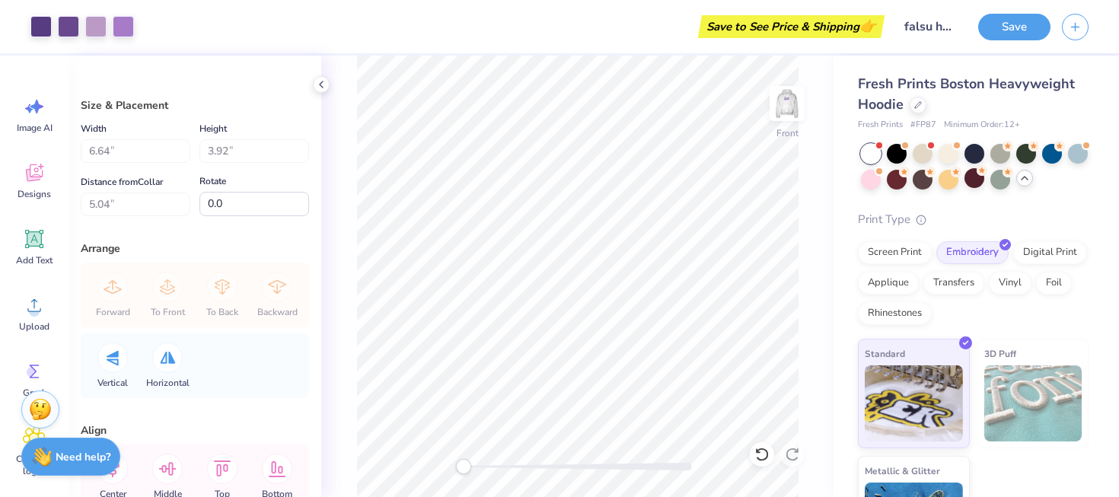
type input "11.92"
type input "11.69"
type input "12.81"
type input "8.3"
click at [34, 25] on div at bounding box center [40, 24] width 21 height 21
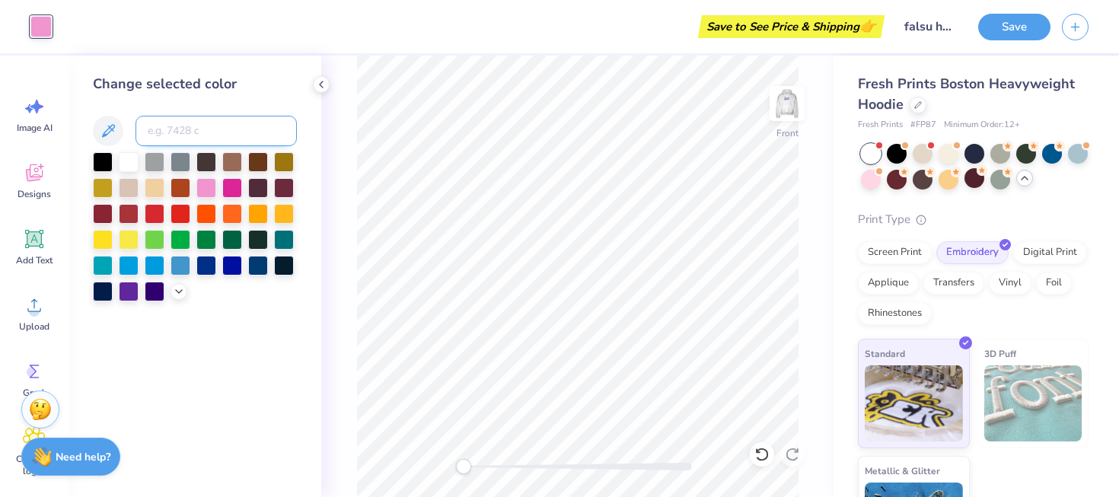
click at [196, 137] on input at bounding box center [216, 131] width 161 height 30
type input "7679"
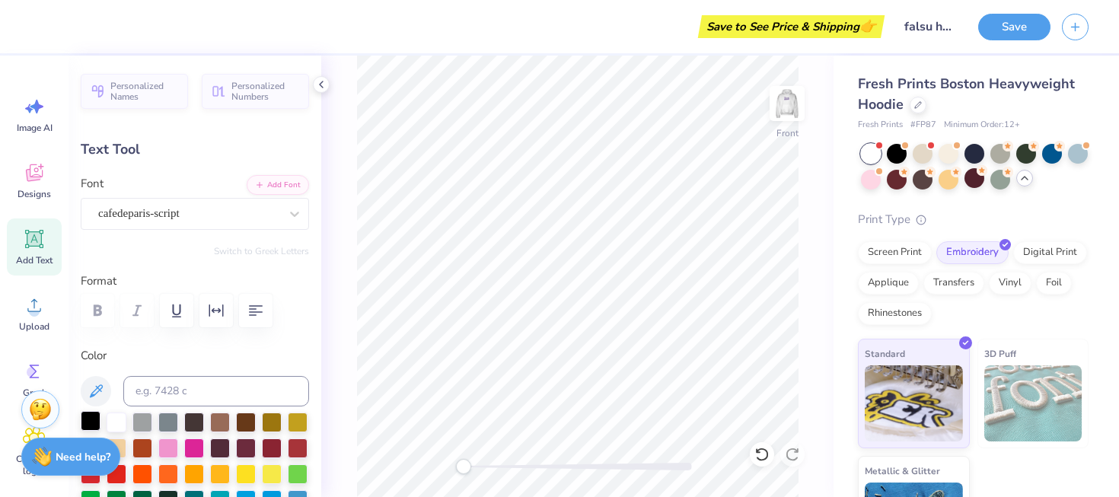
click at [88, 423] on div at bounding box center [91, 421] width 20 height 20
type input "0.0"
click at [788, 114] on img at bounding box center [787, 103] width 61 height 61
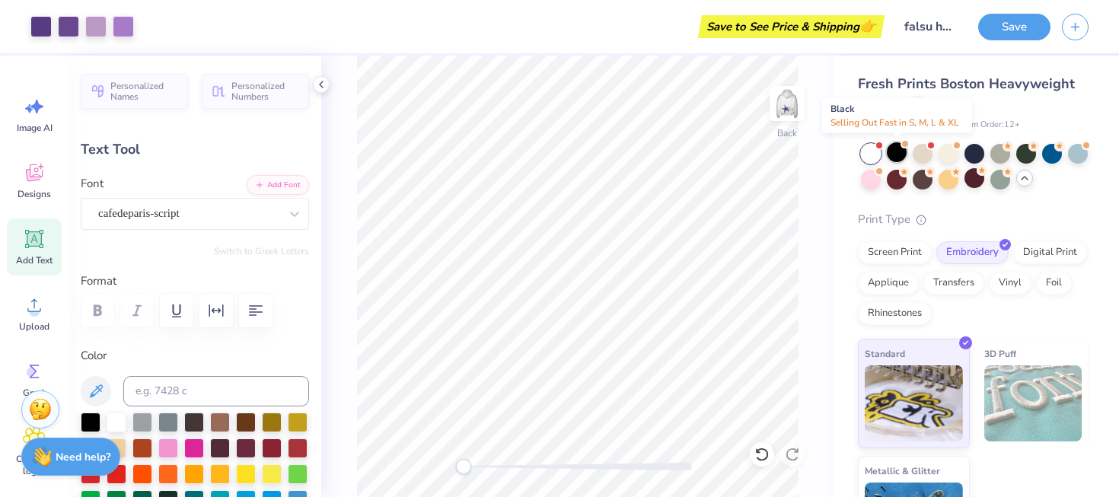
click at [894, 160] on div at bounding box center [897, 152] width 20 height 20
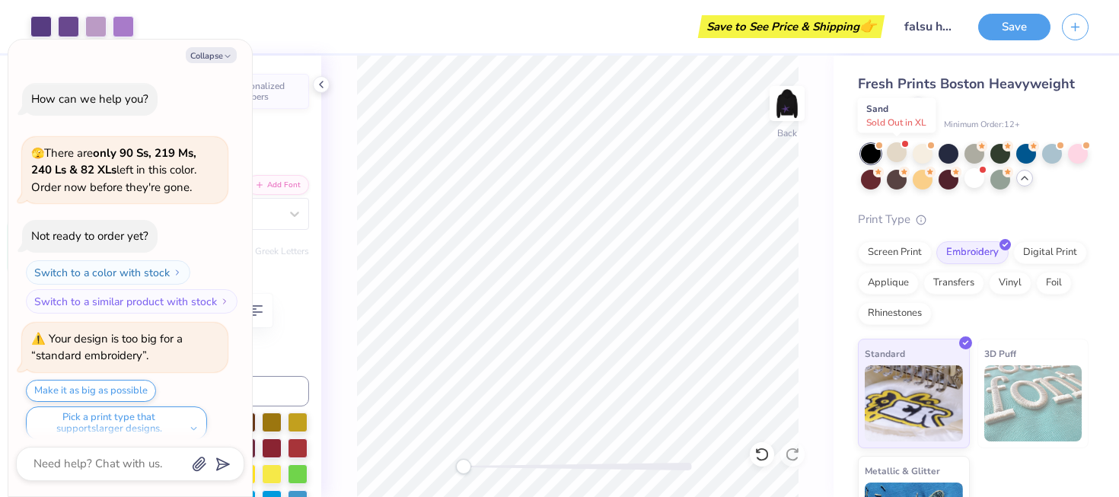
scroll to position [911, 0]
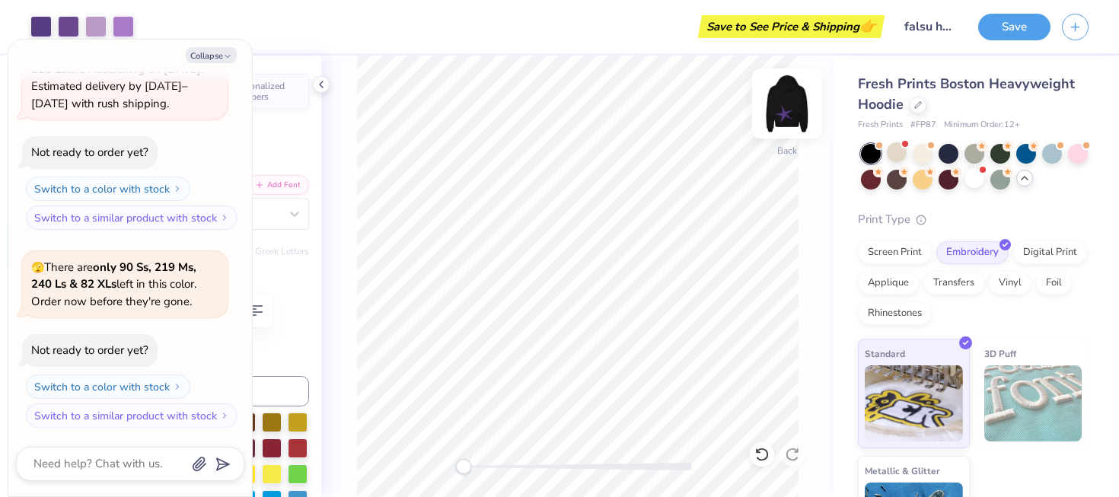
click at [787, 107] on img at bounding box center [787, 103] width 61 height 61
click at [783, 121] on img at bounding box center [787, 103] width 61 height 61
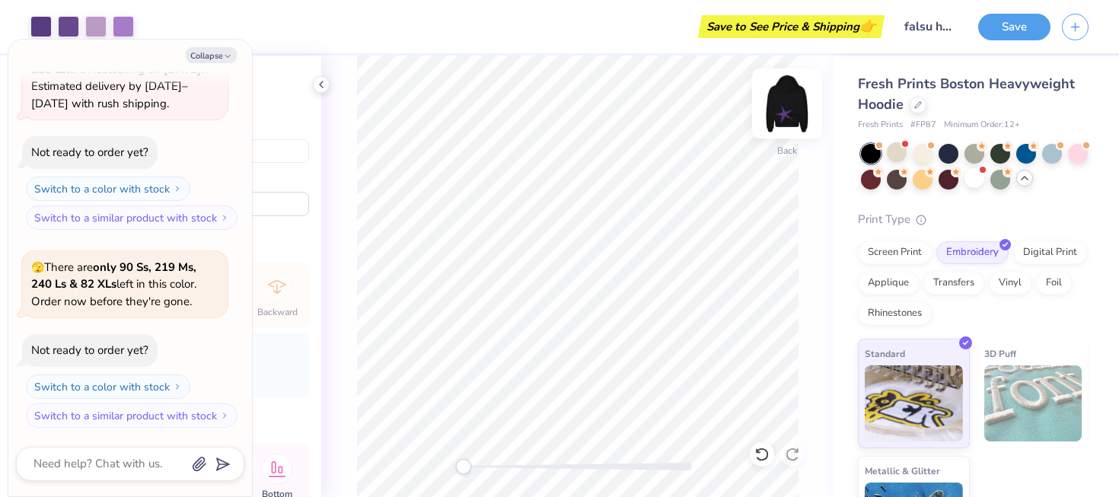
click at [790, 97] on img at bounding box center [787, 103] width 61 height 61
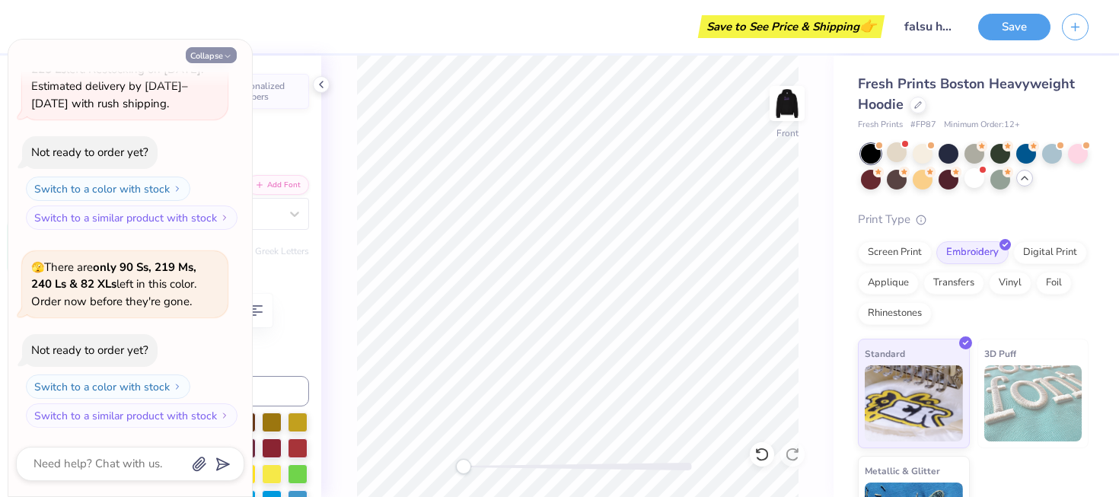
click at [227, 54] on icon "button" at bounding box center [227, 56] width 9 height 9
type textarea "x"
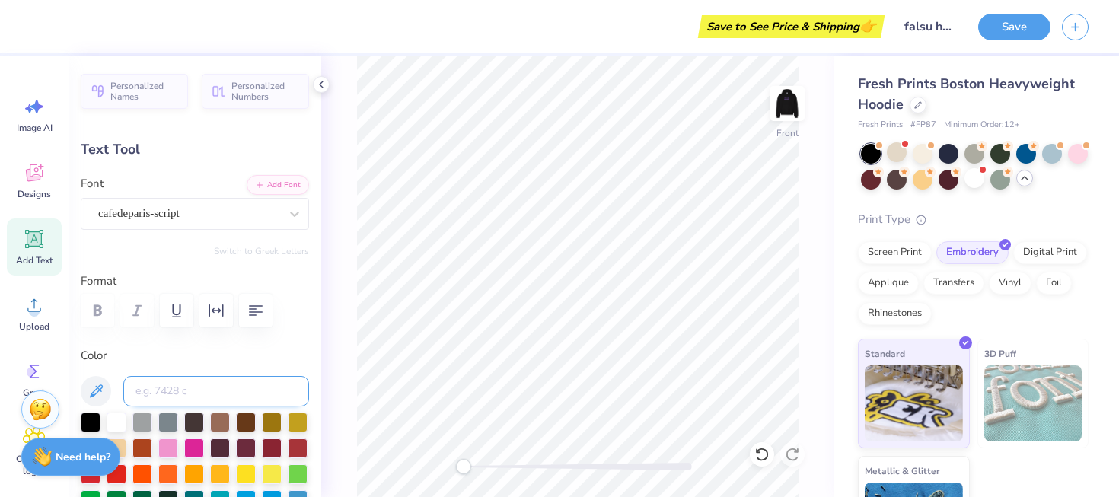
click at [218, 394] on input at bounding box center [216, 391] width 186 height 30
type input "522"
type input "-6.8"
type input "8.45"
type input "5.75"
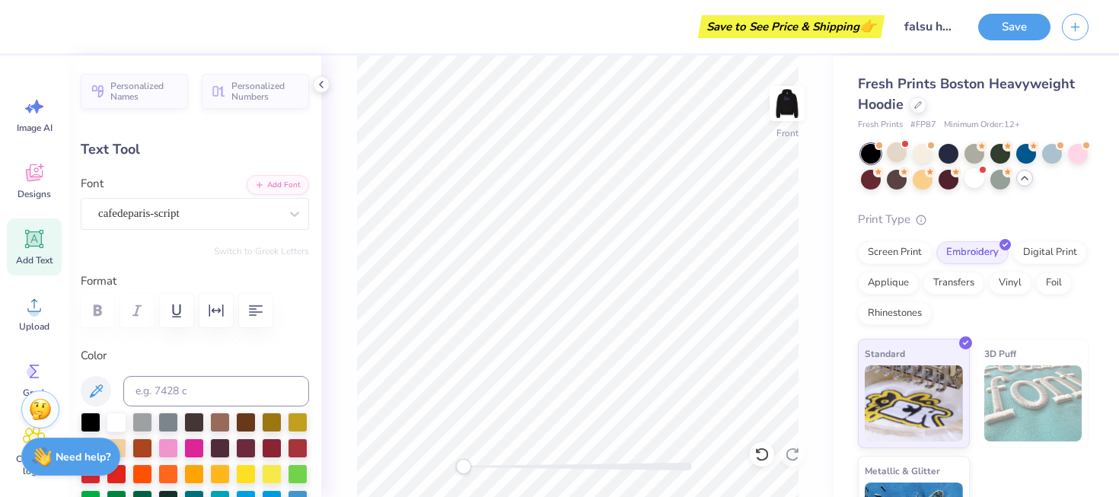
type input "17.91"
type input "0.0"
click at [801, 113] on img at bounding box center [787, 103] width 61 height 61
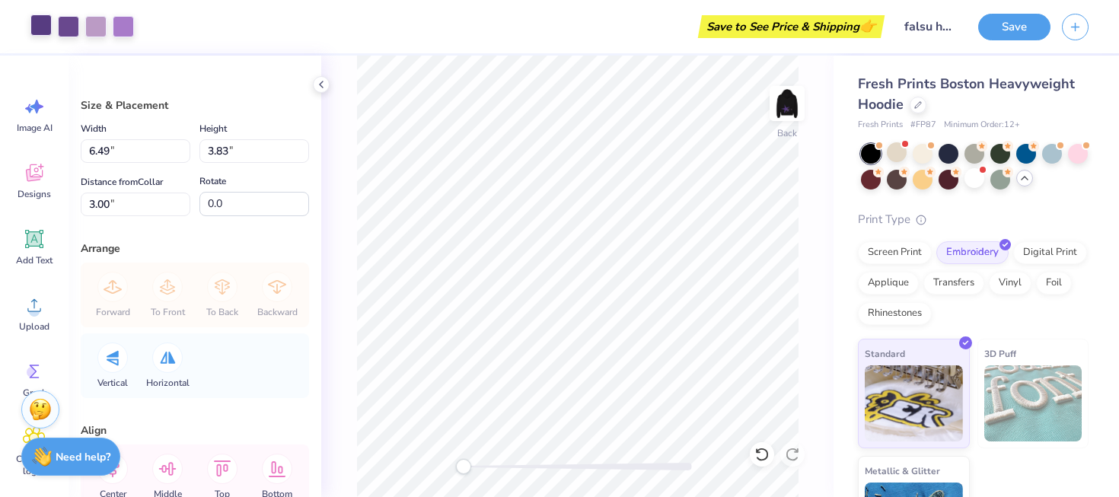
click at [49, 26] on div at bounding box center [40, 24] width 21 height 21
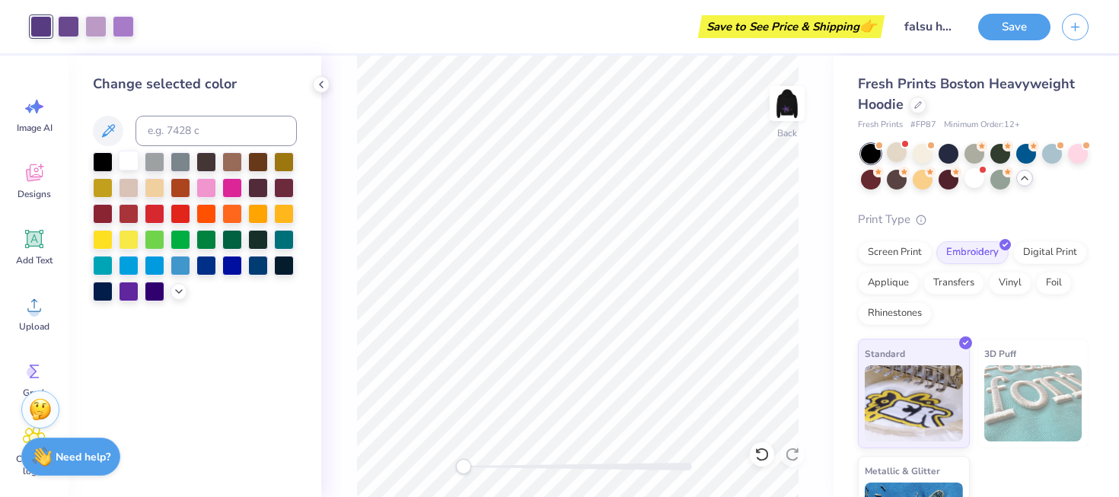
click at [127, 154] on div at bounding box center [129, 161] width 20 height 20
click at [94, 26] on div at bounding box center [95, 24] width 21 height 21
click at [129, 155] on div at bounding box center [129, 161] width 20 height 20
click at [100, 161] on div at bounding box center [103, 161] width 20 height 20
click at [125, 163] on div at bounding box center [129, 161] width 20 height 20
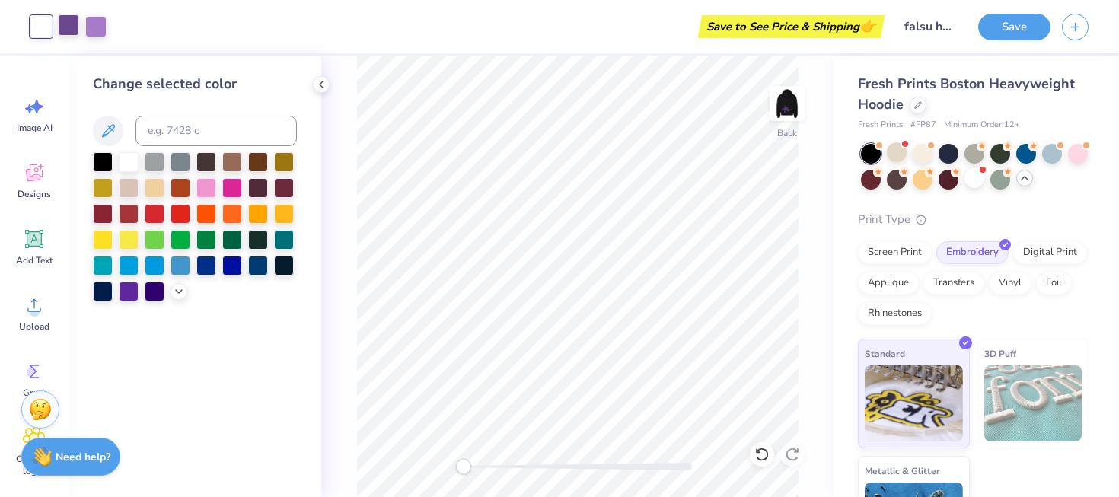
click at [66, 22] on div at bounding box center [68, 24] width 21 height 21
click at [129, 159] on div at bounding box center [129, 161] width 20 height 20
click at [69, 24] on div at bounding box center [68, 24] width 21 height 21
click at [126, 160] on div at bounding box center [129, 161] width 20 height 20
click at [315, 84] on icon at bounding box center [321, 84] width 12 height 12
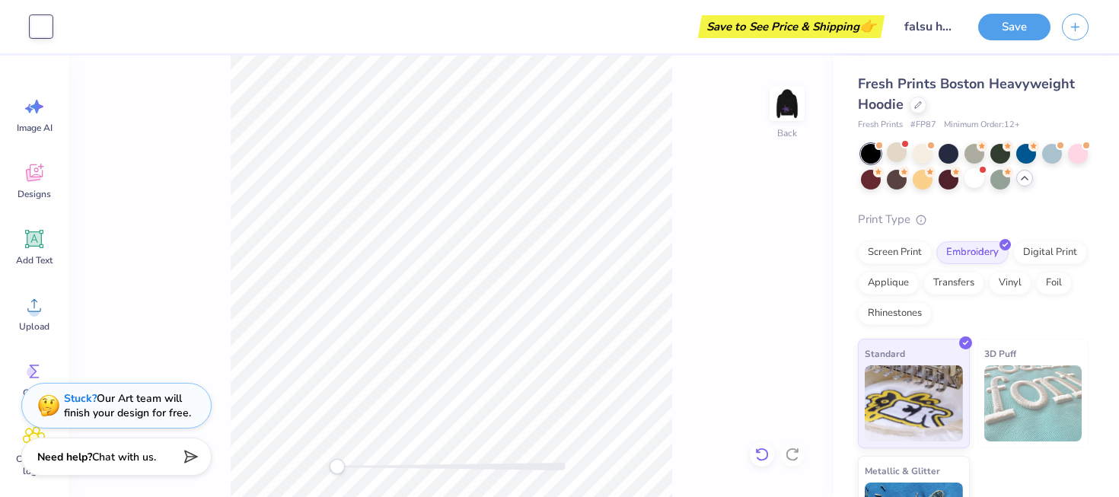
click at [768, 461] on icon at bounding box center [761, 454] width 15 height 15
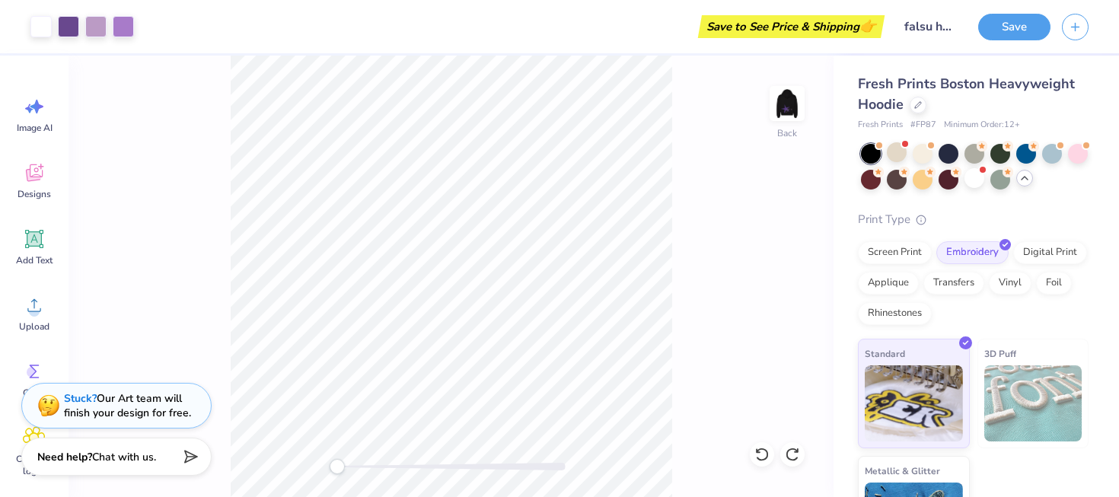
click at [697, 299] on div "Back" at bounding box center [451, 277] width 765 height 442
click at [779, 105] on img at bounding box center [787, 103] width 61 height 61
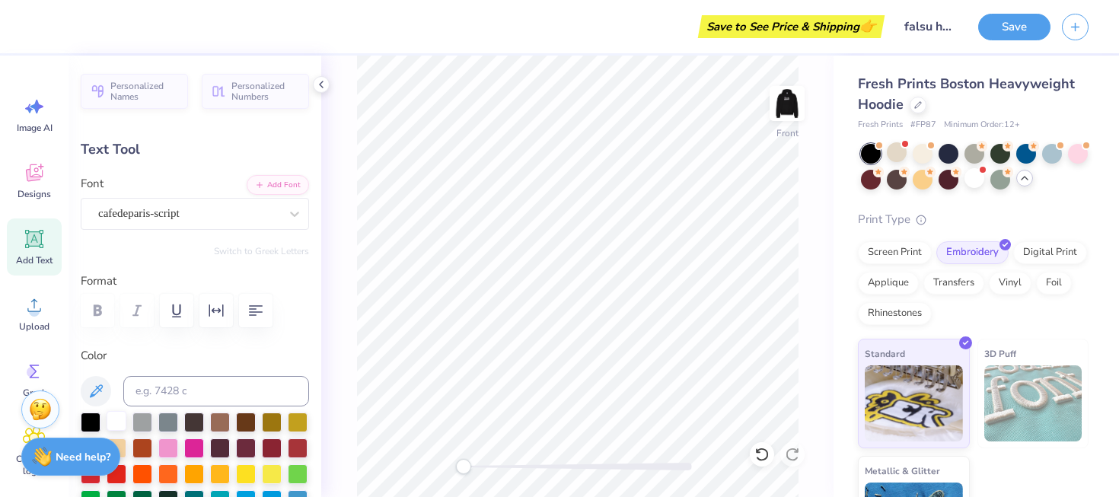
click at [120, 426] on div at bounding box center [117, 421] width 20 height 20
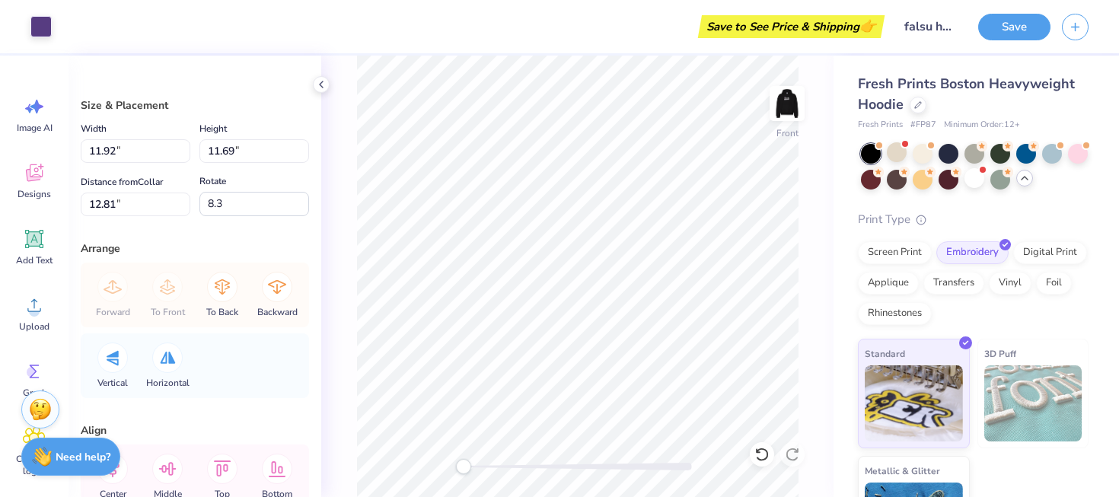
type input "5.65"
type input "5.55"
type input "12.04"
click at [785, 100] on img at bounding box center [787, 103] width 61 height 61
type input "6.49"
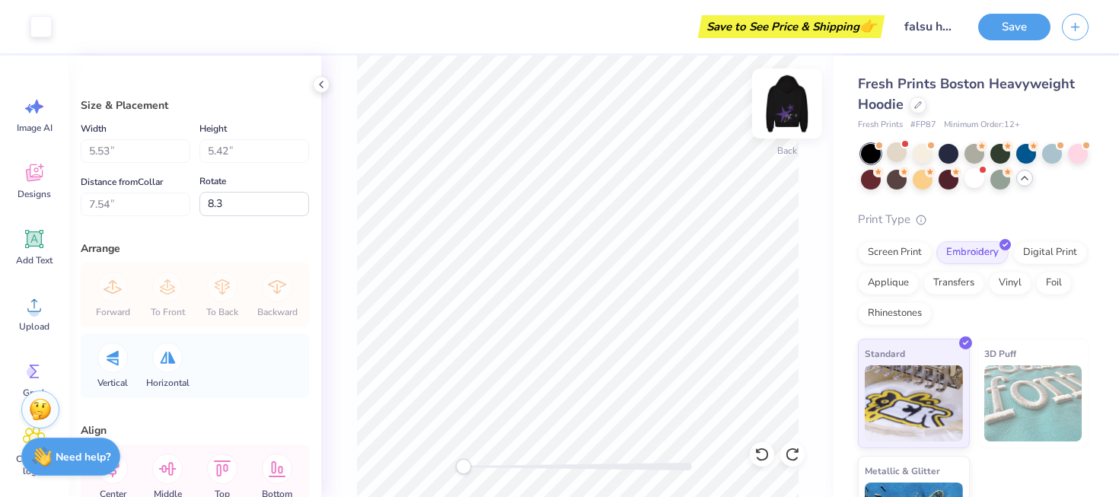
type input "3.83"
type input "3.00"
type input "0.0"
click at [792, 97] on img at bounding box center [787, 103] width 61 height 61
type input "5.65"
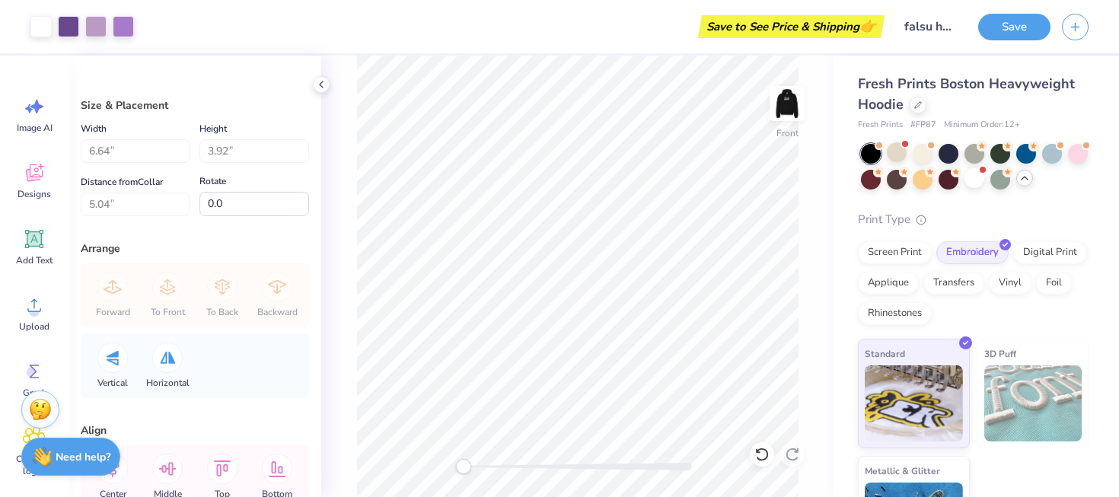
type input "5.55"
type input "11.53"
type input "8.3"
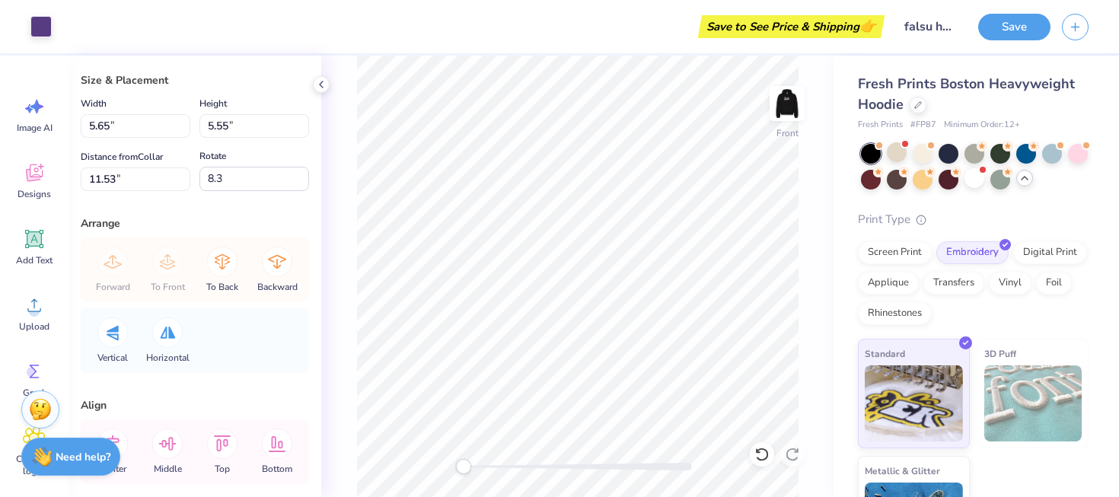
scroll to position [26, 0]
click at [39, 24] on div at bounding box center [40, 24] width 21 height 21
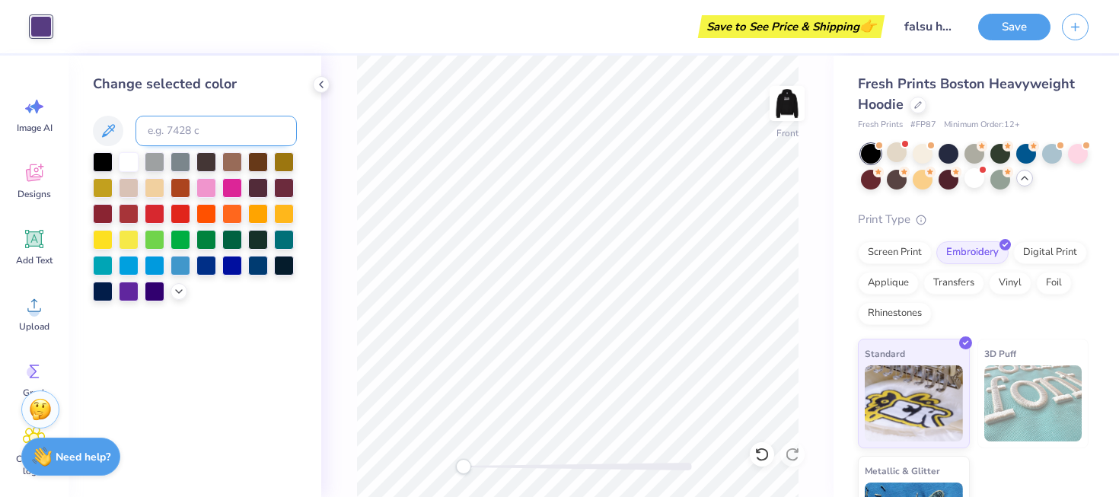
click at [173, 132] on input at bounding box center [216, 131] width 161 height 30
type input "522"
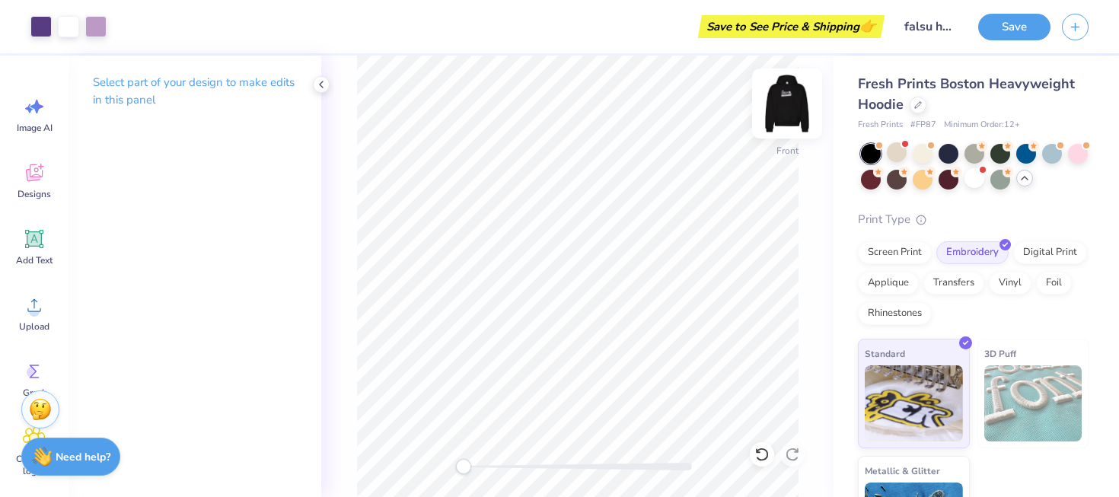
click at [783, 119] on img at bounding box center [787, 103] width 61 height 61
click at [780, 117] on img at bounding box center [787, 103] width 61 height 61
click at [780, 117] on img at bounding box center [787, 103] width 30 height 30
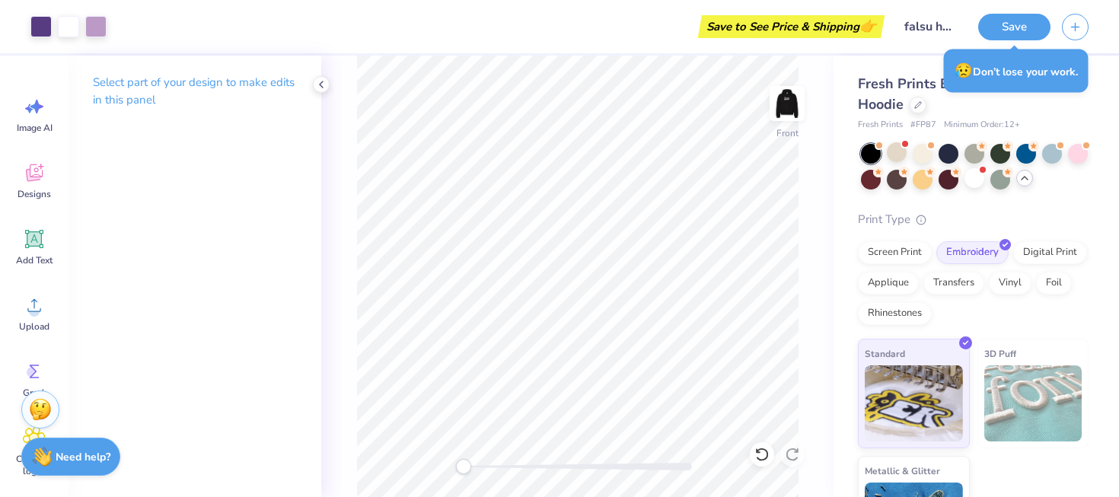
click at [780, 117] on img at bounding box center [787, 103] width 30 height 30
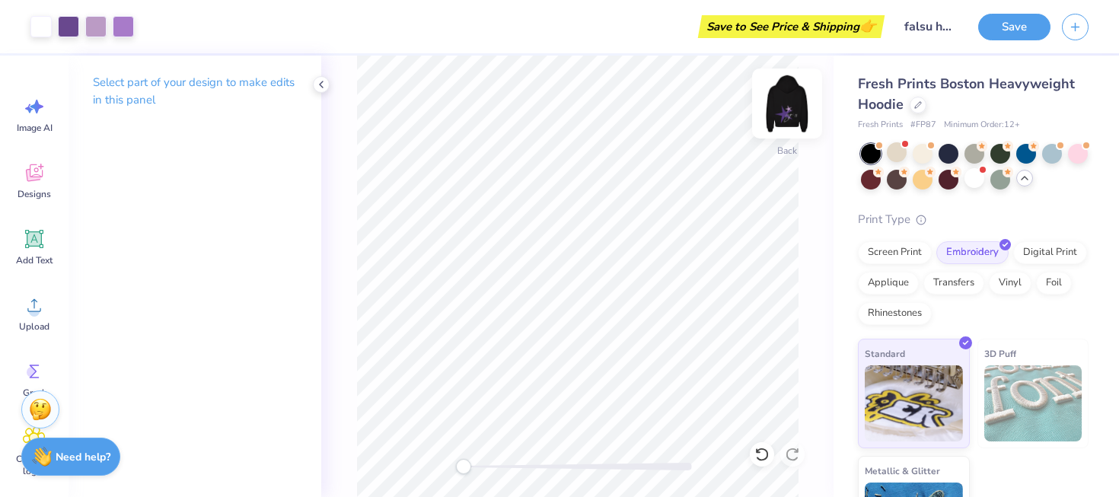
click at [787, 127] on img at bounding box center [787, 103] width 61 height 61
click at [787, 119] on img at bounding box center [787, 103] width 30 height 30
click at [789, 97] on img at bounding box center [787, 103] width 61 height 61
click at [793, 116] on img at bounding box center [787, 103] width 61 height 61
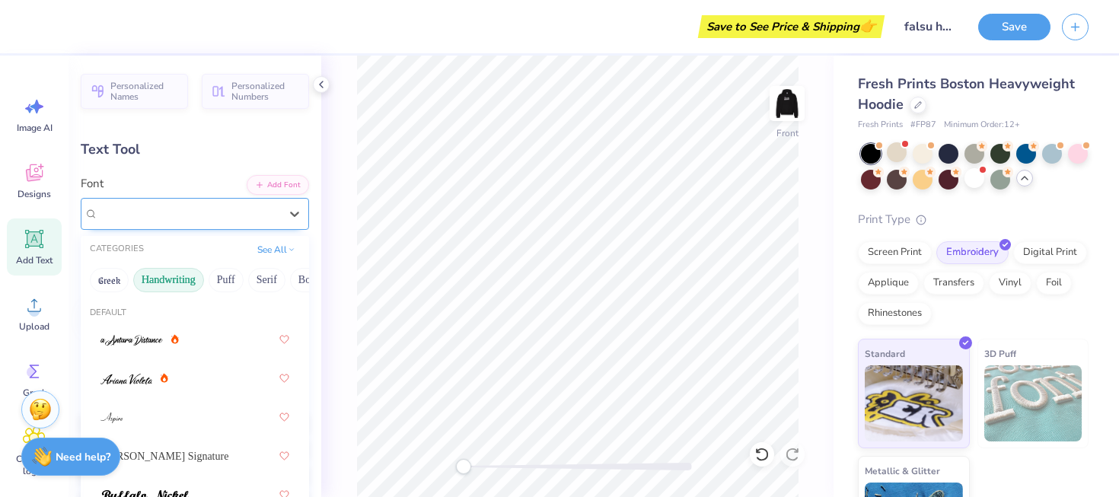
click at [272, 217] on div "cafedeparis-script" at bounding box center [189, 214] width 184 height 24
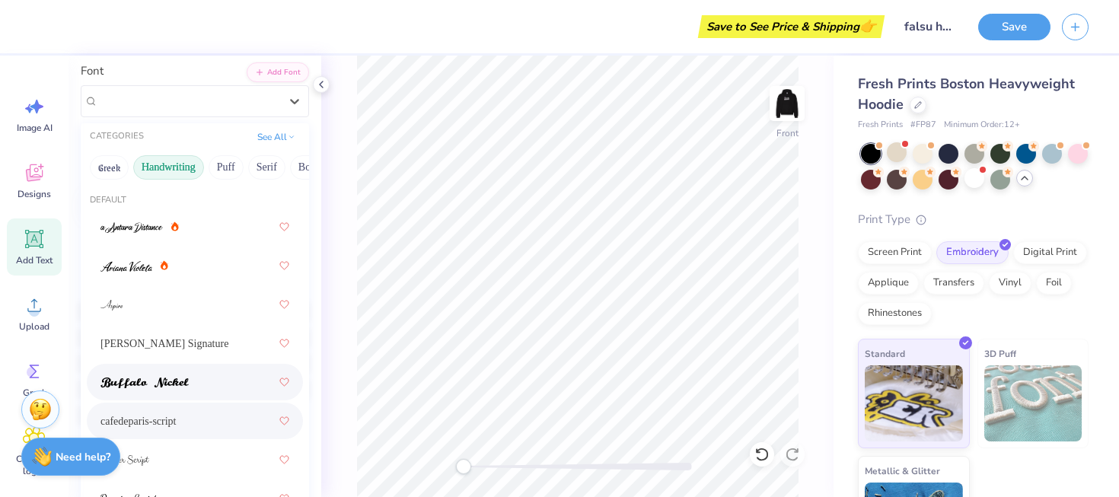
scroll to position [0, 0]
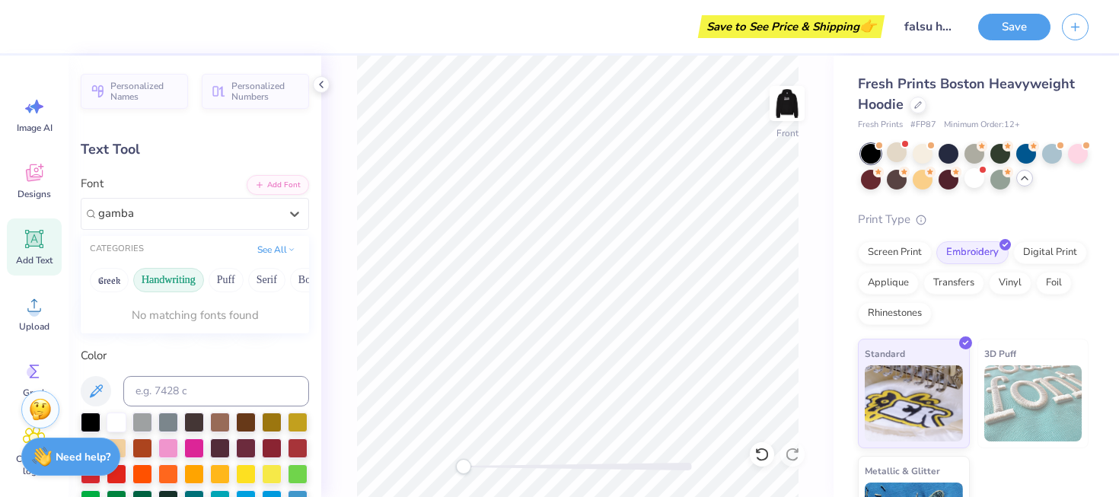
type input "gamba"
click at [117, 282] on button "Greek" at bounding box center [109, 280] width 39 height 24
click at [311, 85] on div "Personalized Names Personalized Numbers Text Tool Add Font Font 0 results avail…" at bounding box center [195, 277] width 253 height 442
type input "0.0"
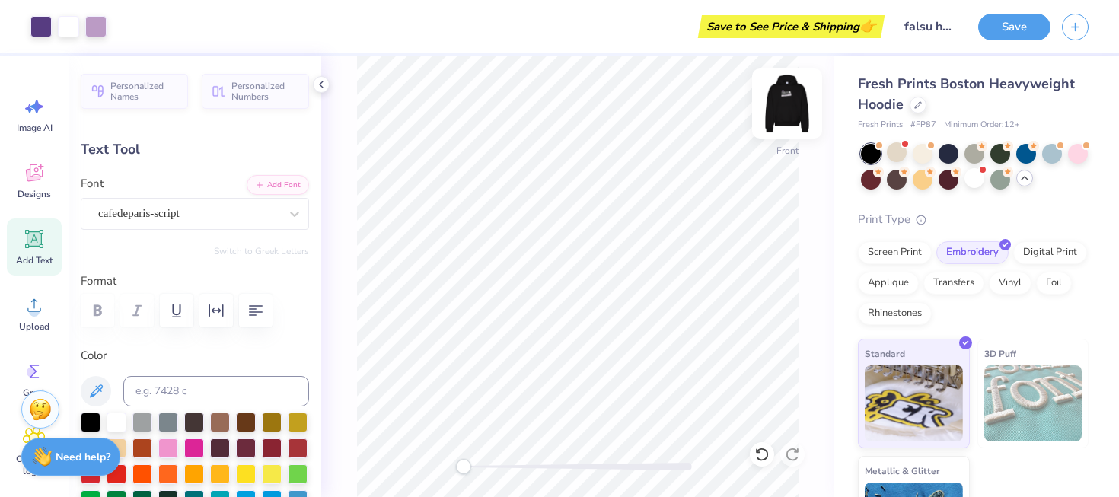
click at [796, 115] on img at bounding box center [787, 103] width 61 height 61
click at [796, 115] on img at bounding box center [787, 103] width 30 height 30
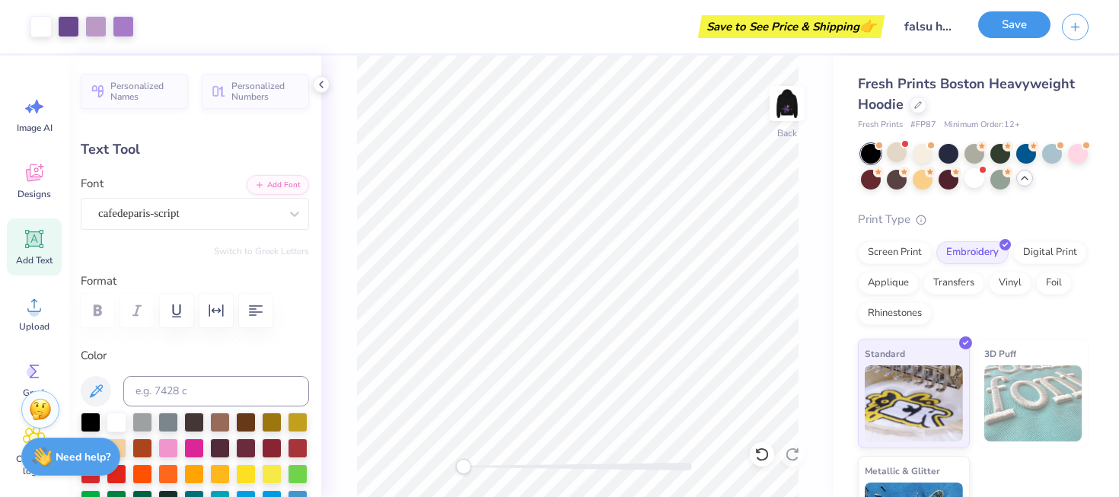
click at [1032, 21] on button "Save" at bounding box center [1014, 24] width 72 height 27
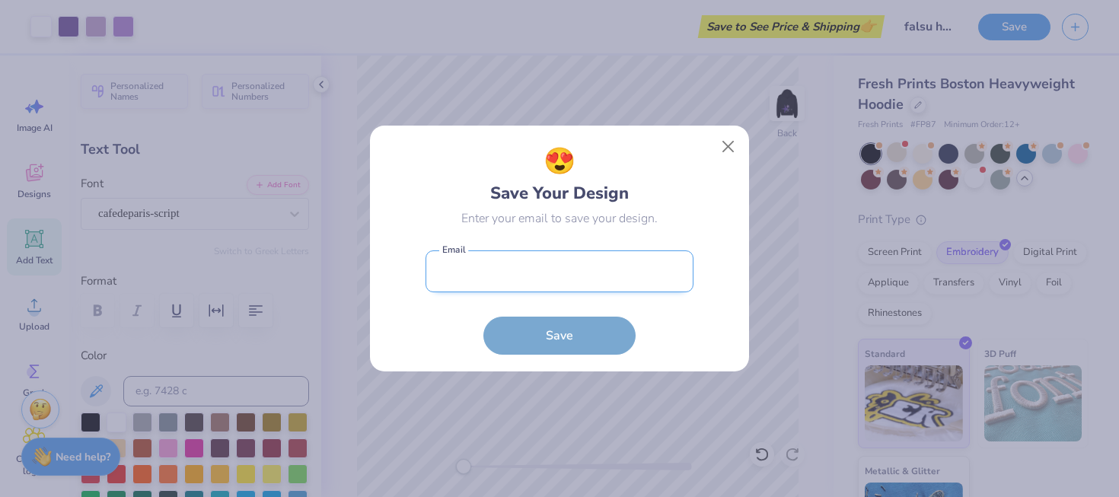
click at [588, 273] on input "email" at bounding box center [560, 271] width 268 height 42
click at [588, 292] on form "Email is a required field Email Save" at bounding box center [560, 299] width 268 height 112
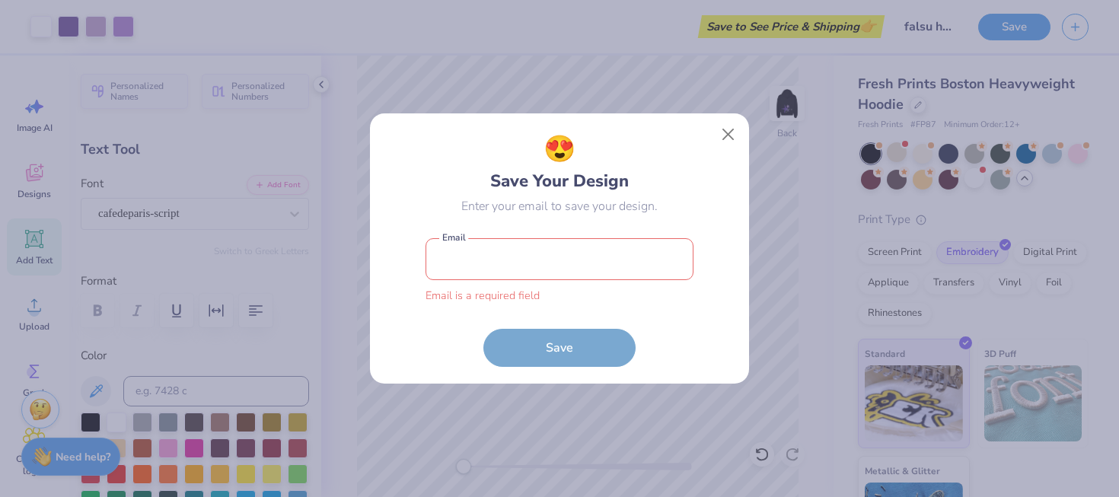
click at [608, 229] on div "😍 Save Your Design Enter your email to save your design. Email is a required fi…" at bounding box center [560, 248] width 268 height 236
click at [593, 255] on input "email" at bounding box center [560, 259] width 268 height 42
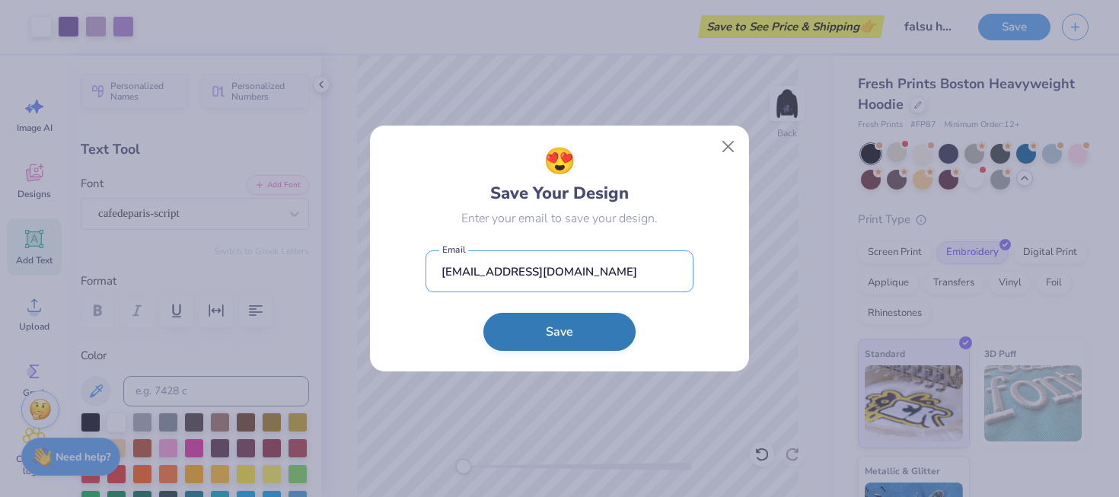
type input "[EMAIL_ADDRESS][DOMAIN_NAME]"
click at [486, 338] on button "Save" at bounding box center [559, 332] width 152 height 38
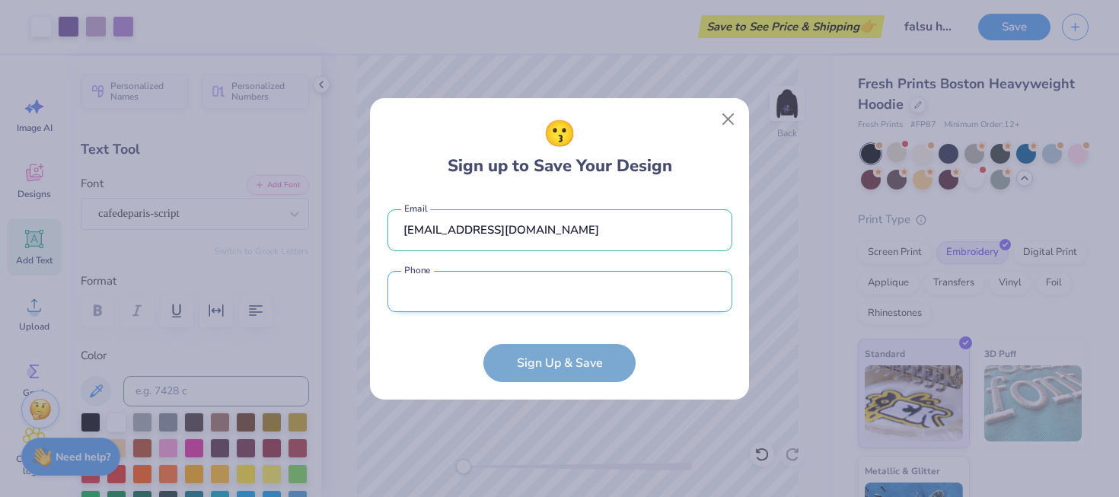
click at [489, 308] on input "tel" at bounding box center [560, 292] width 345 height 42
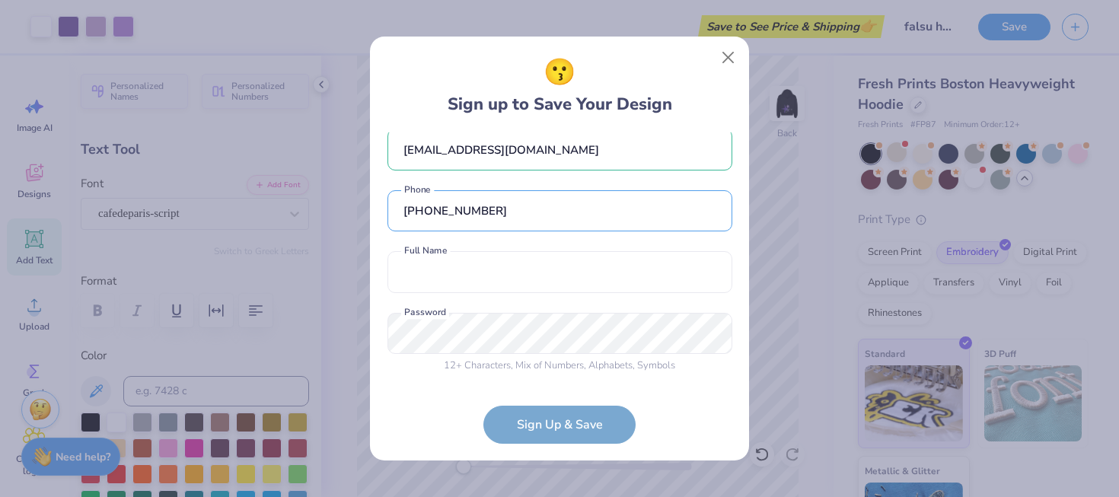
type input "[PHONE_NUMBER]"
click at [528, 298] on div "[EMAIL_ADDRESS][DOMAIN_NAME] Email [PHONE_NUMBER] Phone Full Name is a required…" at bounding box center [560, 256] width 345 height 249
click at [528, 274] on input "text" at bounding box center [560, 272] width 345 height 42
type input "[PERSON_NAME]"
click at [684, 399] on form "[EMAIL_ADDRESS][DOMAIN_NAME] Email [PHONE_NUMBER] Phone [PERSON_NAME] Full Name…" at bounding box center [560, 287] width 345 height 311
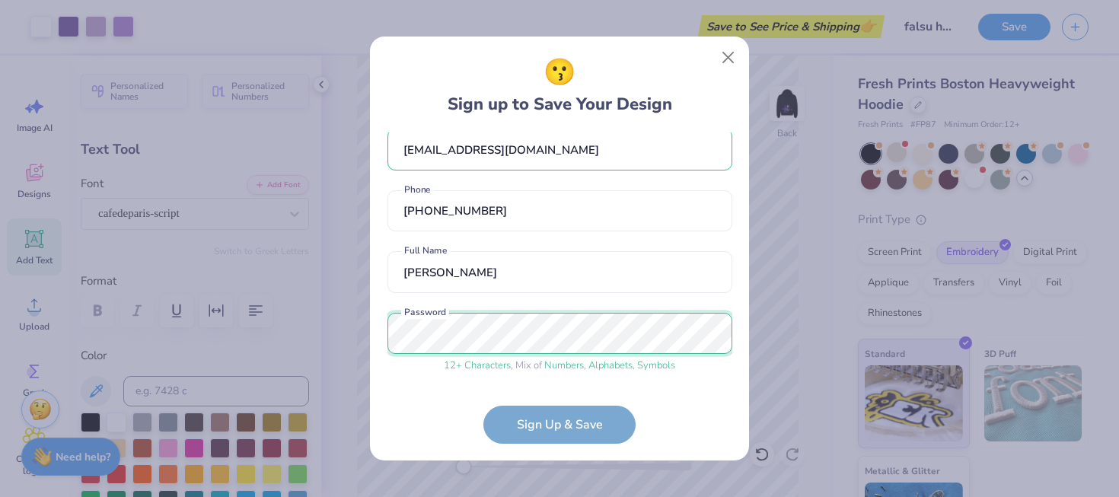
scroll to position [77, 0]
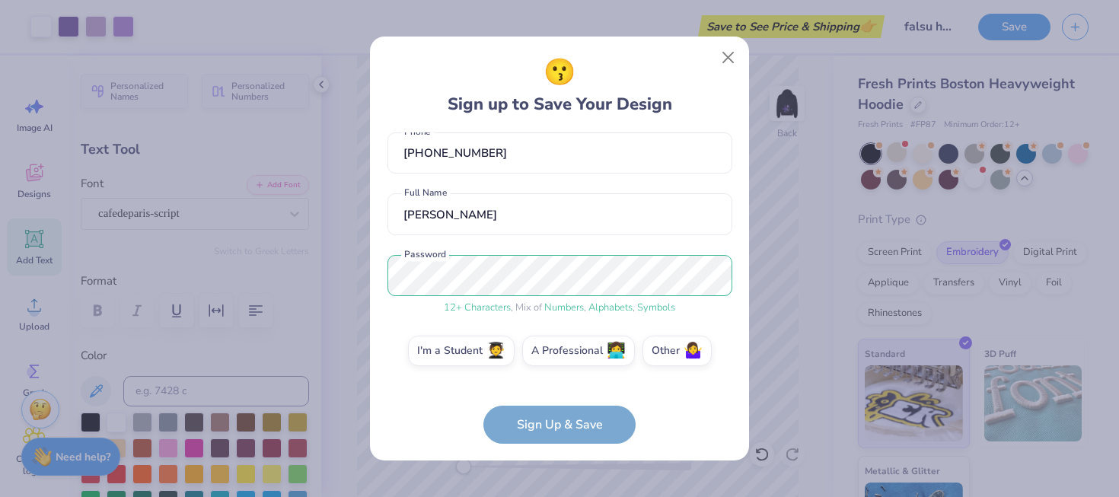
click at [674, 407] on form "[EMAIL_ADDRESS][DOMAIN_NAME] Email [PHONE_NUMBER] Phone [PERSON_NAME] Full Name…" at bounding box center [560, 287] width 345 height 311
click at [495, 366] on div "I'm a Student 🧑‍🎓 A Professional 👩‍💻 Other 🤷‍♀️" at bounding box center [560, 355] width 345 height 38
click at [495, 356] on span "🧑‍🎓" at bounding box center [495, 349] width 19 height 18
click at [555, 426] on input "I'm a Student 🧑‍🎓" at bounding box center [560, 431] width 10 height 10
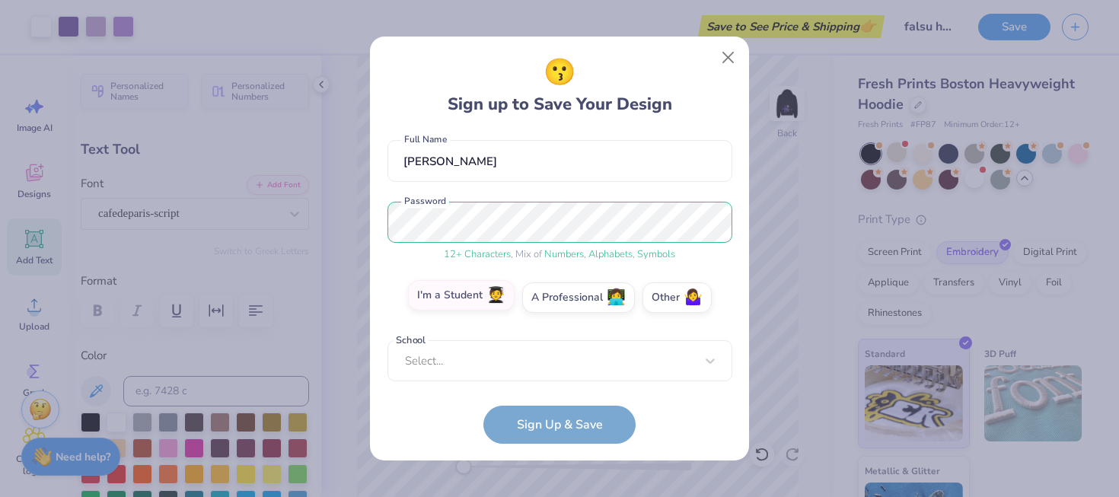
click at [495, 356] on div "Select..." at bounding box center [560, 361] width 345 height 42
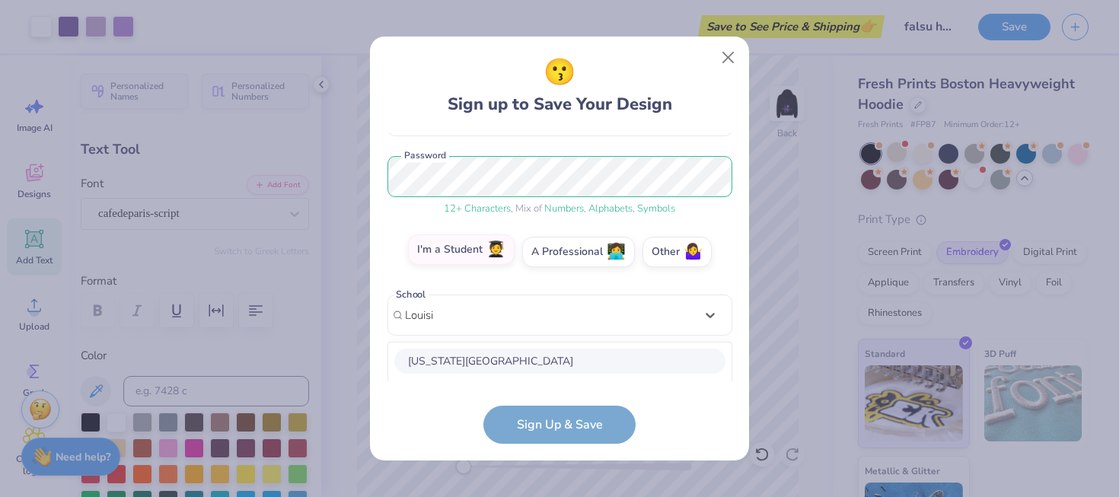
scroll to position [366, 0]
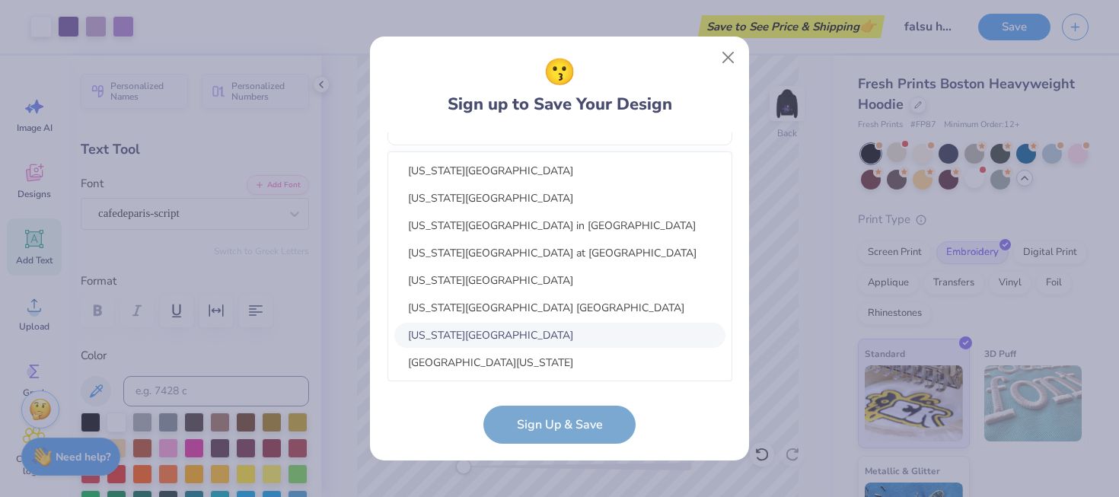
click at [531, 344] on div "[US_STATE][GEOGRAPHIC_DATA]" at bounding box center [559, 335] width 331 height 25
type input "Louisi"
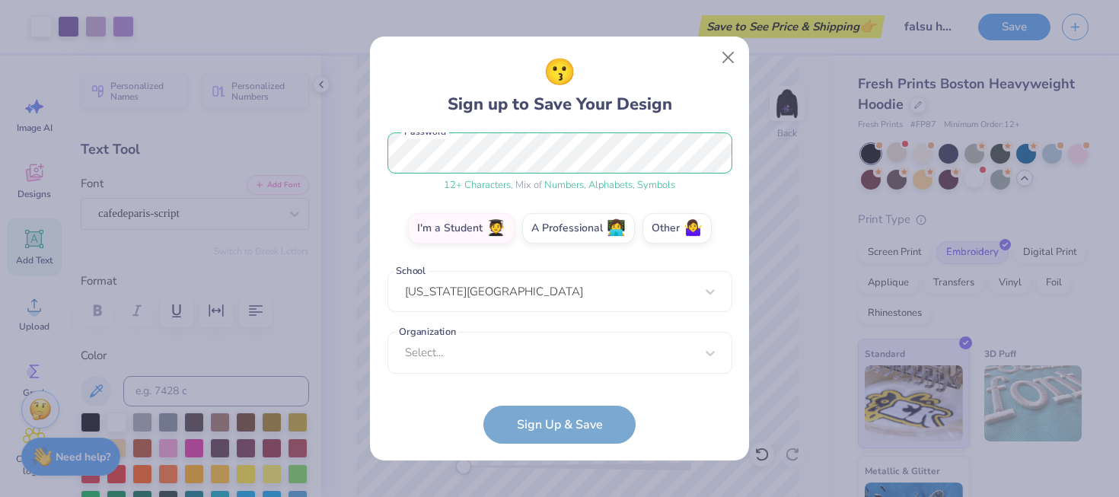
scroll to position [199, 0]
click at [602, 364] on div "Select..." at bounding box center [560, 353] width 345 height 42
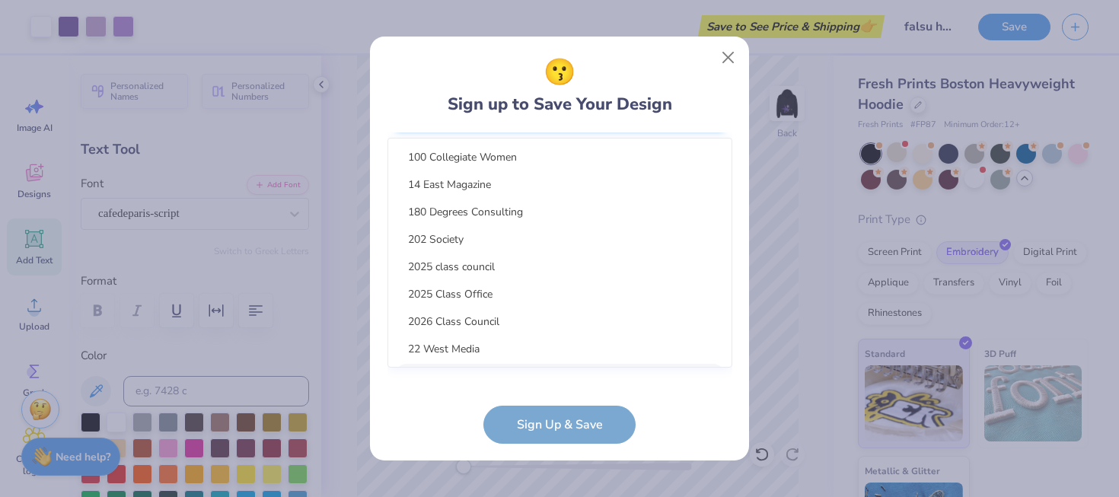
scroll to position [428, 0]
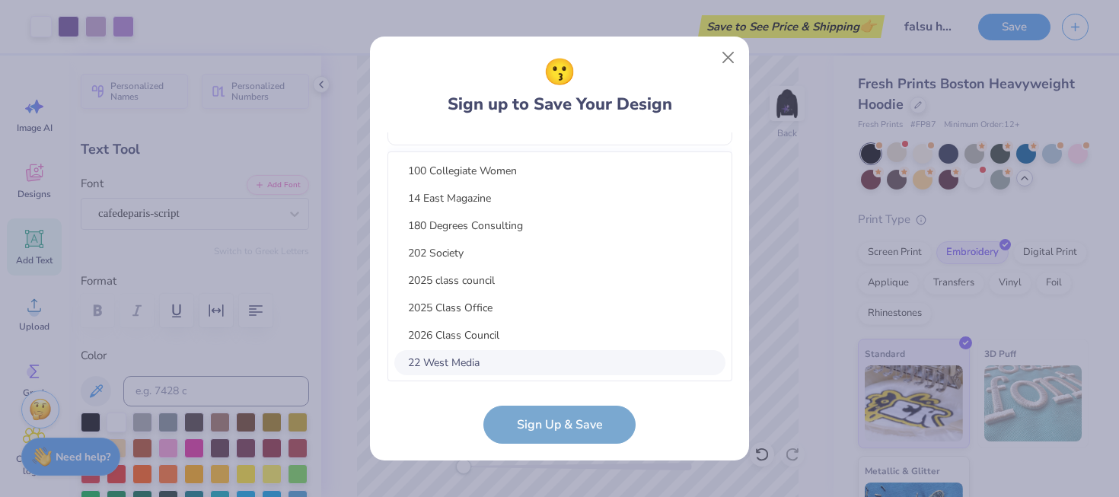
click at [655, 410] on form "[EMAIL_ADDRESS][DOMAIN_NAME] Email [PHONE_NUMBER] Phone [PERSON_NAME] Full Name…" at bounding box center [560, 287] width 345 height 311
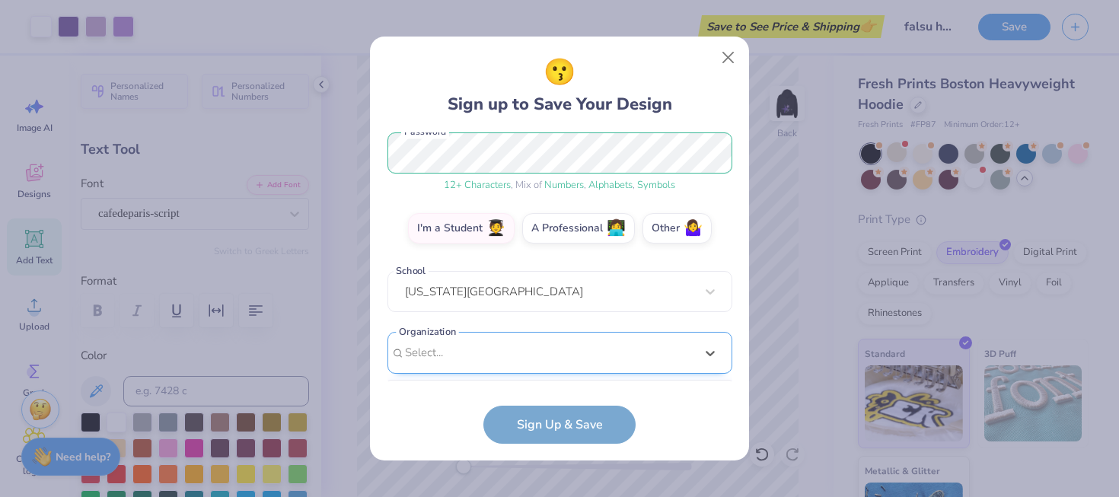
click at [619, 362] on div "option focused, 1 of 15. 15 results available. Use Up and Down to choose option…" at bounding box center [560, 471] width 345 height 278
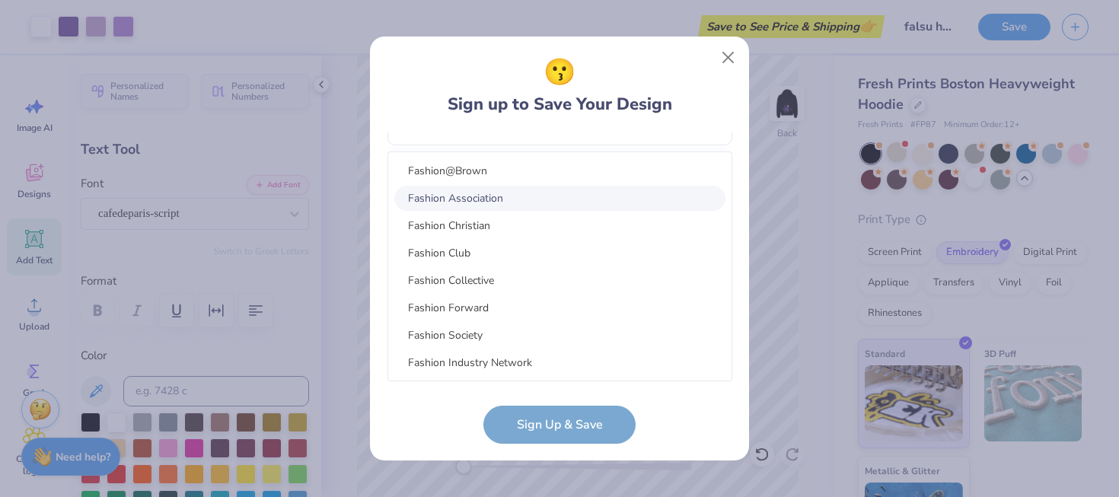
click at [470, 200] on div "Fashion Association" at bounding box center [559, 198] width 331 height 25
type input "fashio"
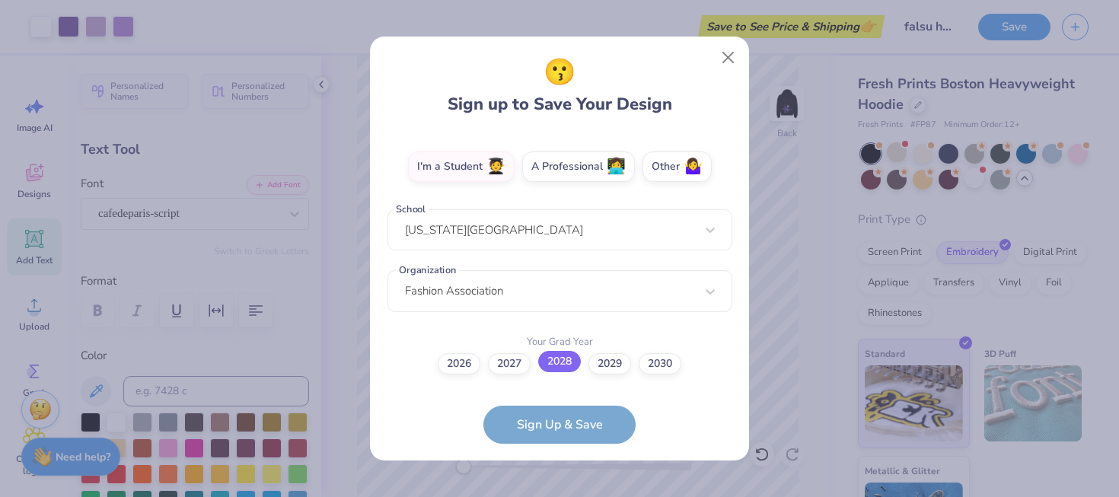
click at [556, 365] on label "2028" at bounding box center [559, 361] width 43 height 21
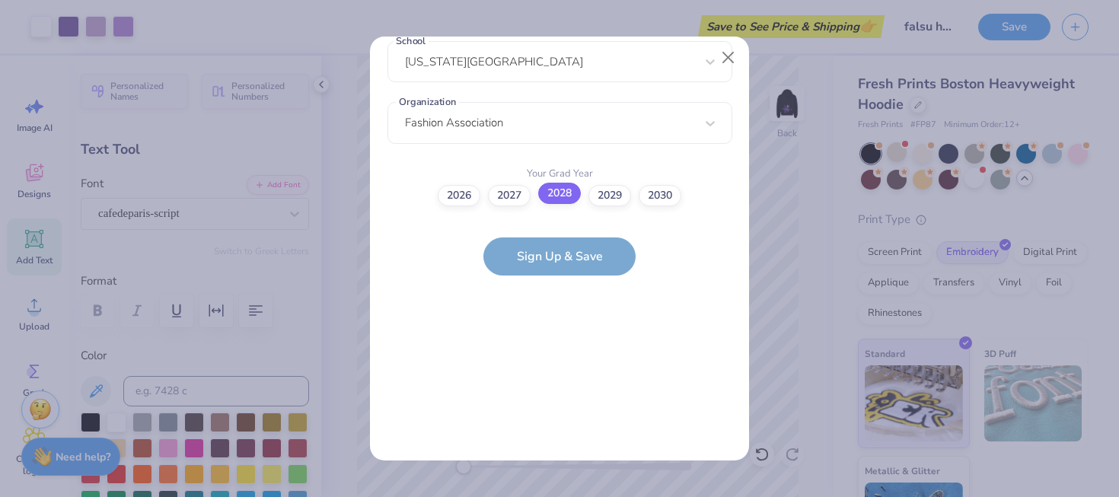
scroll to position [0, 0]
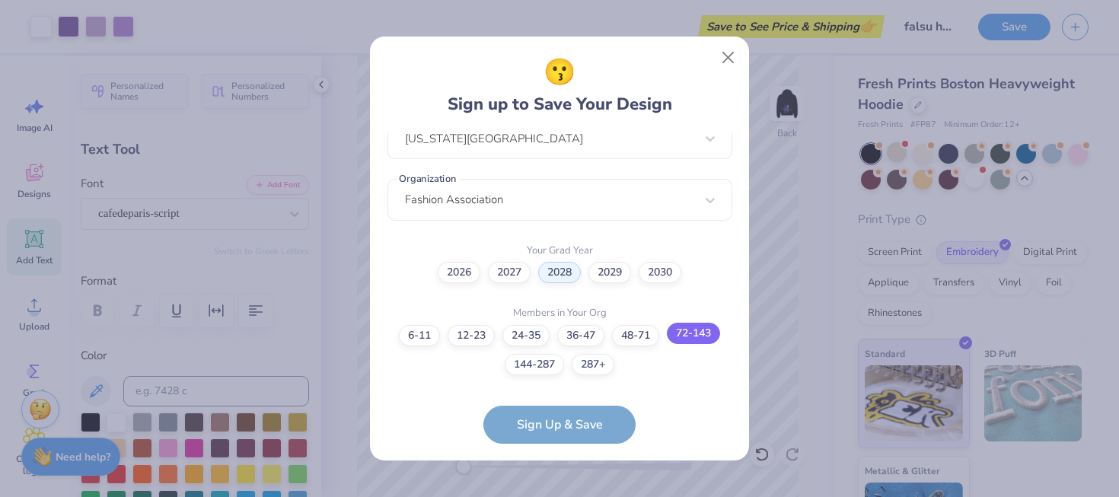
click at [684, 334] on label "72-143" at bounding box center [693, 333] width 53 height 21
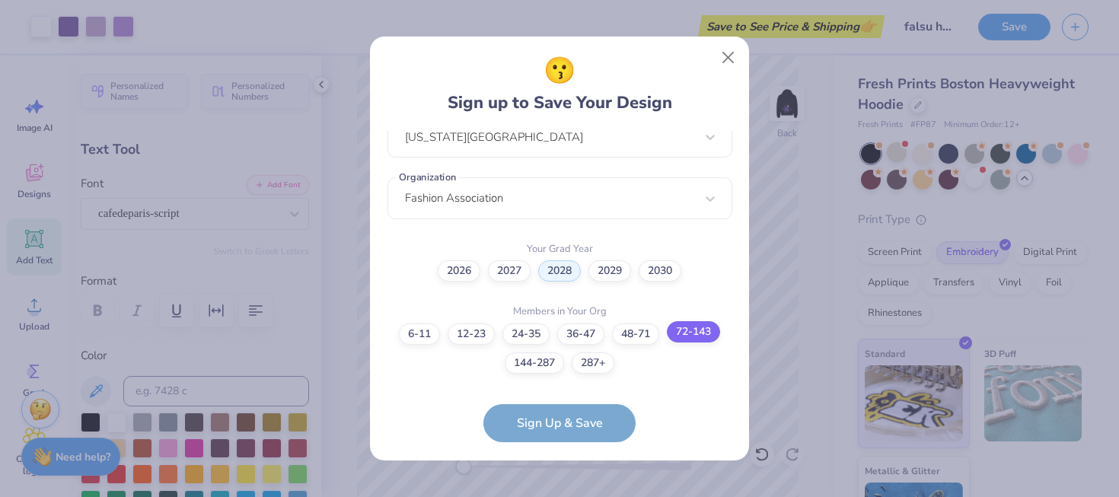
scroll to position [413, 0]
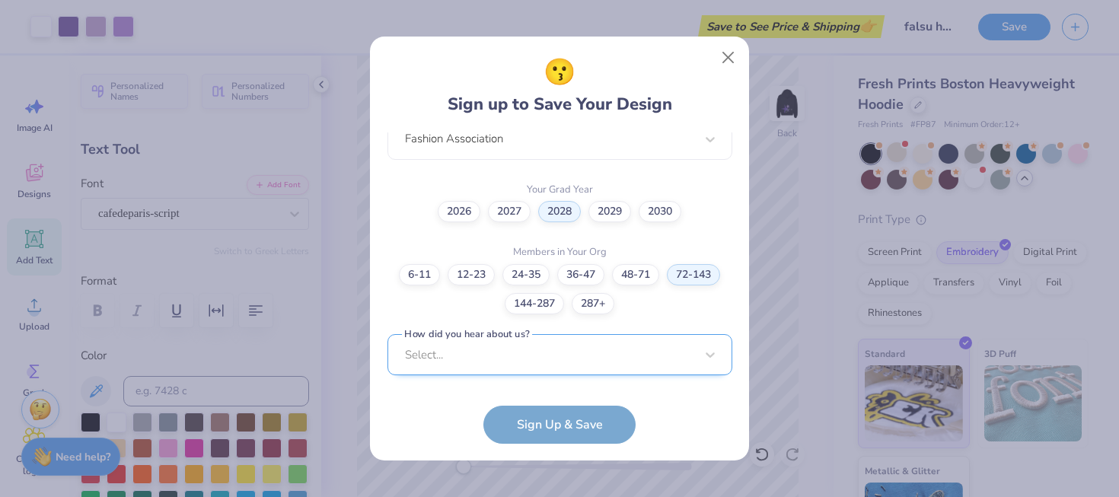
click at [665, 356] on div "Select..." at bounding box center [560, 355] width 345 height 42
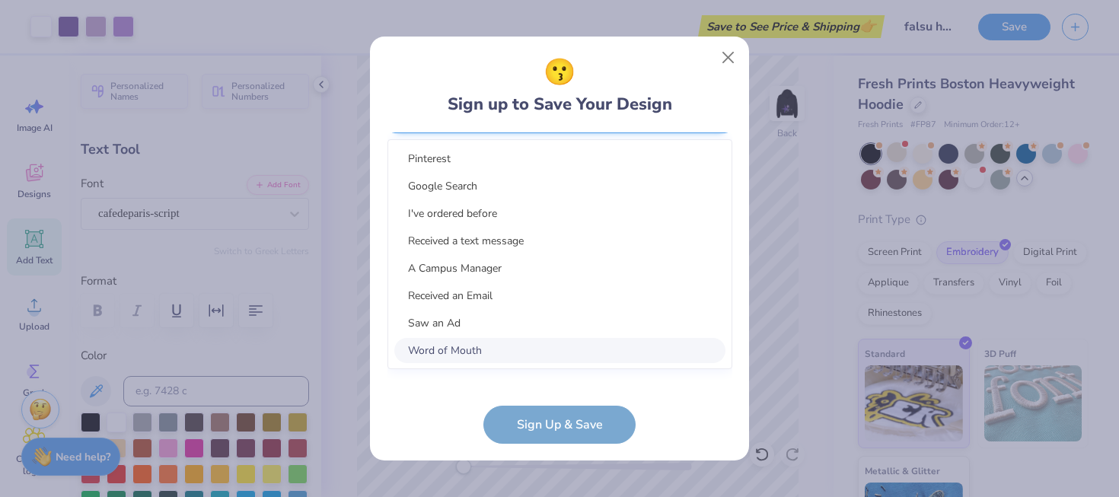
scroll to position [642, 0]
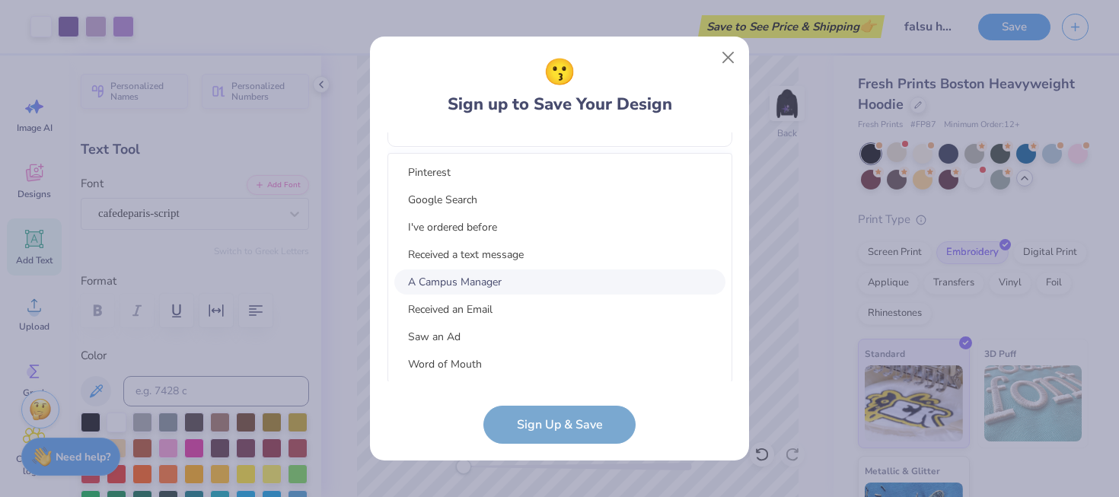
click at [656, 276] on div "A Campus Manager" at bounding box center [559, 282] width 331 height 25
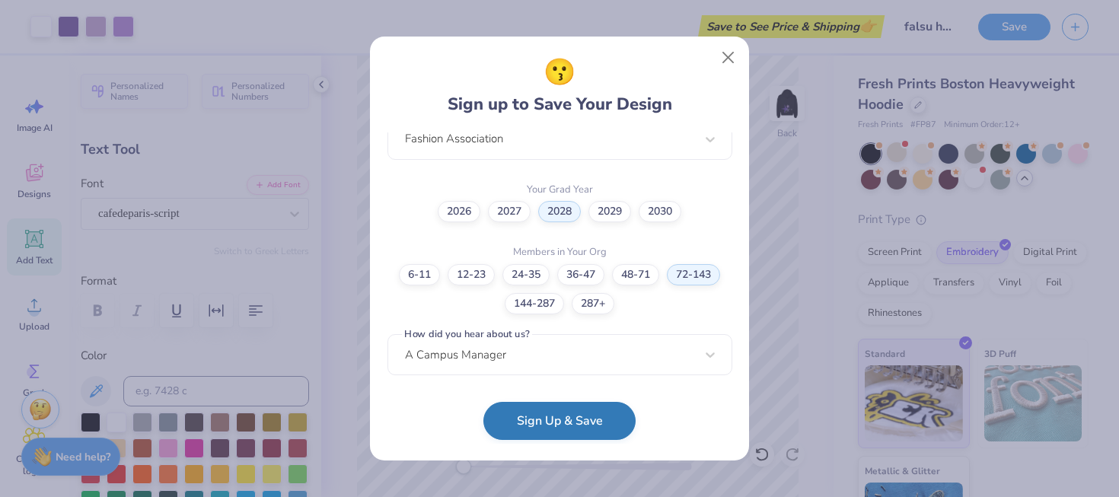
click at [612, 415] on button "Sign Up & Save" at bounding box center [559, 421] width 152 height 38
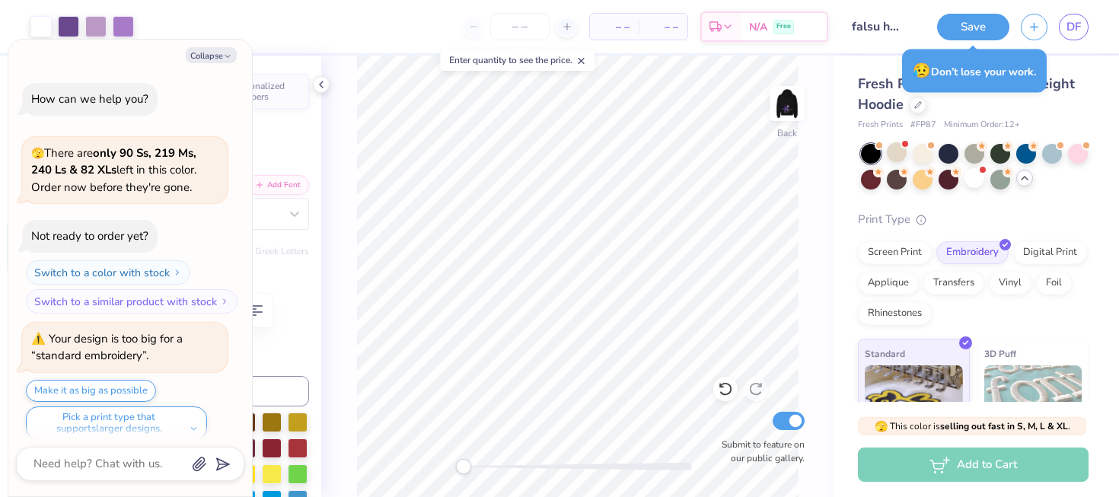
scroll to position [1004, 0]
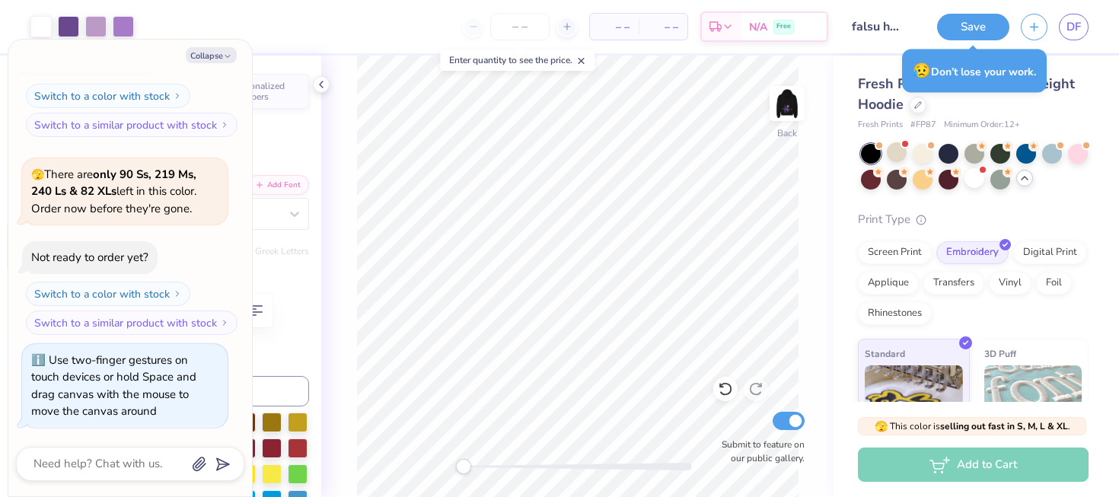
type textarea "x"
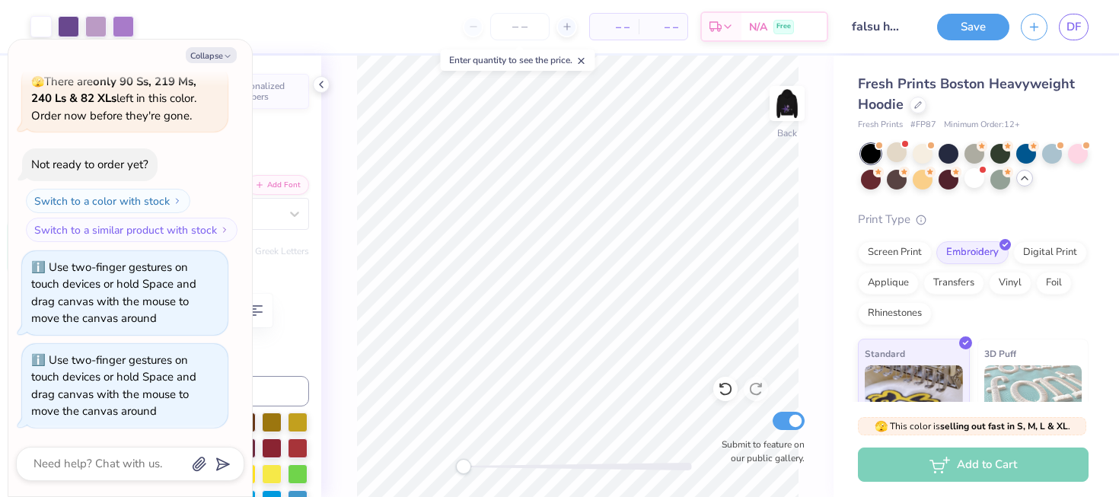
click at [674, 27] on span "– –" at bounding box center [663, 27] width 30 height 16
click at [568, 22] on icon at bounding box center [567, 26] width 11 height 11
type input "12"
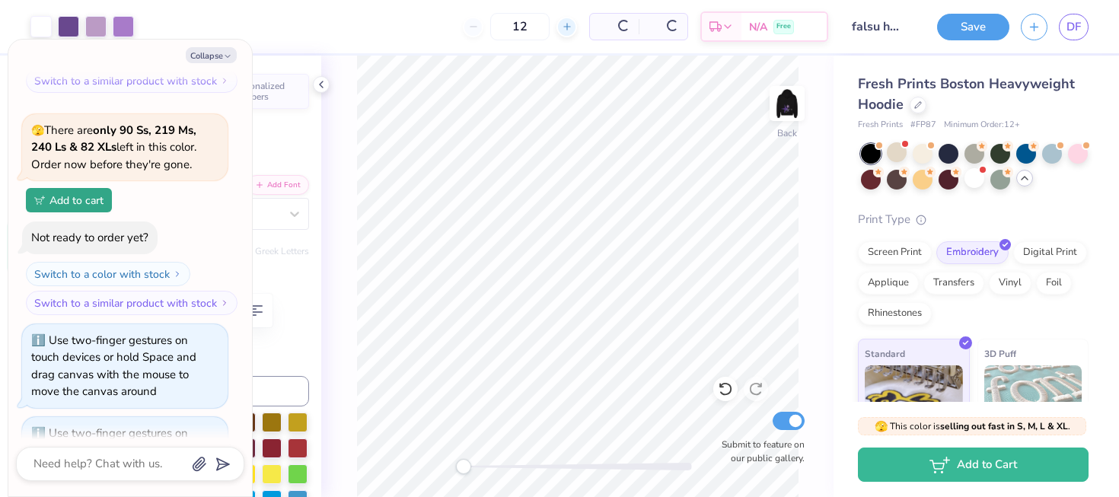
scroll to position [1146, 0]
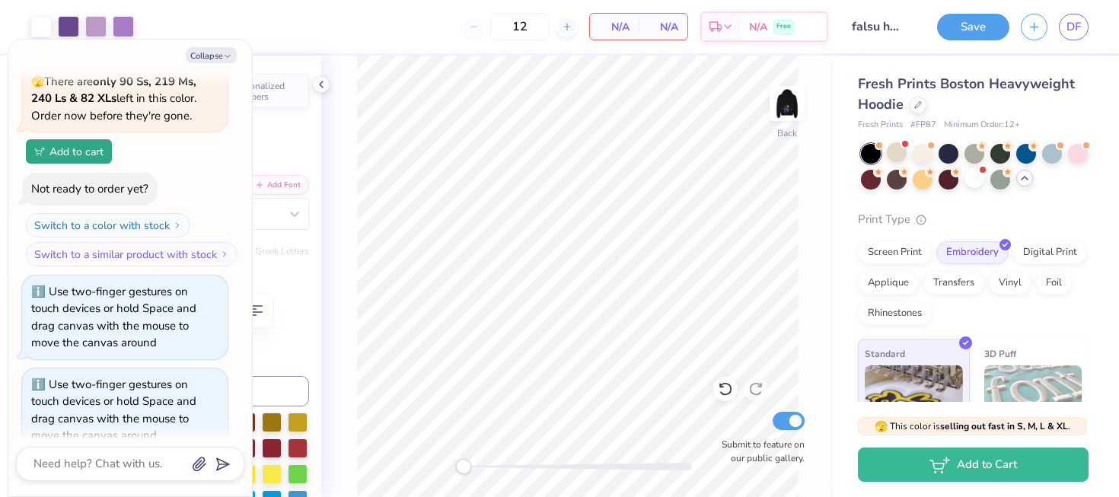
click at [616, 18] on div "N/A Per Item" at bounding box center [614, 27] width 49 height 26
click at [746, 29] on div "N/A Free" at bounding box center [784, 28] width 85 height 27
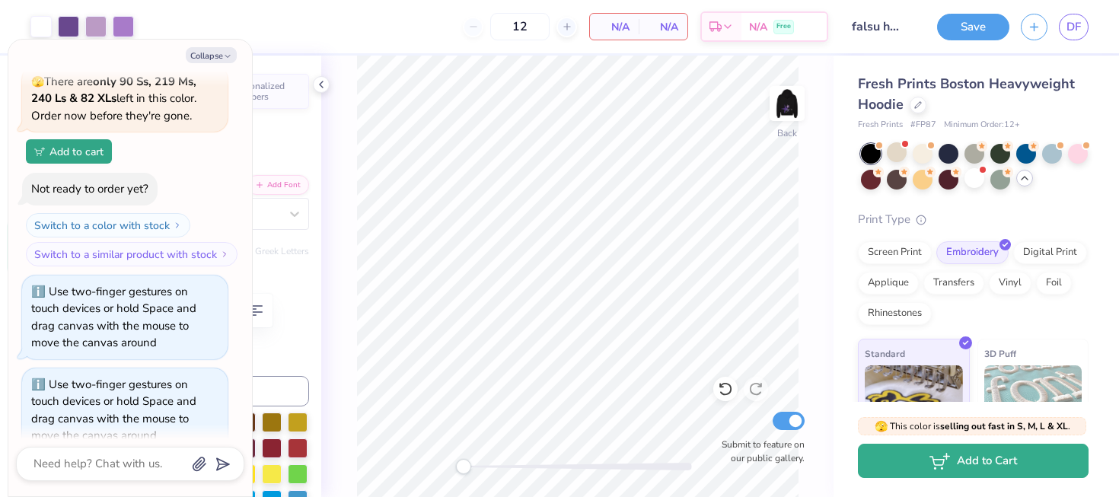
click at [933, 455] on icon "button" at bounding box center [940, 461] width 21 height 17
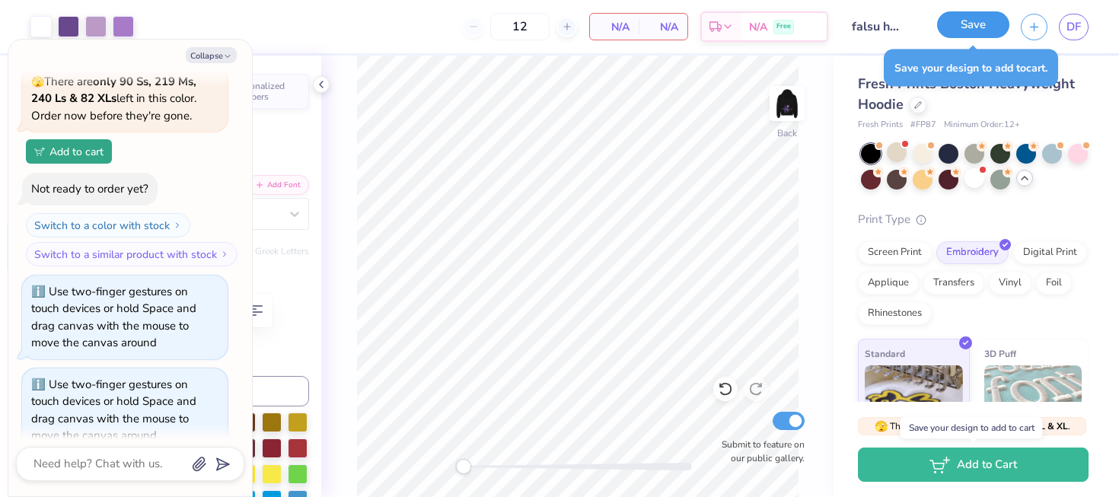
click at [971, 23] on button "Save" at bounding box center [973, 24] width 72 height 27
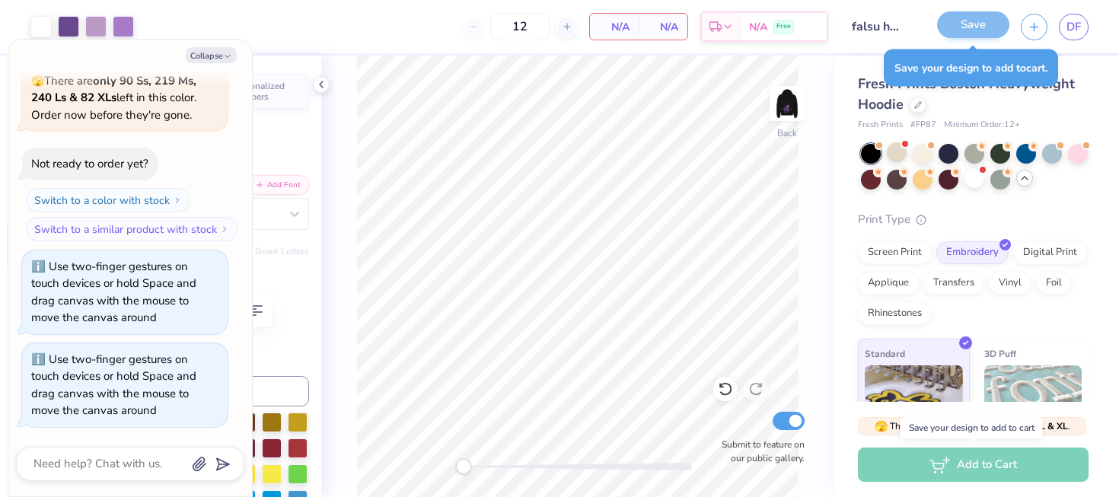
scroll to position [1097, 0]
click at [1002, 467] on div "Add to Cart" at bounding box center [973, 465] width 231 height 34
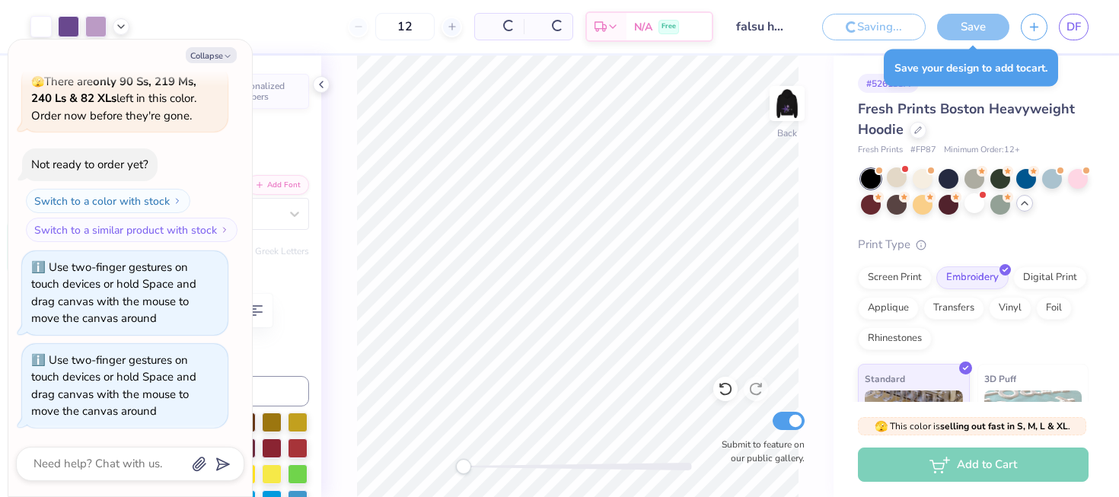
click at [936, 477] on div "Add to Cart" at bounding box center [973, 465] width 231 height 34
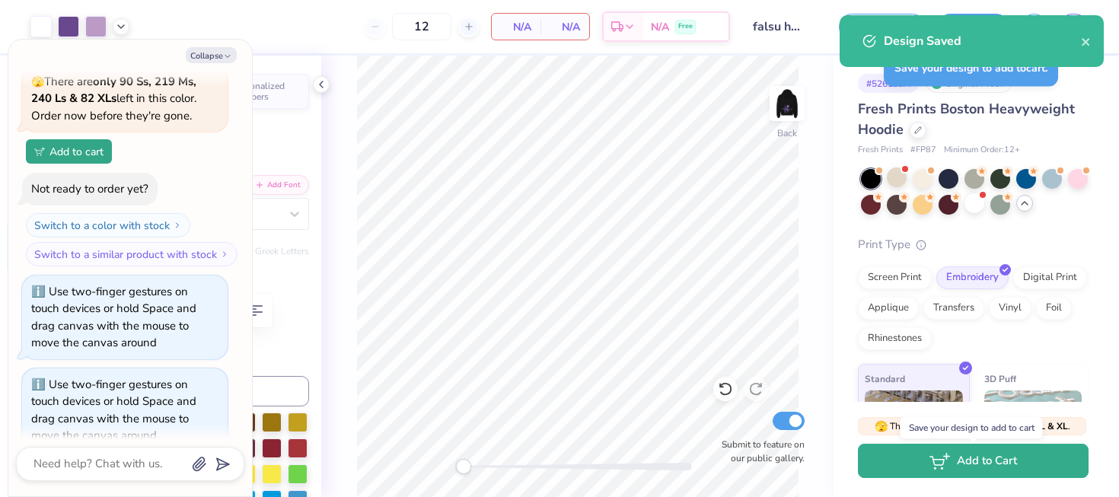
click at [933, 468] on icon "button" at bounding box center [940, 461] width 21 height 17
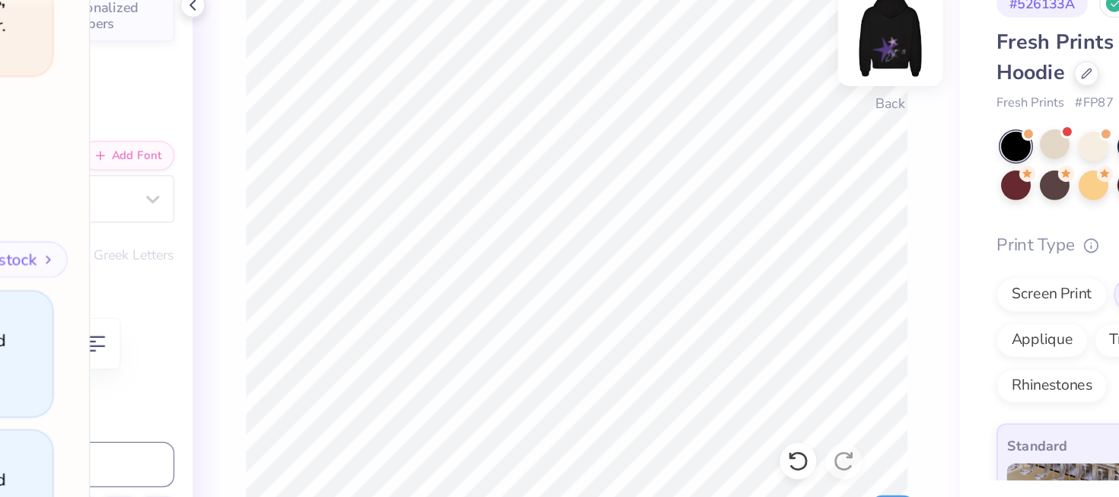
click at [782, 100] on img at bounding box center [787, 103] width 61 height 61
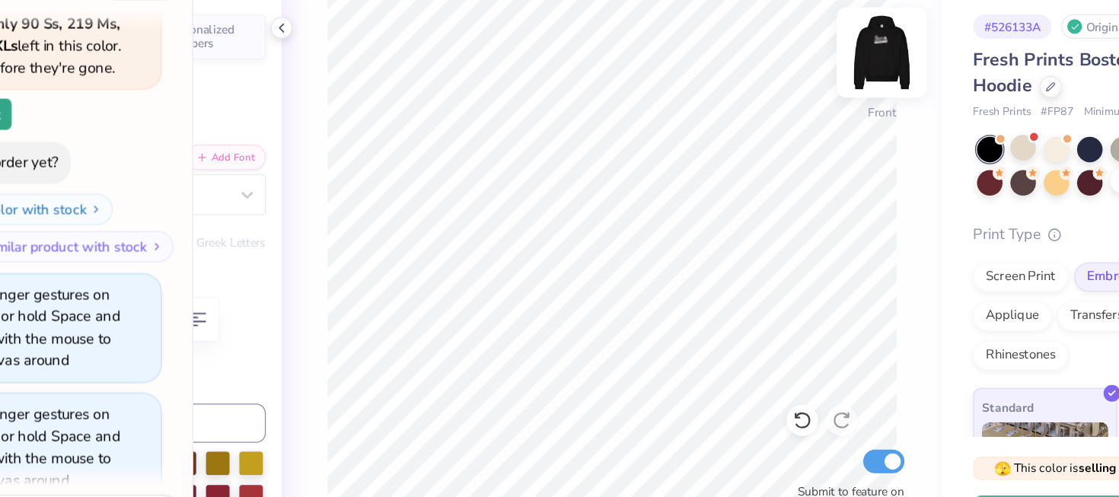
click at [787, 121] on div at bounding box center [787, 104] width 70 height 70
type textarea "x"
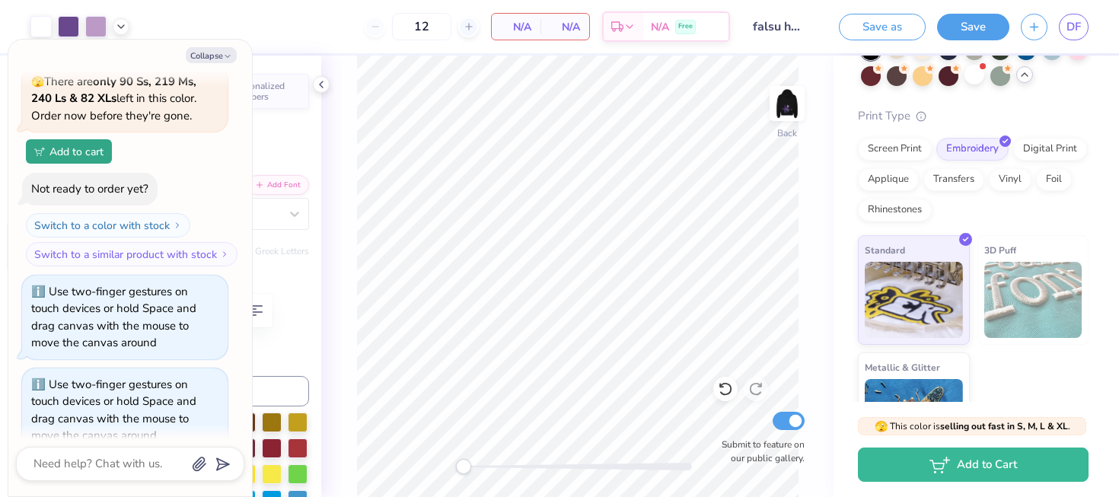
scroll to position [134, 0]
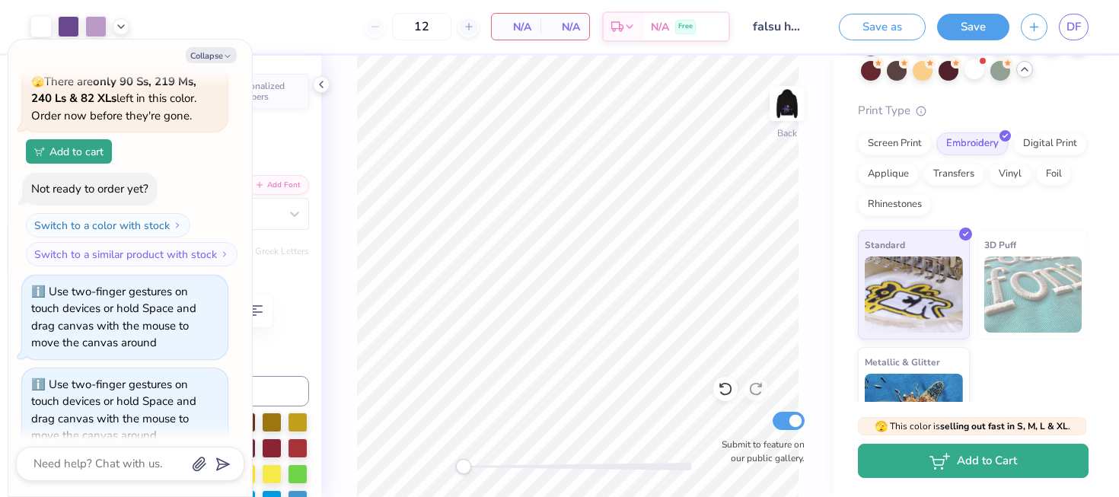
click at [933, 474] on button "Add to Cart" at bounding box center [973, 461] width 231 height 34
